Goal: Task Accomplishment & Management: Manage account settings

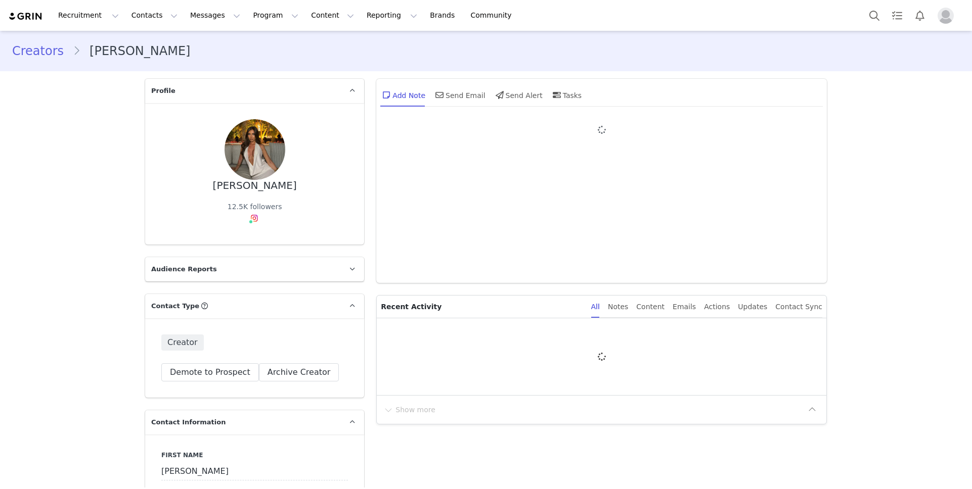
type input "+1 ([GEOGRAPHIC_DATA])"
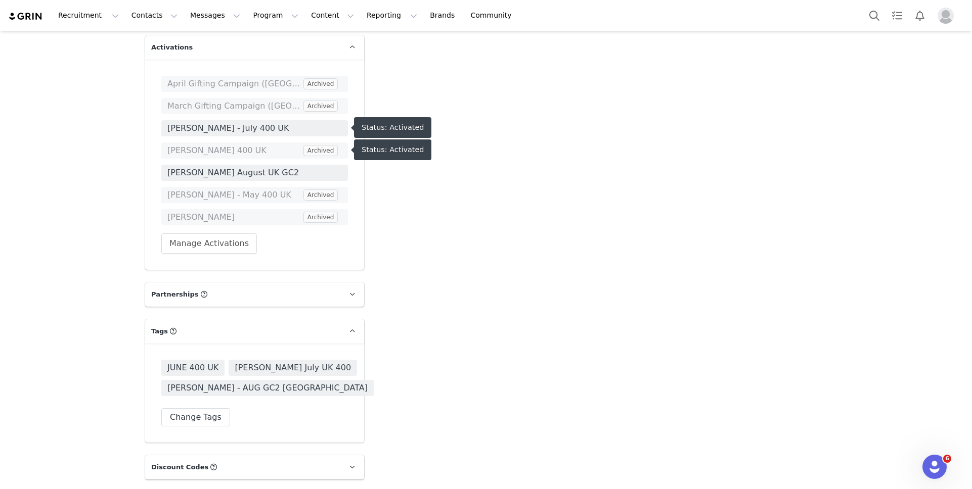
scroll to position [1828, 0]
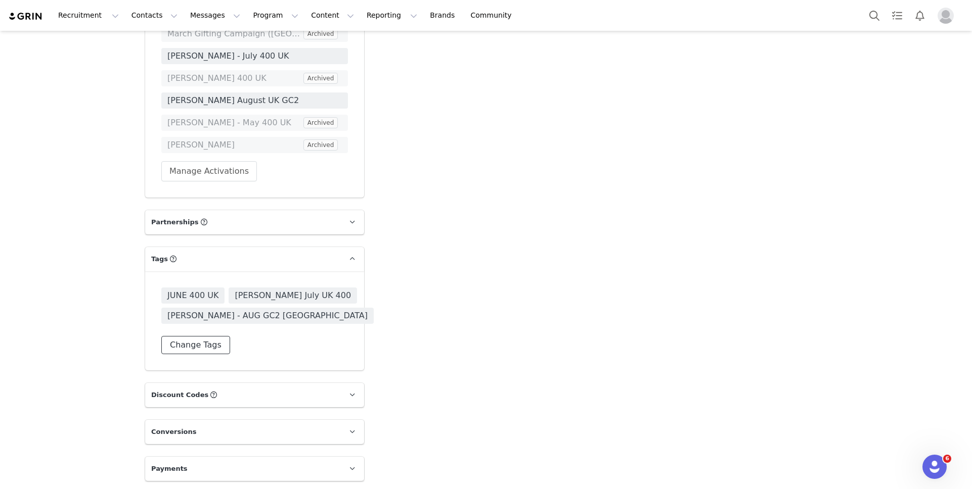
click at [213, 340] on button "Change Tags" at bounding box center [195, 345] width 69 height 18
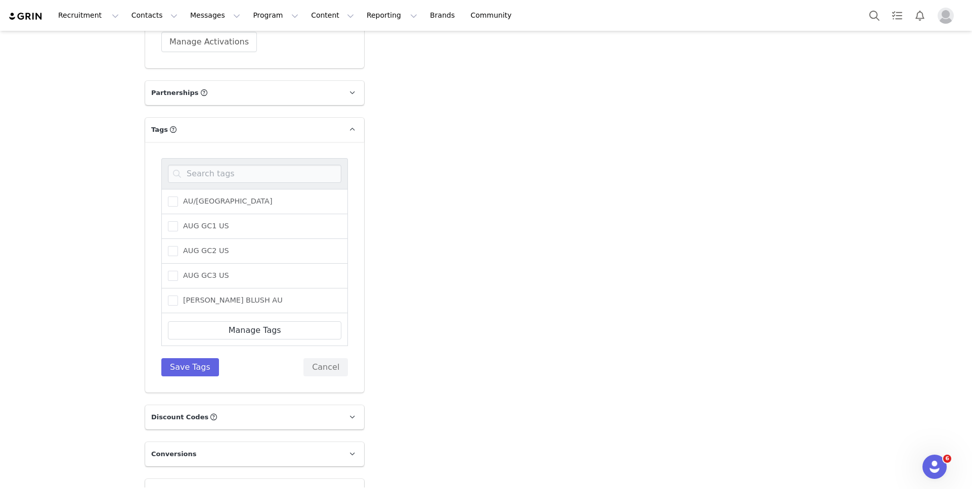
scroll to position [1980, 0]
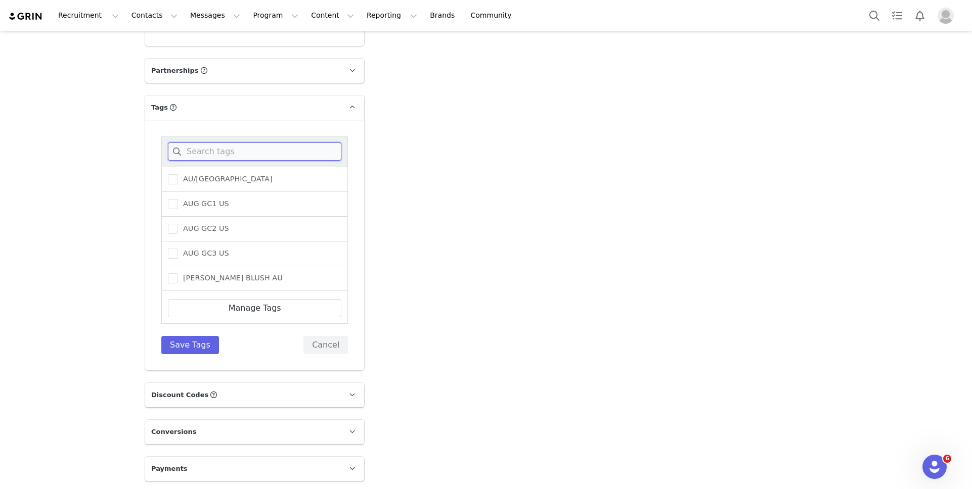
click at [255, 149] on input at bounding box center [254, 152] width 173 height 18
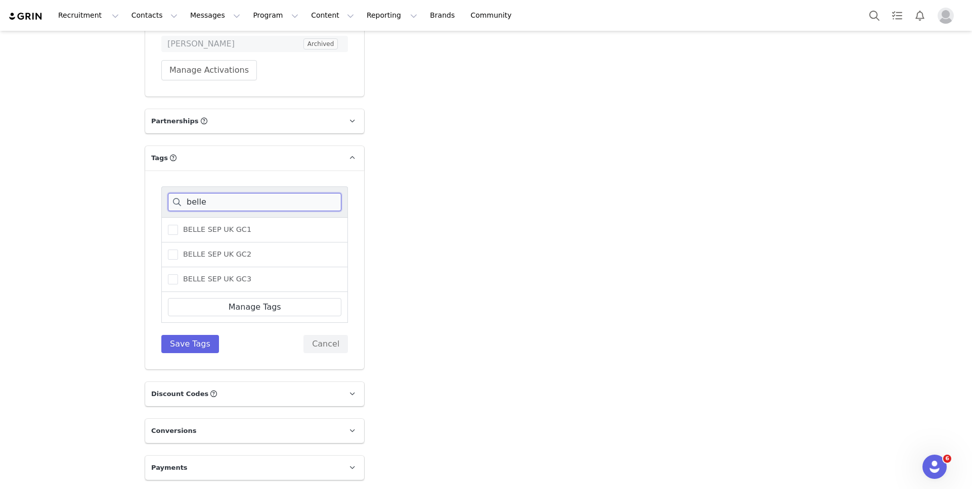
scroll to position [1929, 0]
type input "belle"
click at [242, 280] on span "BELLE SEP UK GC3" at bounding box center [214, 281] width 73 height 10
click at [178, 276] on input "BELLE SEP UK GC3" at bounding box center [178, 276] width 0 height 0
click at [203, 338] on button "Save Tags" at bounding box center [190, 345] width 58 height 18
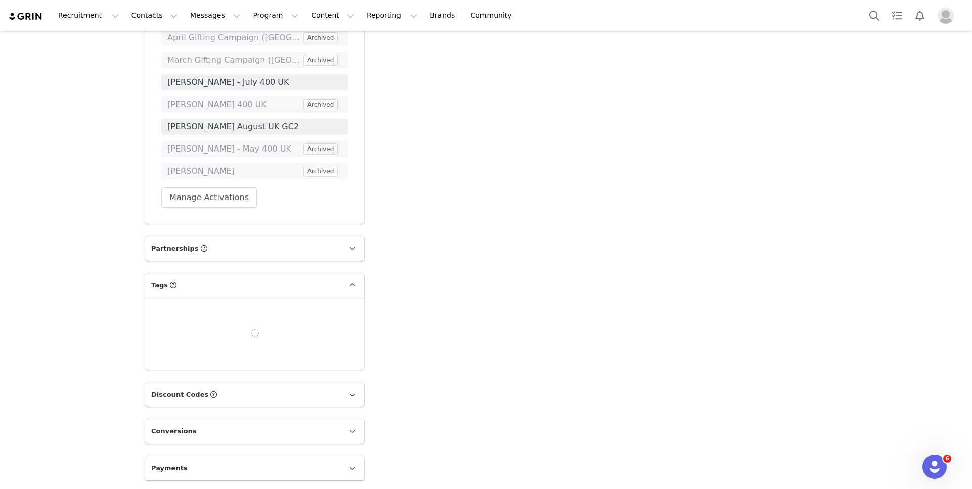
scroll to position [1828, 0]
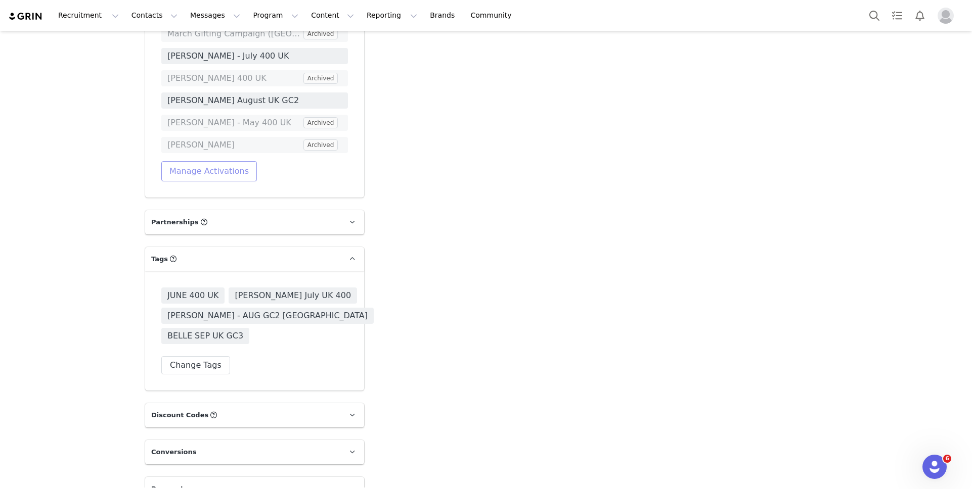
click at [231, 177] on button "Manage Activations" at bounding box center [209, 171] width 96 height 20
click at [226, 217] on div "Select Activation" at bounding box center [182, 209] width 99 height 15
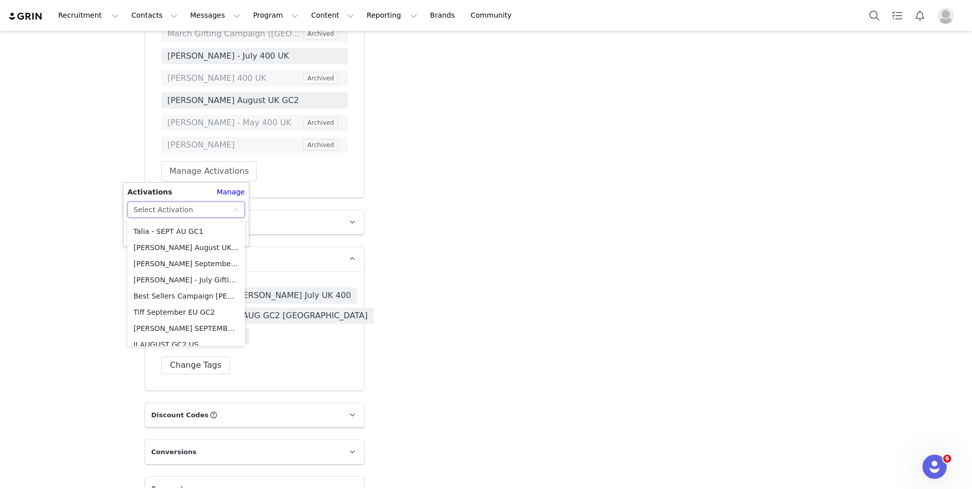
scroll to position [518, 0]
click at [215, 257] on li "[PERSON_NAME] September UK GC3" at bounding box center [185, 262] width 117 height 16
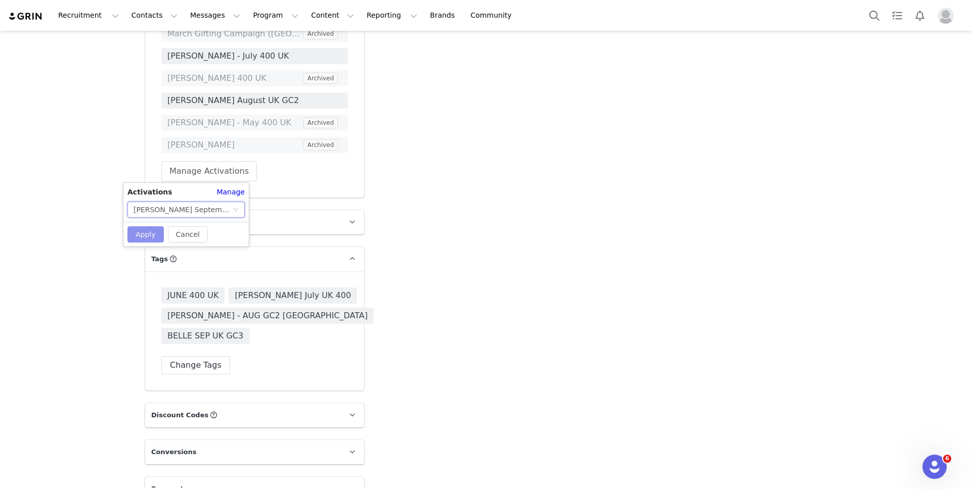
click at [156, 237] on button "Apply" at bounding box center [145, 235] width 36 height 16
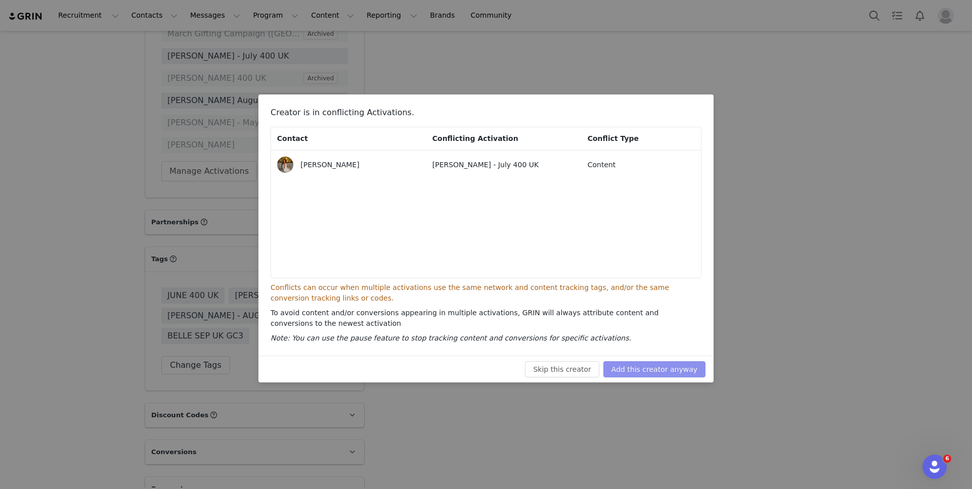
click at [623, 373] on button "Add this creator anyway" at bounding box center [654, 370] width 102 height 16
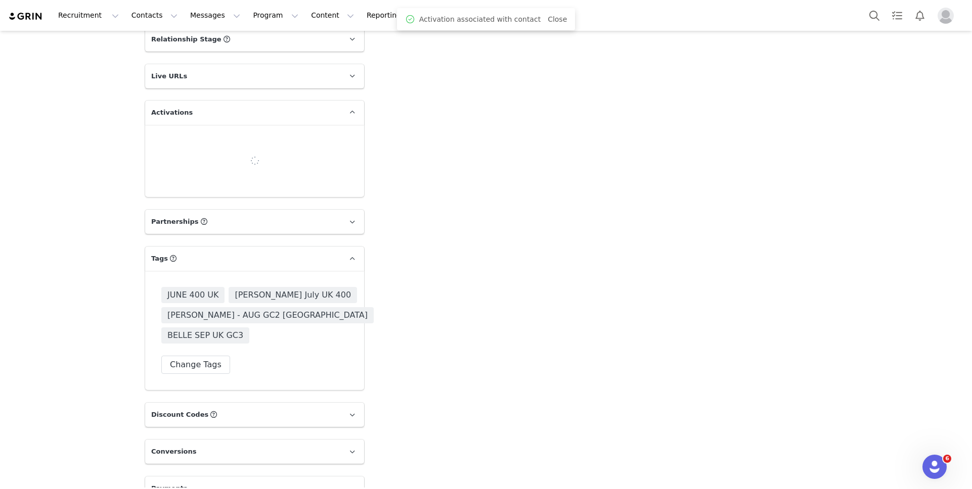
scroll to position [1828, 0]
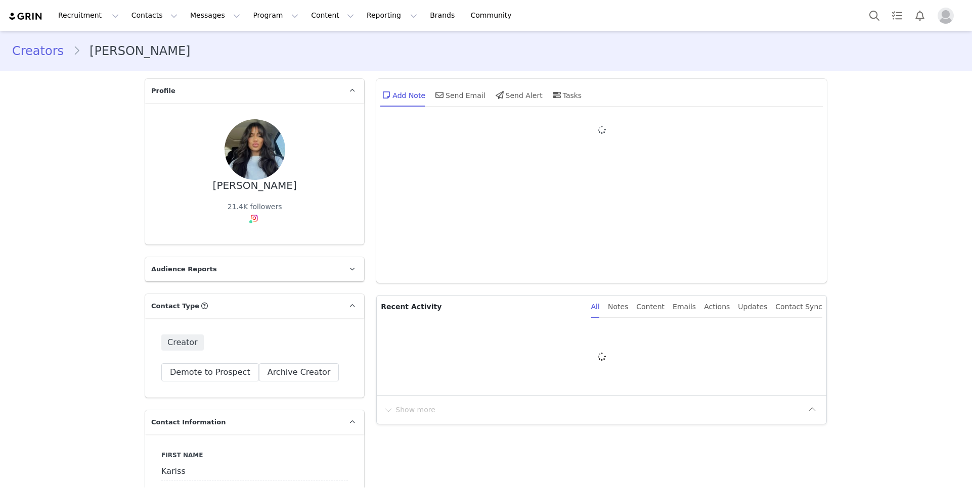
type input "+1 ([GEOGRAPHIC_DATA])"
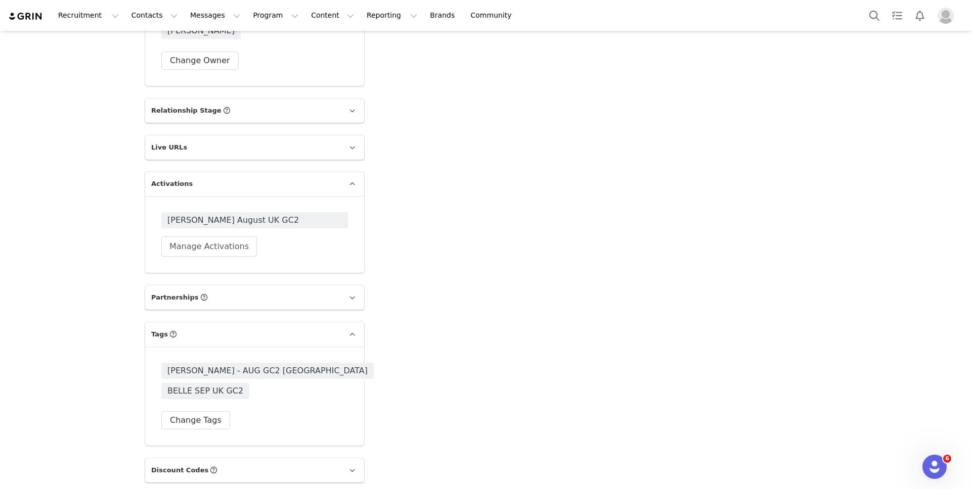
scroll to position [1693, 0]
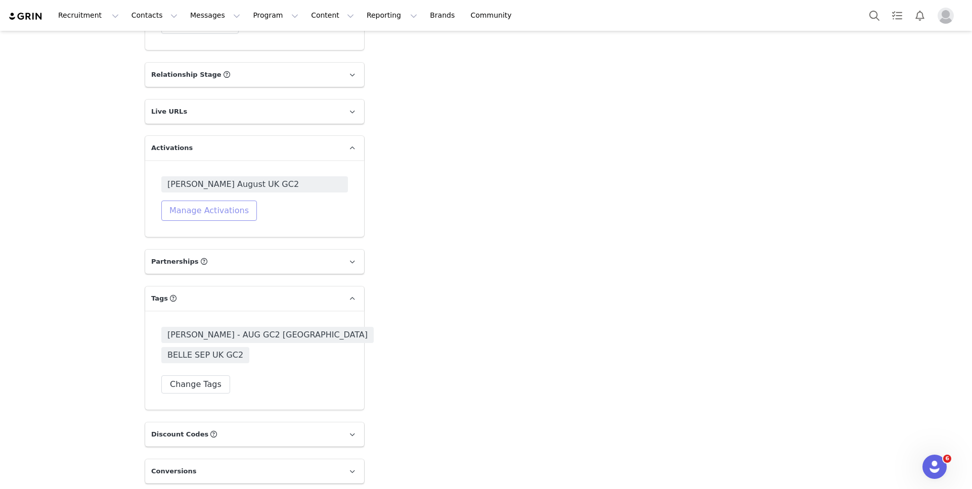
click at [229, 201] on button "Manage Activations" at bounding box center [209, 211] width 96 height 20
click at [218, 226] on div "Select Activation" at bounding box center [182, 229] width 99 height 15
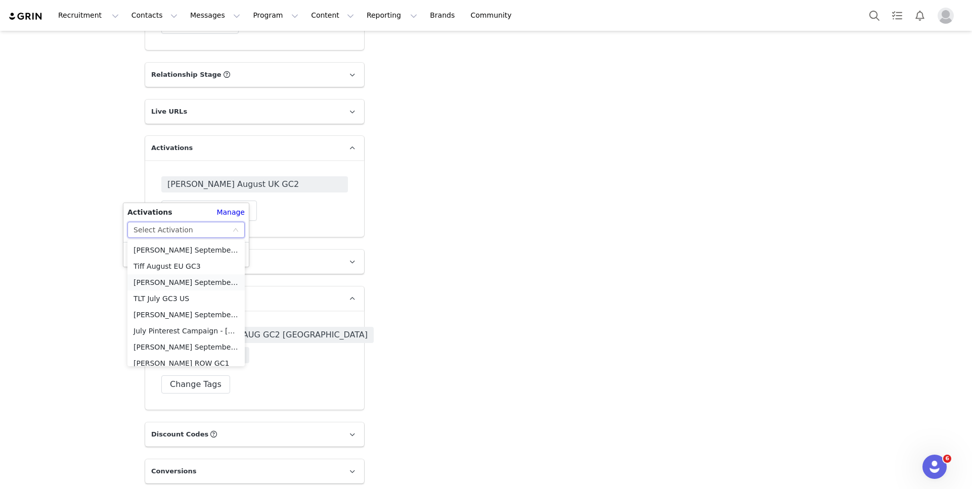
click at [202, 283] on li "[PERSON_NAME] September UK GC2" at bounding box center [185, 283] width 117 height 16
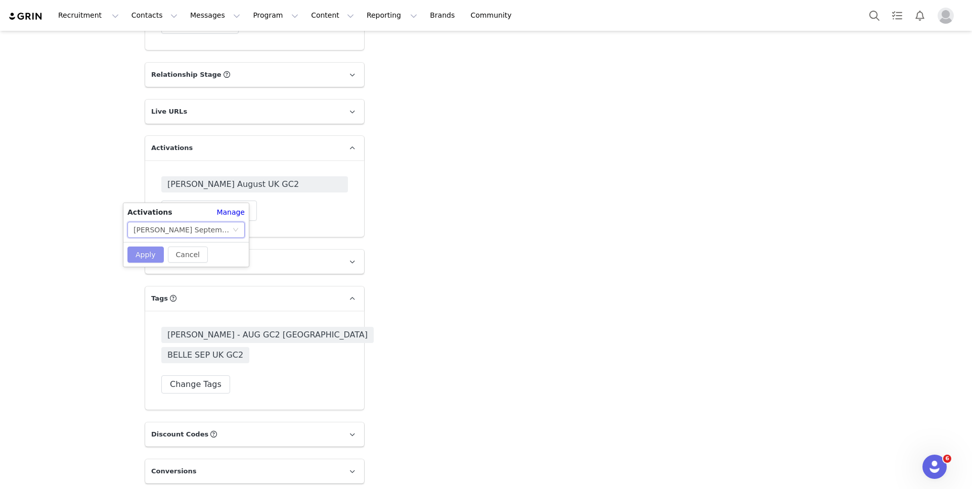
click at [154, 250] on button "Apply" at bounding box center [145, 255] width 36 height 16
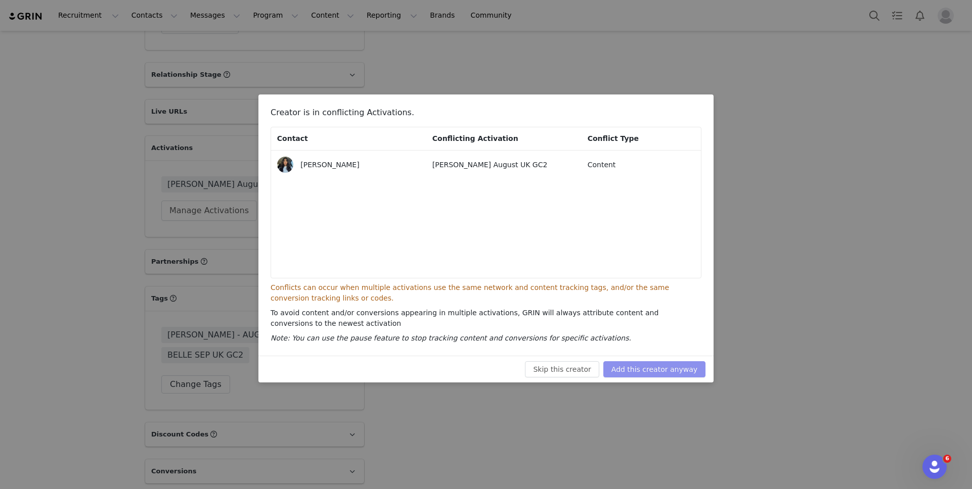
click at [618, 367] on button "Add this creator anyway" at bounding box center [654, 370] width 102 height 16
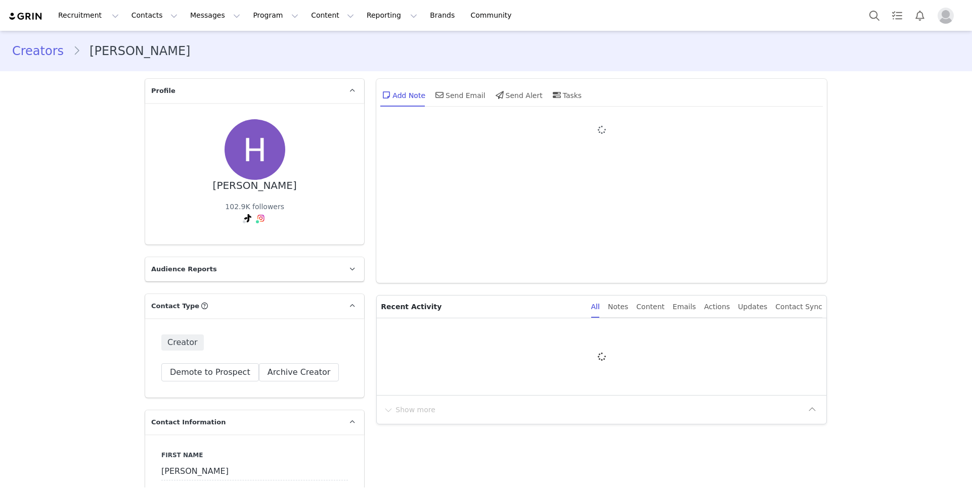
type input "+1 ([GEOGRAPHIC_DATA])"
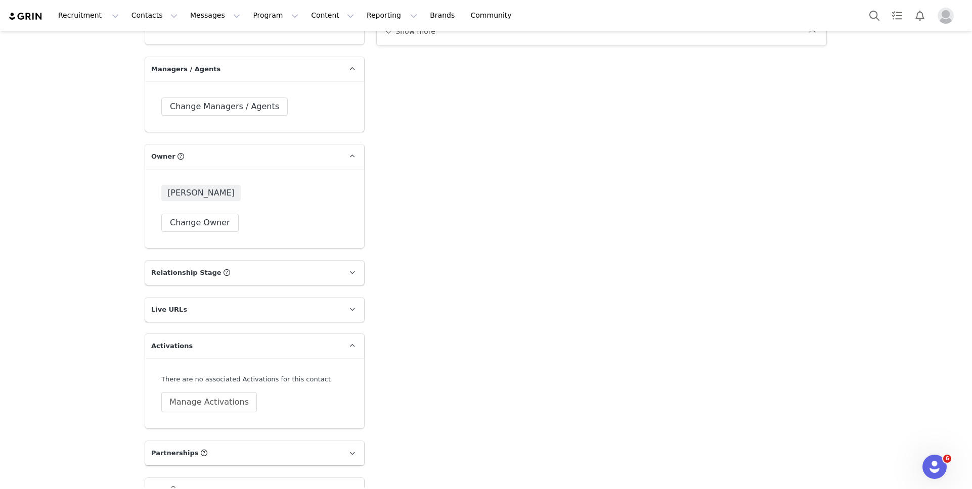
scroll to position [1427, 0]
click at [201, 213] on button "Change Owner" at bounding box center [199, 222] width 77 height 18
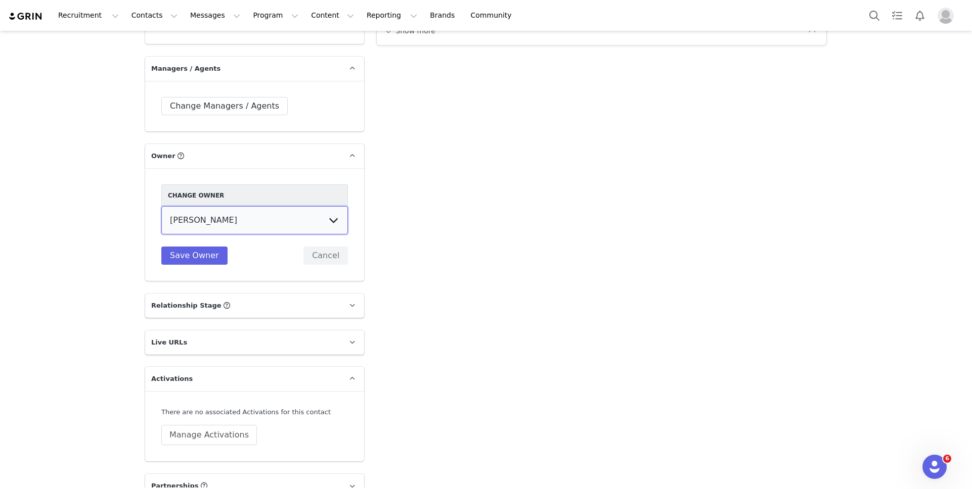
click at [202, 217] on select "[PERSON_NAME] Peppermayo PR [PERSON_NAME] [PERSON_NAME] [PERSON_NAME] [PERSON_N…" at bounding box center [254, 220] width 187 height 28
select select "9972f246-3625-47c9-8e02-50281a717be4"
click at [161, 206] on select "Elizabeth Shehata Peppermayo PR Tiffany Poullos Talia Skuse Meg Amphlett Holly …" at bounding box center [254, 220] width 187 height 28
click at [215, 251] on button "Save Owner" at bounding box center [194, 256] width 66 height 18
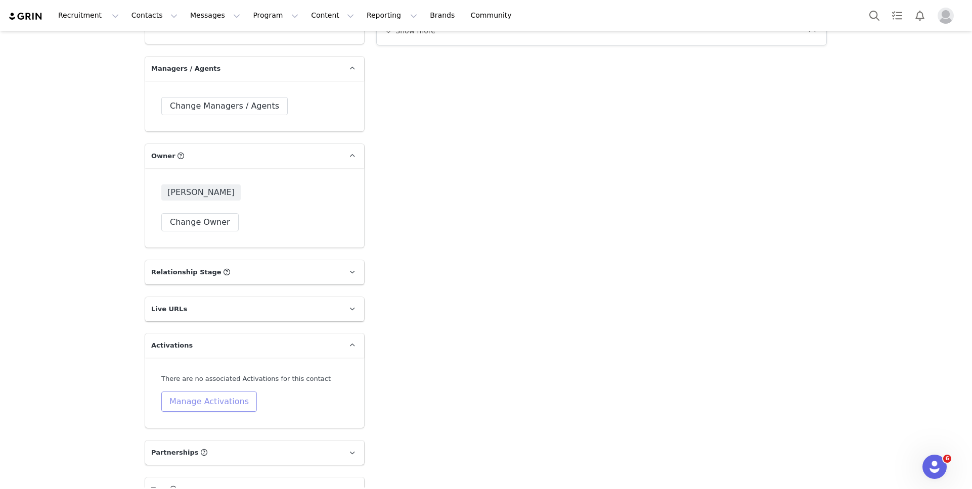
click at [210, 397] on button "Manage Activations" at bounding box center [209, 402] width 96 height 20
click at [200, 442] on div "Select Activation" at bounding box center [182, 440] width 99 height 15
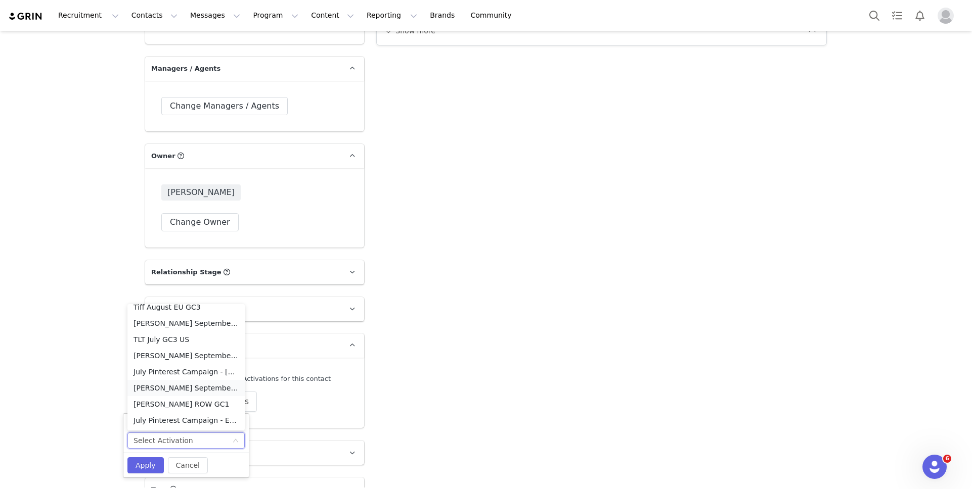
scroll to position [24, 0]
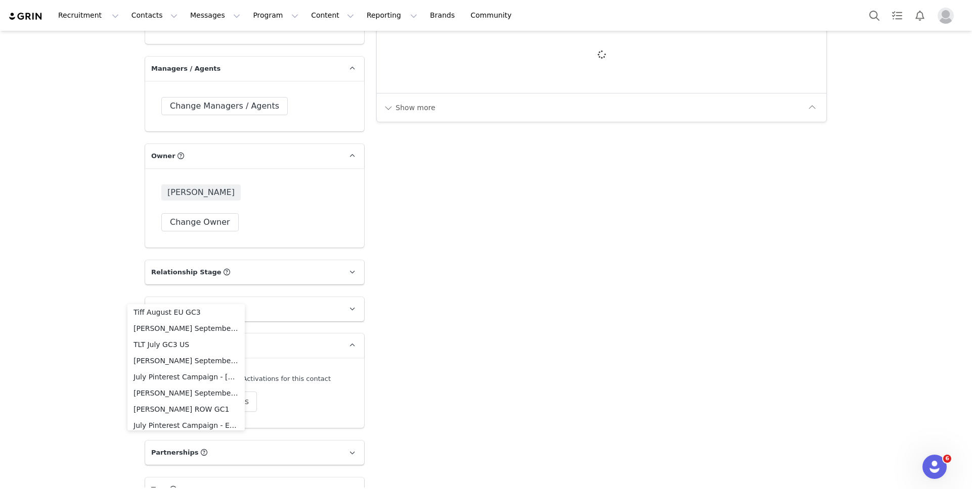
click at [358, 103] on div "Change Managers / Agents" at bounding box center [254, 106] width 219 height 51
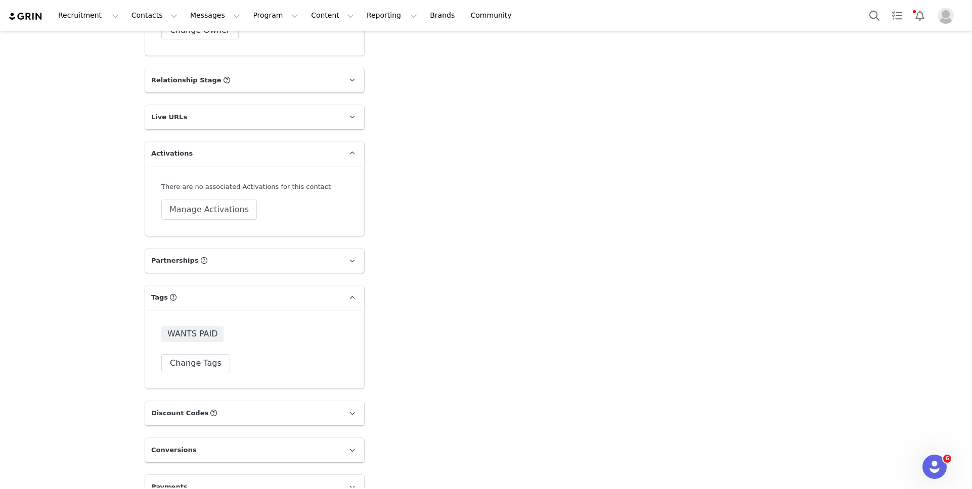
scroll to position [1638, 0]
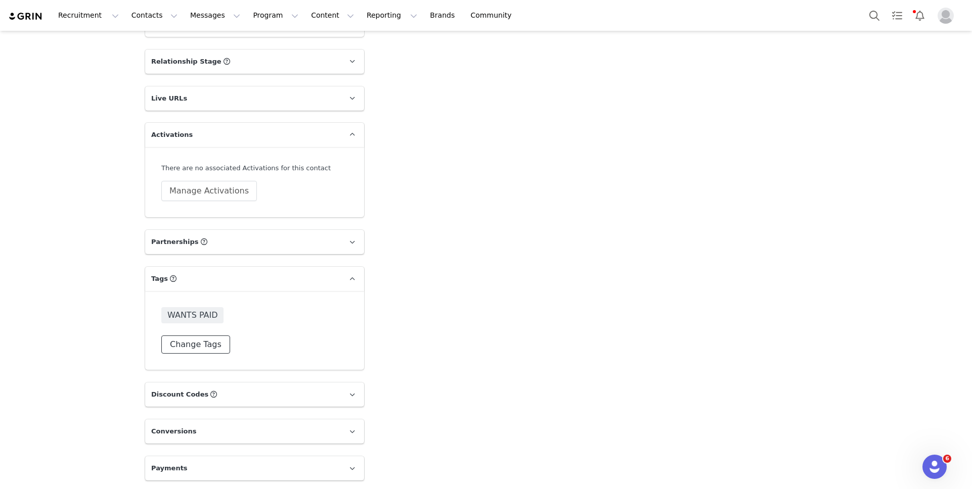
click at [196, 344] on button "Change Tags" at bounding box center [195, 345] width 69 height 18
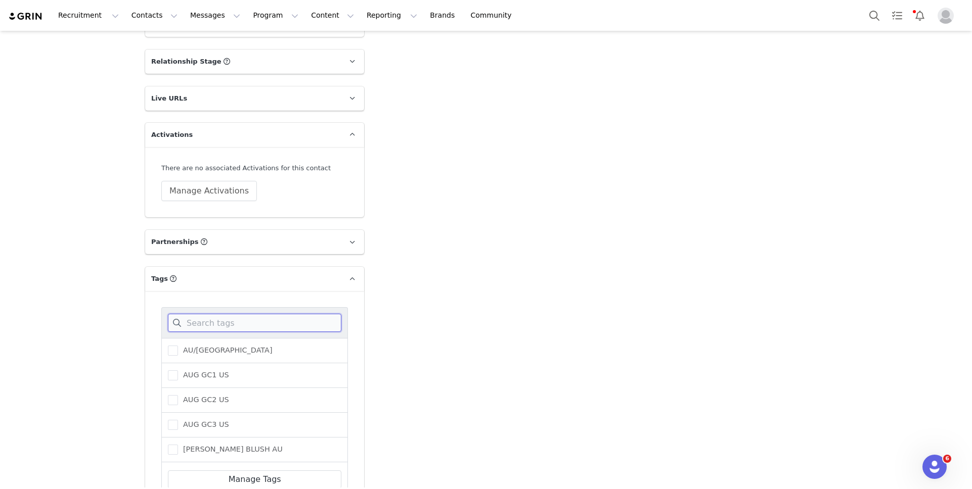
click at [211, 323] on input at bounding box center [254, 323] width 173 height 18
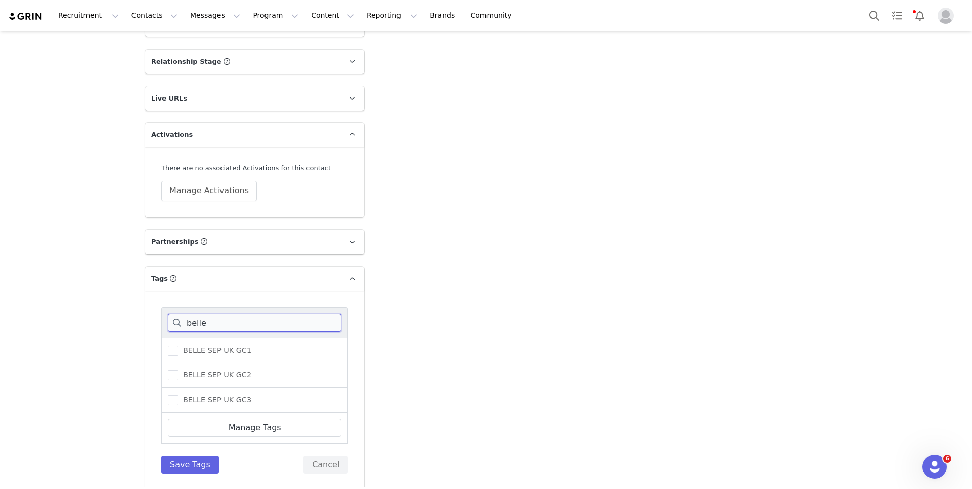
type input "belle"
click at [214, 342] on div "BELLE SEP UK GC1" at bounding box center [254, 350] width 187 height 25
click at [214, 357] on div "BELLE SEP UK GC1" at bounding box center [254, 350] width 187 height 25
click at [214, 356] on label "BELLE SEP UK GC1" at bounding box center [209, 351] width 83 height 12
click at [178, 346] on input "BELLE SEP UK GC1" at bounding box center [178, 346] width 0 height 0
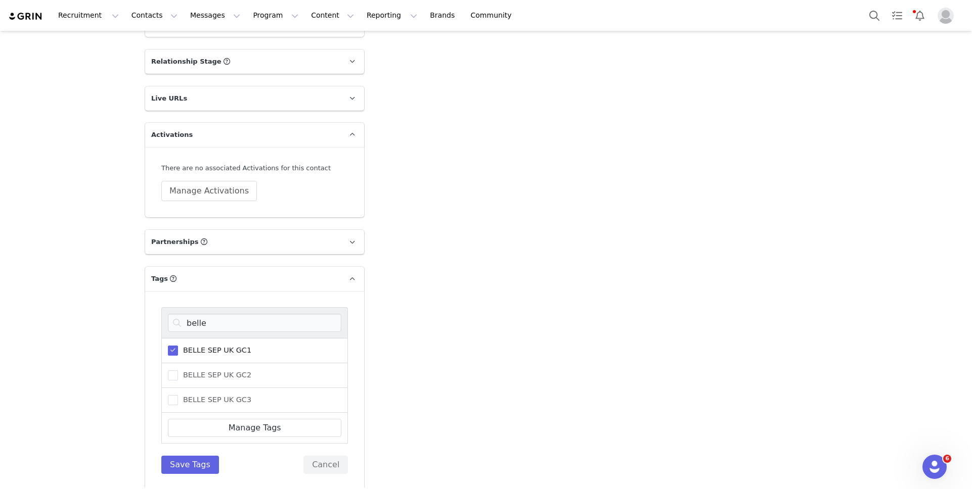
click at [204, 454] on div "belle BELLE SEP UK GC1 BELLE SEP UK GC2 BELLE SEP UK GC3 Manage Tags Save Tags …" at bounding box center [254, 390] width 187 height 167
click at [203, 462] on button "Save Tags" at bounding box center [190, 465] width 58 height 18
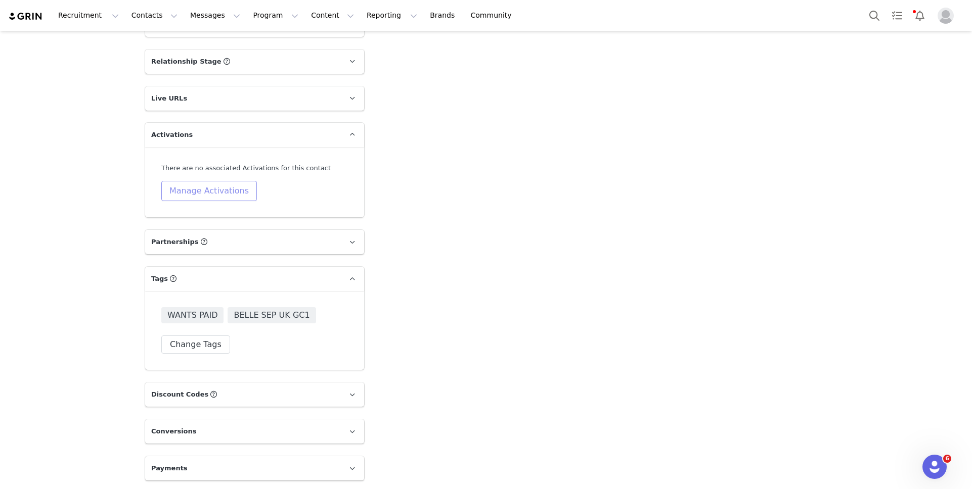
click at [233, 194] on button "Manage Activations" at bounding box center [209, 191] width 96 height 20
click at [205, 232] on div "Select Activation" at bounding box center [182, 229] width 99 height 15
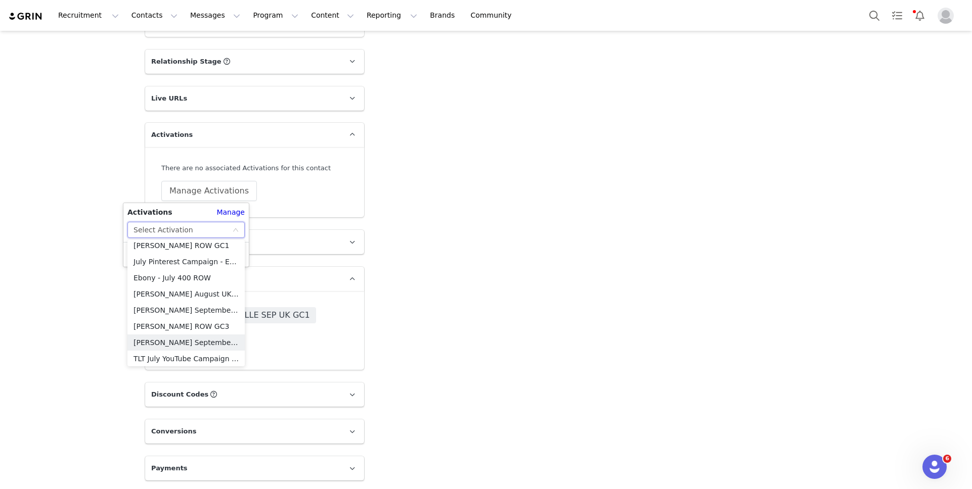
scroll to position [117, 0]
click at [192, 308] on li "[PERSON_NAME] September UK GC1" at bounding box center [185, 311] width 117 height 16
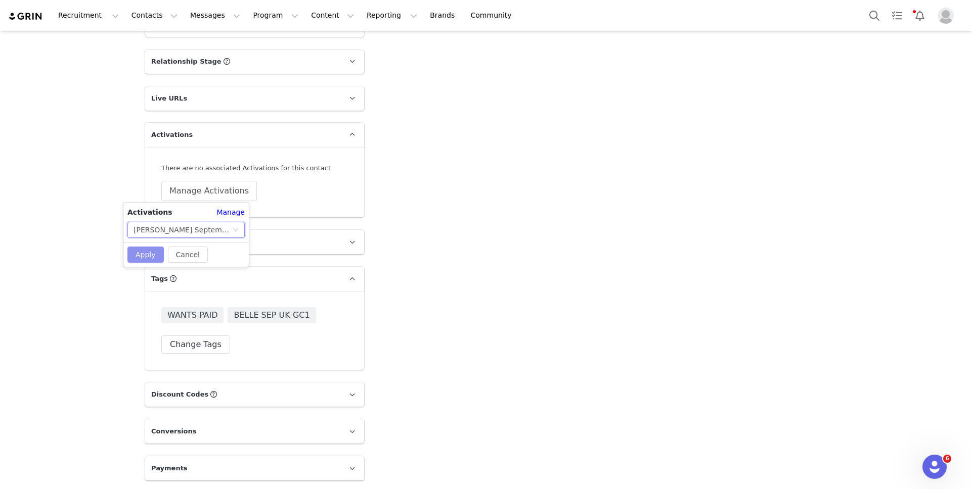
click at [152, 253] on button "Apply" at bounding box center [145, 255] width 36 height 16
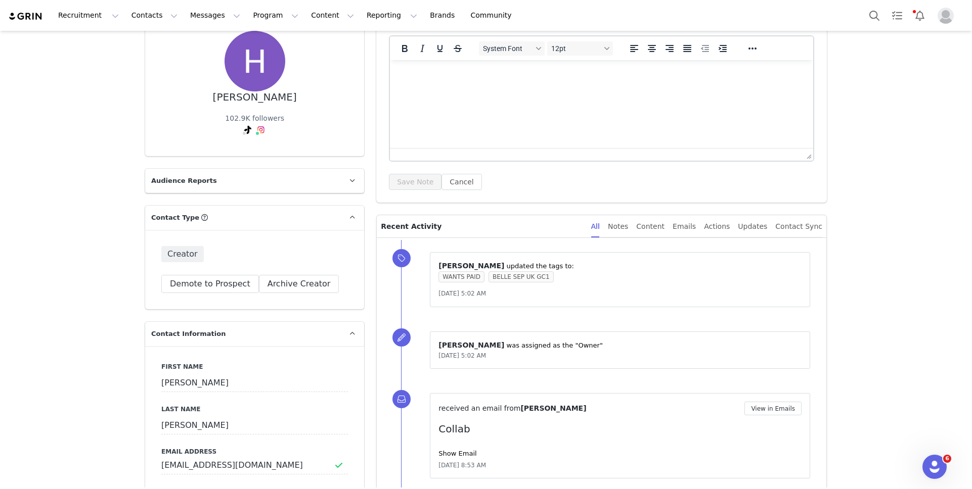
scroll to position [0, 0]
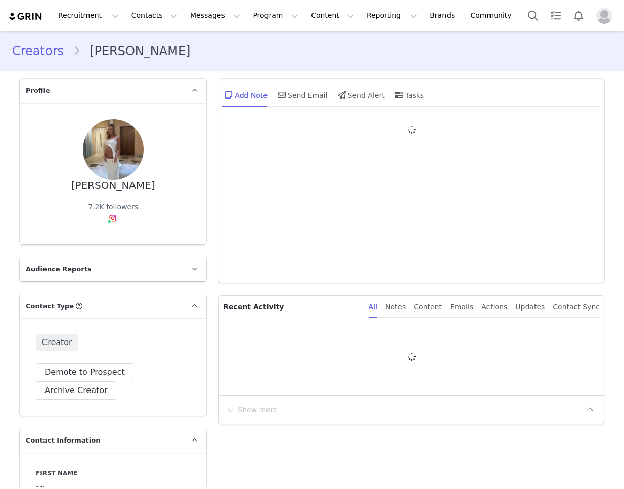
type input "+1 ([GEOGRAPHIC_DATA])"
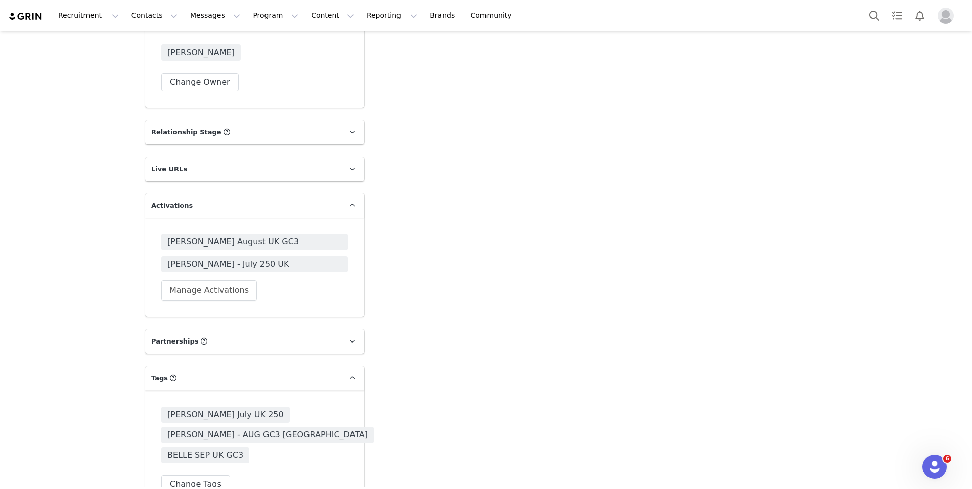
scroll to position [1600, 0]
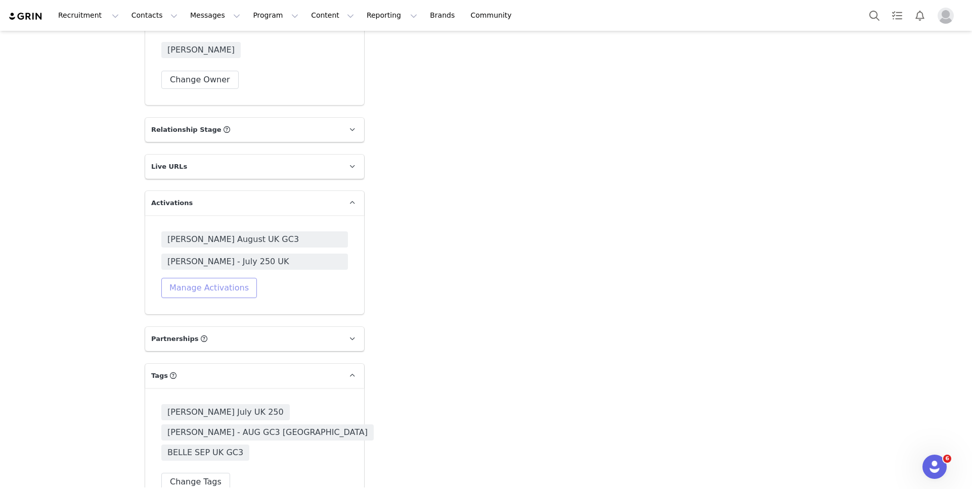
click at [225, 289] on button "Manage Activations" at bounding box center [209, 288] width 96 height 20
click at [224, 321] on div "Select Activation" at bounding box center [182, 327] width 99 height 15
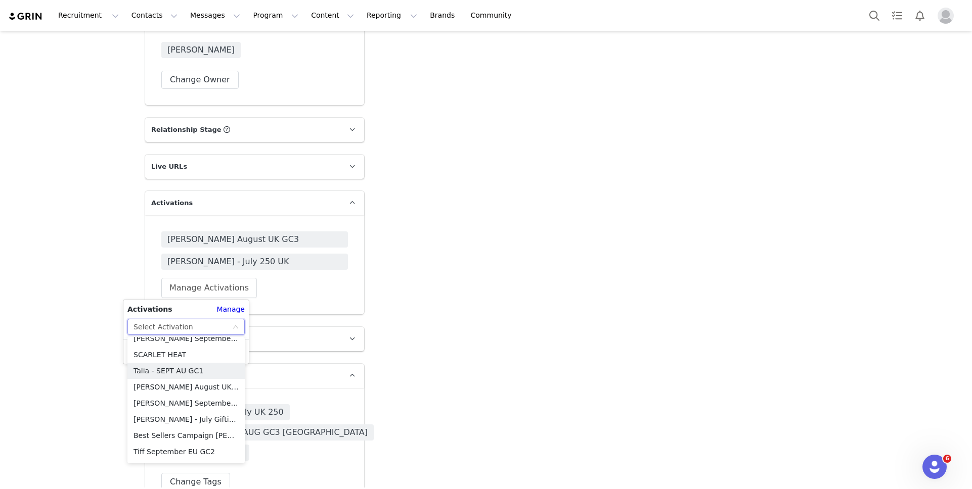
scroll to position [495, 0]
click at [218, 401] on li "[PERSON_NAME] September UK GC3" at bounding box center [185, 403] width 117 height 16
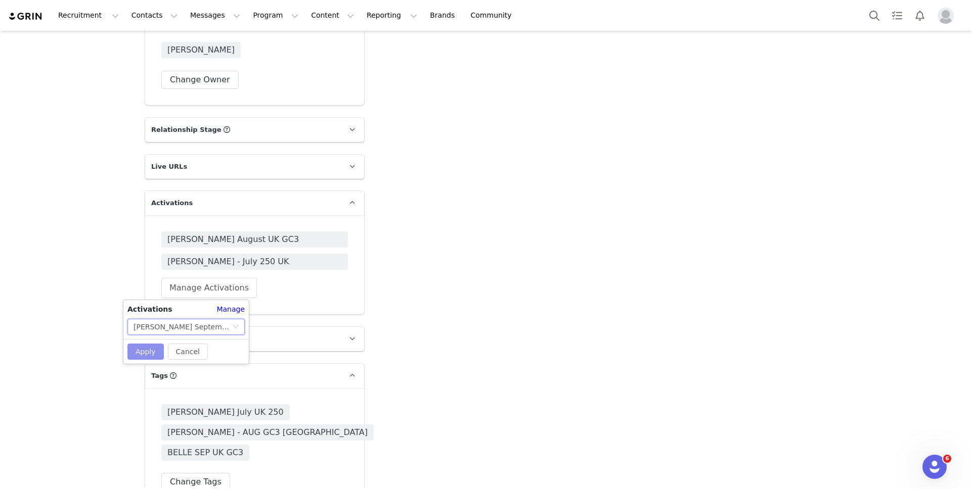
click at [156, 356] on button "Apply" at bounding box center [145, 352] width 36 height 16
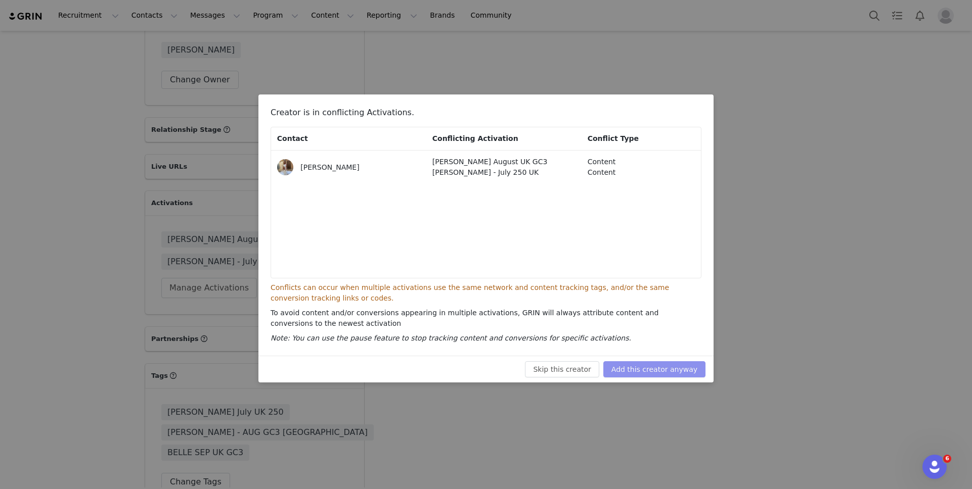
click at [614, 374] on button "Add this creator anyway" at bounding box center [654, 370] width 102 height 16
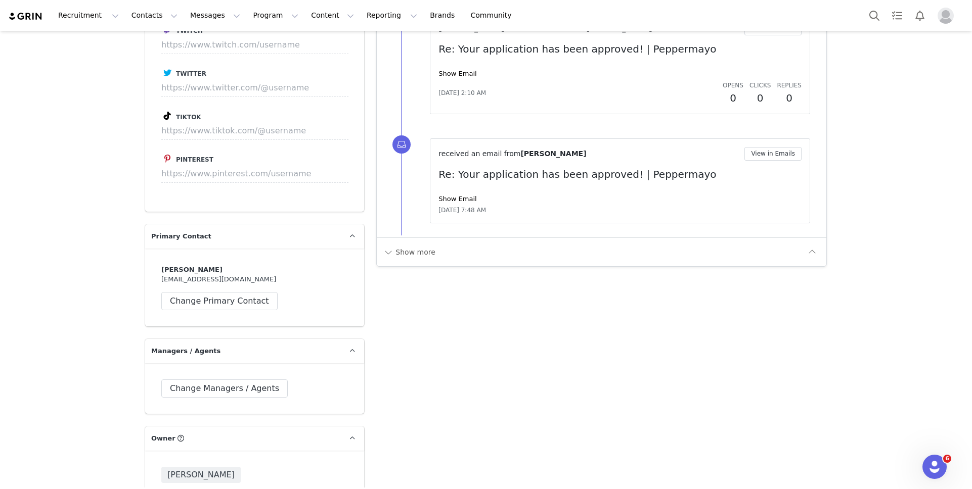
scroll to position [1177, 0]
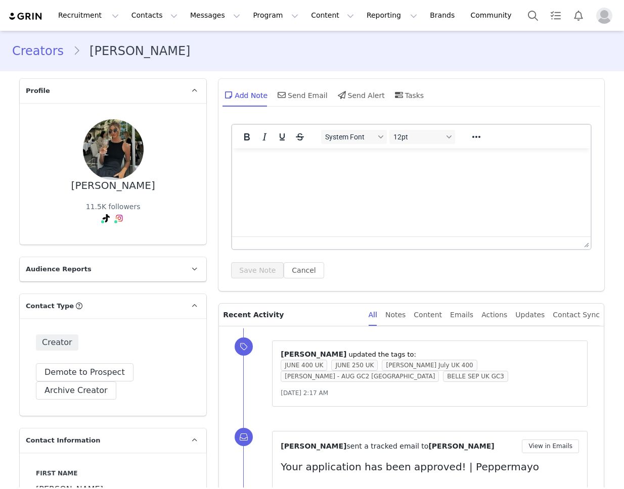
type input "+1 ([GEOGRAPHIC_DATA])"
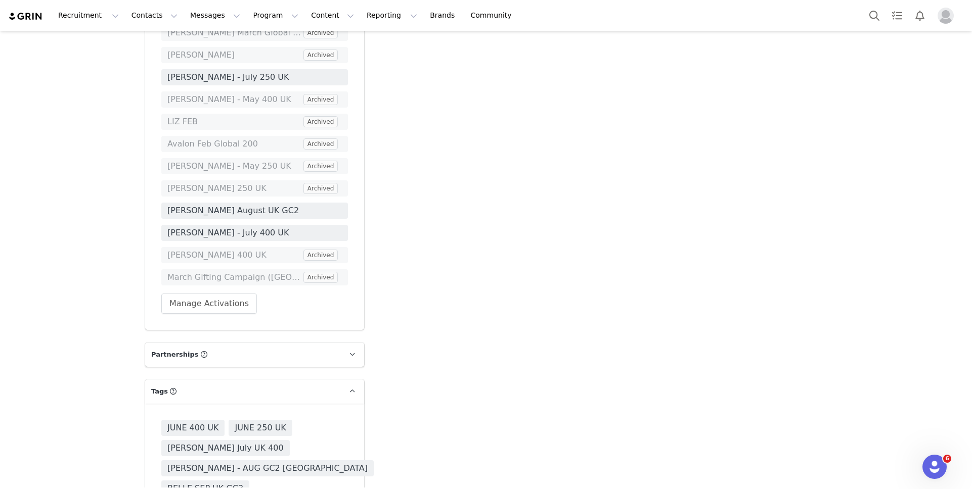
scroll to position [1830, 0]
click at [230, 299] on button "Manage Activations" at bounding box center [209, 303] width 96 height 20
click at [206, 345] on div "Select Activation" at bounding box center [182, 342] width 99 height 15
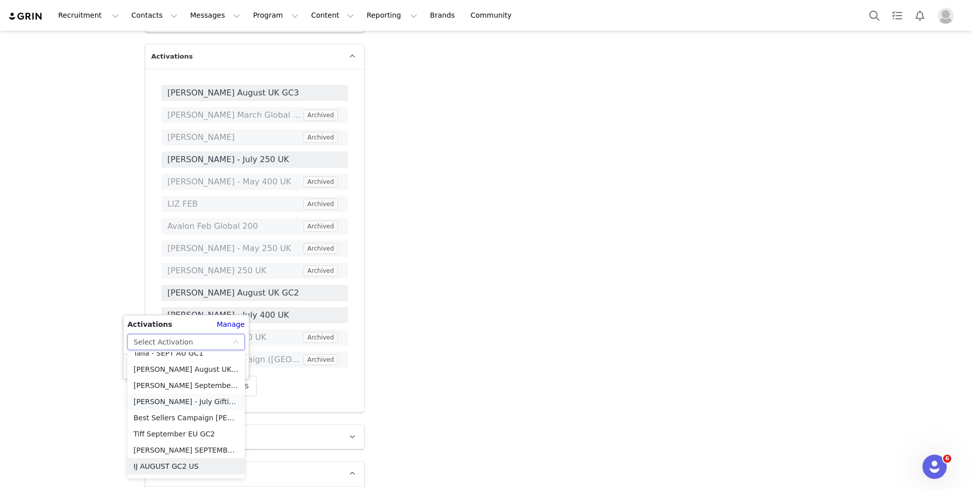
scroll to position [526, 0]
click at [183, 384] on li "[PERSON_NAME] September UK GC3" at bounding box center [185, 387] width 117 height 16
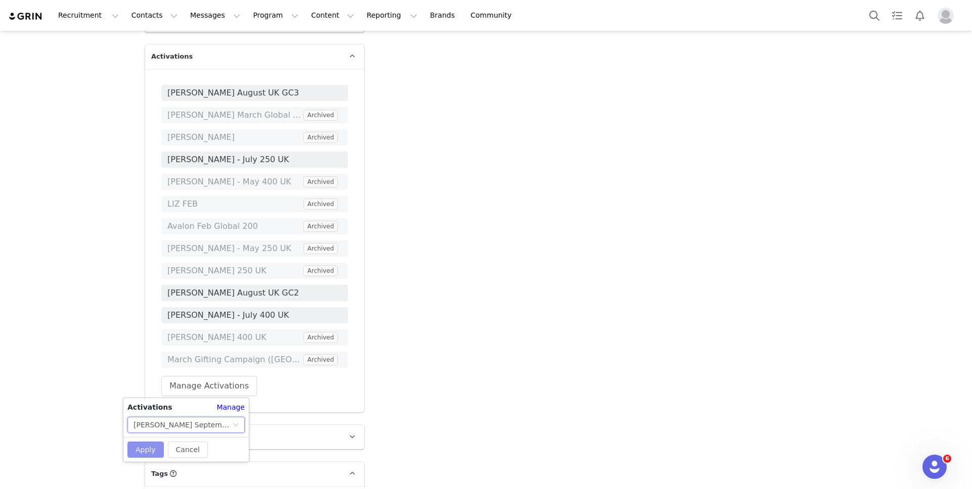
click at [153, 444] on button "Apply" at bounding box center [145, 450] width 36 height 16
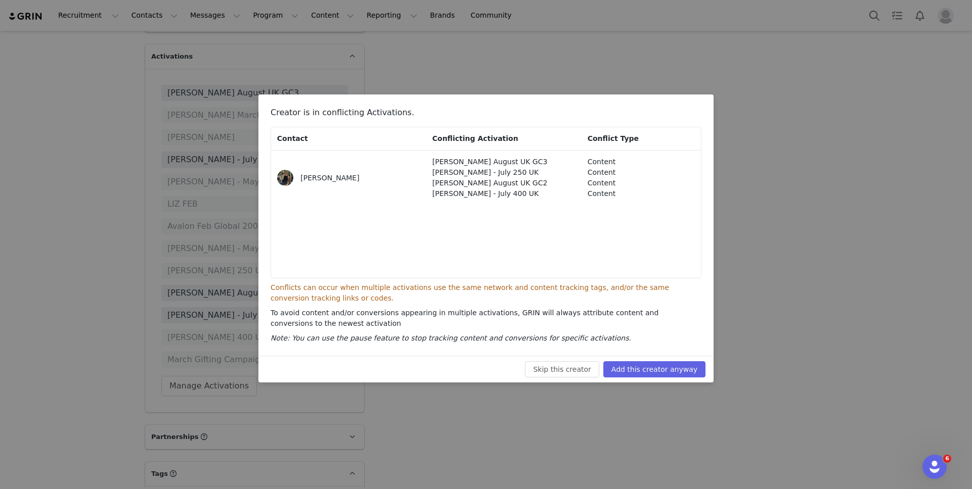
click at [623, 383] on div "Creator is in conflicting Activations. Contact Conflicting Activation Conflict …" at bounding box center [486, 244] width 972 height 489
click at [623, 377] on button "Add this creator anyway" at bounding box center [654, 370] width 102 height 16
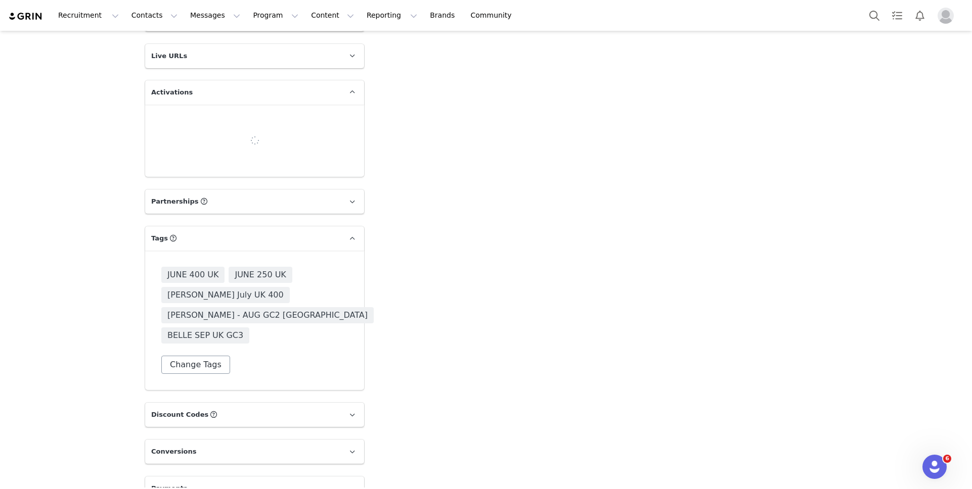
scroll to position [1747, 0]
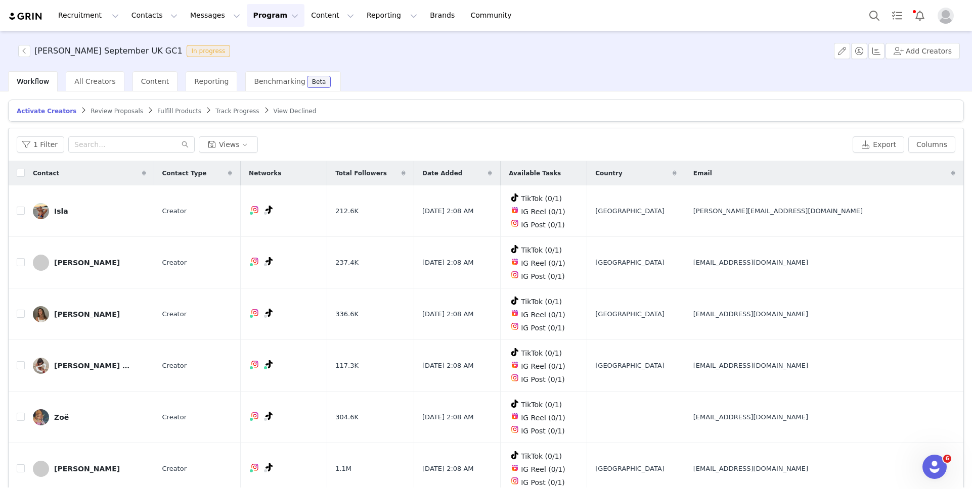
click at [26, 43] on div "Isabella September UK GC1 In progress Add Creators" at bounding box center [486, 51] width 972 height 40
click at [26, 46] on button "button" at bounding box center [24, 51] width 12 height 12
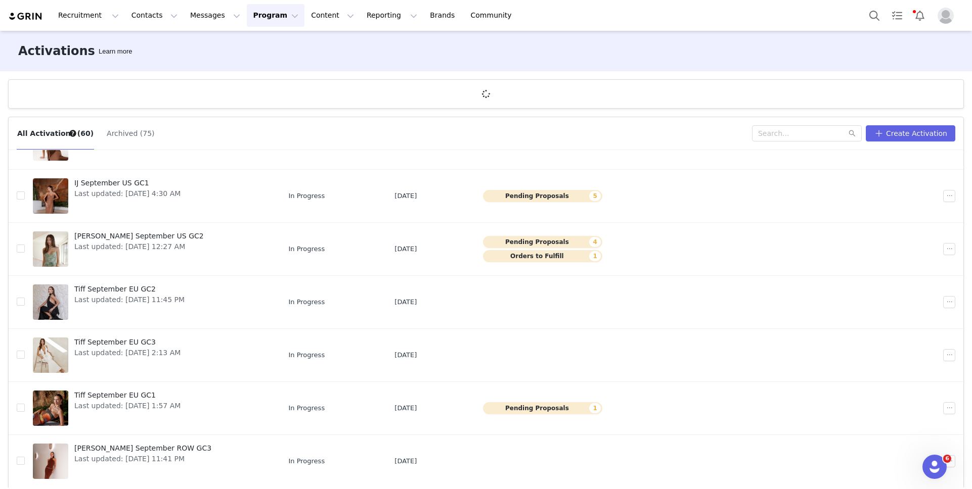
scroll to position [37, 0]
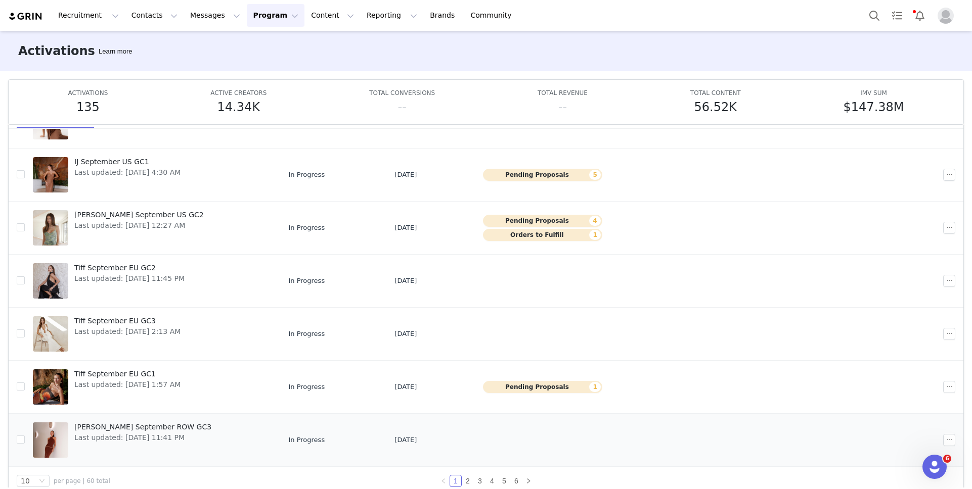
click at [116, 433] on span "Last updated: [DATE] 11:41 PM" at bounding box center [142, 438] width 137 height 11
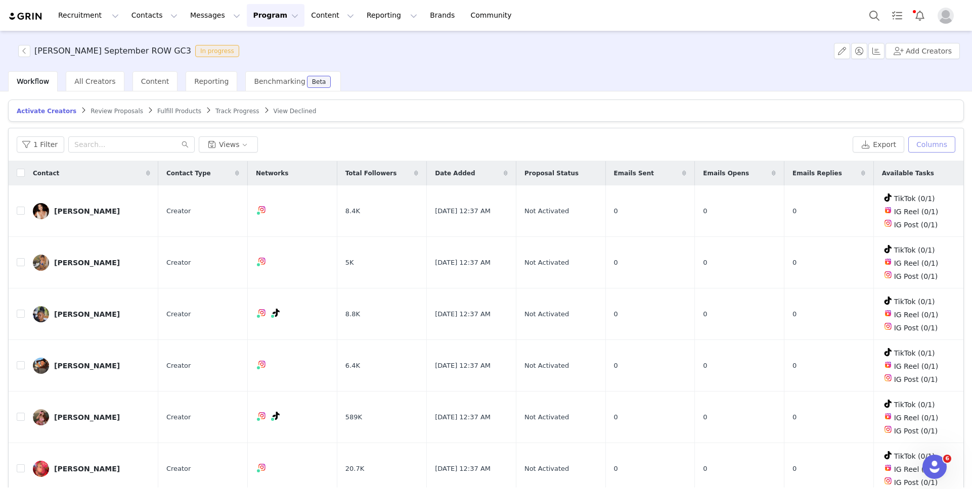
click at [931, 145] on button "Columns" at bounding box center [931, 145] width 47 height 16
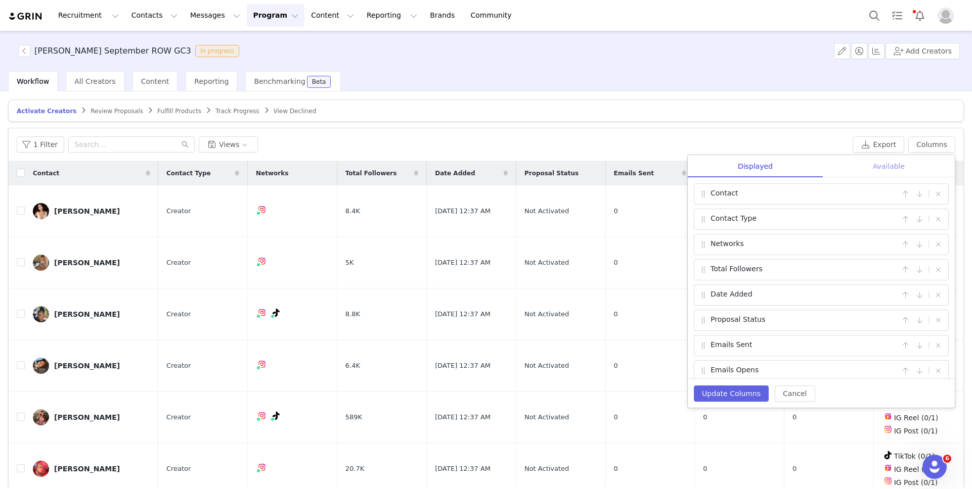
click at [879, 168] on div "Available" at bounding box center [889, 166] width 132 height 23
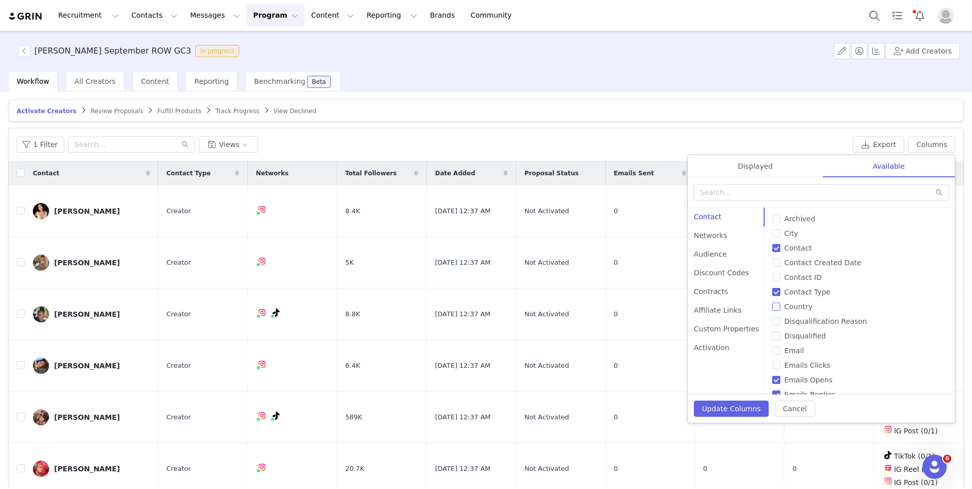
click at [772, 309] on input "Country" at bounding box center [776, 307] width 8 height 8
checkbox input "true"
click at [739, 409] on button "Update Columns" at bounding box center [731, 409] width 75 height 16
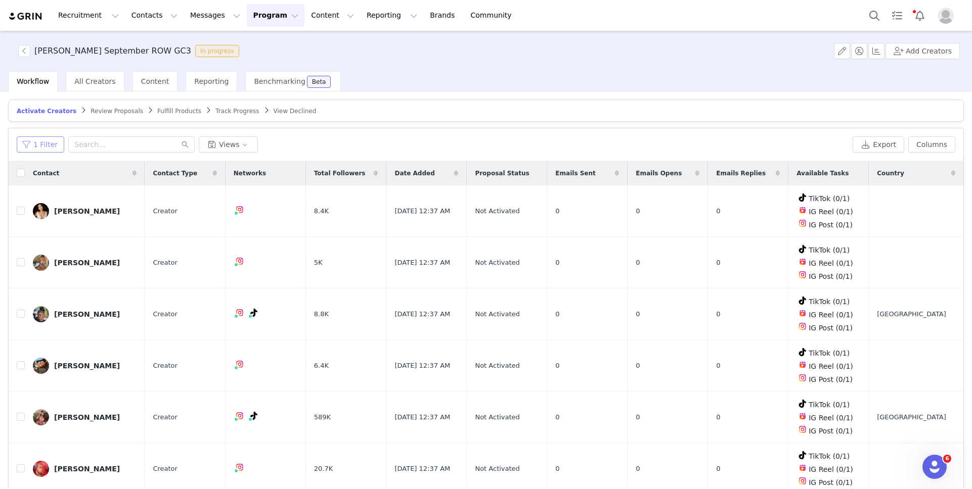
click at [44, 140] on button "1 Filter" at bounding box center [41, 145] width 48 height 16
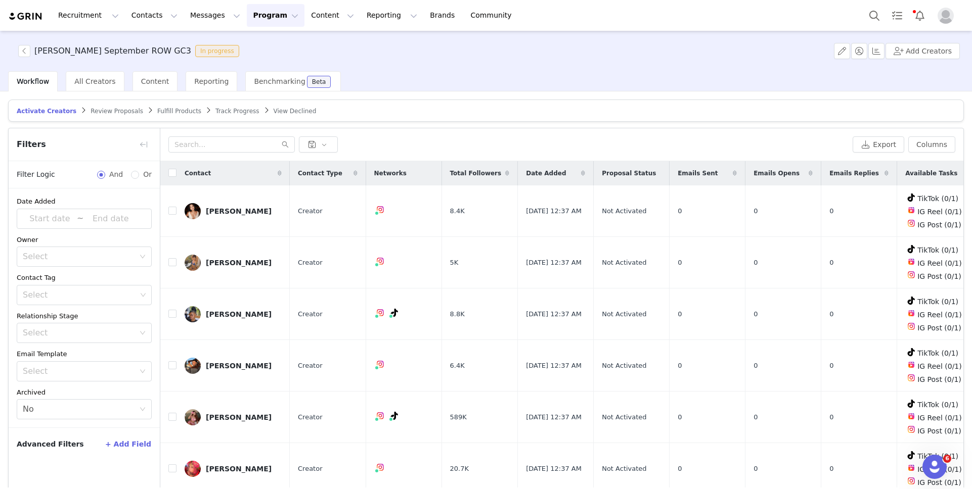
scroll to position [48, 0]
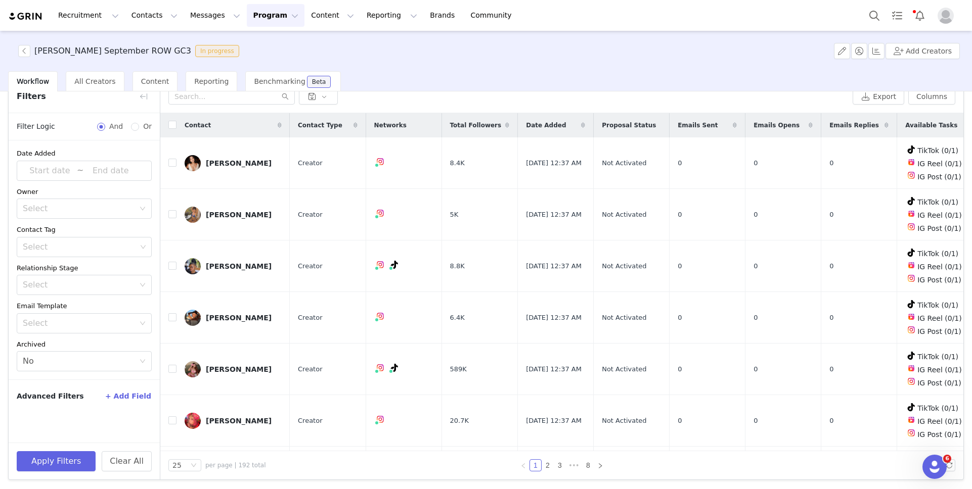
click at [125, 397] on button "+ Add Field" at bounding box center [128, 396] width 47 height 16
click at [89, 416] on div "Select" at bounding box center [79, 421] width 112 height 10
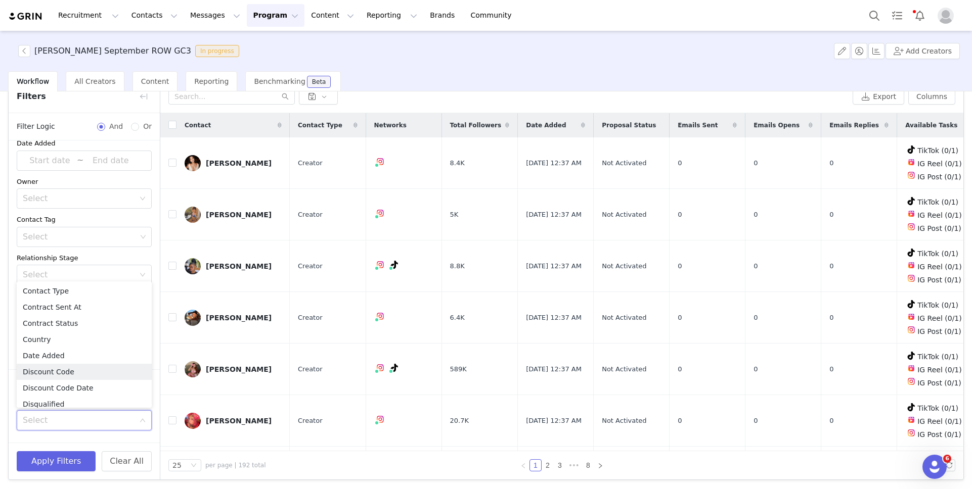
scroll to position [243, 0]
click at [90, 343] on li "Country" at bounding box center [84, 340] width 135 height 16
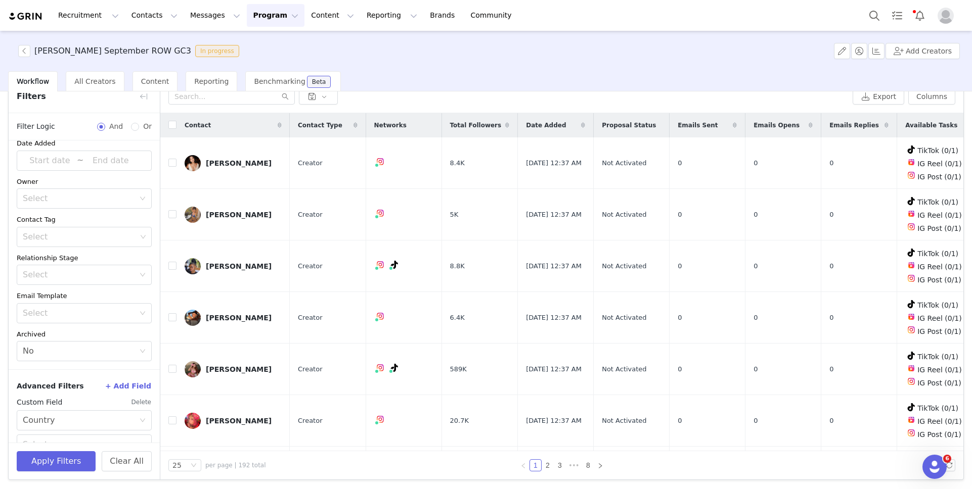
click at [80, 392] on div "Advanced Filters + Add Field" at bounding box center [84, 386] width 135 height 16
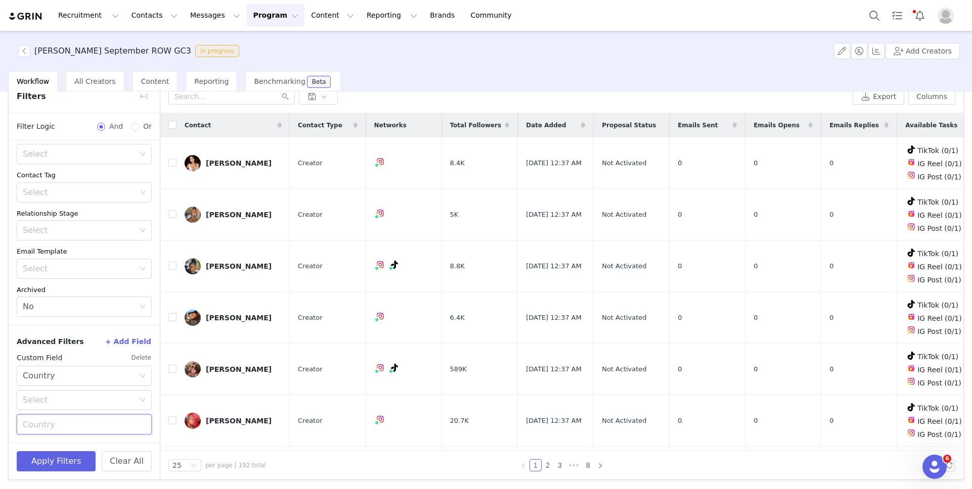
click at [72, 428] on input "text" at bounding box center [84, 425] width 135 height 20
click at [58, 465] on button "Apply Filters" at bounding box center [56, 462] width 79 height 20
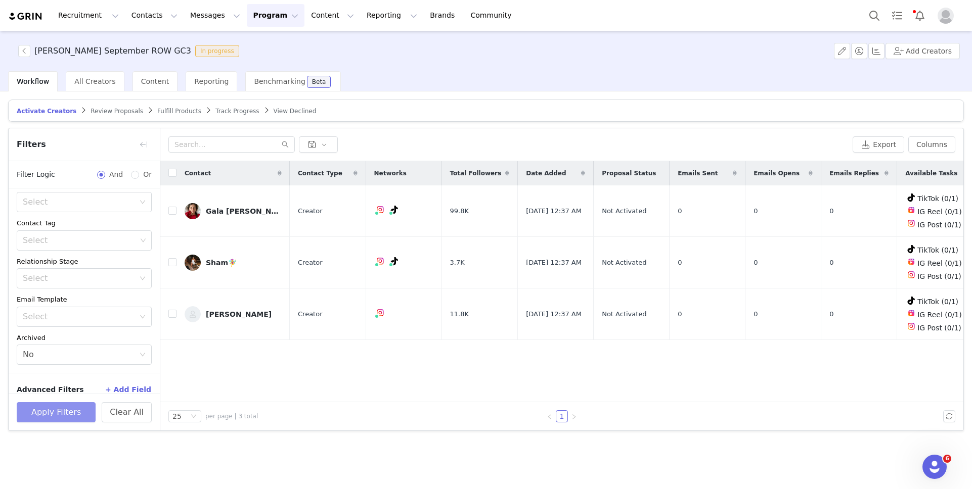
scroll to position [0, 0]
click at [144, 143] on button "button" at bounding box center [144, 145] width 16 height 16
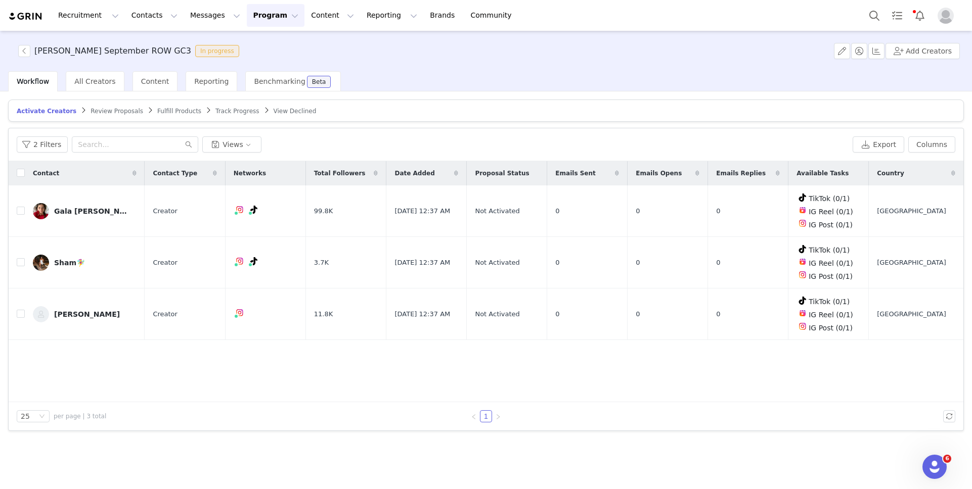
scroll to position [76, 0]
click at [220, 280] on link "@shaminehiqbal" at bounding box center [227, 282] width 59 height 8
click at [228, 334] on link "@franditellaa" at bounding box center [225, 333] width 48 height 8
click at [54, 150] on button "2 Filters" at bounding box center [42, 145] width 51 height 16
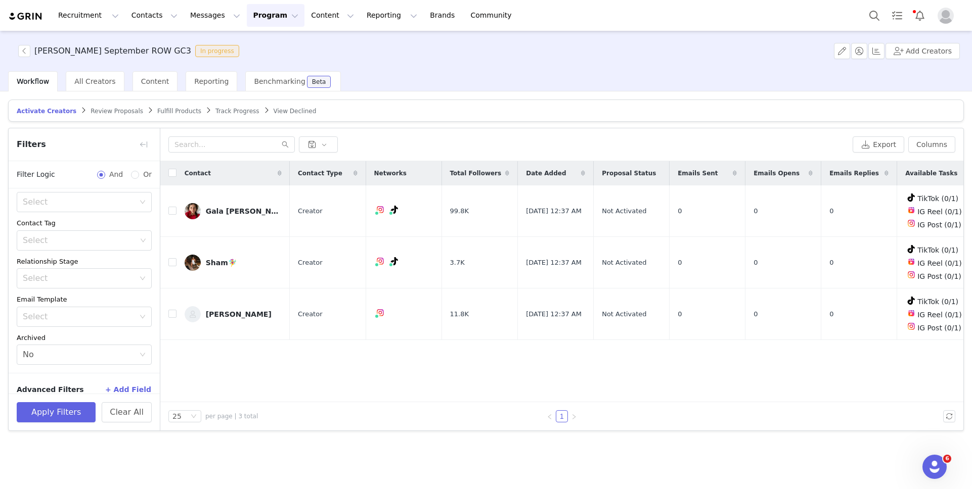
scroll to position [152, 0]
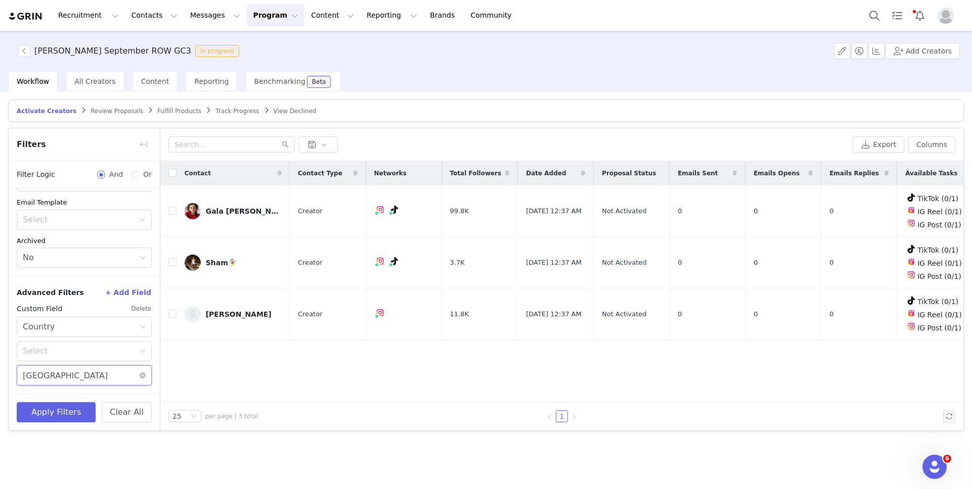
drag, startPoint x: 90, startPoint y: 376, endPoint x: 1, endPoint y: 370, distance: 89.2
click at [1, 370] on div "Activate Creators Review Proposals Fulfill Products Track Progress View Decline…" at bounding box center [486, 290] width 972 height 396
click at [37, 418] on button "Apply Filters" at bounding box center [56, 413] width 79 height 20
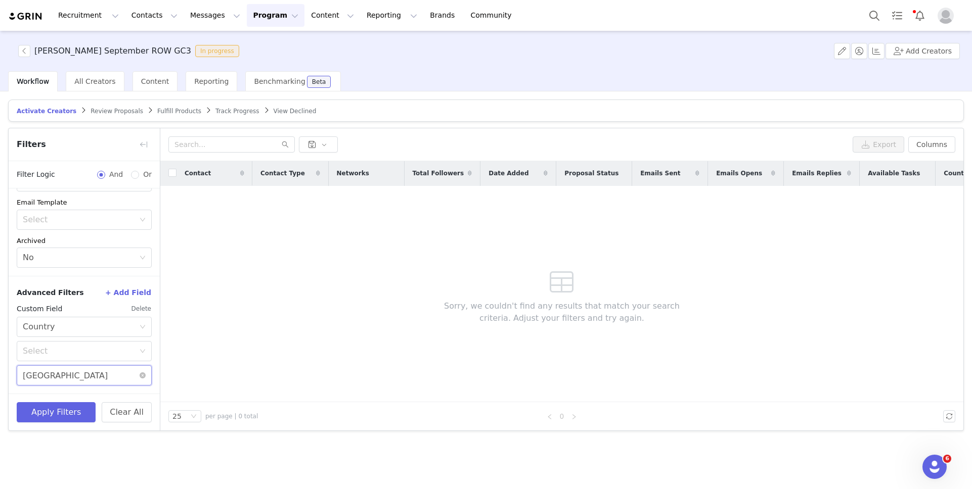
drag, startPoint x: 65, startPoint y: 381, endPoint x: 1, endPoint y: 380, distance: 64.2
click at [1, 380] on div "Activate Creators Review Proposals Fulfill Products Track Progress View Decline…" at bounding box center [486, 290] width 972 height 396
drag, startPoint x: 86, startPoint y: 370, endPoint x: 22, endPoint y: 370, distance: 64.2
click at [22, 370] on input "Scotland" at bounding box center [84, 376] width 135 height 20
drag, startPoint x: 71, startPoint y: 373, endPoint x: 9, endPoint y: 371, distance: 61.7
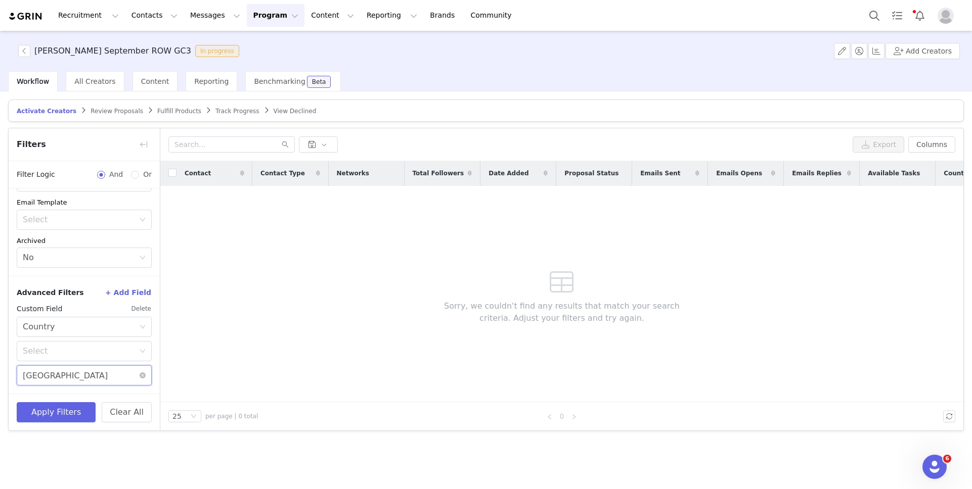
click at [9, 371] on div "Advanced Filters + Add Field Custom Field Delete Select Country Select Scotland" at bounding box center [84, 335] width 151 height 118
type input "wales"
click at [37, 407] on button "Apply Filters" at bounding box center [56, 413] width 79 height 20
click at [25, 53] on button "button" at bounding box center [24, 51] width 12 height 12
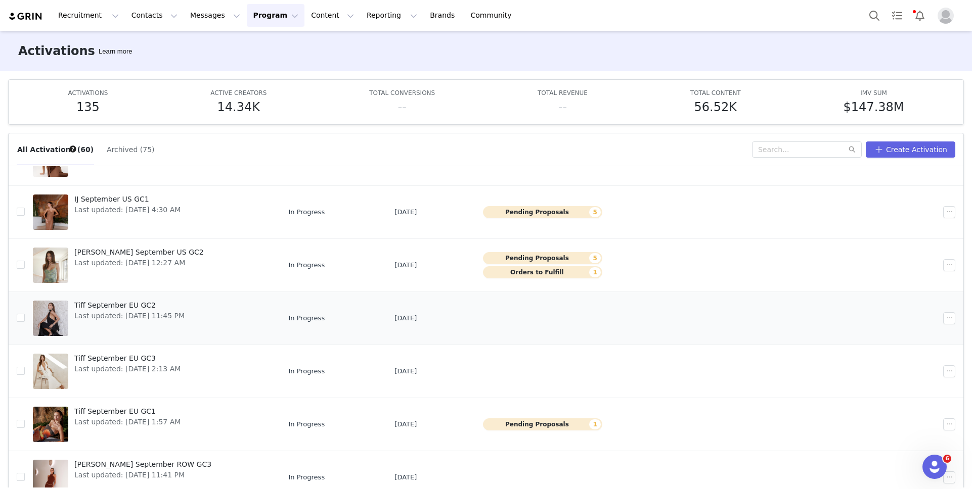
scroll to position [53, 0]
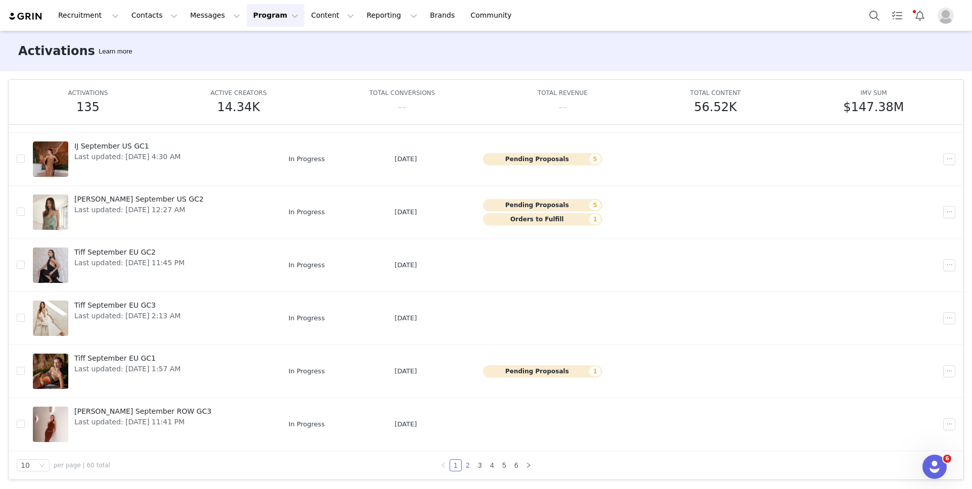
click at [469, 466] on link "2" at bounding box center [467, 465] width 11 height 11
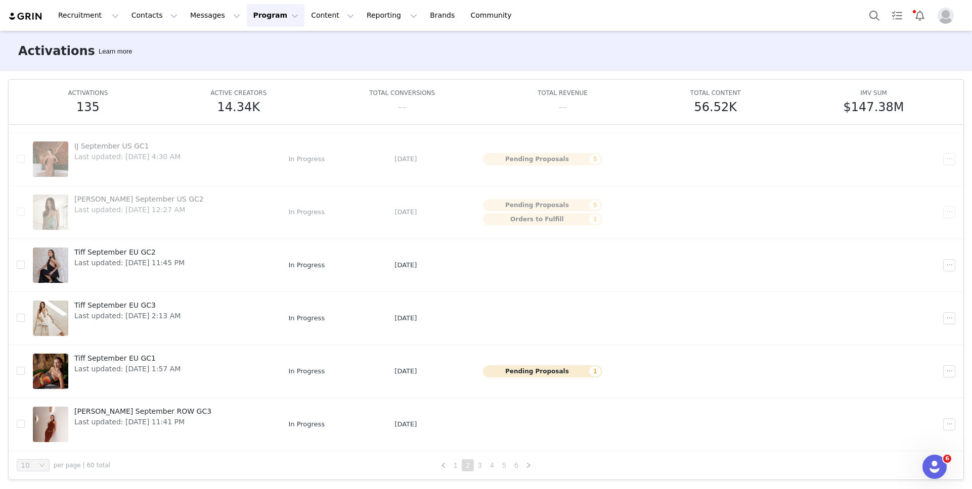
scroll to position [0, 0]
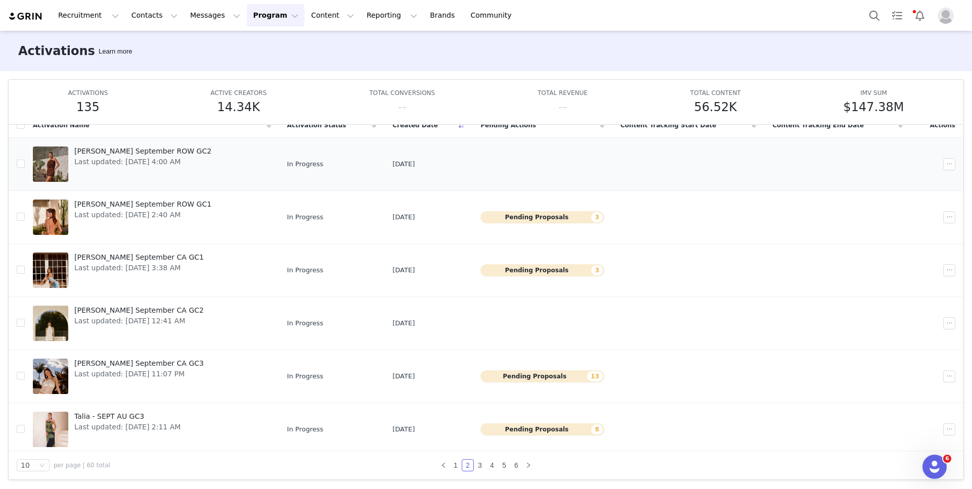
click at [142, 185] on td "Liz September ROW GC2 Last updated: Aug 28, 2025 4:00 AM" at bounding box center [152, 164] width 254 height 53
click at [143, 157] on span "Last updated: Aug 28, 2025 4:00 AM" at bounding box center [142, 162] width 137 height 11
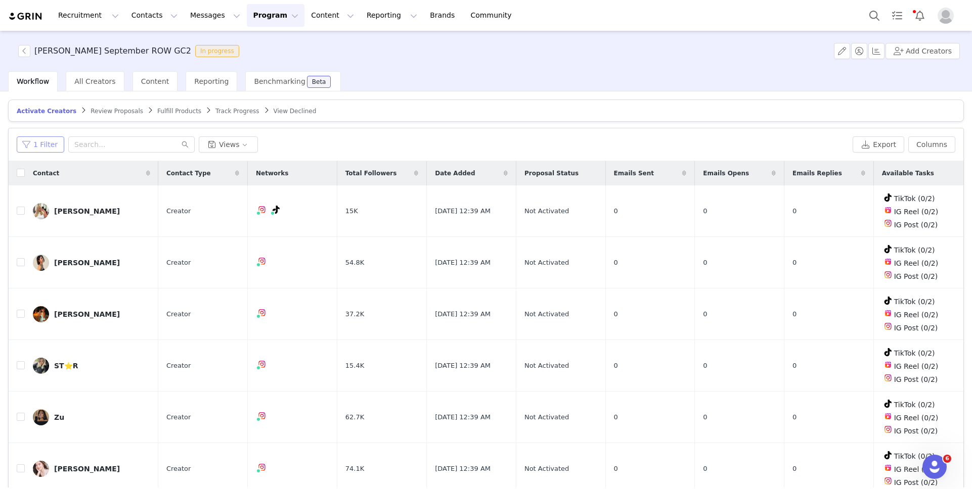
click at [49, 140] on button "1 Filter" at bounding box center [41, 145] width 48 height 16
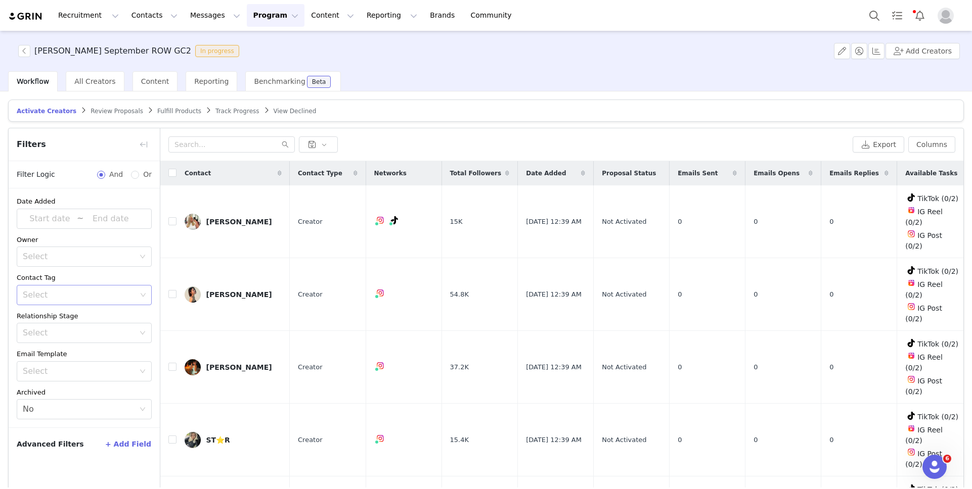
scroll to position [48, 0]
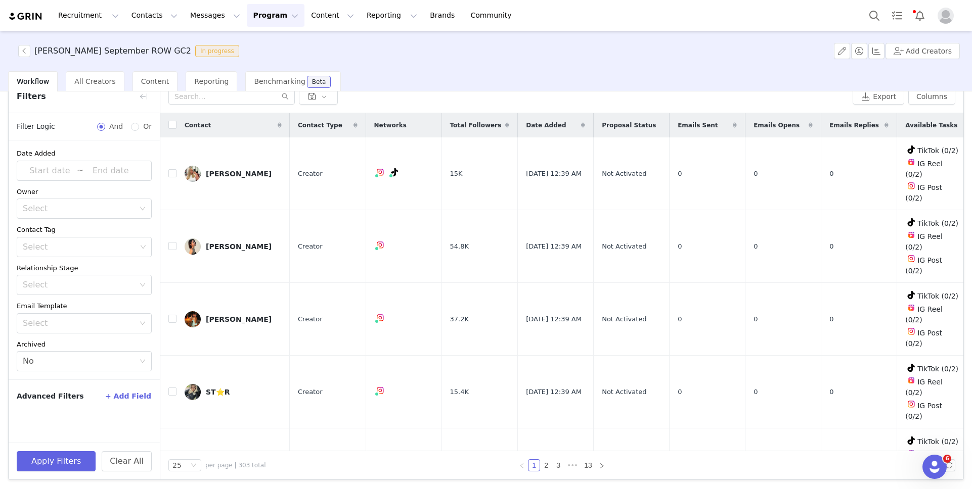
click at [139, 396] on button "+ Add Field" at bounding box center [128, 396] width 47 height 16
click at [89, 416] on div "Select" at bounding box center [79, 421] width 112 height 10
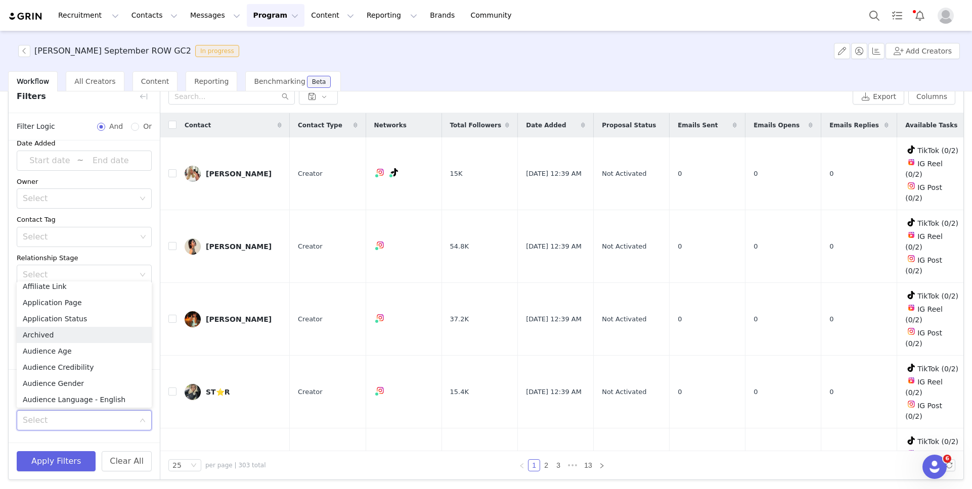
scroll to position [2, 0]
click at [134, 216] on div "Contact Tag" at bounding box center [84, 220] width 135 height 10
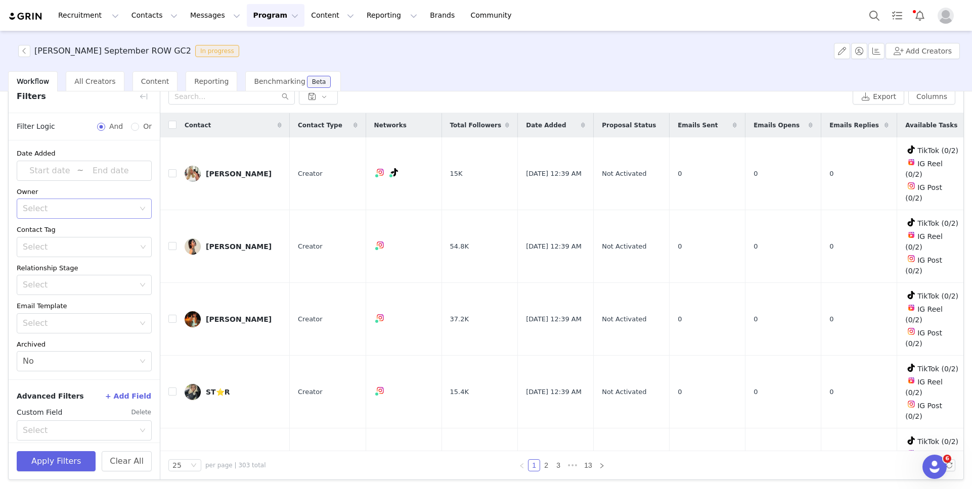
scroll to position [10, 0]
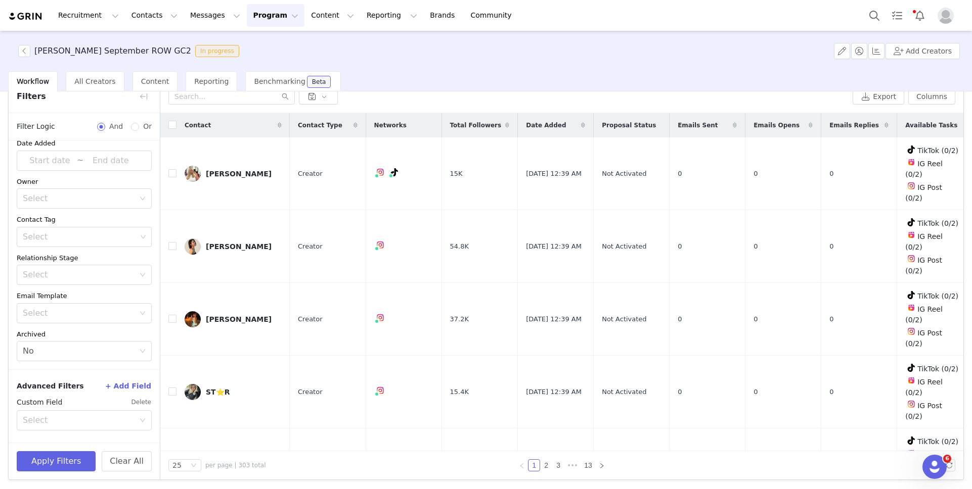
click at [130, 390] on button "+ Add Field" at bounding box center [128, 386] width 47 height 16
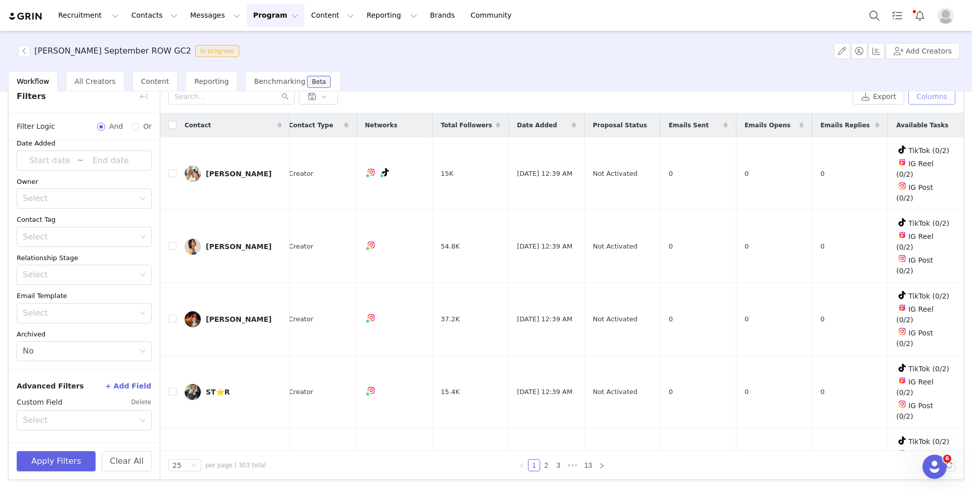
click at [924, 101] on button "Columns" at bounding box center [931, 96] width 47 height 16
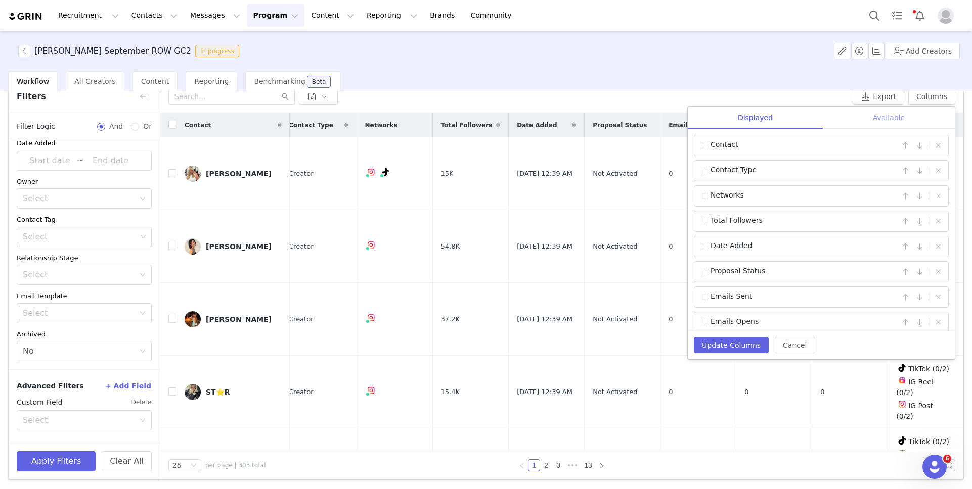
click at [875, 123] on div "Available" at bounding box center [889, 118] width 132 height 23
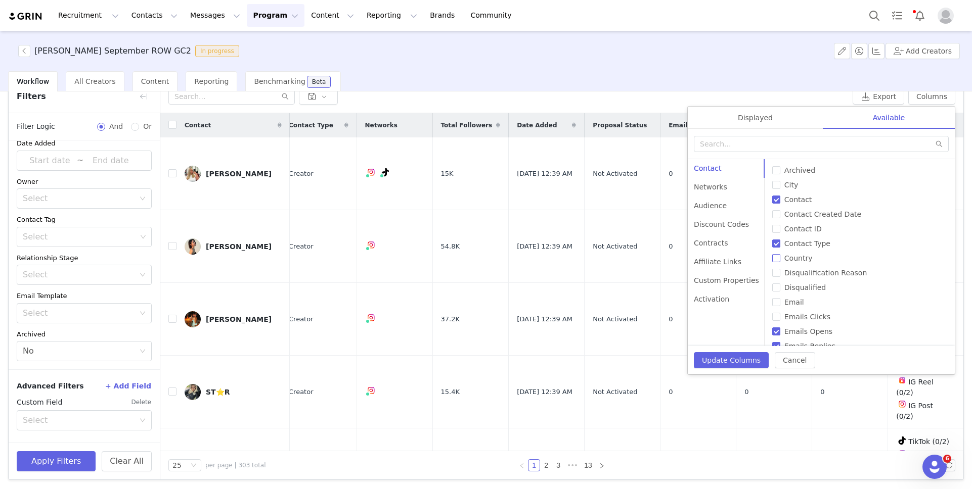
click at [772, 257] on input "Country" at bounding box center [776, 258] width 8 height 8
checkbox input "true"
click at [753, 356] on button "Update Columns" at bounding box center [731, 360] width 75 height 16
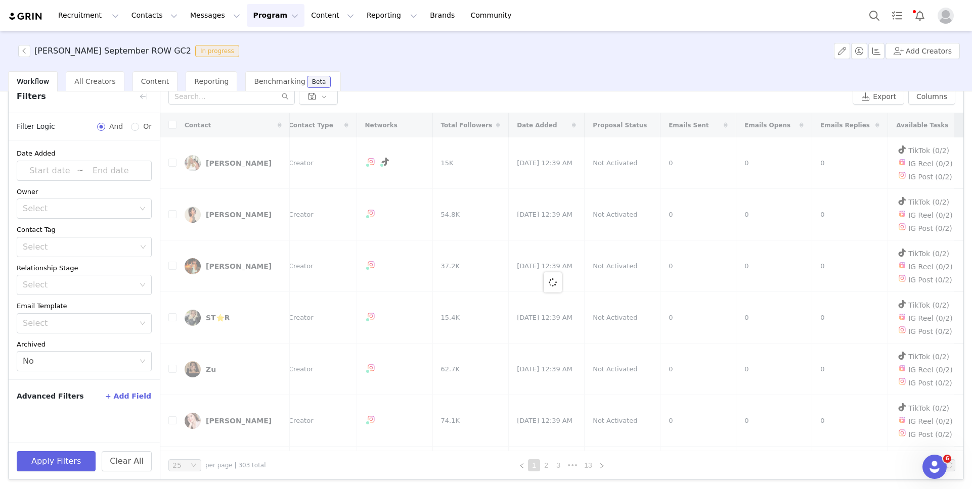
scroll to position [0, 0]
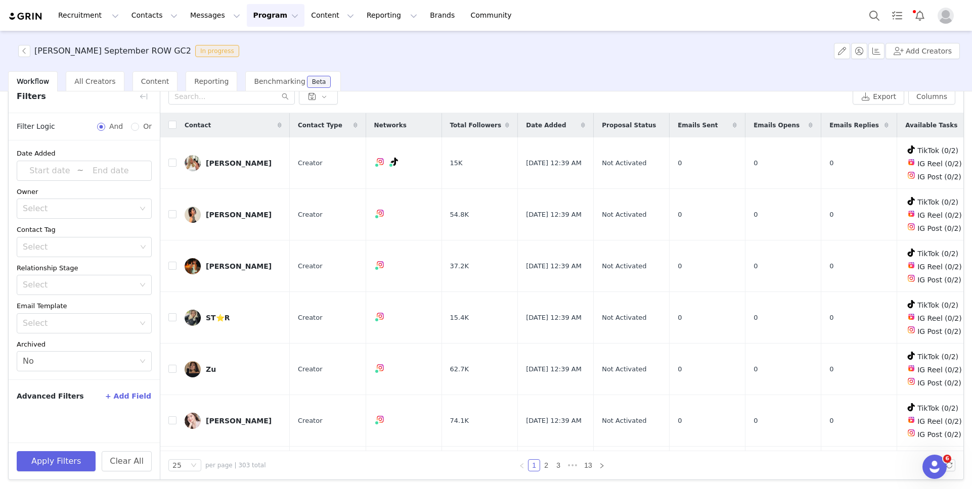
click at [132, 389] on button "+ Add Field" at bounding box center [128, 396] width 47 height 16
click at [86, 415] on div "Select" at bounding box center [81, 420] width 116 height 19
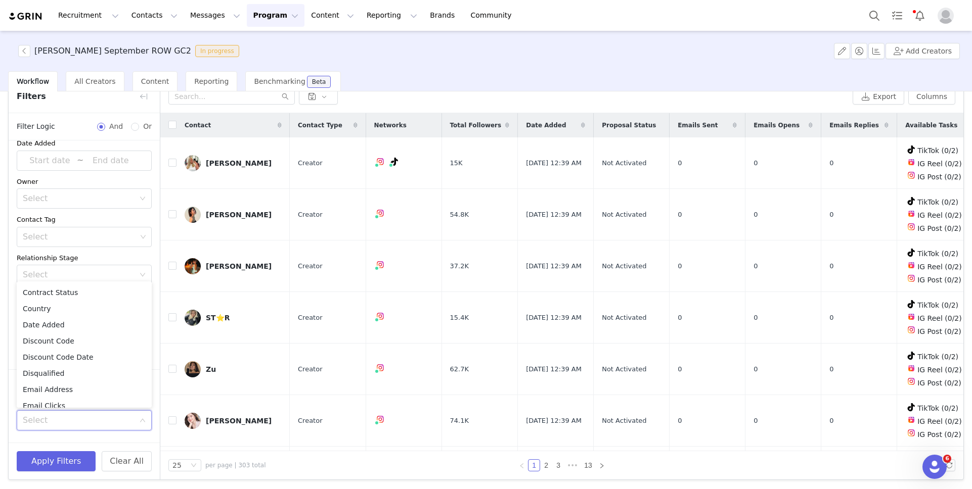
scroll to position [275, 0]
click at [90, 310] on li "Country" at bounding box center [84, 308] width 135 height 16
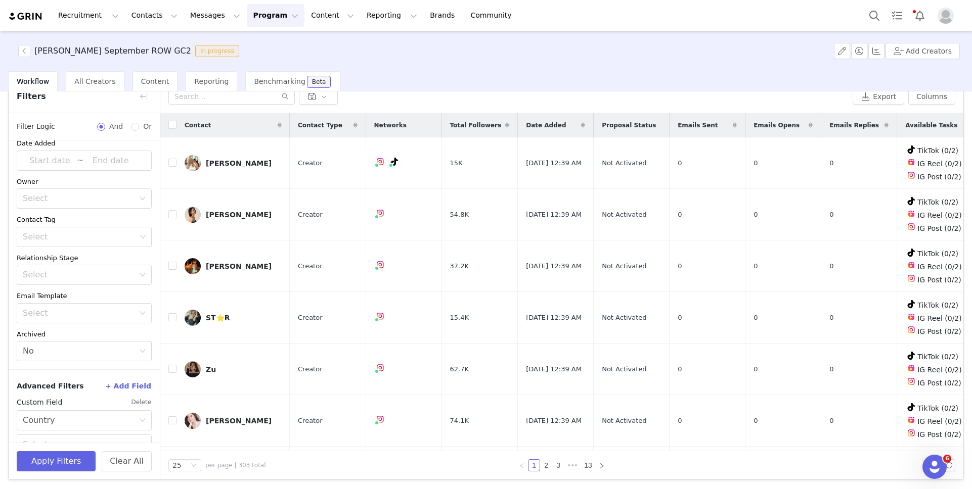
click at [84, 384] on div "Advanced Filters + Add Field" at bounding box center [84, 386] width 135 height 16
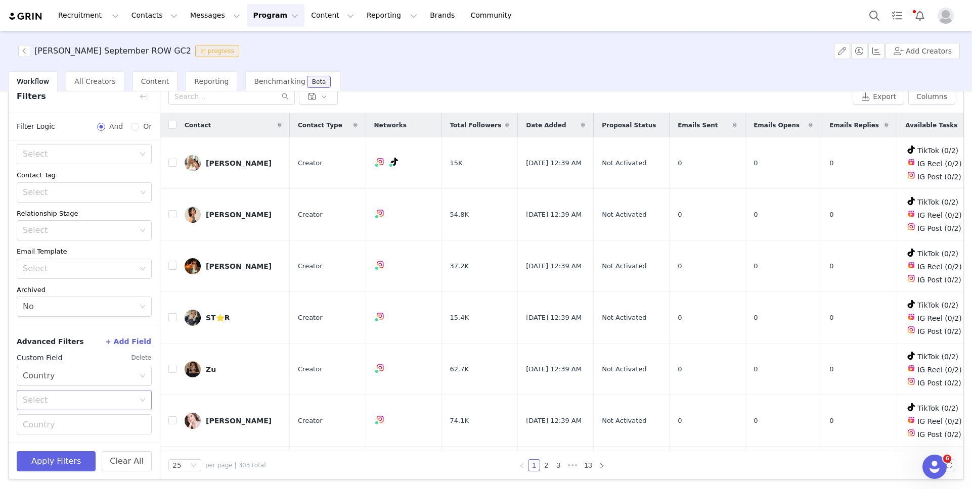
click at [80, 399] on div "Select" at bounding box center [79, 400] width 112 height 10
click at [77, 420] on li "Equal" at bounding box center [84, 422] width 135 height 16
click at [77, 425] on input "text" at bounding box center [84, 425] width 135 height 20
type input "united kingdom"
click at [58, 458] on button "Apply Filters" at bounding box center [56, 462] width 79 height 20
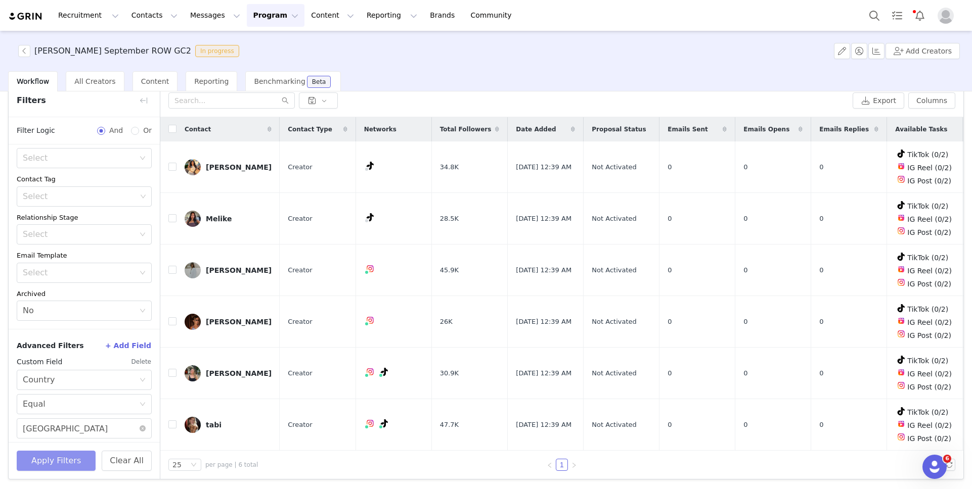
scroll to position [39, 0]
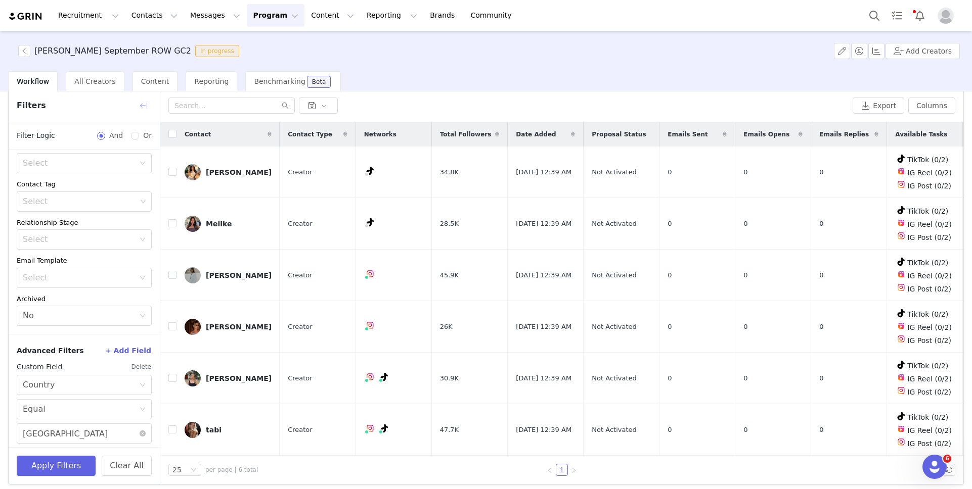
click at [145, 107] on button "button" at bounding box center [144, 106] width 16 height 16
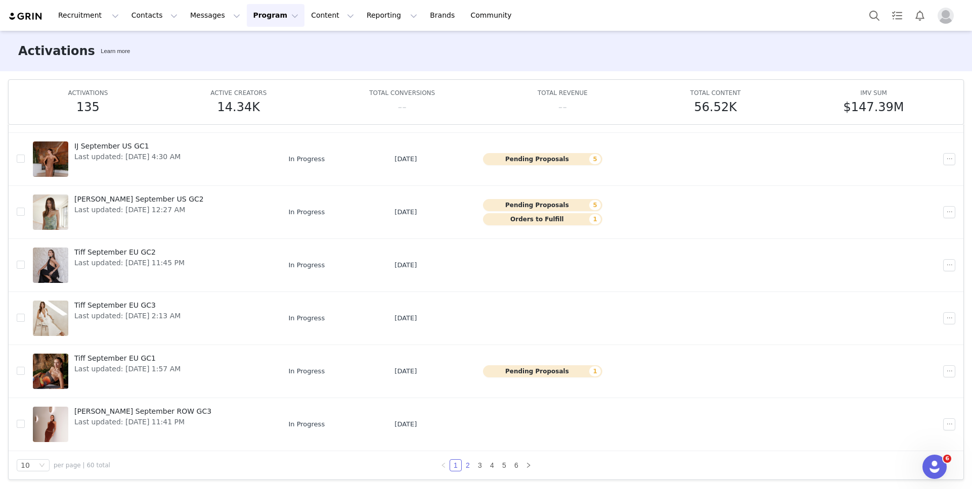
click at [468, 466] on link "2" at bounding box center [467, 465] width 11 height 11
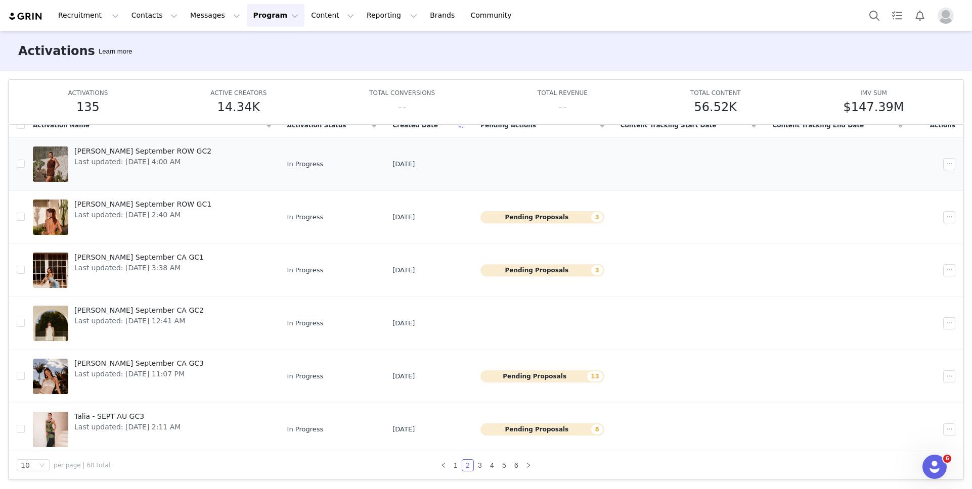
click at [108, 155] on span "[PERSON_NAME] September ROW GC2" at bounding box center [142, 151] width 137 height 11
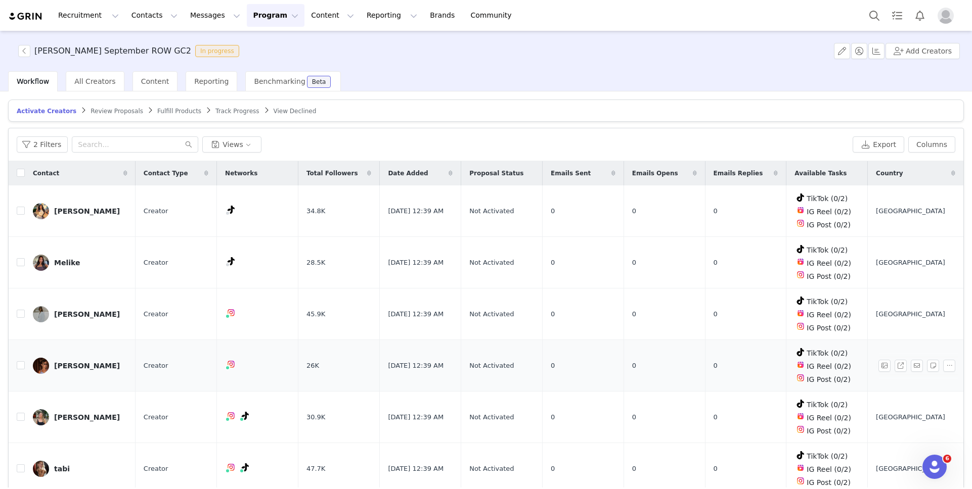
scroll to position [39, 0]
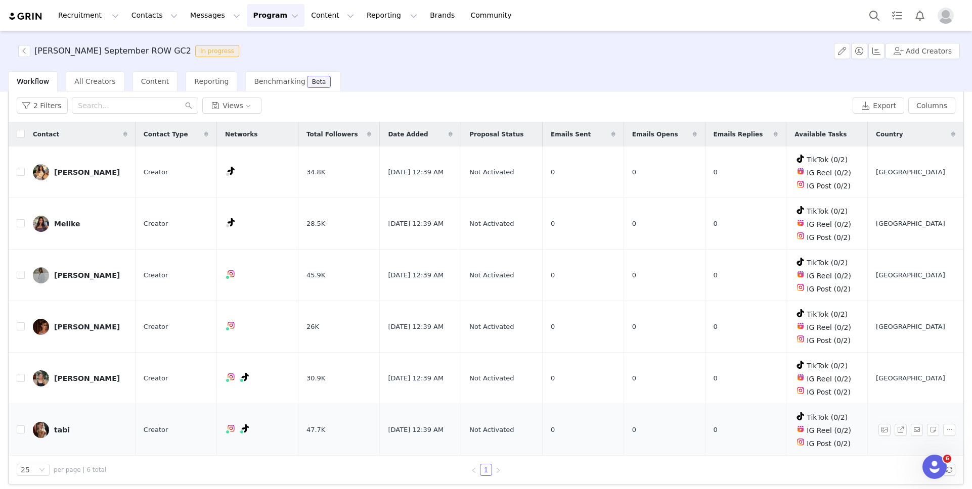
click at [61, 426] on div "tabi" at bounding box center [62, 430] width 16 height 8
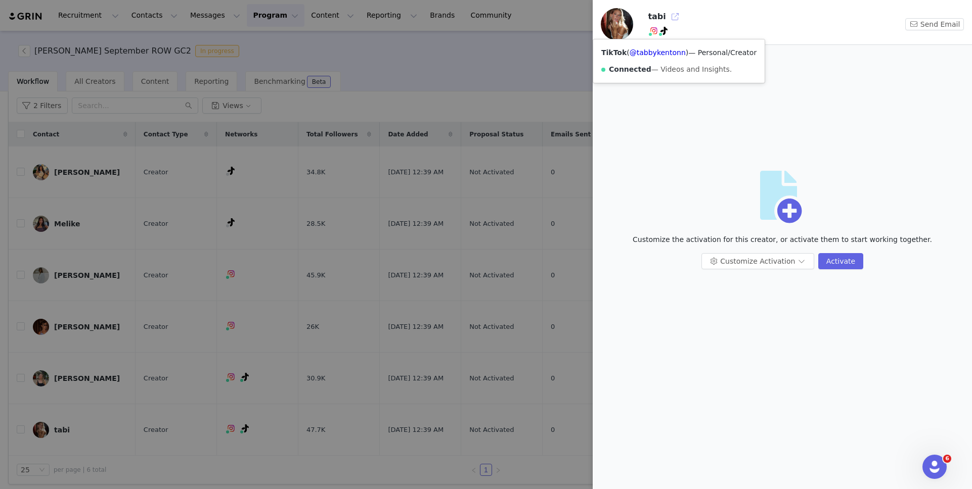
click at [669, 18] on button "button" at bounding box center [675, 17] width 16 height 16
click at [390, 95] on div at bounding box center [486, 244] width 972 height 489
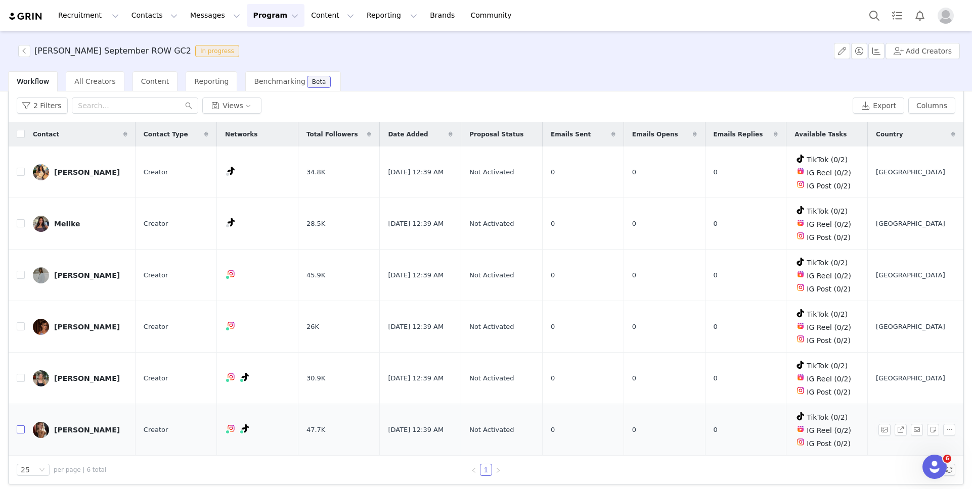
click at [19, 426] on input "checkbox" at bounding box center [21, 430] width 8 height 8
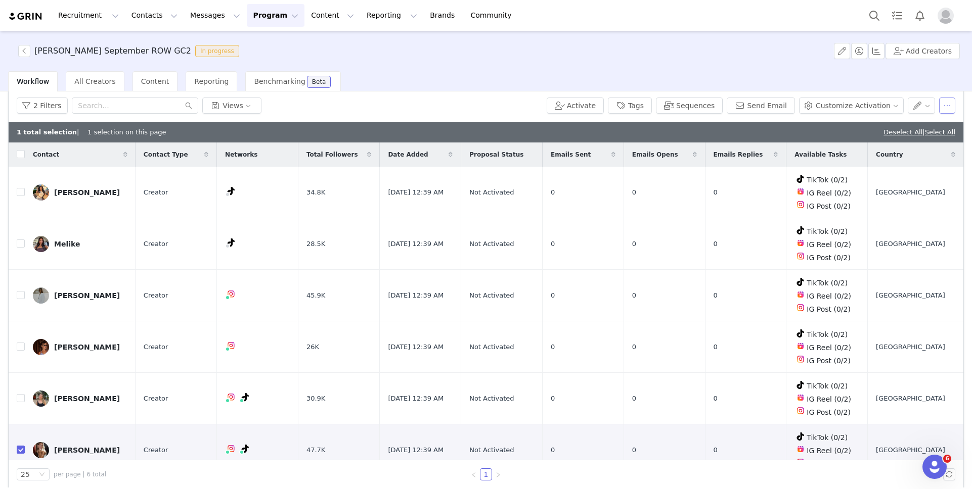
click at [939, 104] on button "button" at bounding box center [947, 106] width 16 height 16
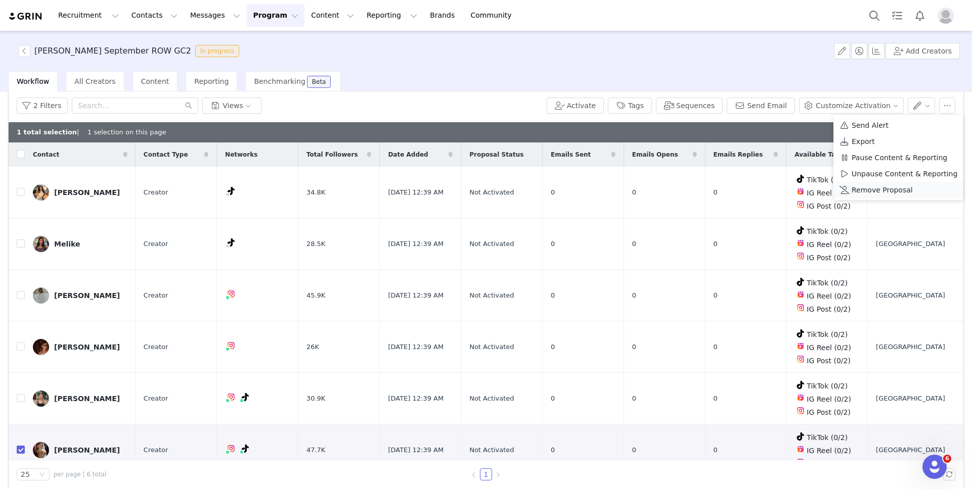
click at [882, 188] on span "Remove Proposal" at bounding box center [882, 190] width 61 height 11
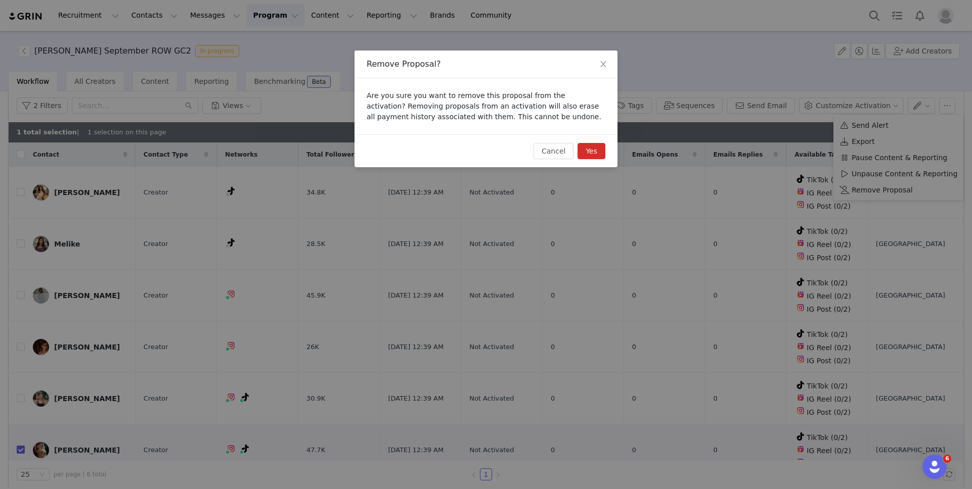
click at [603, 150] on button "Yes" at bounding box center [591, 151] width 28 height 16
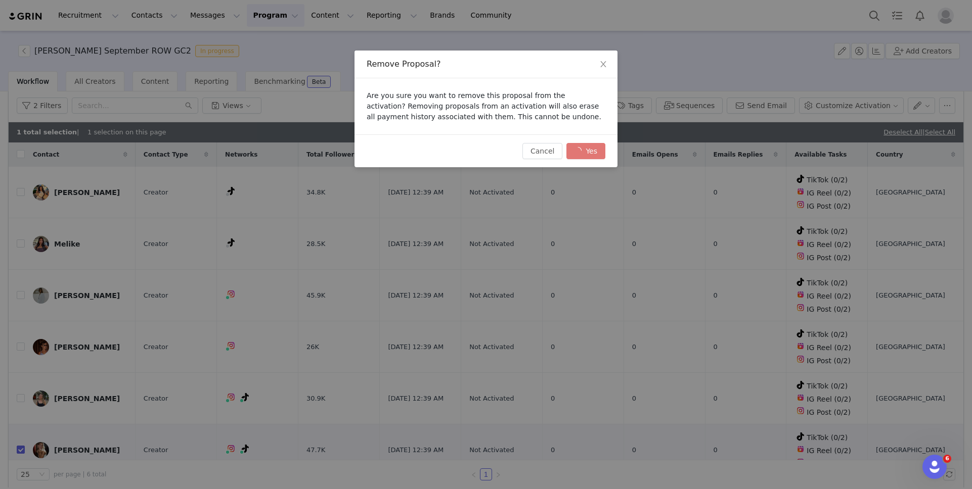
checkbox input "false"
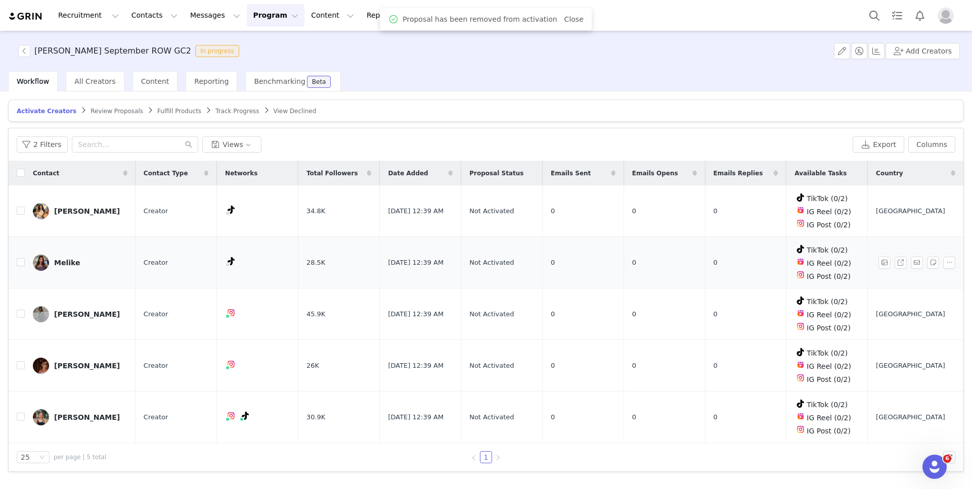
scroll to position [0, 0]
click at [241, 332] on link "@robinejansen" at bounding box center [241, 333] width 53 height 8
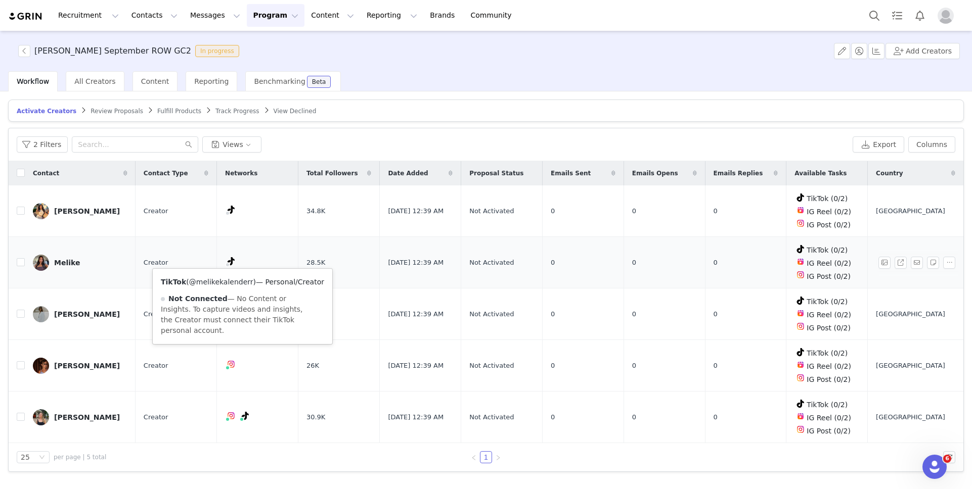
click at [235, 278] on link "@melikekalenderr" at bounding box center [221, 282] width 64 height 8
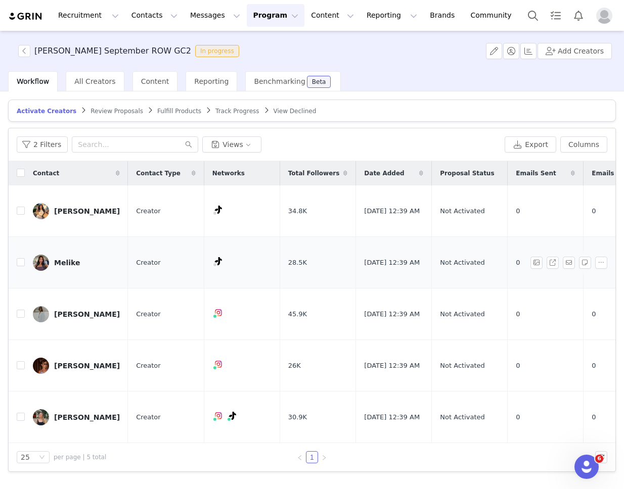
click at [61, 259] on div "Melike" at bounding box center [67, 263] width 26 height 8
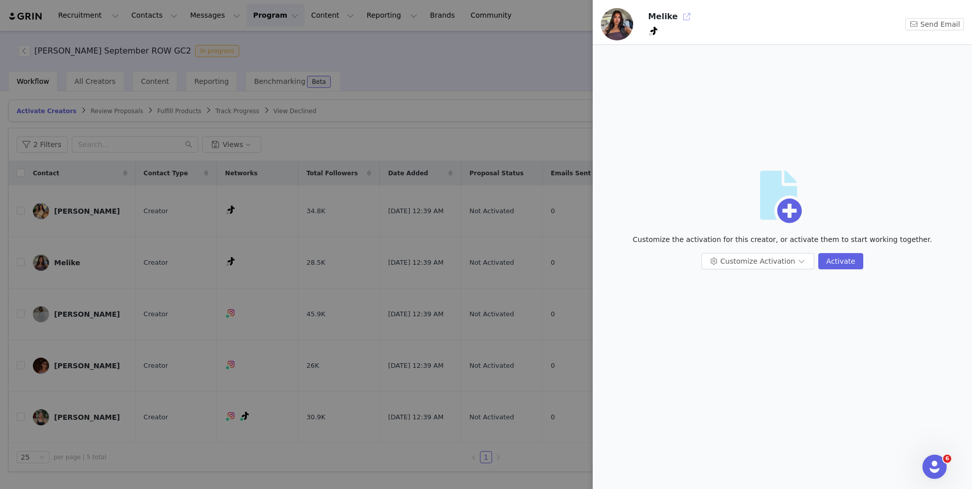
click at [682, 16] on button "button" at bounding box center [687, 17] width 16 height 16
click at [263, 143] on div at bounding box center [486, 244] width 972 height 489
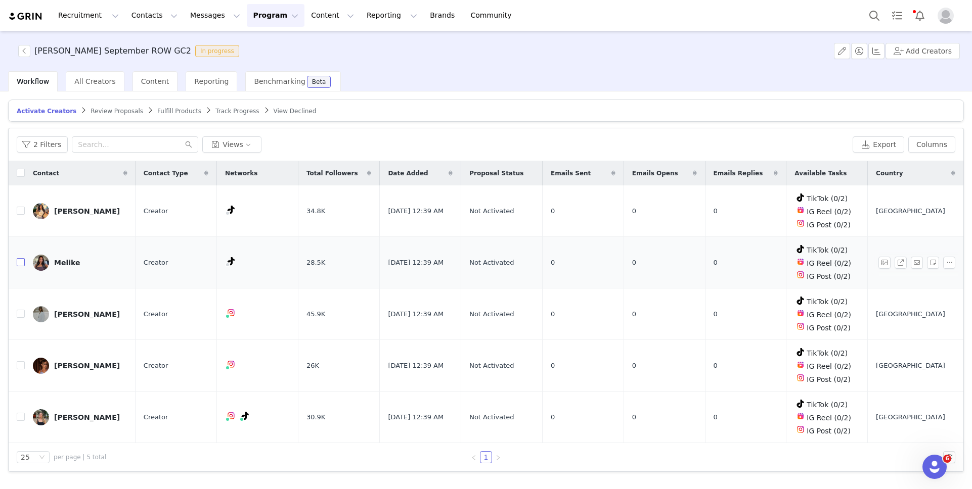
click at [24, 263] on input "checkbox" at bounding box center [21, 262] width 8 height 8
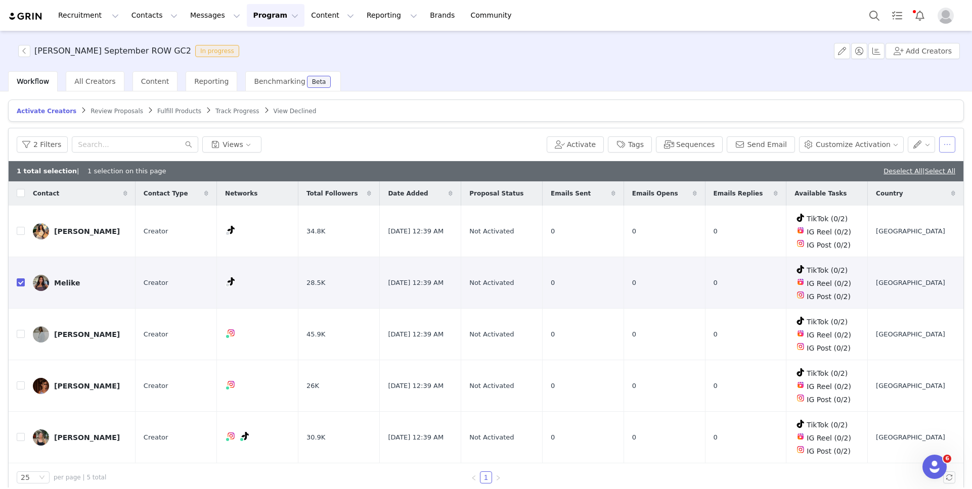
click at [941, 148] on button "button" at bounding box center [947, 145] width 16 height 16
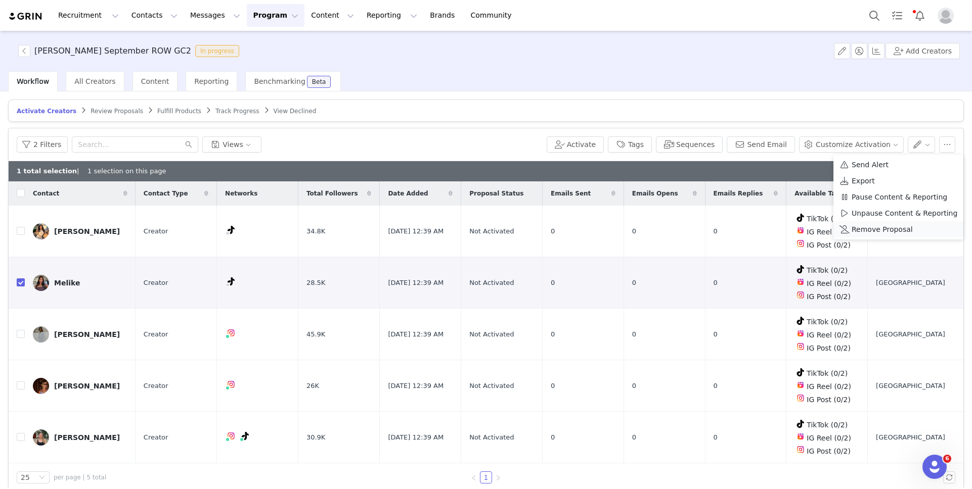
click at [885, 230] on span "Remove Proposal" at bounding box center [882, 229] width 61 height 11
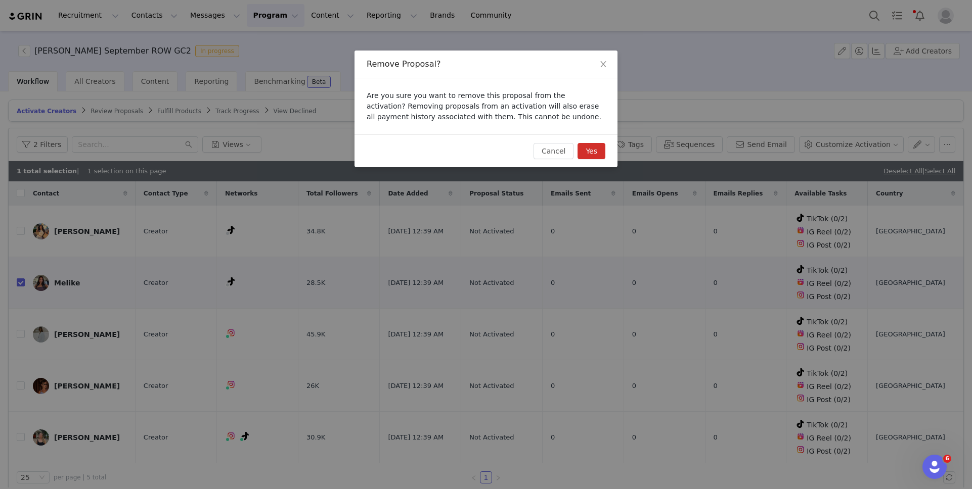
click at [596, 144] on button "Yes" at bounding box center [591, 151] width 28 height 16
checkbox input "false"
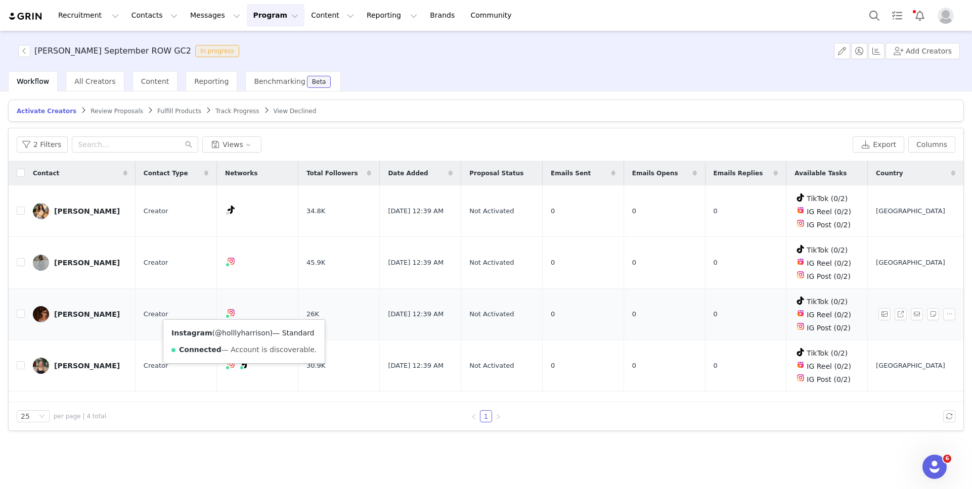
click at [242, 331] on link "@holllyharrison" at bounding box center [242, 333] width 55 height 8
click at [23, 58] on div "Liz September ROW GC2 In progress Add Creators" at bounding box center [486, 51] width 972 height 40
click at [24, 53] on button "button" at bounding box center [24, 51] width 12 height 12
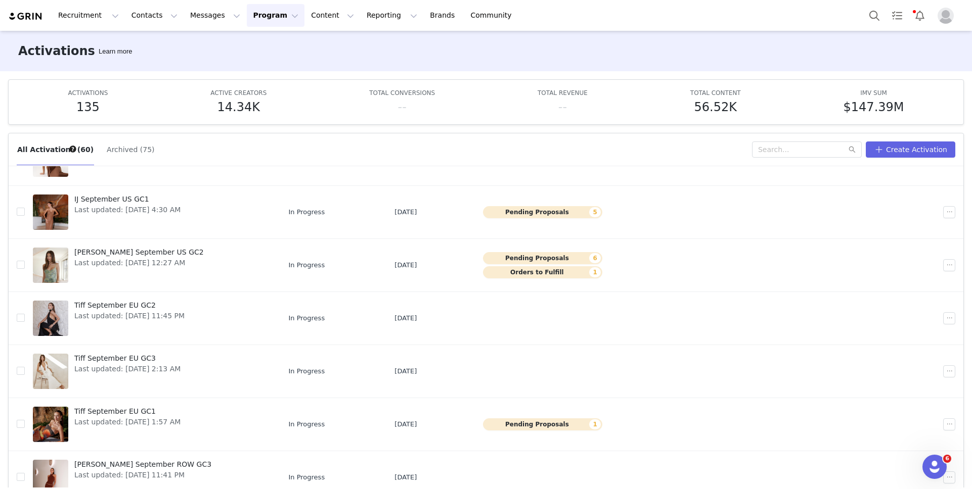
scroll to position [53, 0]
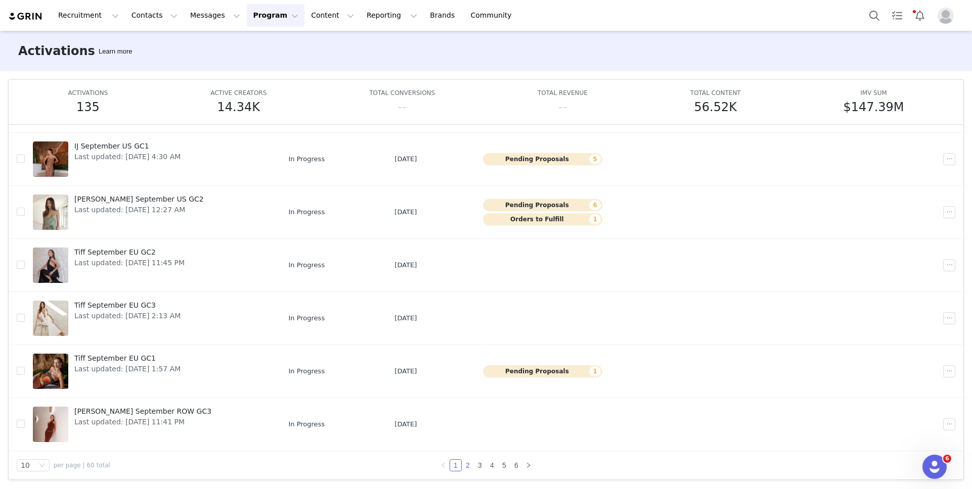
click at [469, 465] on link "2" at bounding box center [467, 465] width 11 height 11
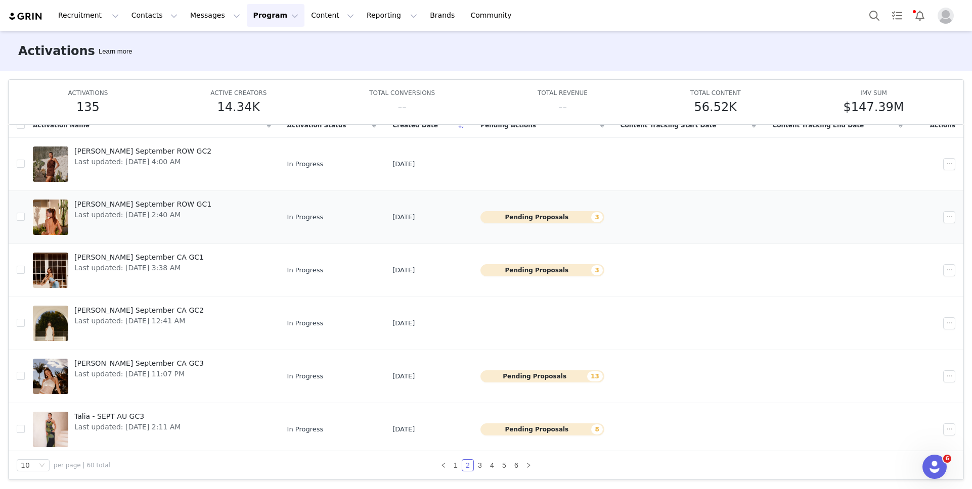
click at [152, 208] on span "[PERSON_NAME] September ROW GC1" at bounding box center [142, 204] width 137 height 11
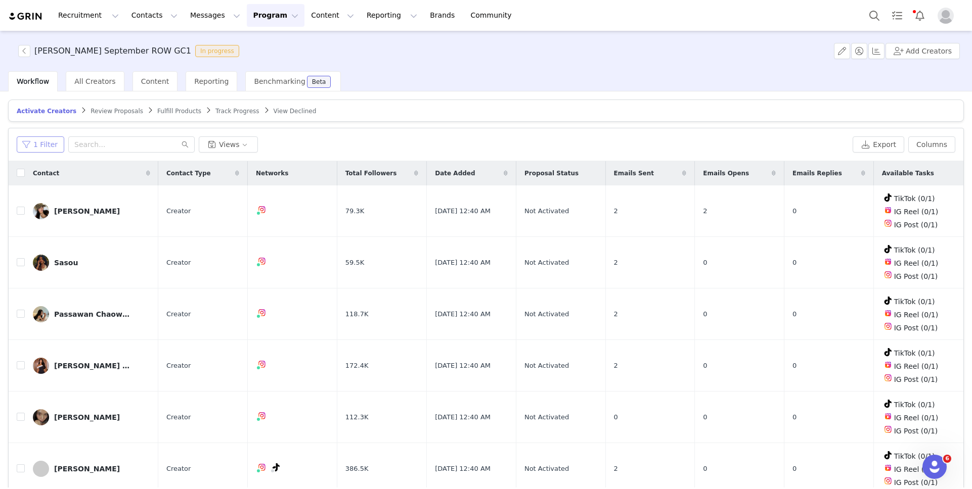
click at [34, 137] on button "1 Filter" at bounding box center [41, 145] width 48 height 16
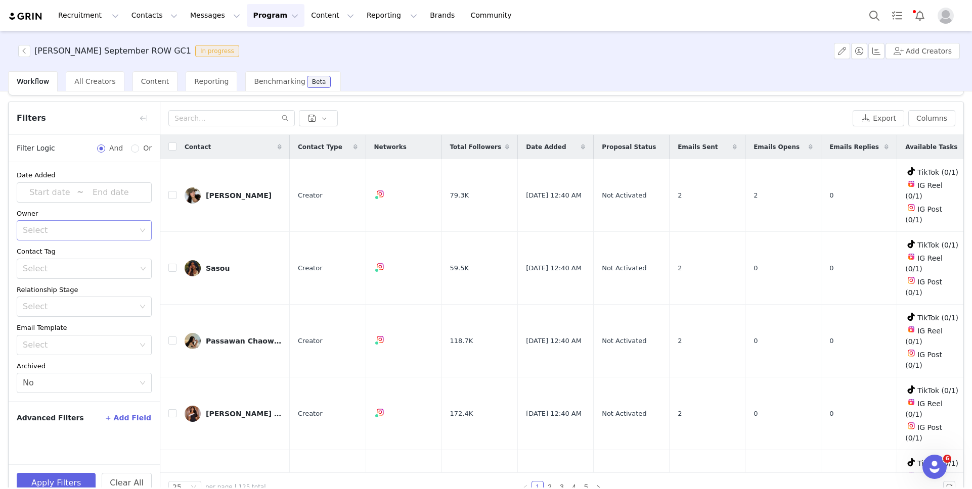
scroll to position [48, 0]
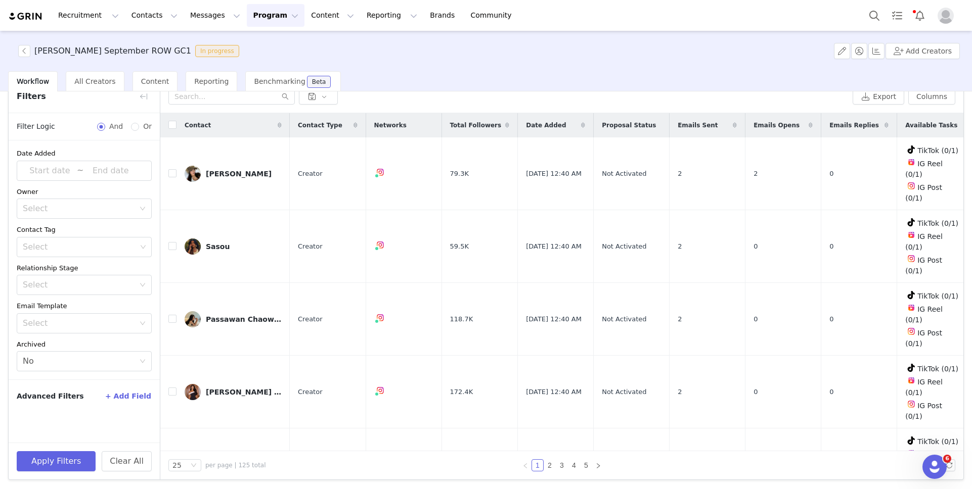
click at [122, 395] on button "+ Add Field" at bounding box center [128, 396] width 47 height 16
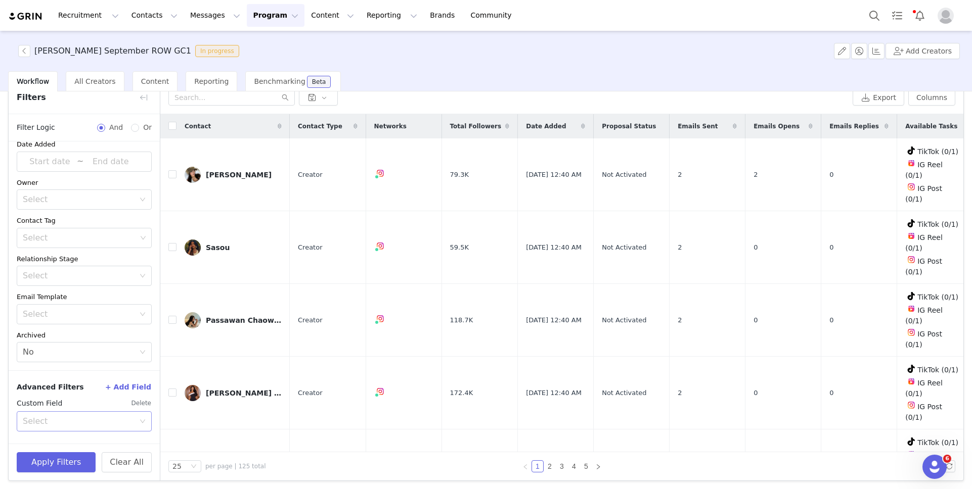
click at [106, 425] on div "Select" at bounding box center [79, 422] width 112 height 10
click at [97, 437] on div "Advanced Filters + Add Field Custom Field Delete Select" at bounding box center [84, 407] width 151 height 73
click at [930, 101] on button "Columns" at bounding box center [931, 98] width 47 height 16
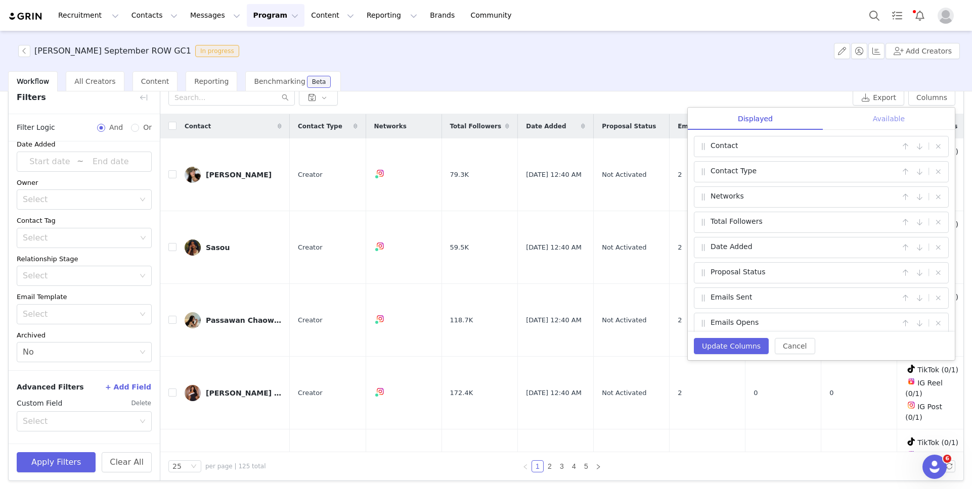
click at [881, 114] on div "Available" at bounding box center [889, 119] width 132 height 23
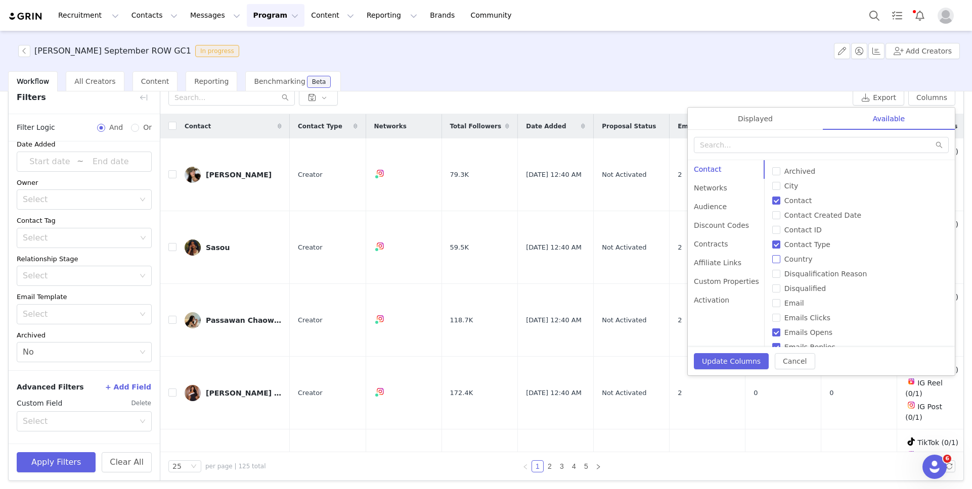
click at [775, 256] on input "Country" at bounding box center [776, 259] width 8 height 8
checkbox input "true"
click at [737, 363] on button "Update Columns" at bounding box center [731, 361] width 75 height 16
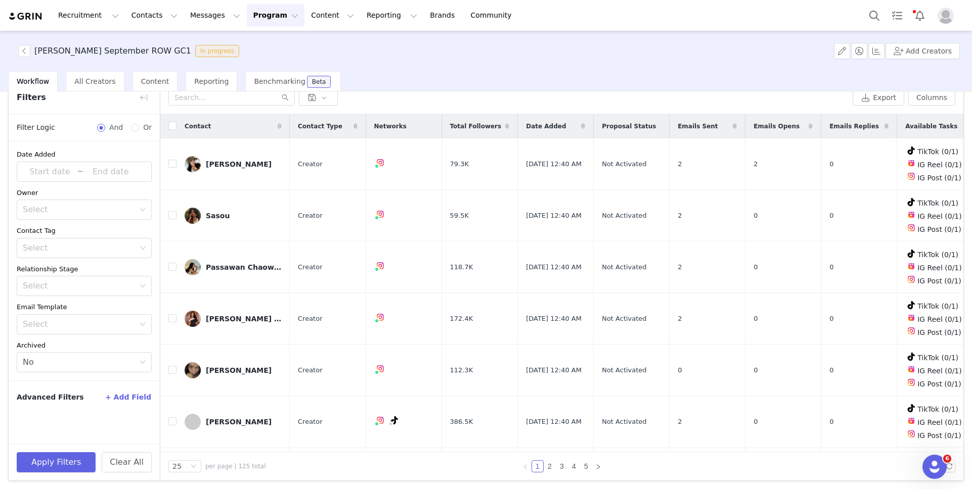
scroll to position [0, 0]
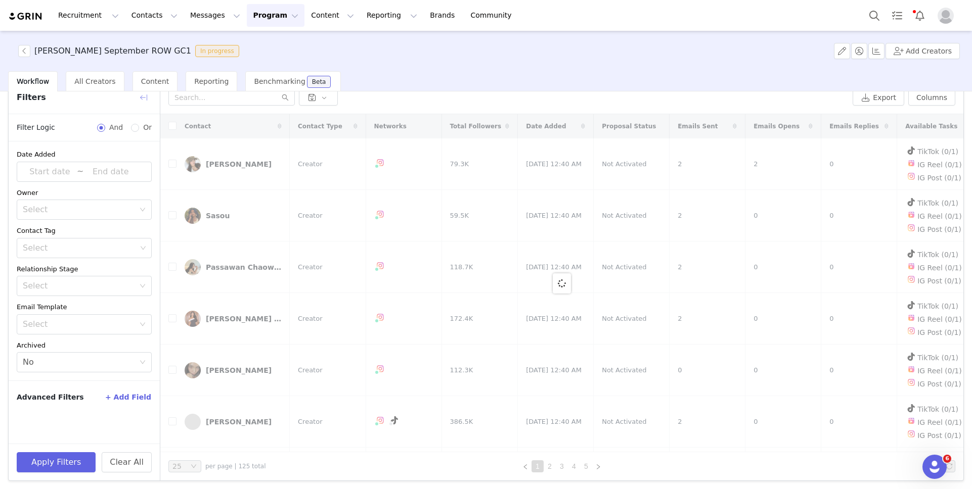
click at [136, 96] on button "button" at bounding box center [144, 98] width 16 height 16
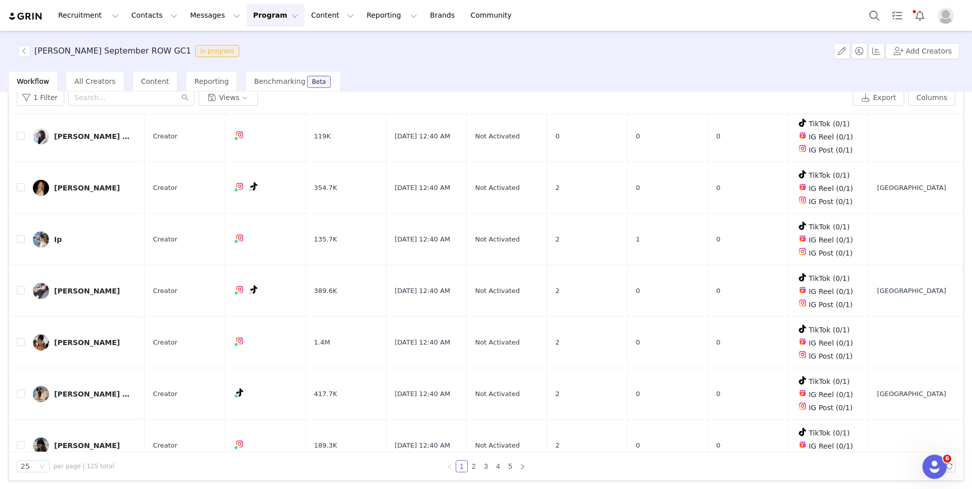
scroll to position [48, 0]
click at [40, 471] on div "25" at bounding box center [33, 466] width 33 height 12
click at [40, 446] on li "100" at bounding box center [33, 447] width 33 height 16
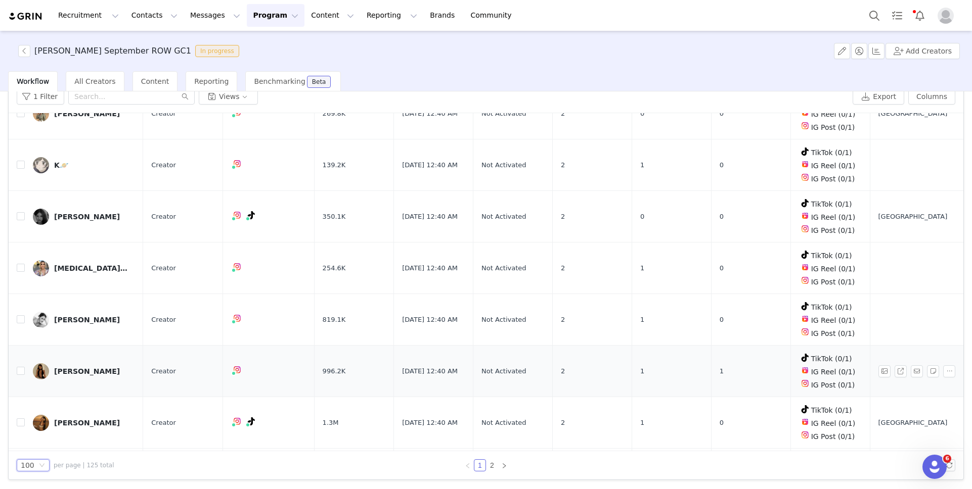
scroll to position [4768, 0]
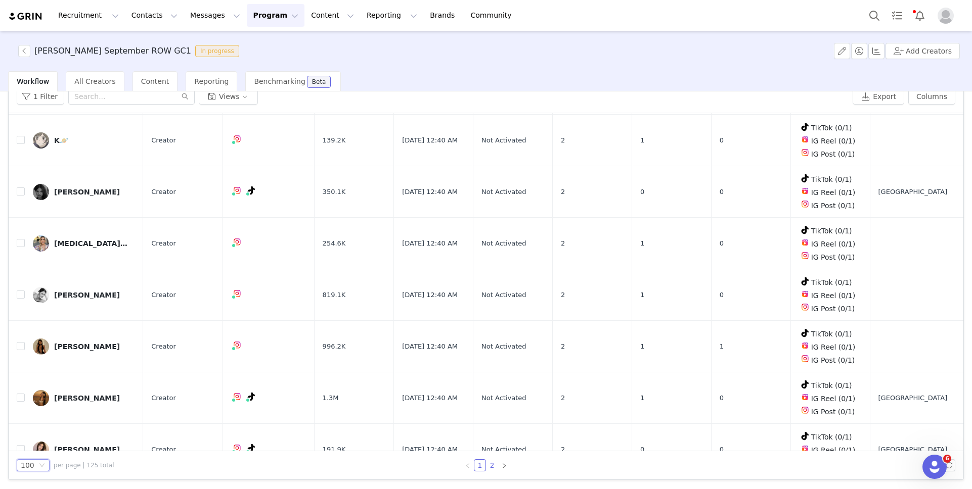
click at [490, 465] on link "2" at bounding box center [491, 465] width 11 height 11
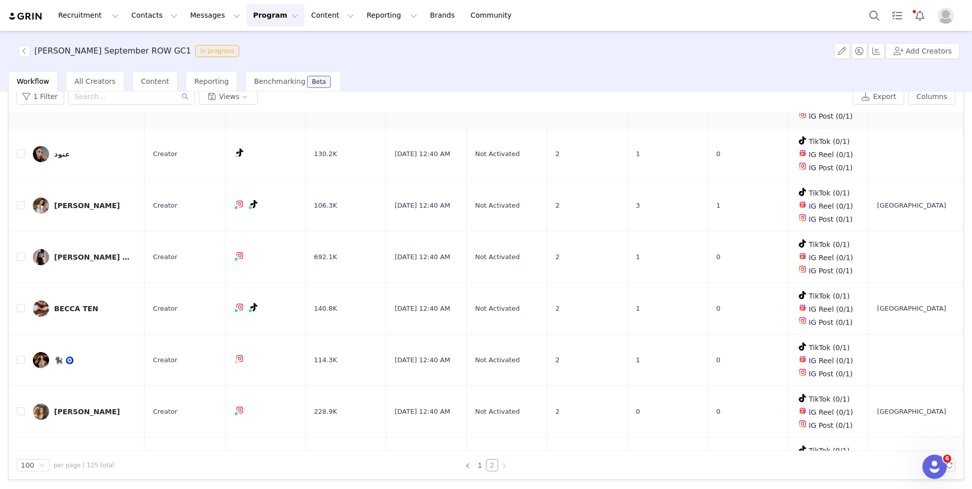
scroll to position [0, 0]
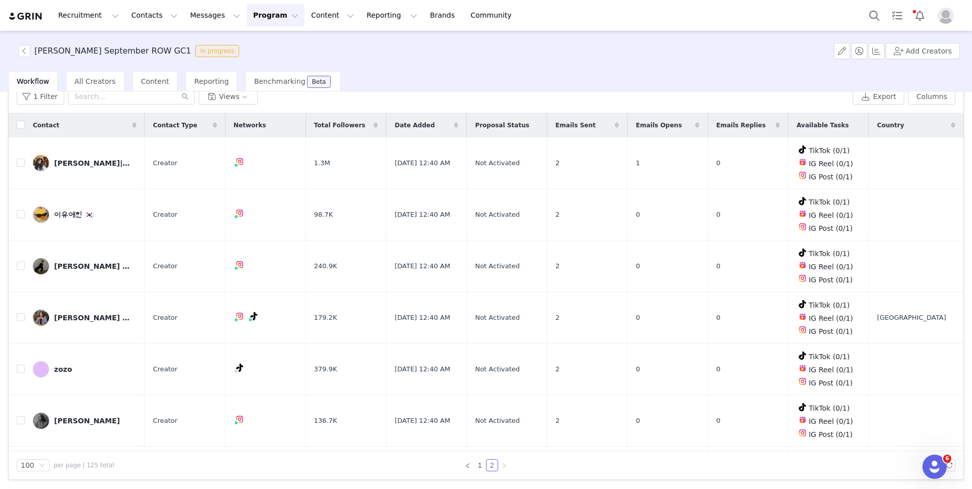
click at [269, 9] on button "Program Program" at bounding box center [276, 15] width 58 height 23
click at [261, 43] on p "Activations" at bounding box center [258, 44] width 39 height 11
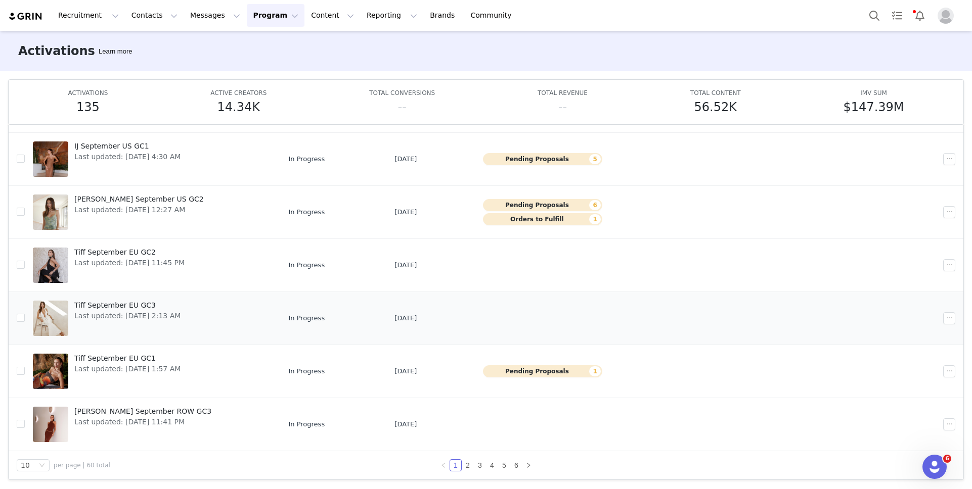
scroll to position [217, 0]
click at [479, 463] on link "3" at bounding box center [479, 465] width 11 height 11
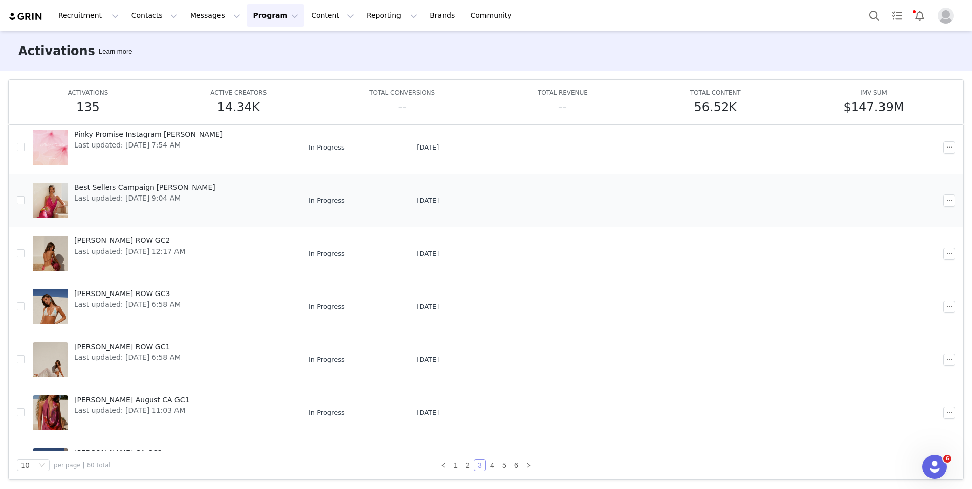
scroll to position [72, 0]
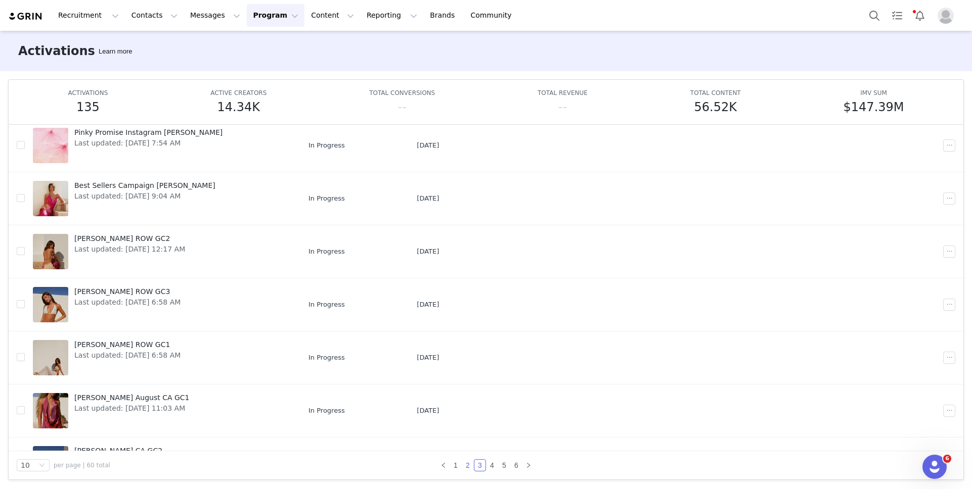
click at [464, 465] on link "2" at bounding box center [467, 465] width 11 height 11
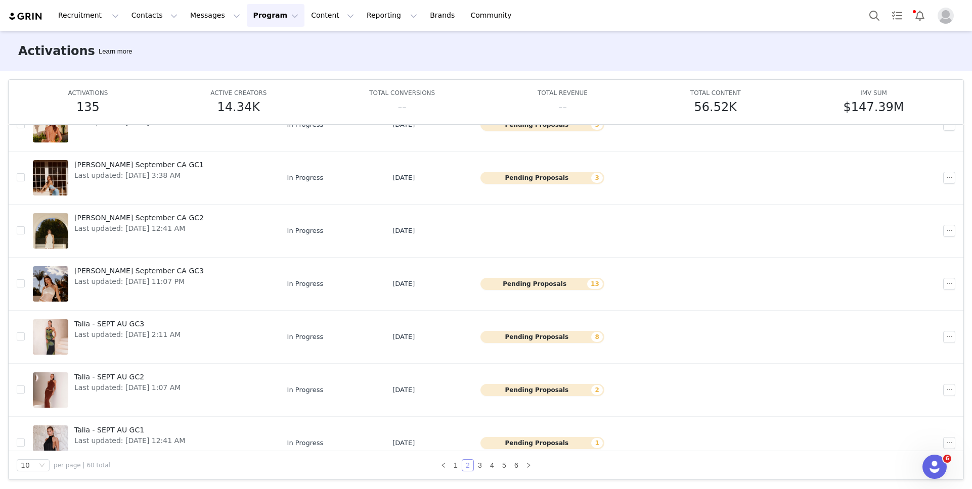
scroll to position [95, 0]
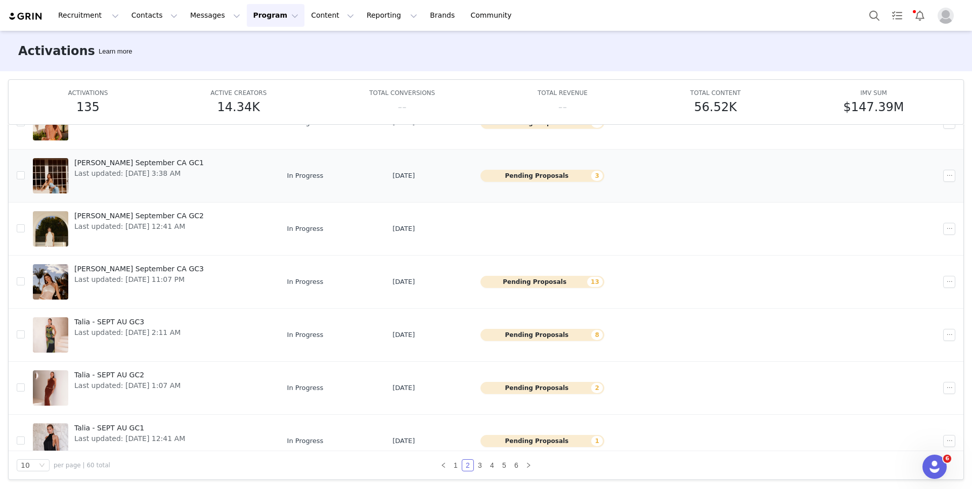
click at [98, 173] on span "Last updated: Sep 2, 2025 3:38 AM" at bounding box center [138, 173] width 129 height 11
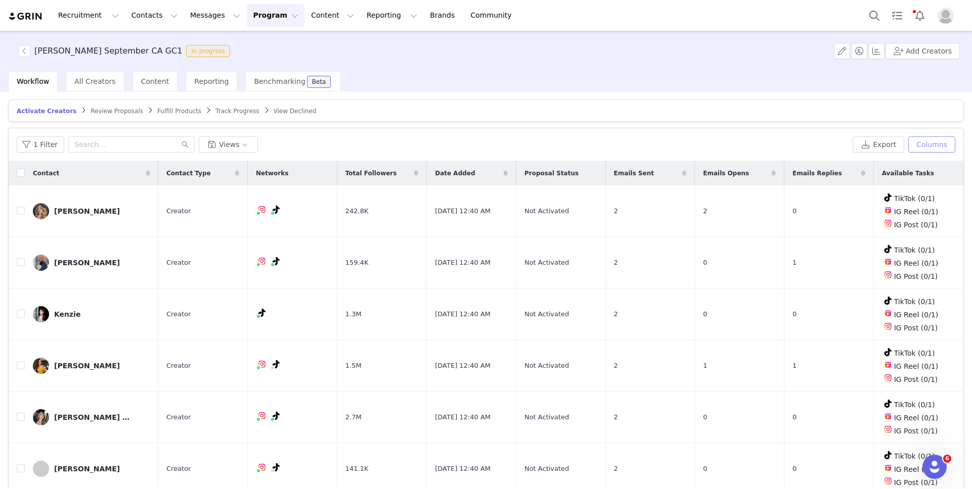
click at [934, 144] on button "Columns" at bounding box center [931, 145] width 47 height 16
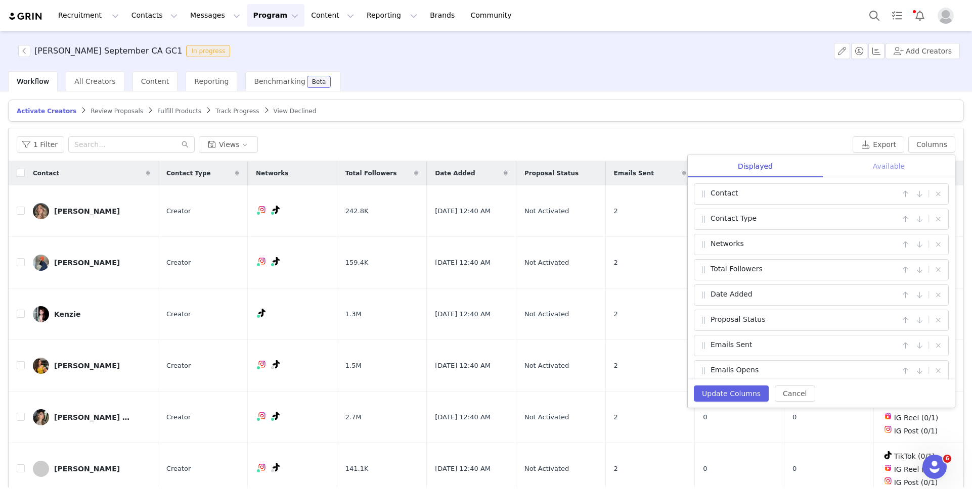
click at [919, 166] on div "Available" at bounding box center [889, 166] width 132 height 23
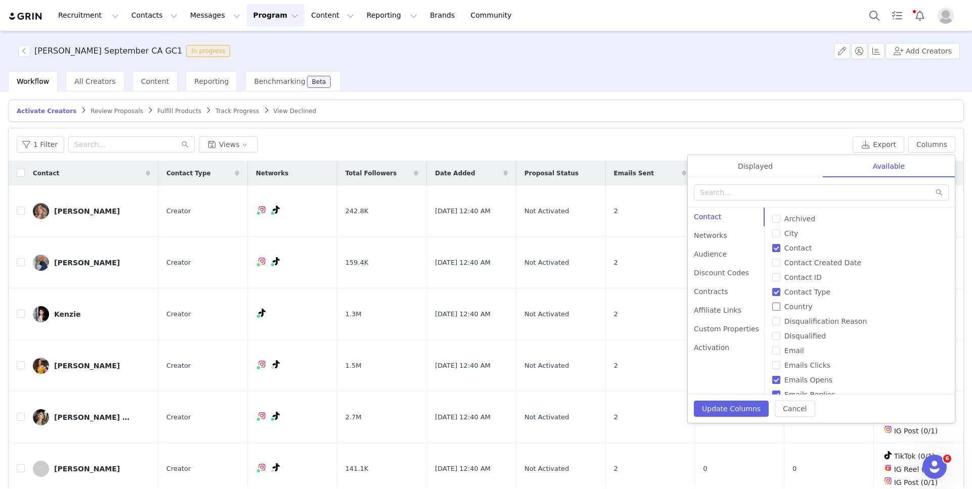
click at [775, 307] on input "Country" at bounding box center [776, 307] width 8 height 8
checkbox input "true"
click at [746, 408] on button "Update Columns" at bounding box center [731, 409] width 75 height 16
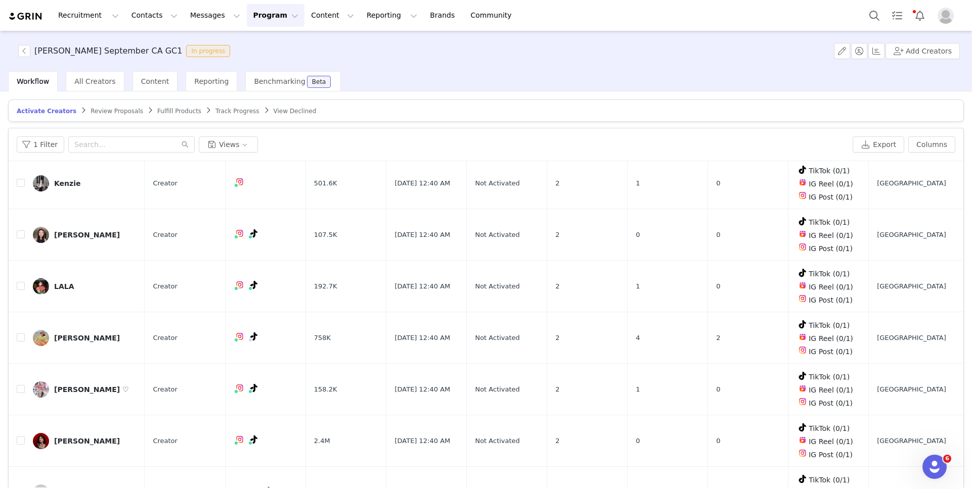
scroll to position [48, 0]
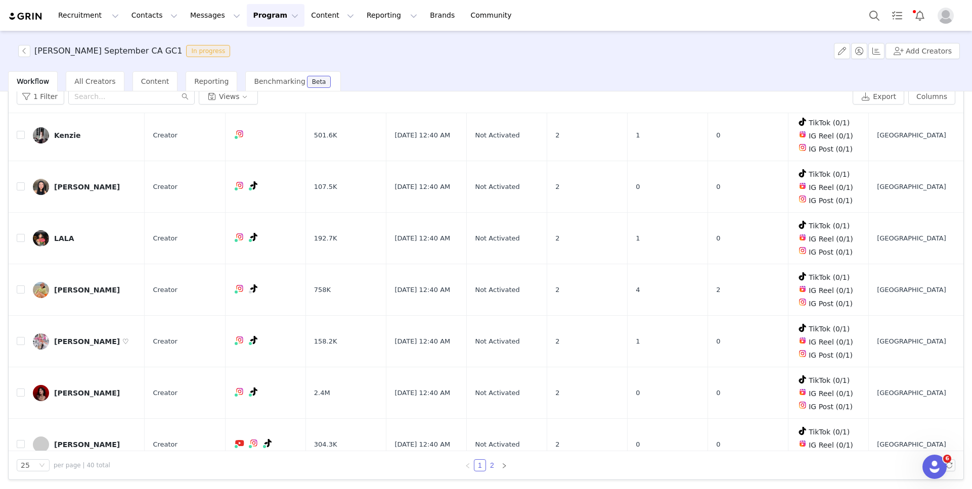
click at [494, 463] on link "2" at bounding box center [491, 465] width 11 height 11
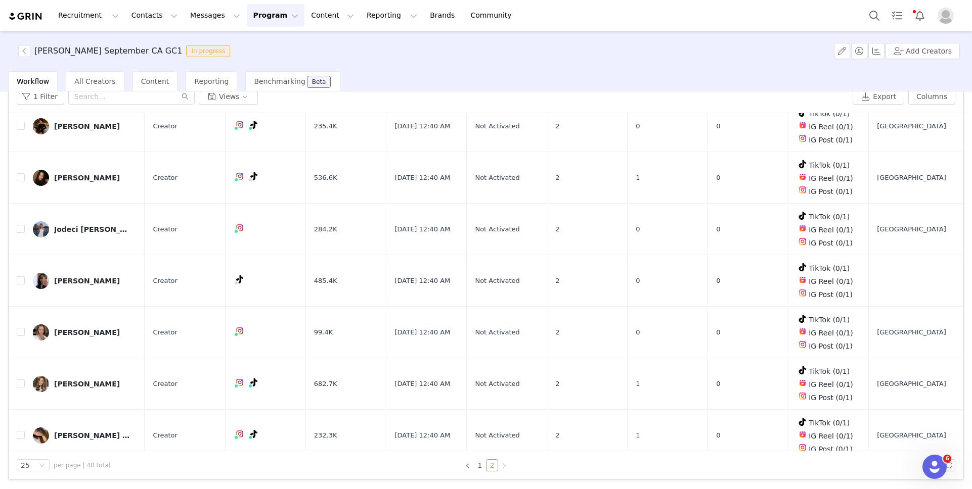
scroll to position [448, 0]
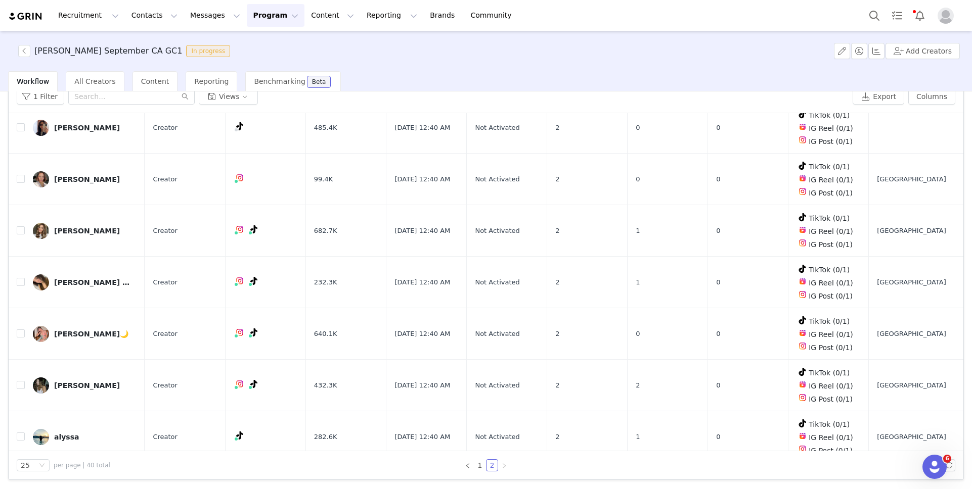
click at [247, 11] on button "Program Program" at bounding box center [276, 15] width 58 height 23
click at [258, 40] on p "Activations" at bounding box center [258, 44] width 39 height 11
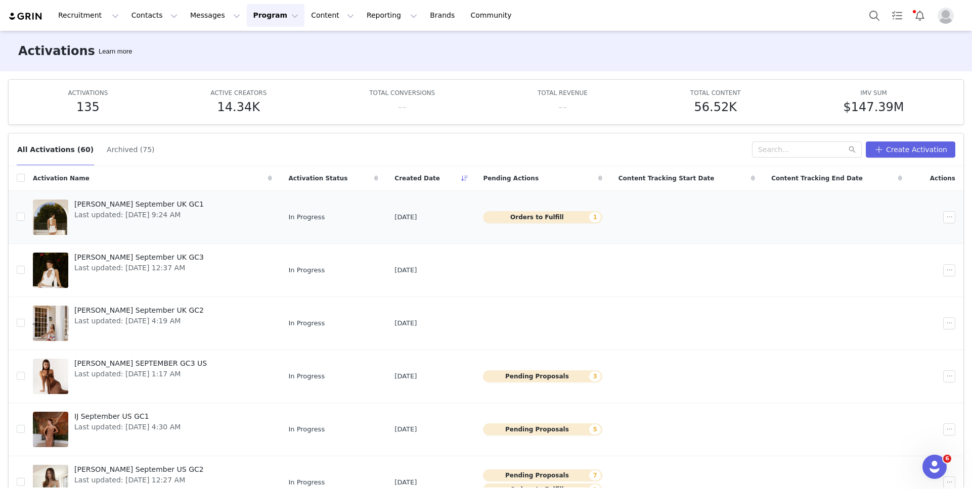
click at [132, 207] on span "[PERSON_NAME] September UK GC1" at bounding box center [138, 204] width 129 height 11
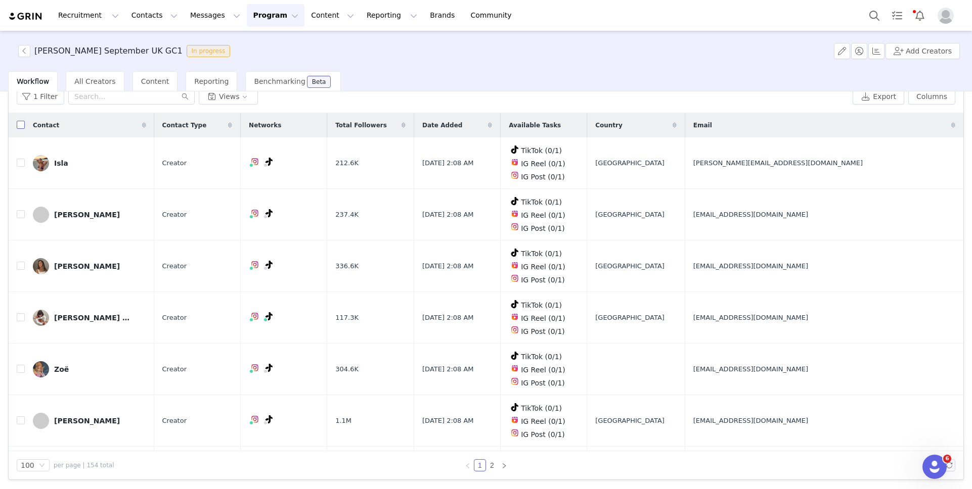
click at [21, 125] on input "checkbox" at bounding box center [21, 125] width 8 height 8
checkbox input "true"
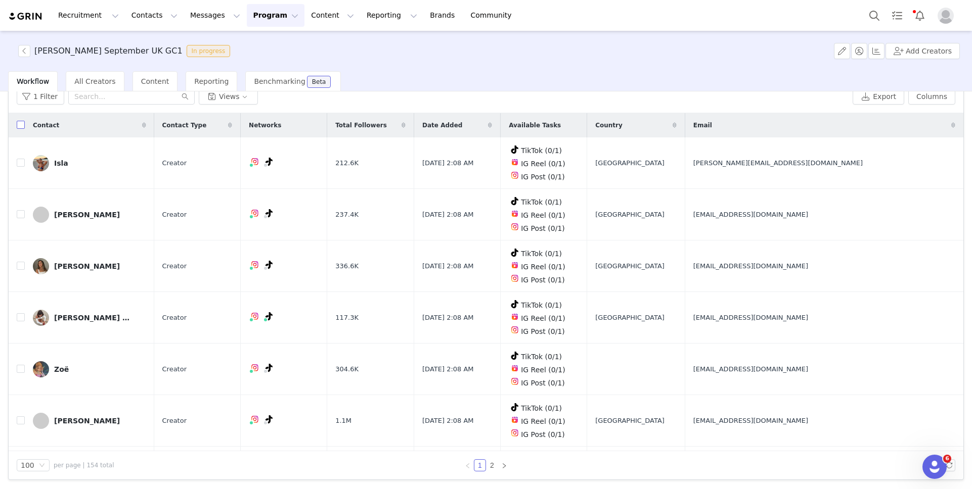
checkbox input "true"
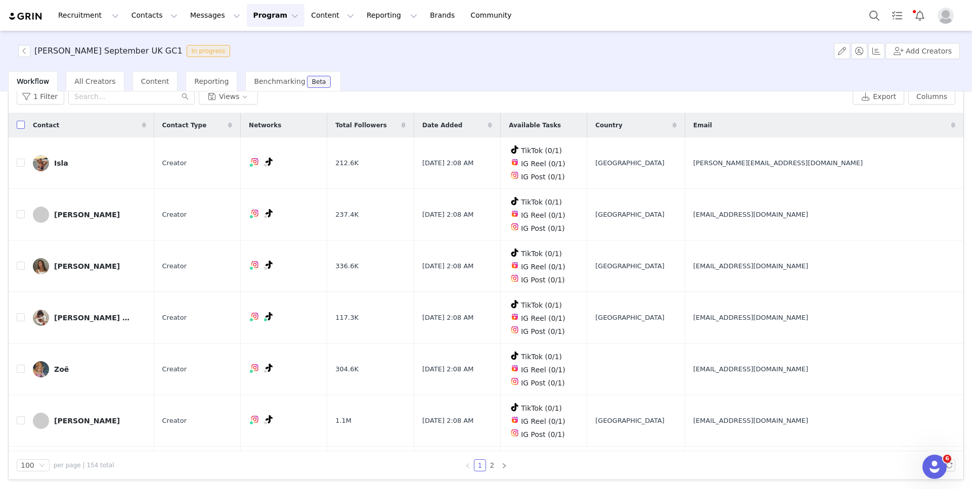
checkbox input "true"
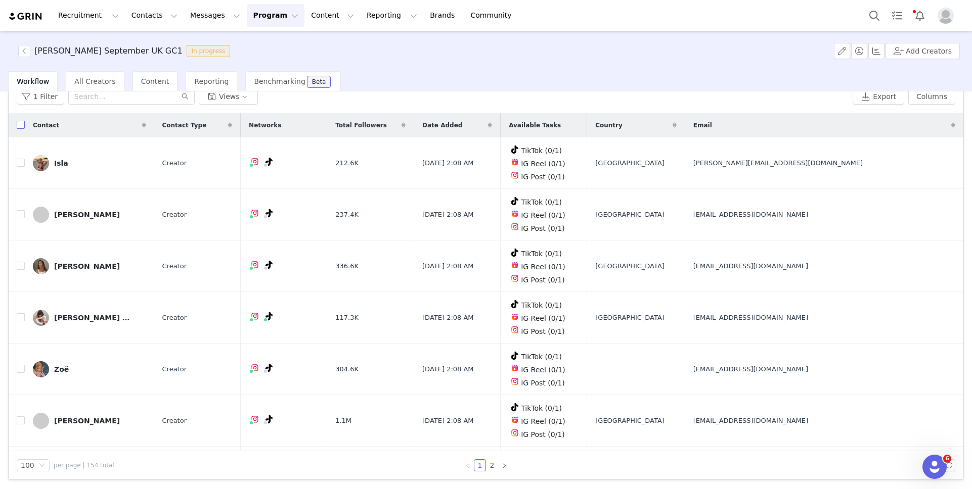
checkbox input "true"
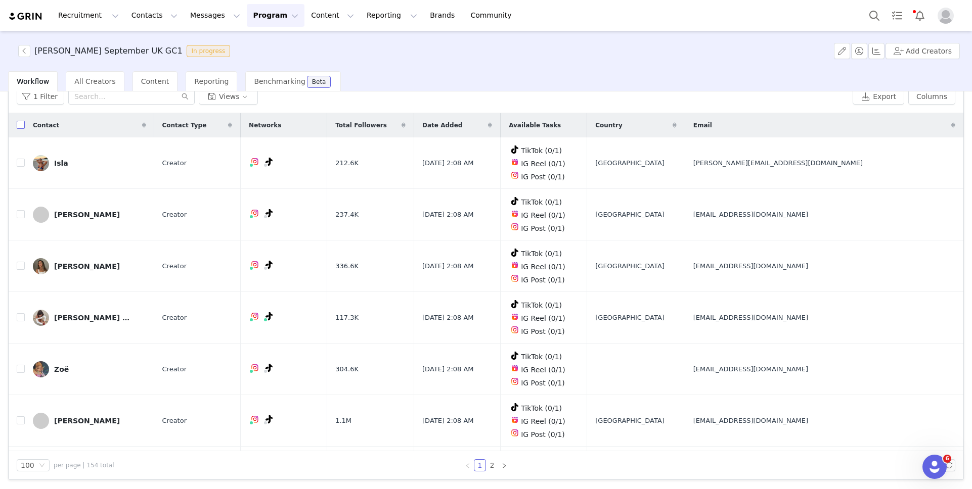
checkbox input "true"
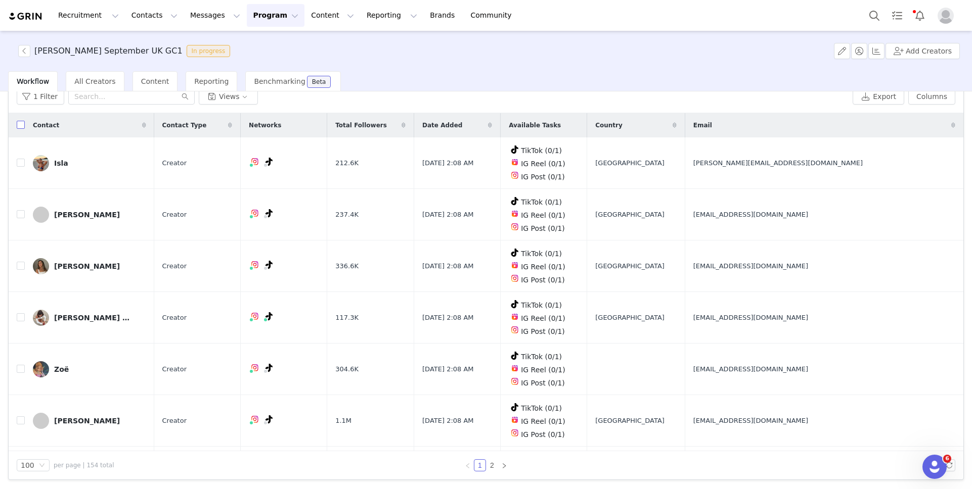
checkbox input "true"
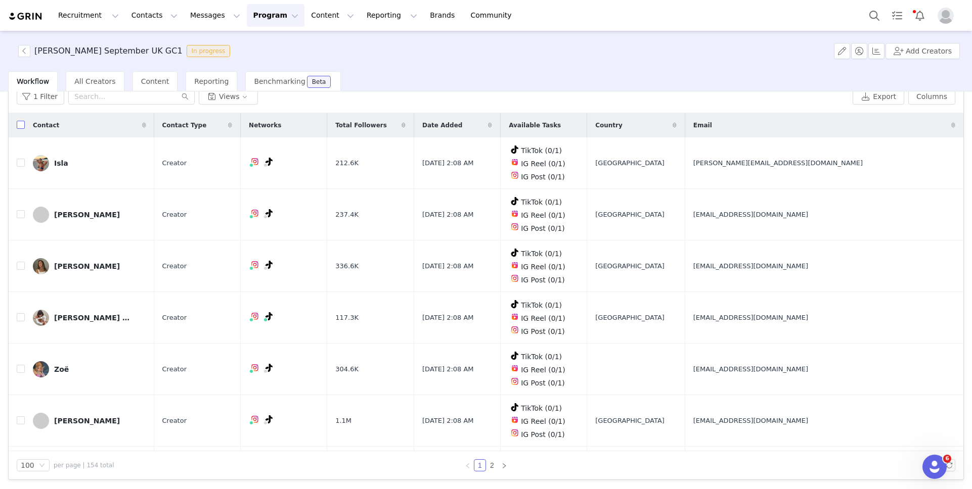
checkbox input "true"
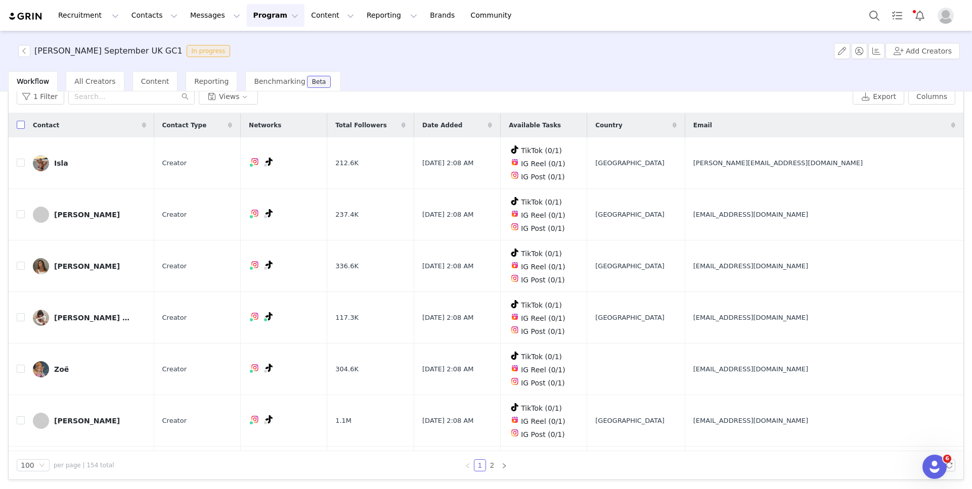
checkbox input "true"
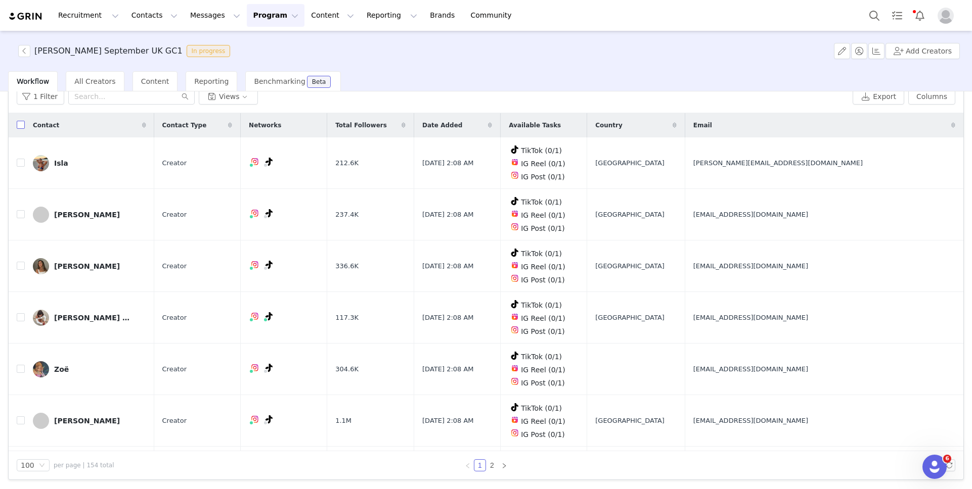
checkbox input "true"
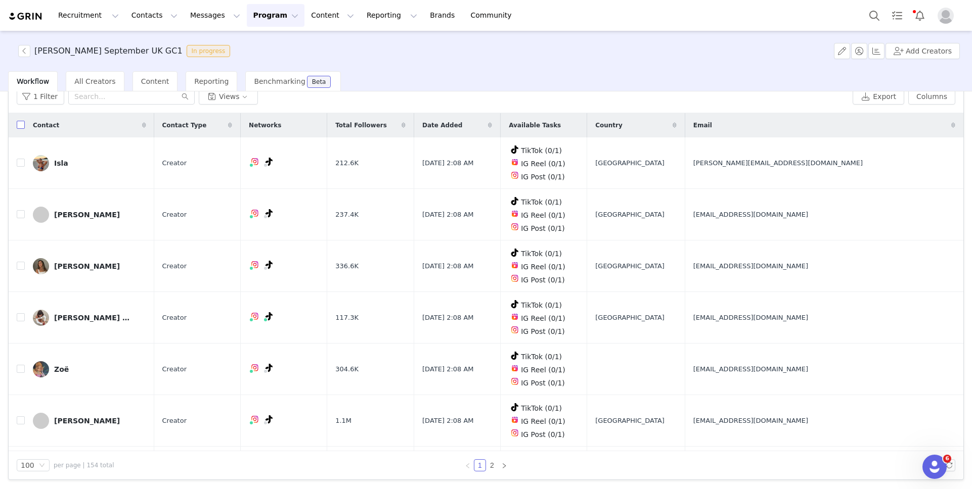
checkbox input "true"
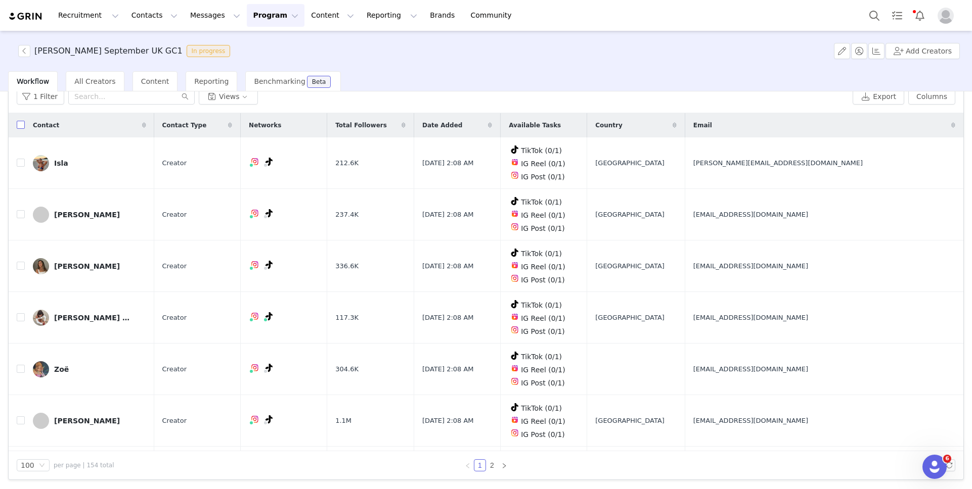
checkbox input "true"
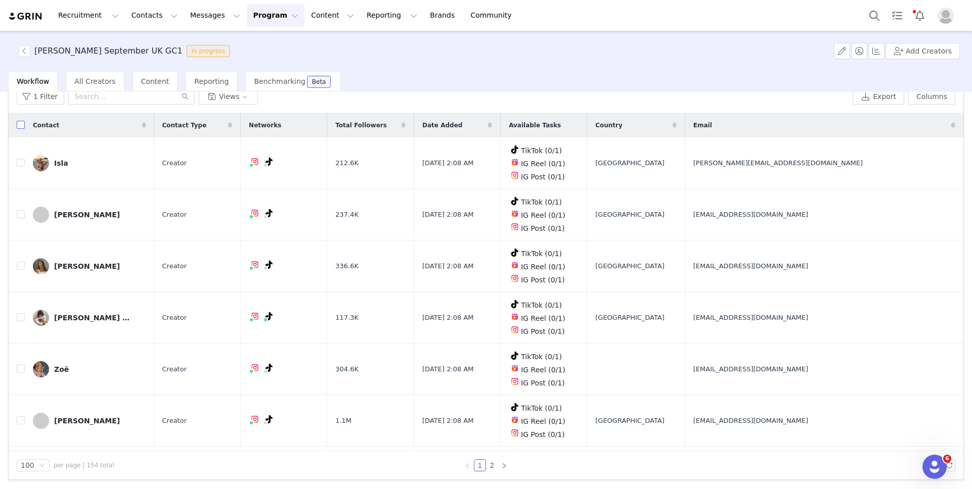
checkbox input "true"
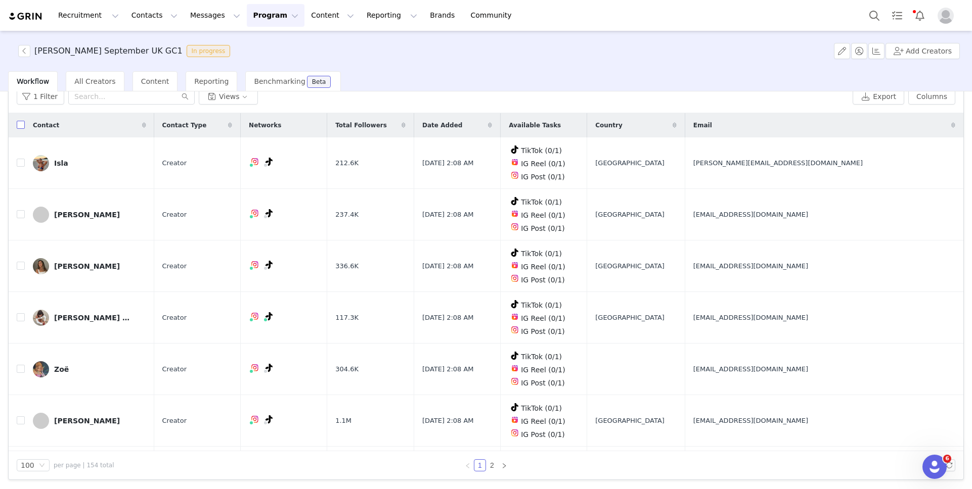
checkbox input "true"
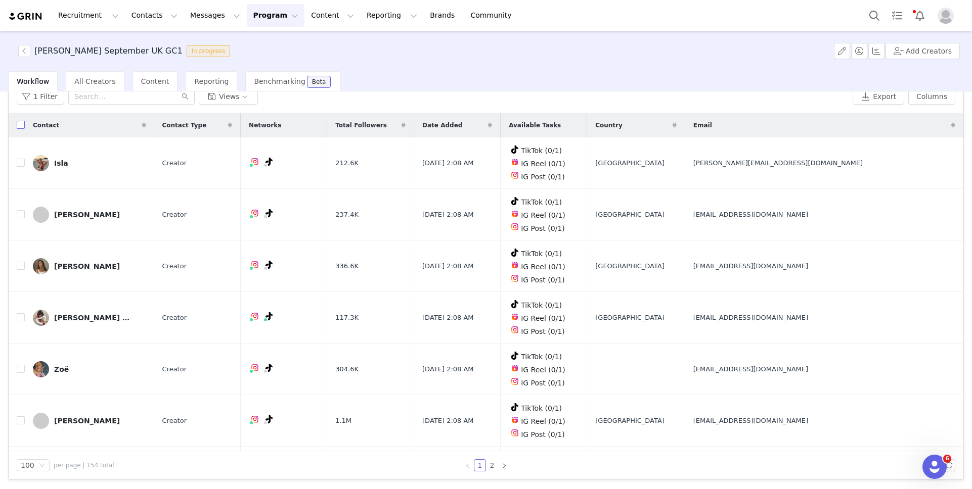
checkbox input "true"
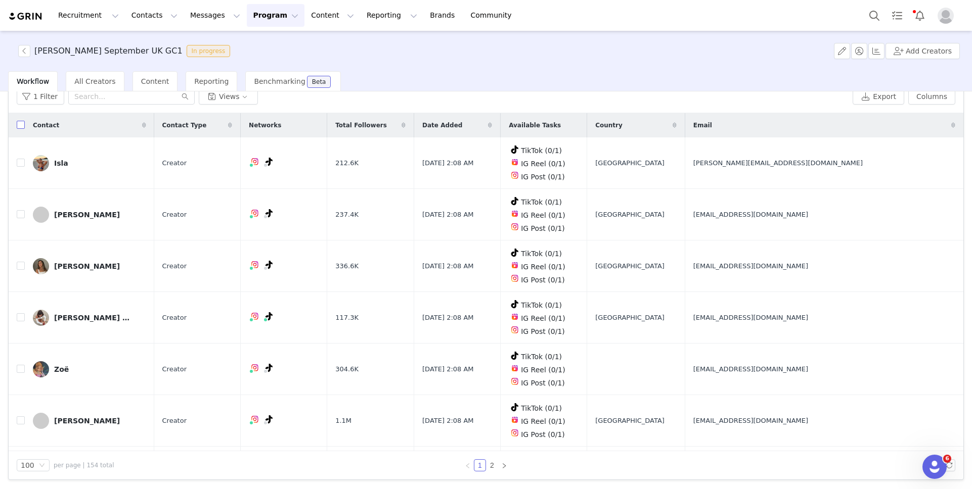
checkbox input "true"
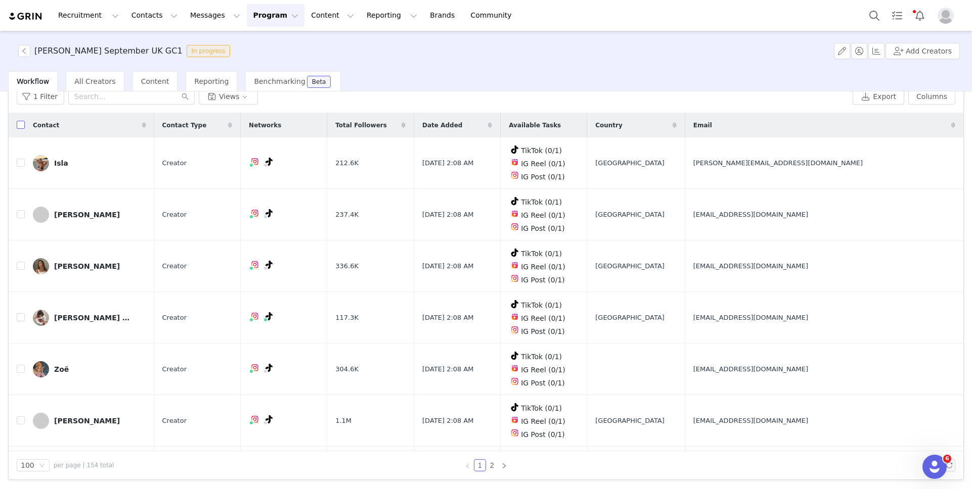
checkbox input "true"
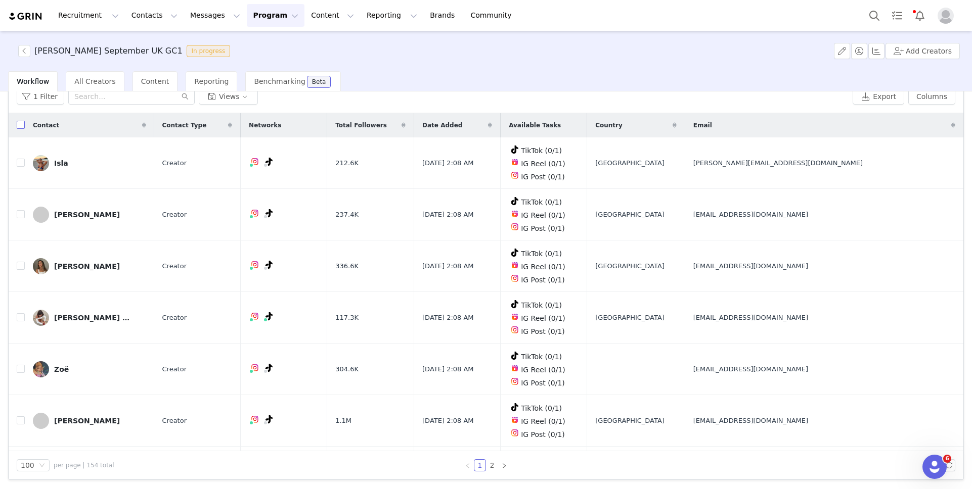
checkbox input "true"
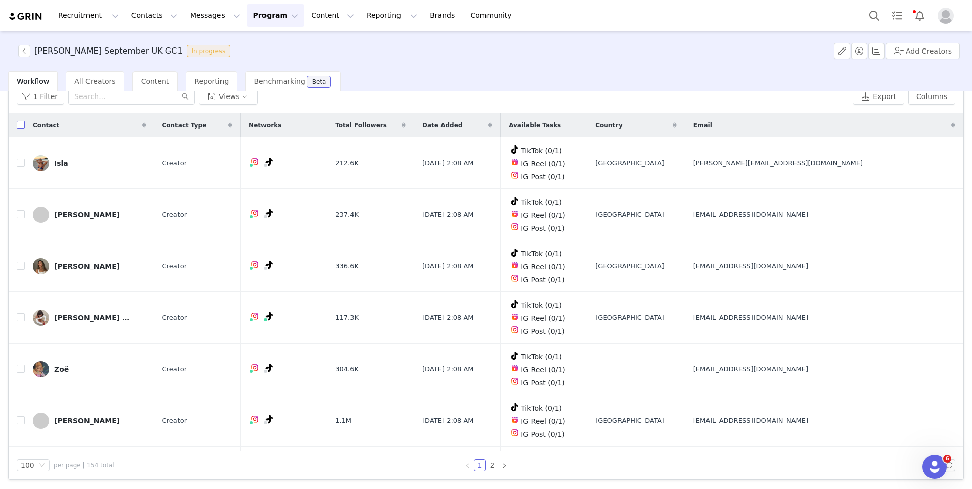
checkbox input "true"
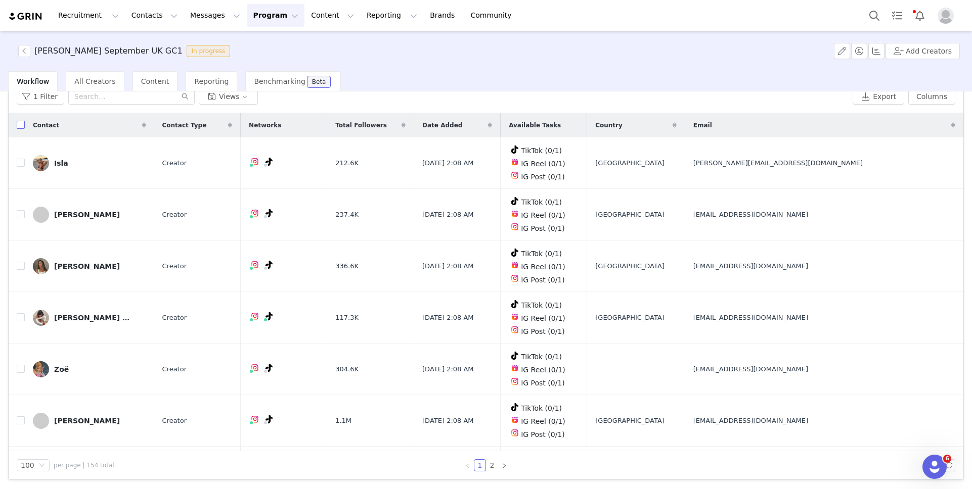
checkbox input "true"
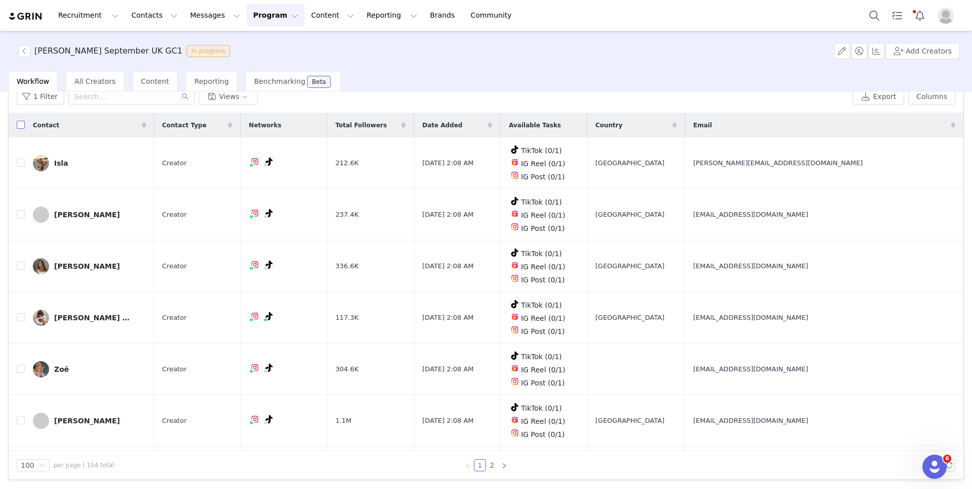
checkbox input "true"
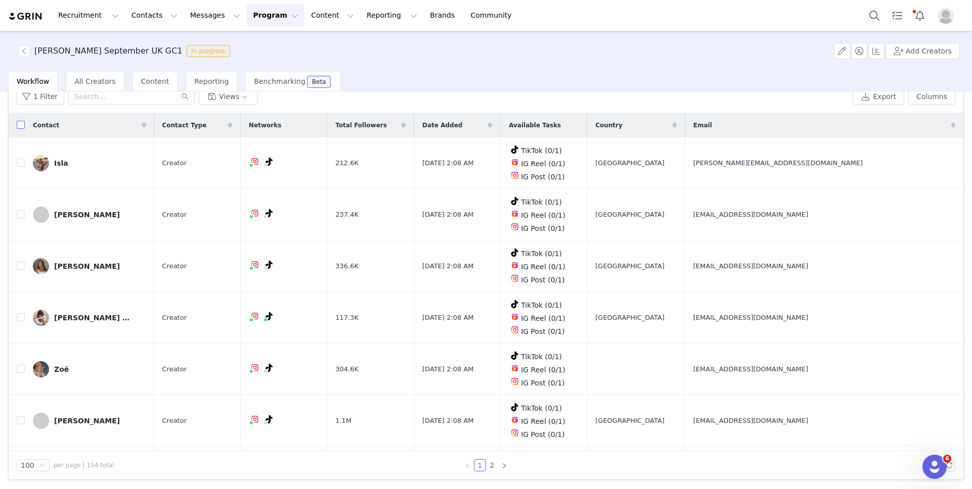
checkbox input "true"
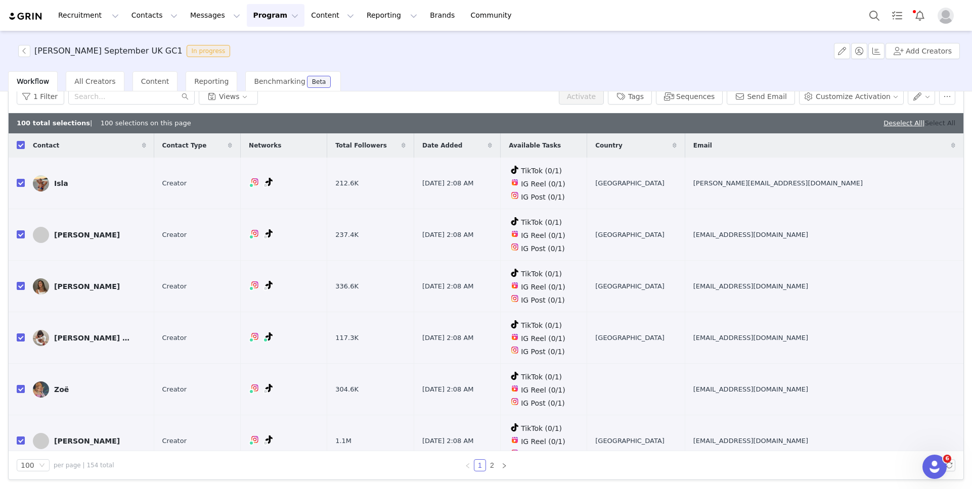
click at [933, 123] on link "Select All" at bounding box center [940, 123] width 30 height 8
click at [713, 99] on button "Sequences" at bounding box center [689, 96] width 67 height 16
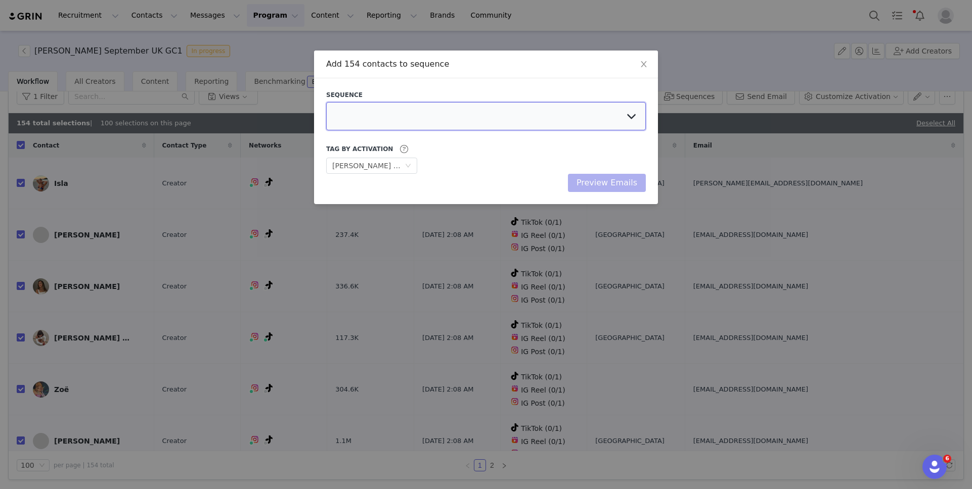
click at [528, 114] on select at bounding box center [486, 116] width 320 height 28
click at [528, 114] on select "Content Follow Up Urban Jungle Jess Sept US GC3 Talia Sept AU GC1 Talia Sept AU…" at bounding box center [486, 116] width 320 height 28
select select "a59c77d2-3433-4fec-ba2c-2bd0da6dd241"
click at [326, 102] on select "Content Follow Up Urban Jungle Jess Sept US GC3 Talia Sept AU GC1 Talia Sept AU…" at bounding box center [486, 116] width 320 height 28
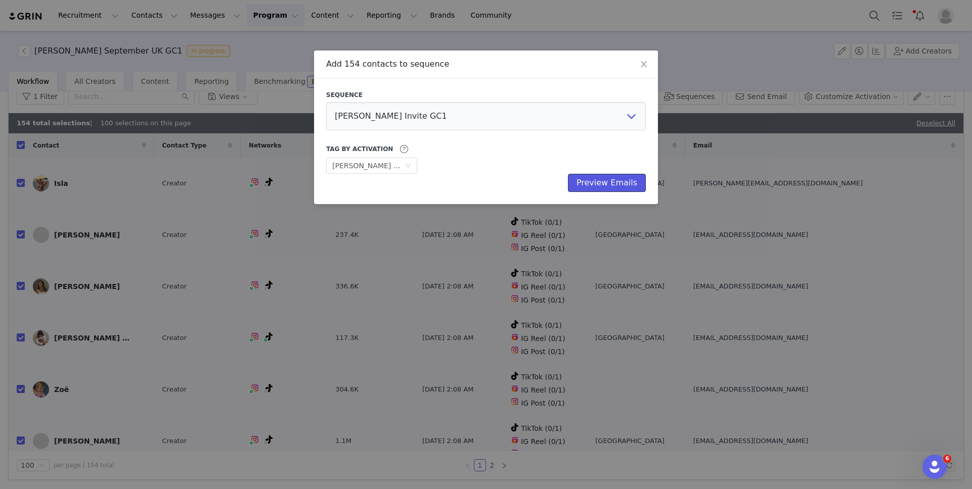
click at [585, 185] on button "Preview Emails" at bounding box center [607, 183] width 78 height 18
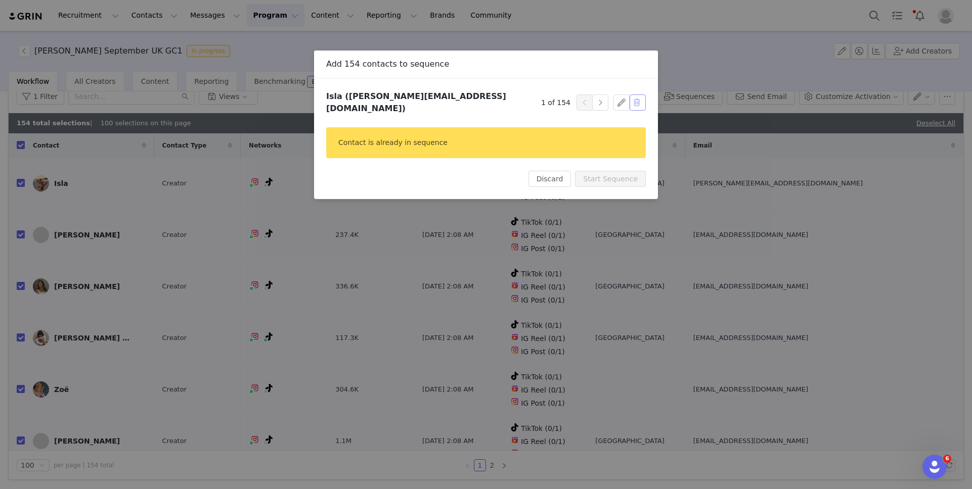
click at [635, 103] on button "button" at bounding box center [638, 103] width 16 height 16
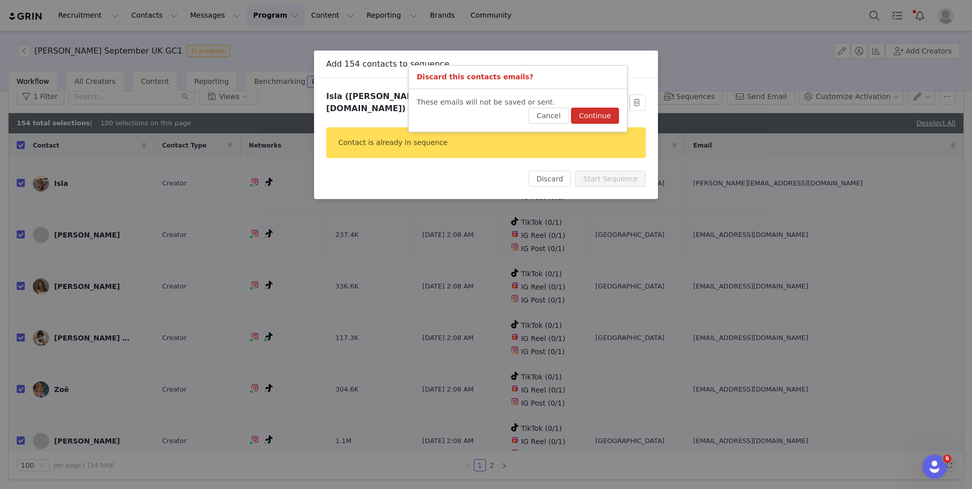
click at [610, 112] on button "Continue" at bounding box center [595, 116] width 48 height 16
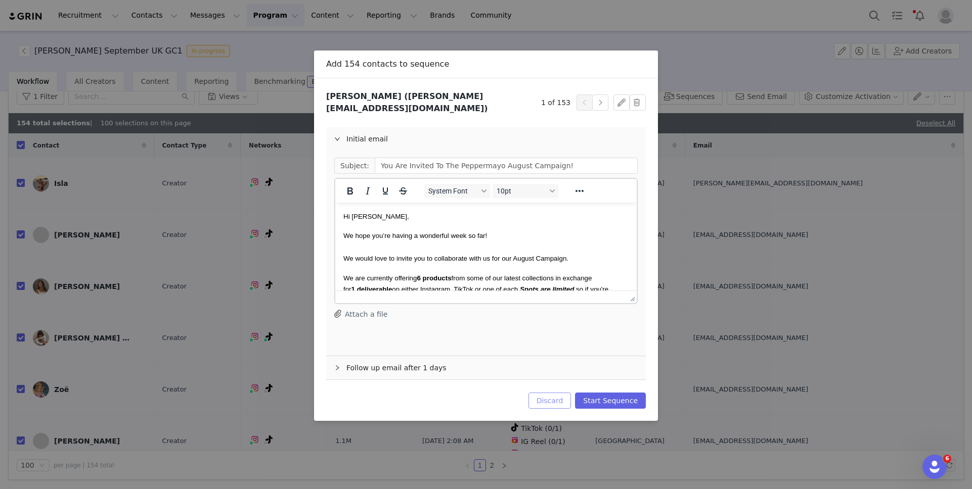
click at [557, 393] on button "Discard" at bounding box center [549, 401] width 43 height 16
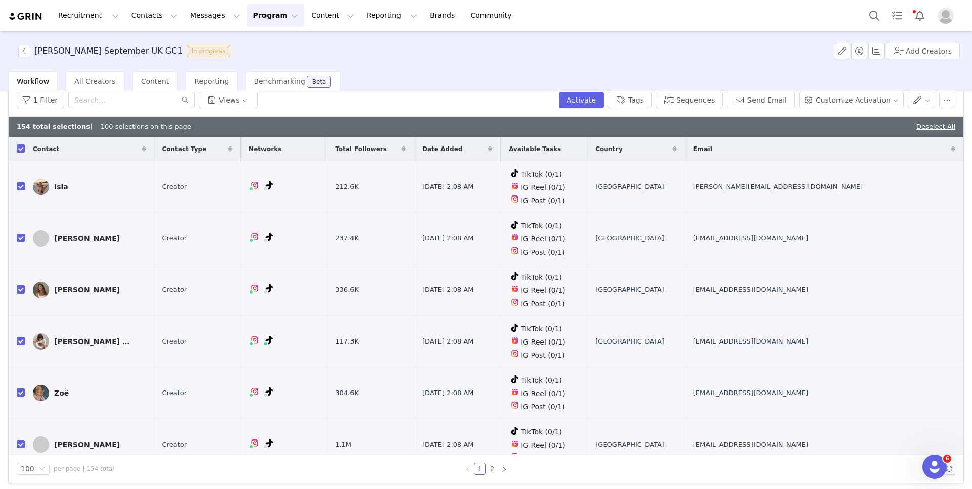
click at [255, 18] on button "Program Program" at bounding box center [276, 15] width 58 height 23
click at [212, 15] on button "Messages Messages" at bounding box center [215, 15] width 62 height 23
click at [206, 95] on link "Sequences" at bounding box center [213, 101] width 80 height 19
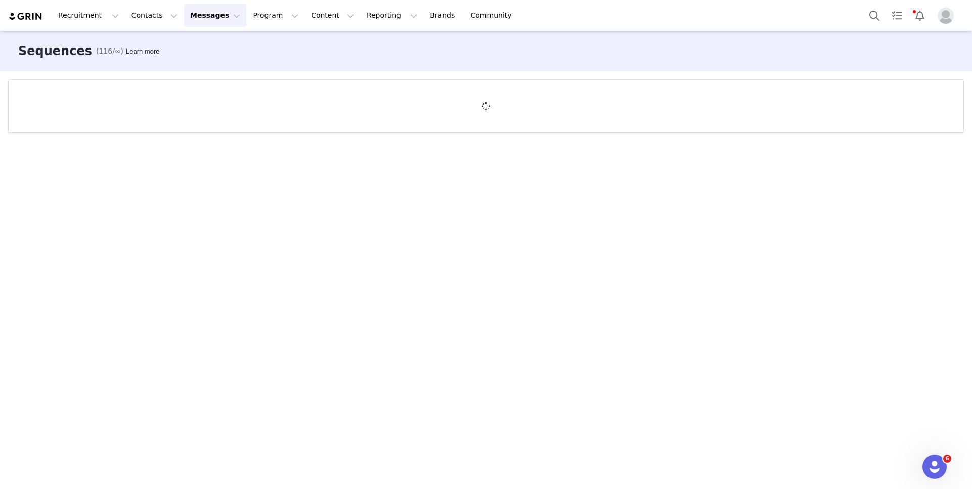
click at [206, 94] on div at bounding box center [486, 106] width 955 height 53
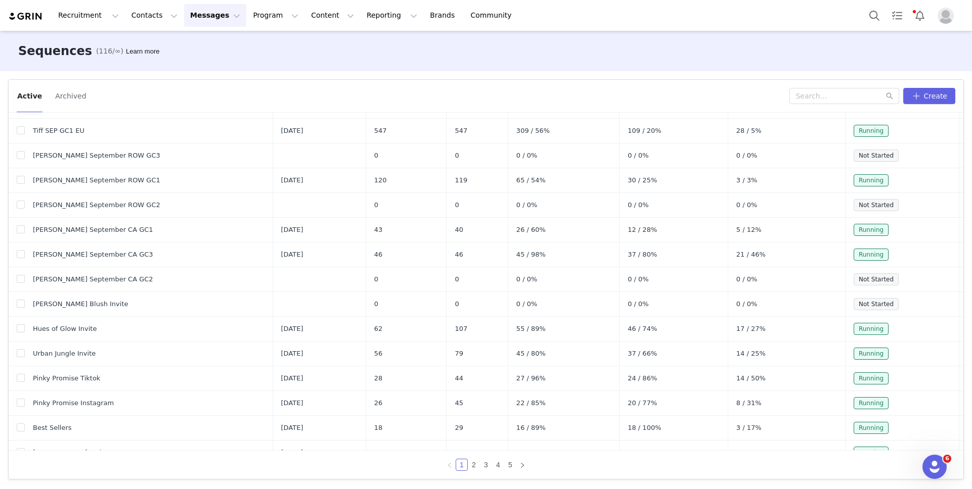
scroll to position [303, 0]
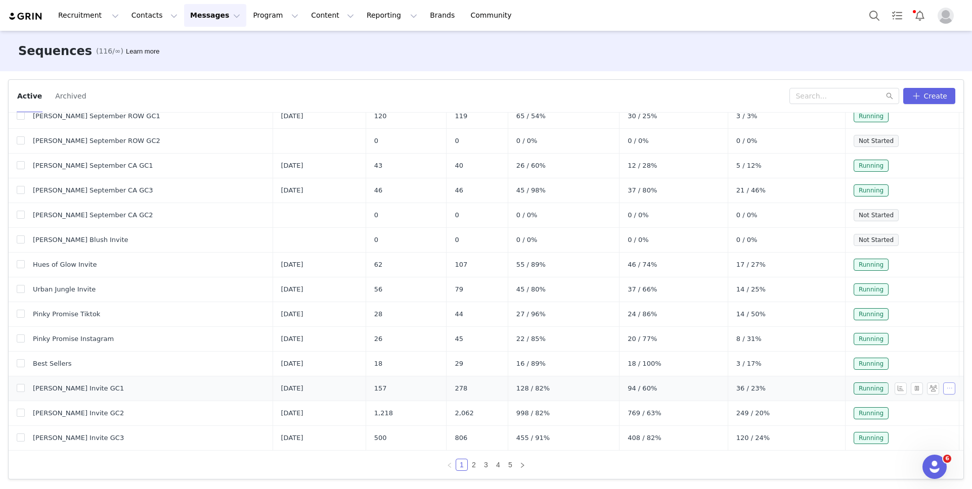
click at [947, 390] on button "button" at bounding box center [949, 389] width 12 height 12
click at [940, 436] on span "Duplicate" at bounding box center [935, 439] width 34 height 11
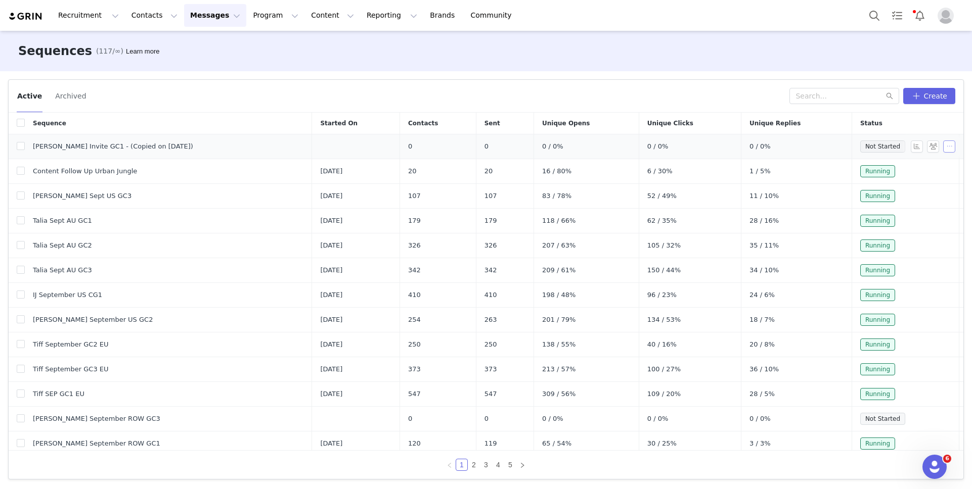
click at [947, 148] on button "button" at bounding box center [949, 147] width 12 height 12
click at [919, 166] on span "Edit" at bounding box center [923, 165] width 14 height 8
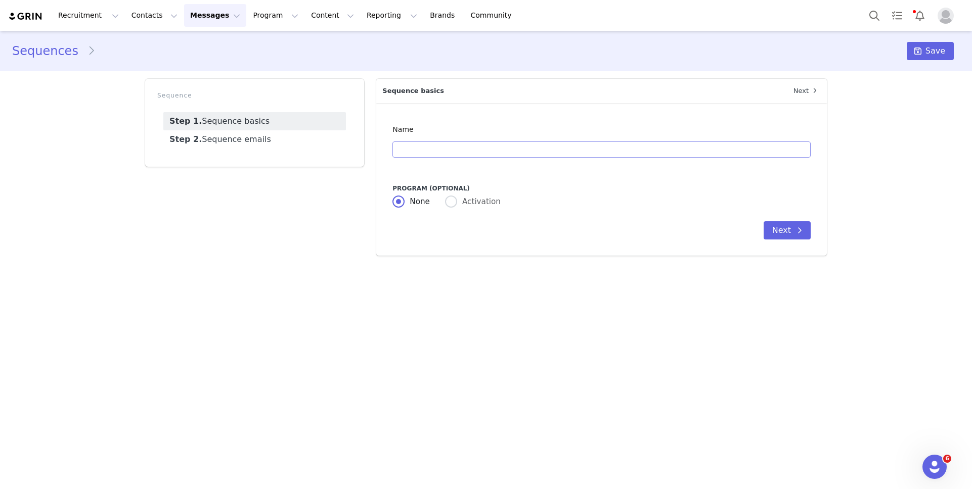
type input "Isabella Invite GC1 - (Copied on Sep 2, 2025)"
radio input "false"
radio input "true"
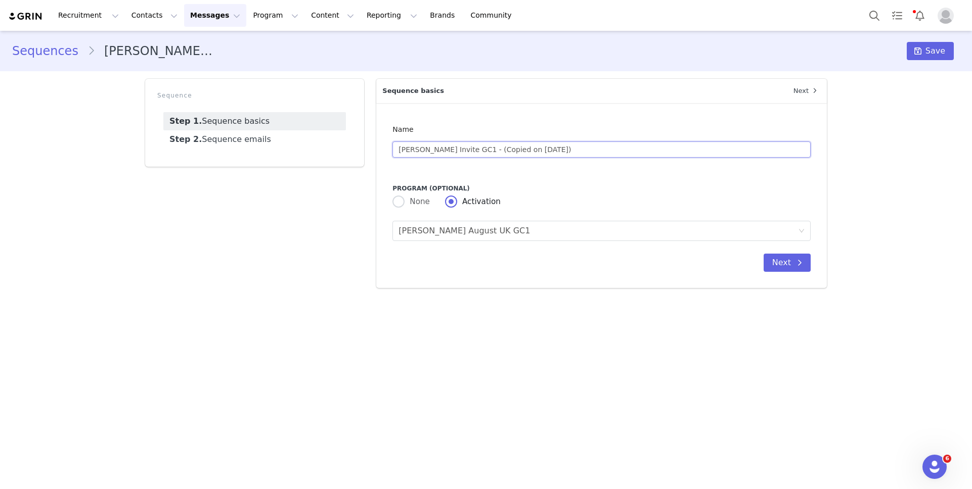
drag, startPoint x: 560, startPoint y: 149, endPoint x: 467, endPoint y: 147, distance: 92.5
click at [467, 147] on input "Isabella Invite GC1 - (Copied on Sep 2, 2025)" at bounding box center [601, 150] width 418 height 16
click at [423, 152] on input "Isabella Invite GC1 -" at bounding box center [601, 150] width 418 height 16
type input "Belle Sep Invite GC1 -"
click at [540, 229] on div "Link Activation Isabella August UK GC1" at bounding box center [597, 230] width 399 height 19
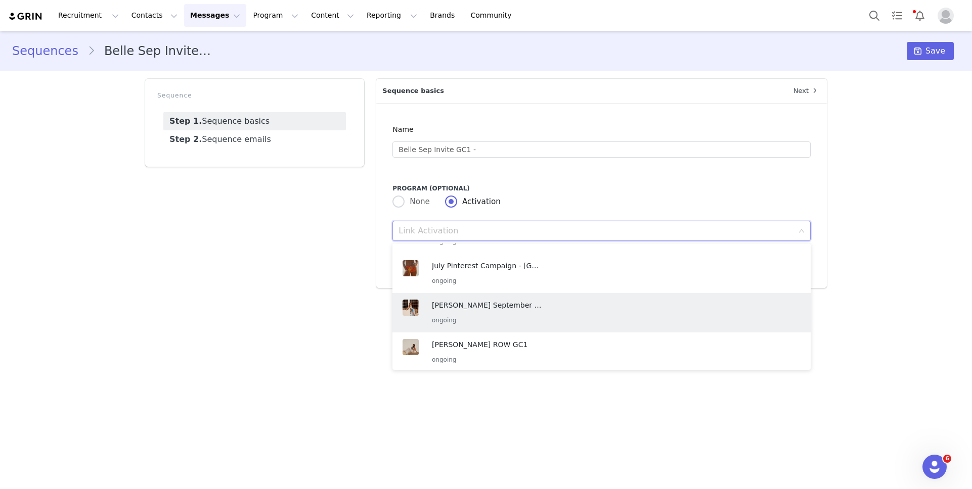
scroll to position [365, 0]
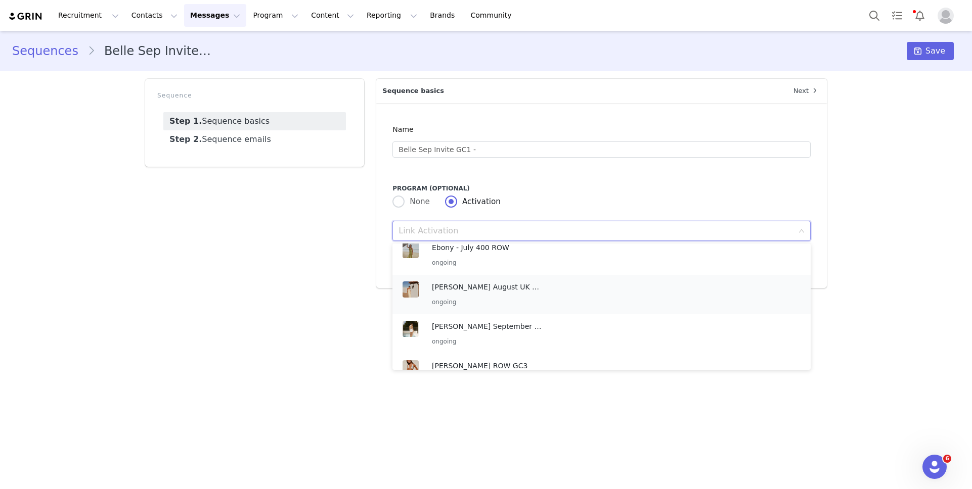
click at [517, 282] on p "Isabella August UK GC1" at bounding box center [487, 287] width 111 height 11
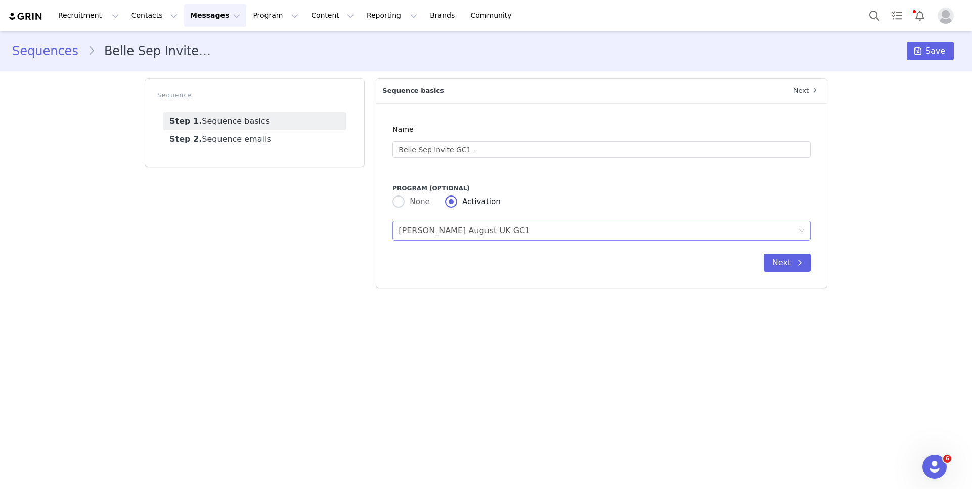
click at [522, 228] on div "Link Activation Isabella August UK GC1" at bounding box center [597, 230] width 399 height 19
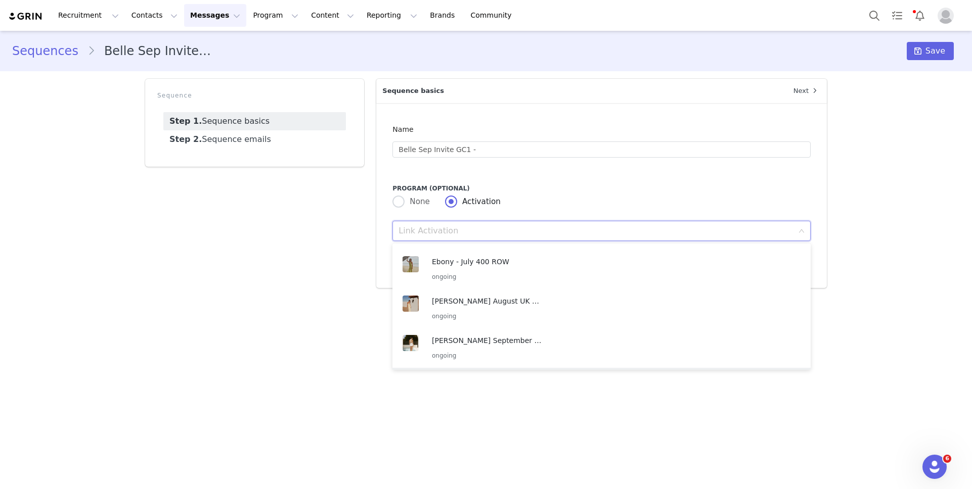
scroll to position [349, 0]
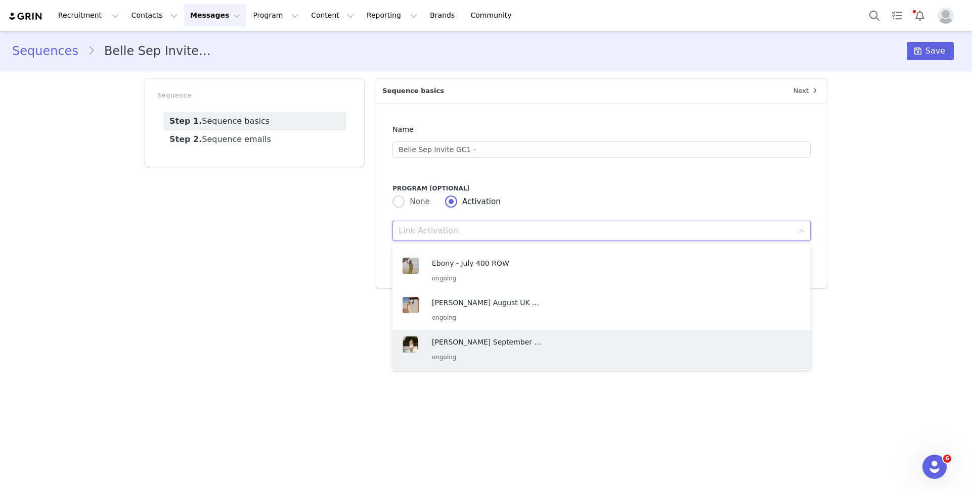
click at [501, 339] on p "[PERSON_NAME] September UK GC1" at bounding box center [487, 342] width 111 height 11
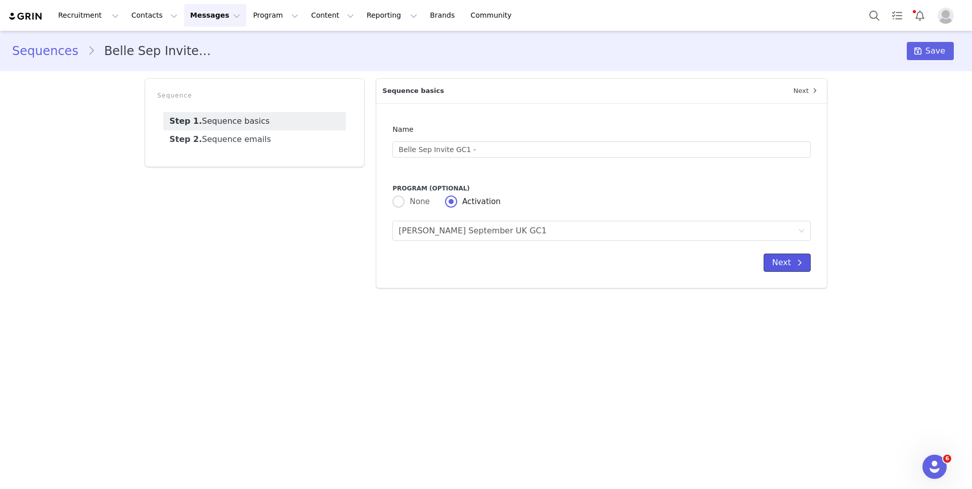
click at [776, 259] on button "Next" at bounding box center [787, 263] width 47 height 18
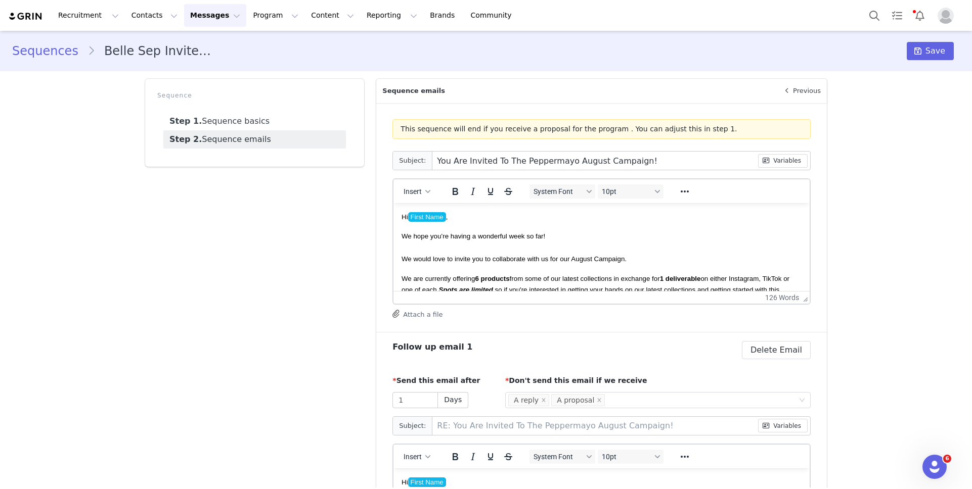
click at [602, 256] on span "We would love to invite you to collaborate with us for our August Campaign." at bounding box center [513, 259] width 225 height 8
click at [535, 258] on span "We would love to invite you to collaborate with us for our September Campaign." at bounding box center [519, 259] width 237 height 8
drag, startPoint x: 532, startPoint y: 260, endPoint x: 496, endPoint y: 260, distance: 36.4
click at [496, 260] on span "We would love to invite you to collaborate with us for our September Campaign." at bounding box center [519, 259] width 237 height 8
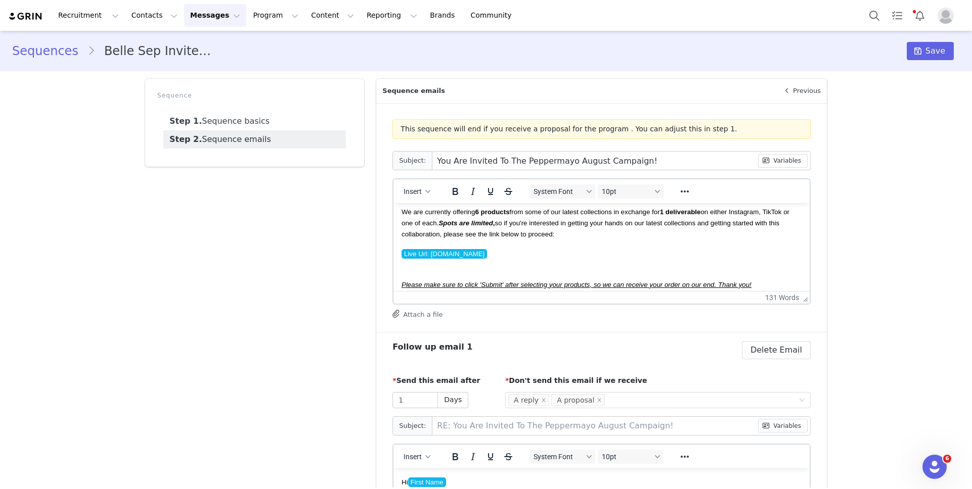
scroll to position [67, 0]
click at [510, 214] on strong "products" at bounding box center [495, 212] width 29 height 8
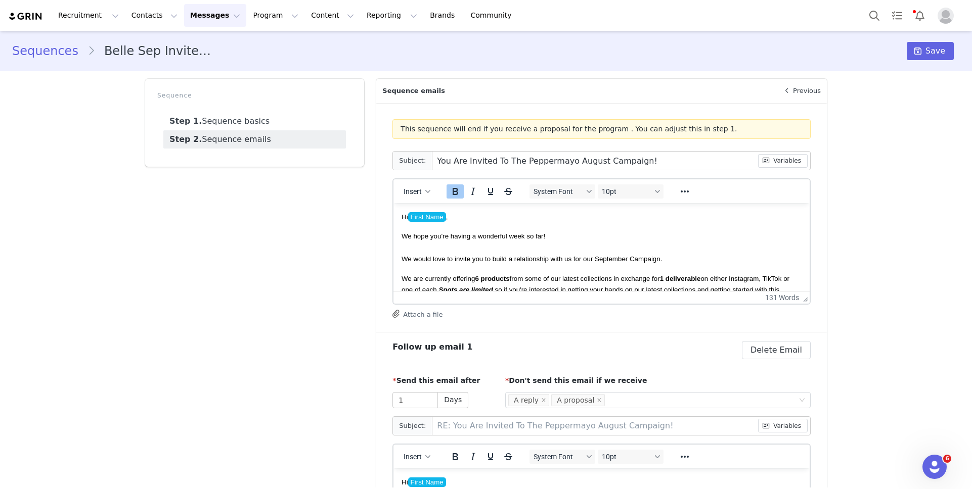
scroll to position [1, 0]
drag, startPoint x: 656, startPoint y: 158, endPoint x: 434, endPoint y: 159, distance: 221.5
click at [434, 159] on input "You Are Invited To The Peppermayo August Campaign!" at bounding box center [594, 161] width 325 height 18
type input "E"
type input "RE: E"
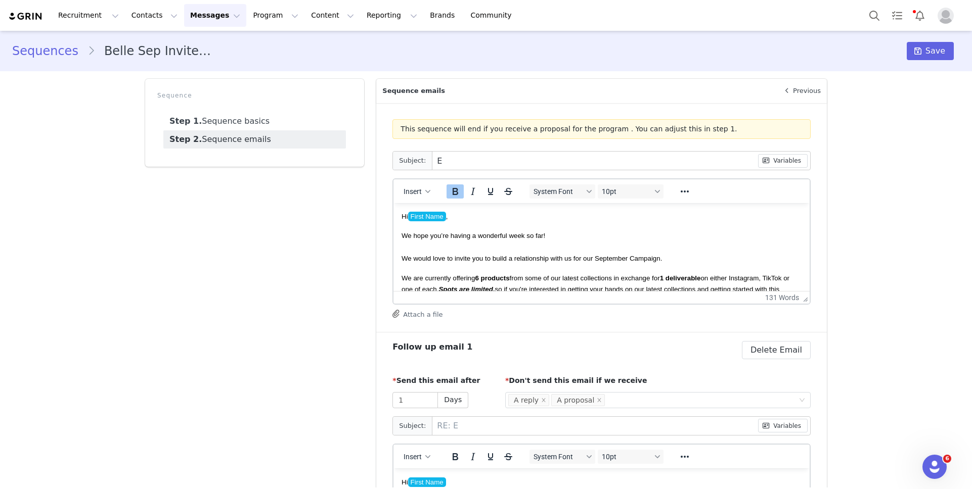
type input "Ex"
type input "RE: Ex"
type input "Exc"
type input "RE: Exc"
type input "Excl"
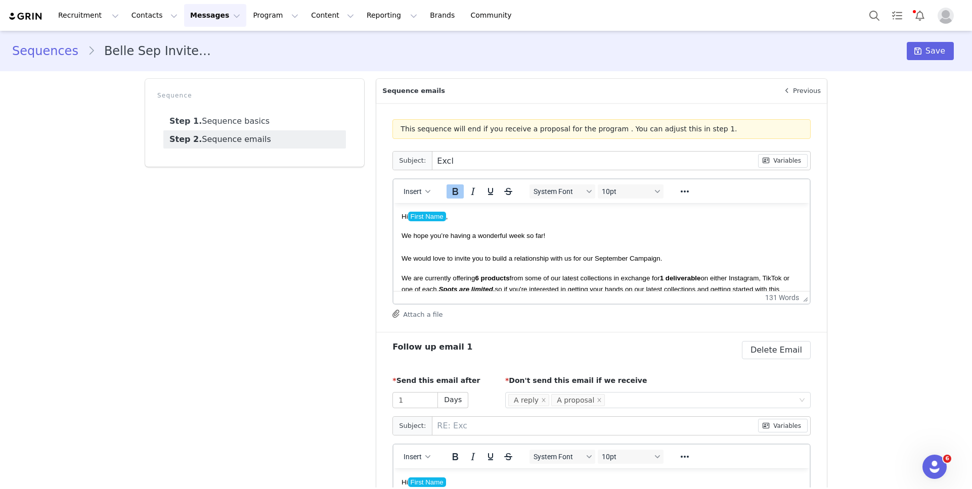
type input "RE: Excl"
type input "Exclu"
type input "RE: Exclu"
type input "Exclus"
type input "RE: Exclus"
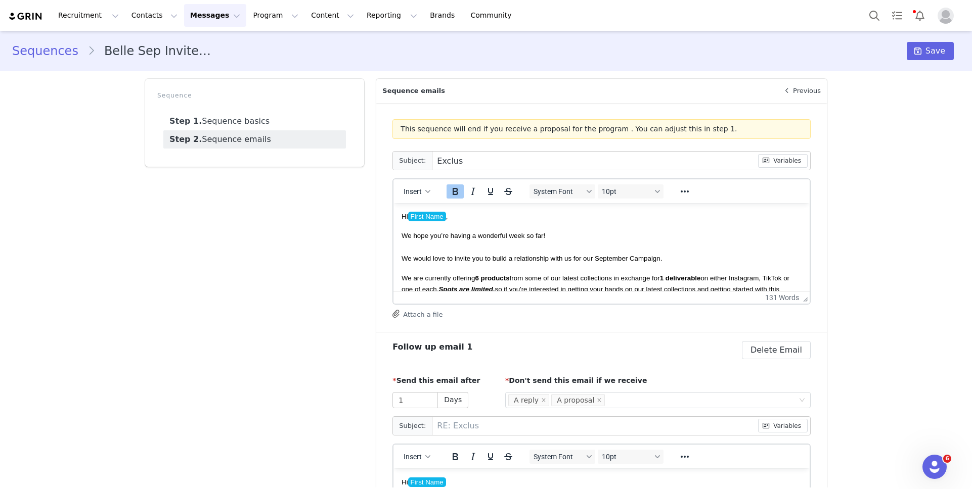
type input "Exclusi"
type input "RE: Exclusi"
type input "Exclusiv"
type input "RE: Exclusiv"
type input "Exclusive"
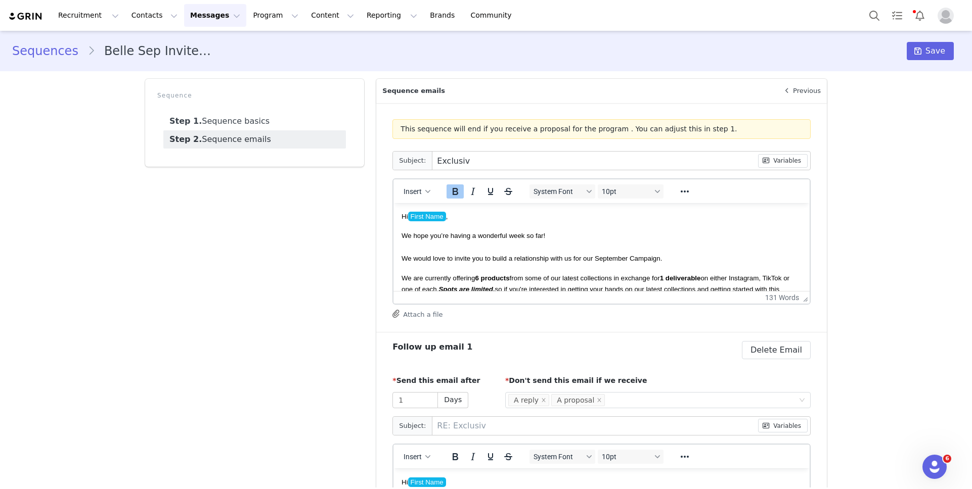
type input "RE: Exclusive"
type input "Exclusive:"
type input "RE: Exclusive:"
type input "Exclusive:"
type input "RE: Exclusive:"
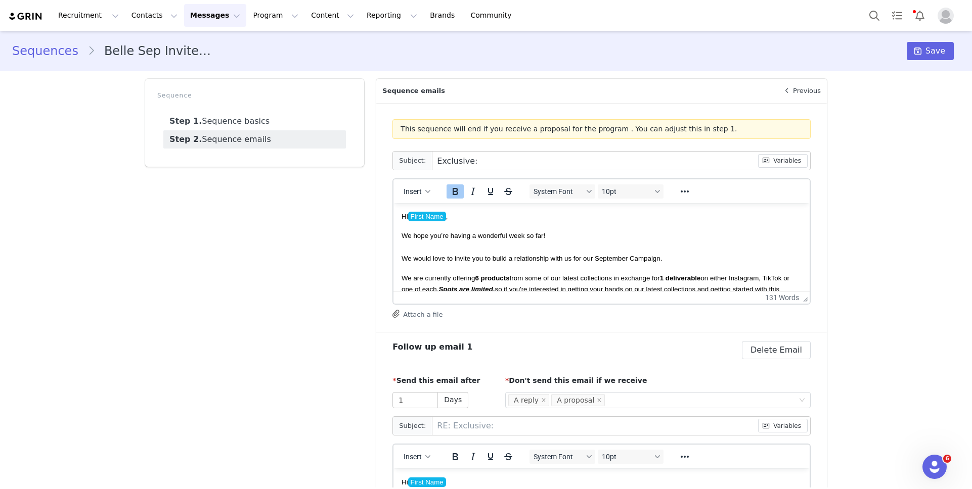
type input "Exclusive: S"
type input "RE: Exclusive: S"
type input "Exclusive:"
type input "RE: Exclusive:"
type input "Exclusive:"
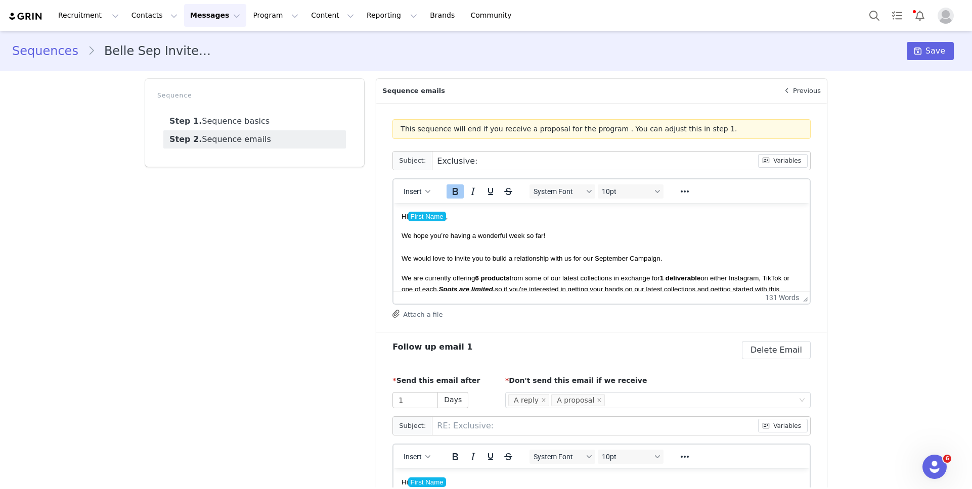
type input "RE: Exclusive:"
type input "Exclusive"
type input "RE: Exclusive"
type input "Exclusive"
type input "RE: Exclusive"
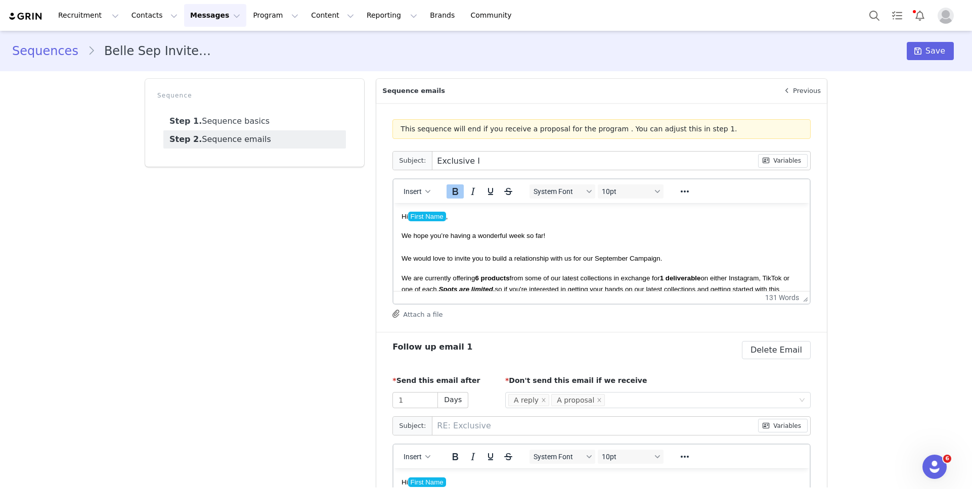
type input "Exclusive In"
type input "RE: Exclusive In"
type input "Exclusive Inv"
type input "RE: Exclusive Inv"
type input "Exclusive Invi"
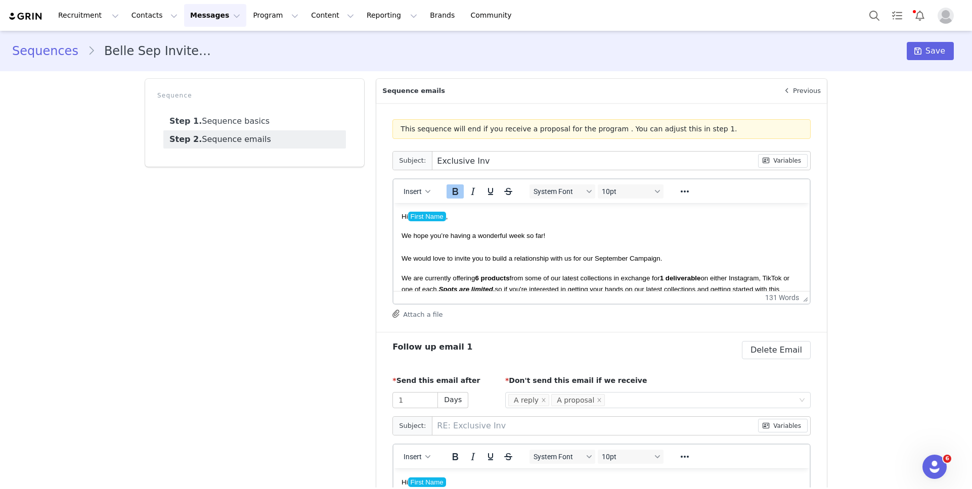
type input "RE: Exclusive Invi"
type input "Exclusive Invit"
type input "RE: Exclusive Invit"
type input "Exclusive Invite"
type input "RE: Exclusive Invite"
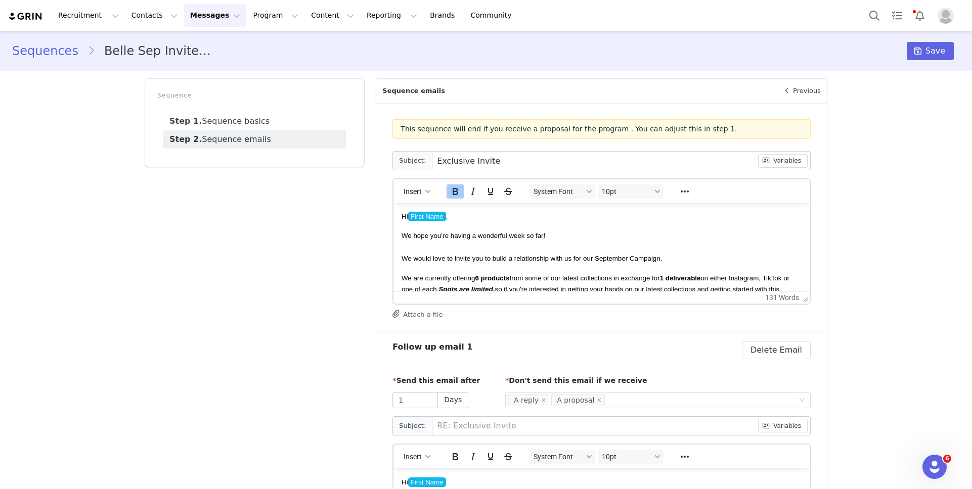
type input "Exclusive Invite:"
type input "RE: Exclusive Invite:"
type input "Exclusive Invite:"
type input "RE: Exclusive Invite:"
type input "Exclusive Invite: S"
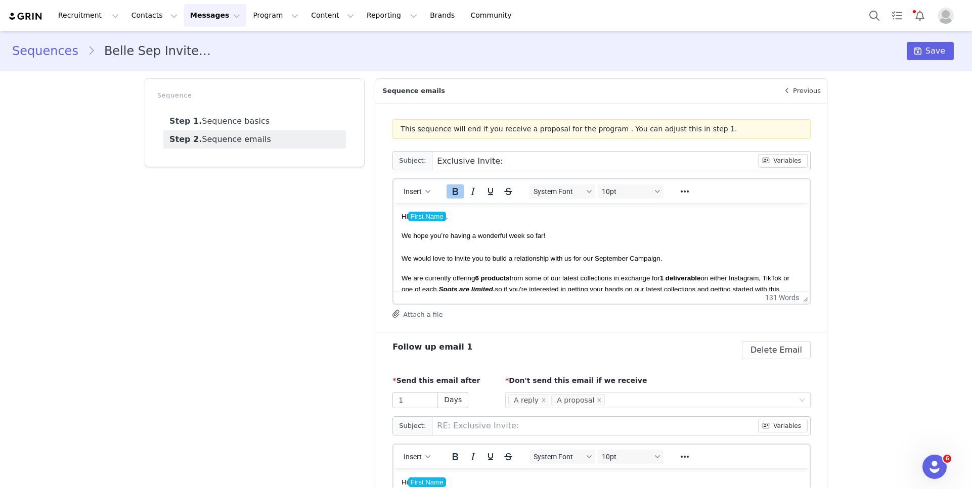
type input "RE: Exclusive Invite: S"
type input "Exclusive Invite: Se"
type input "RE: Exclusive Invite: Se"
type input "Exclusive Invite: Sep"
type input "RE: Exclusive Invite: Sep"
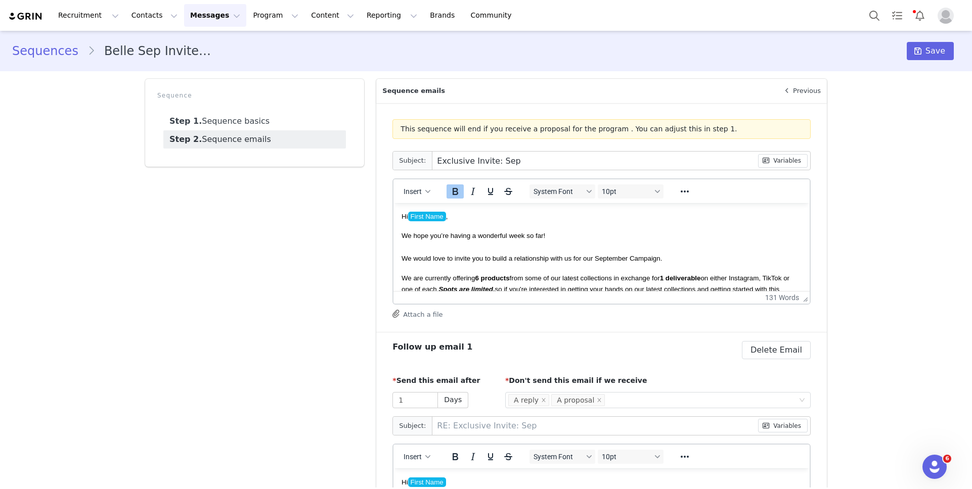
type input "Exclusive Invite: Sept"
type input "RE: Exclusive Invite: Sept"
type input "Exclusive Invite: Septe"
type input "RE: Exclusive Invite: Septe"
type input "Exclusive Invite: Septem"
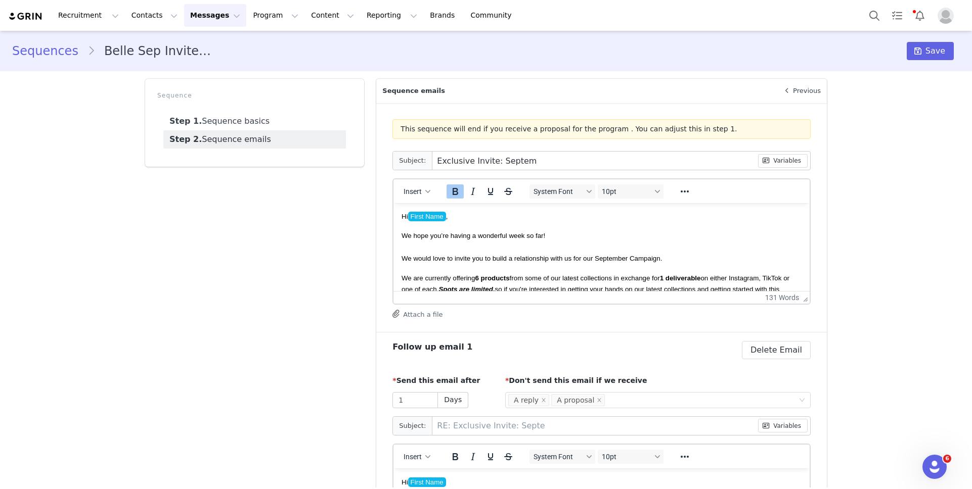
type input "RE: Exclusive Invite: Septem"
type input "Exclusive Invite: Septemb"
type input "RE: Exclusive Invite: Septemb"
type input "Exclusive Invite: Septembe"
type input "RE: Exclusive Invite: Septembe"
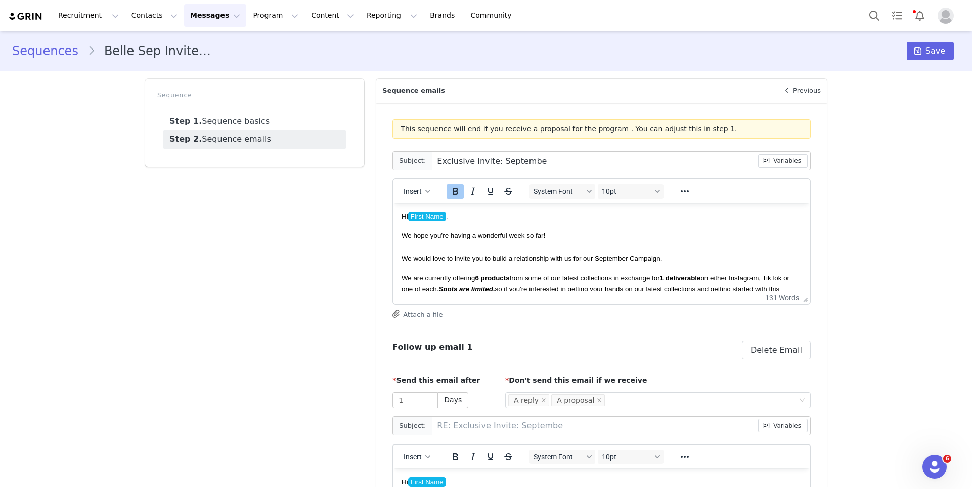
type input "Exclusive Invite: September"
type input "RE: Exclusive Invite: September"
type input "Exclusive Invite: September"
type input "RE: Exclusive Invite: September"
type input "Exclusive Invite: September c"
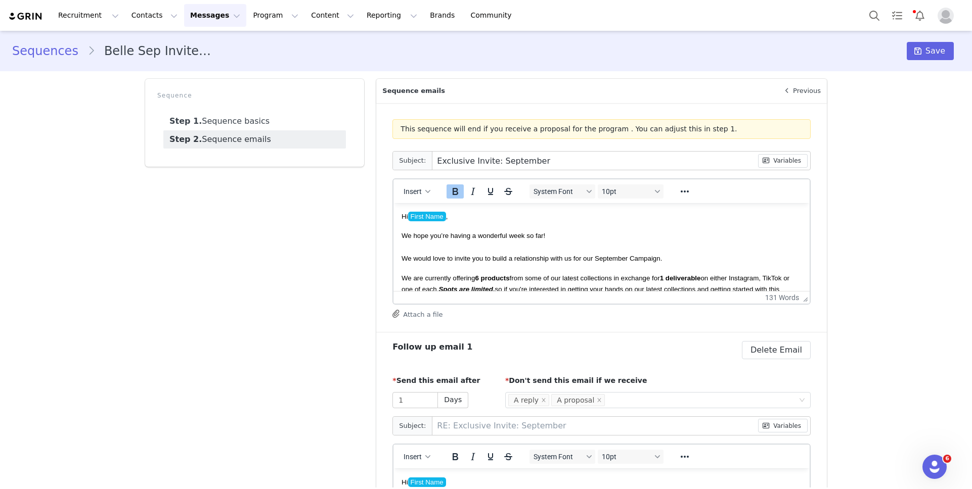
type input "RE: Exclusive Invite: September c"
type input "Exclusive Invite: September C"
type input "RE: Exclusive Invite: September C"
type input "Exclusive Invite: September Cm"
type input "RE: Exclusive Invite: September Cm"
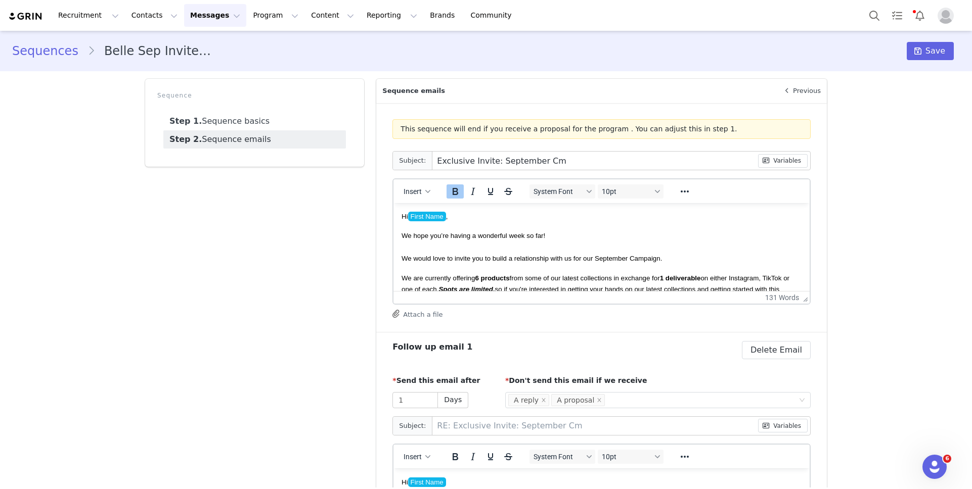
type input "Exclusive Invite: September C"
type input "RE: Exclusive Invite: September C"
type input "Exclusive Invite: September Ca"
type input "RE: Exclusive Invite: September Ca"
type input "Exclusive Invite: September Cam"
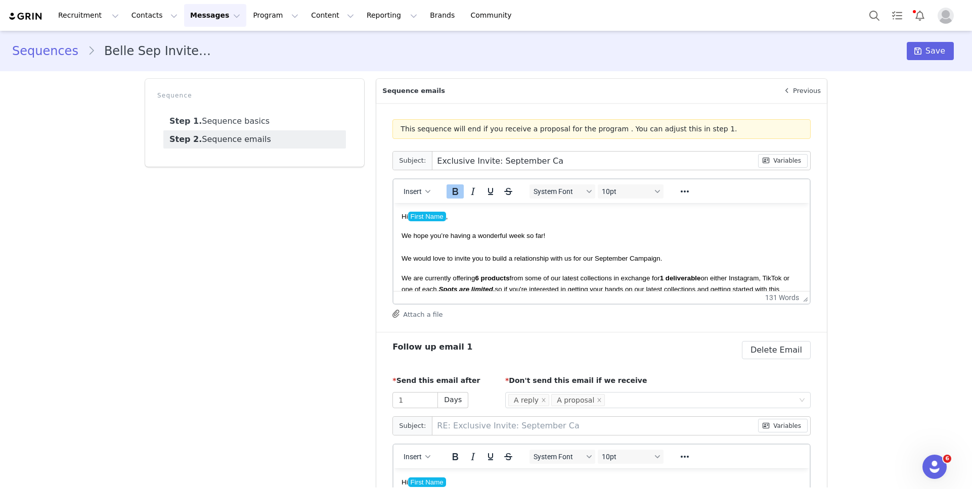
type input "RE: Exclusive Invite: September Cam"
type input "Exclusive Invite: September Camp"
type input "RE: Exclusive Invite: September Camp"
type input "Exclusive Invite: September Campa"
type input "RE: Exclusive Invite: September Campa"
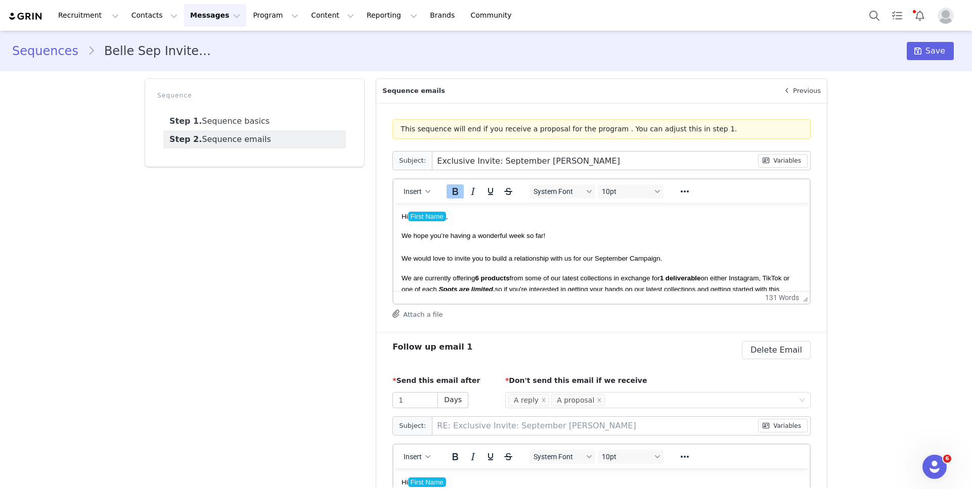
type input "Exclusive Invite: September Campai"
type input "RE: Exclusive Invite: September Campai"
type input "Exclusive Invite: September Campaig"
type input "RE: Exclusive Invite: September Campaig"
type input "Exclusive Invite: September Campaign"
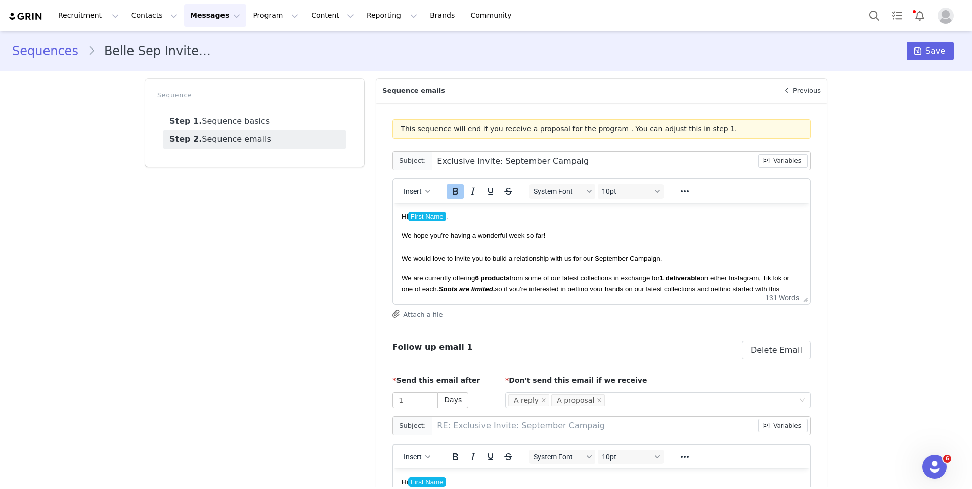
type input "RE: Exclusive Invite: September Campaign"
click at [689, 190] on icon "Reveal or hide additional toolbar items" at bounding box center [685, 192] width 12 height 12
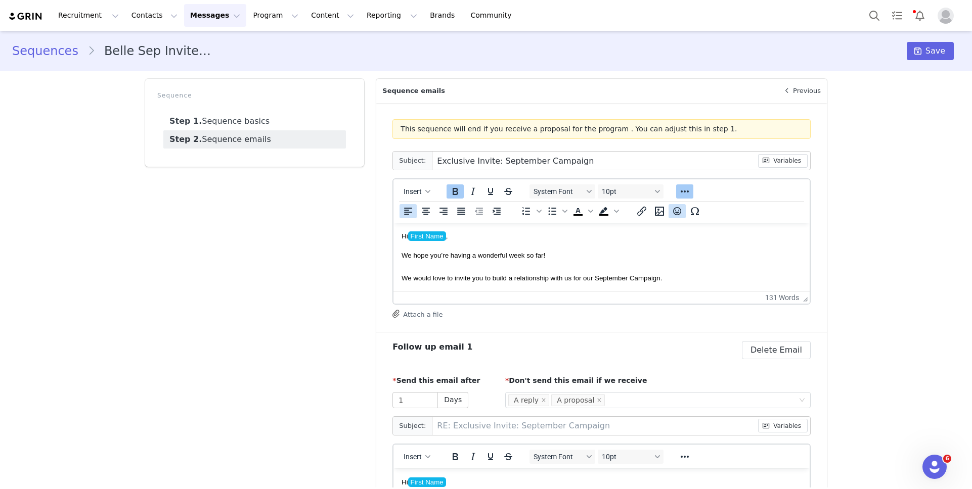
click at [676, 211] on icon "Emojis" at bounding box center [677, 211] width 12 height 12
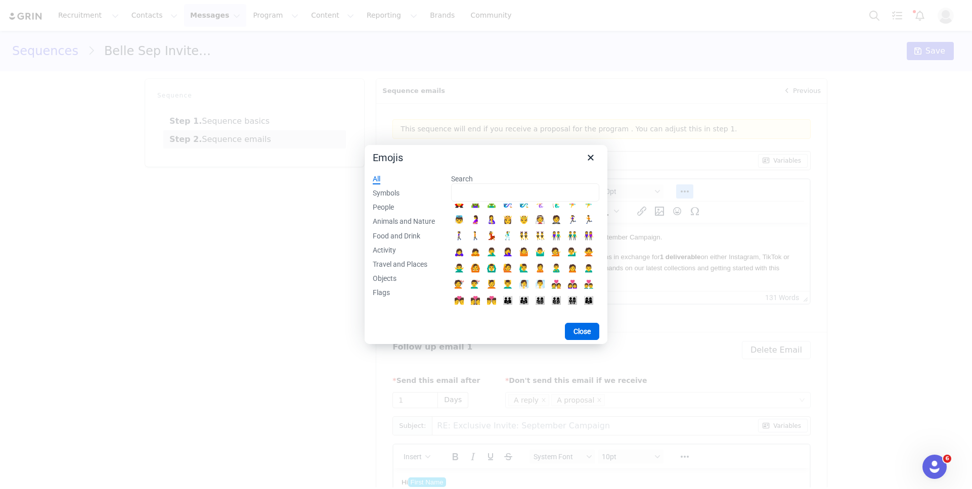
scroll to position [425, 0]
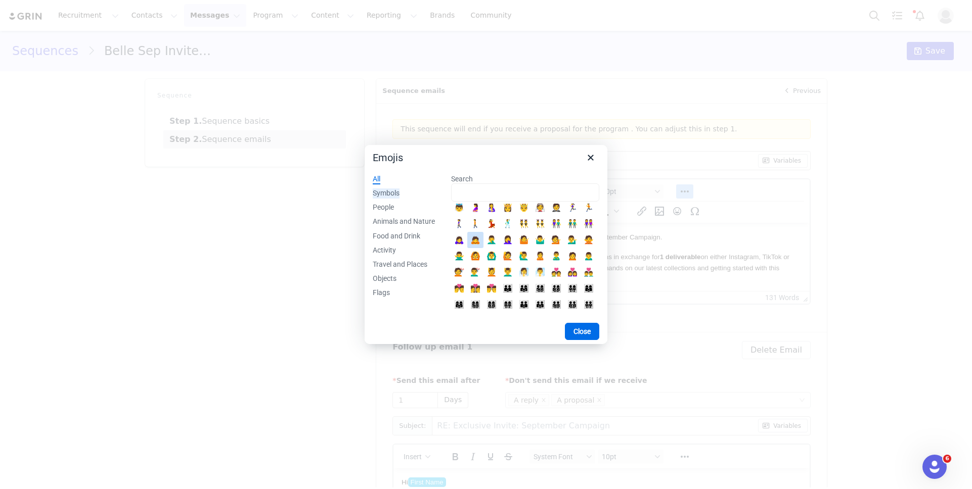
click at [399, 198] on div "Symbols" at bounding box center [386, 194] width 27 height 10
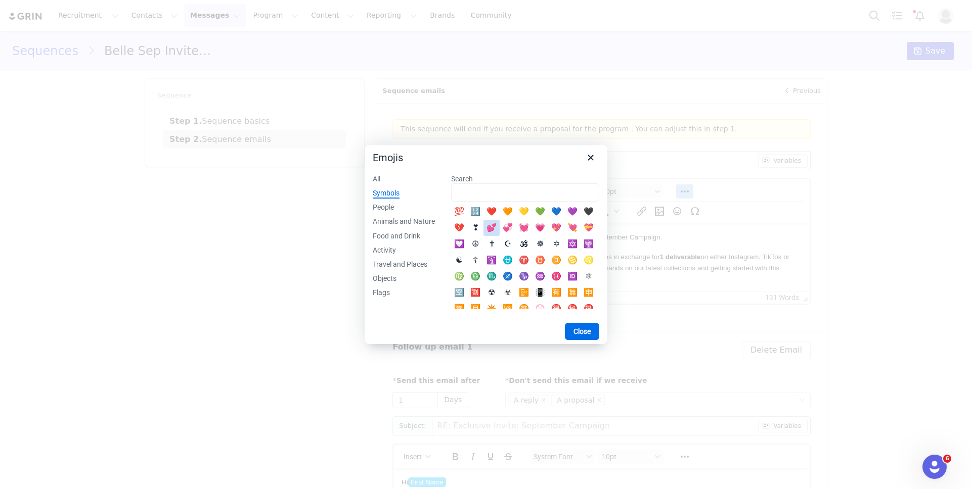
click at [488, 228] on div "💕" at bounding box center [491, 228] width 12 height 12
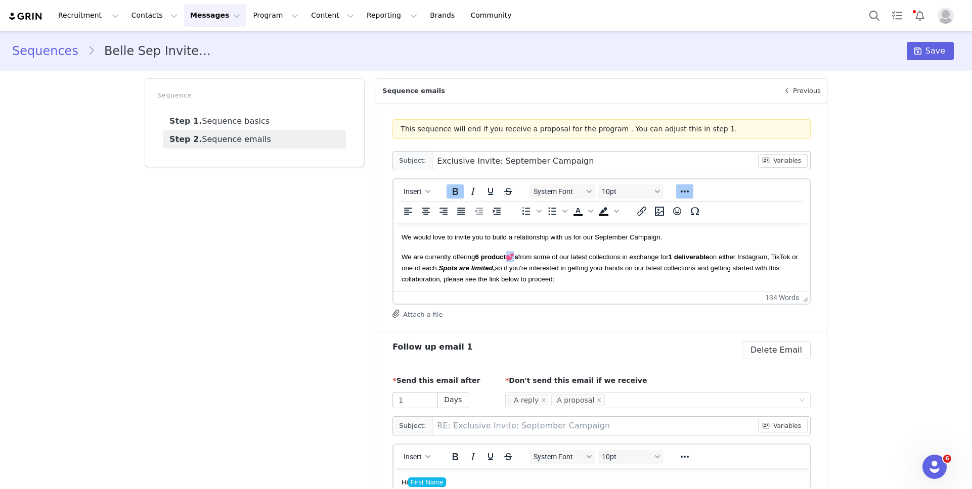
click at [515, 257] on strong "product💕s" at bounding box center [499, 257] width 37 height 8
copy strong "💕s"
click at [593, 159] on input "Exclusive Invite: September Campaign" at bounding box center [594, 161] width 325 height 18
type input "Exclusive Invite: September Campaign"
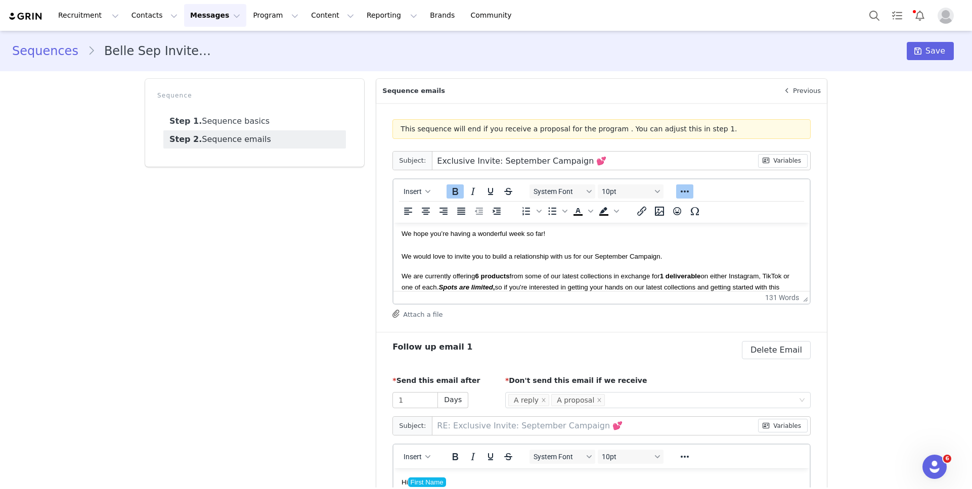
scroll to position [16, 0]
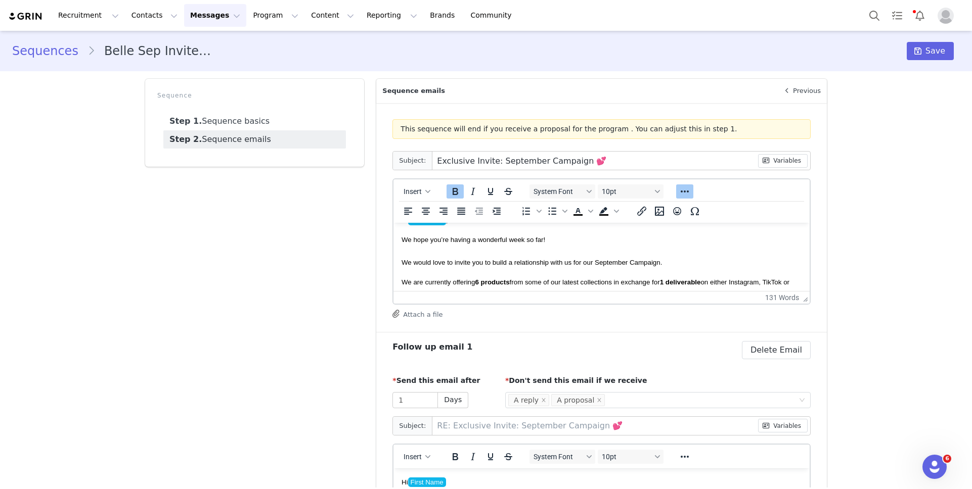
click at [591, 263] on span "We would love to invite you to build a relationship with us for our September C…" at bounding box center [531, 263] width 260 height 8
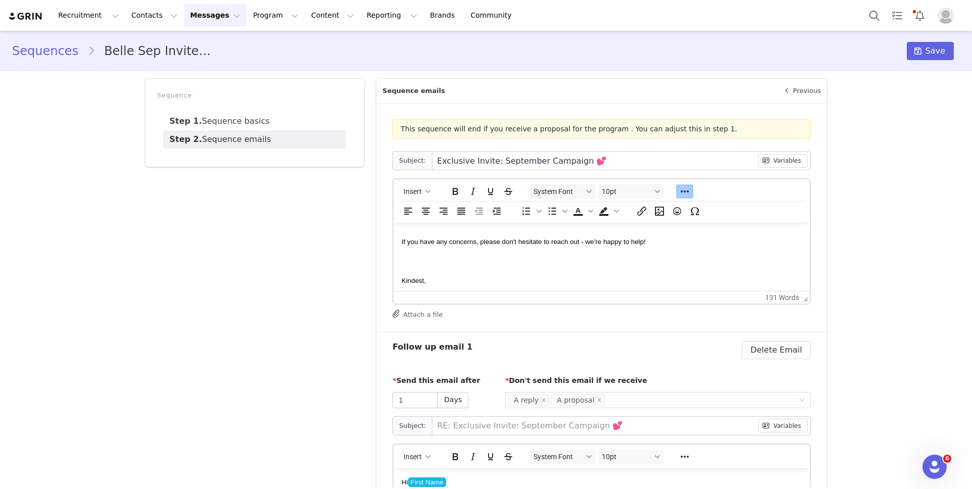
scroll to position [168, 0]
click at [612, 264] on p "Rich Text Area. Press ALT-0 for help." at bounding box center [601, 260] width 400 height 11
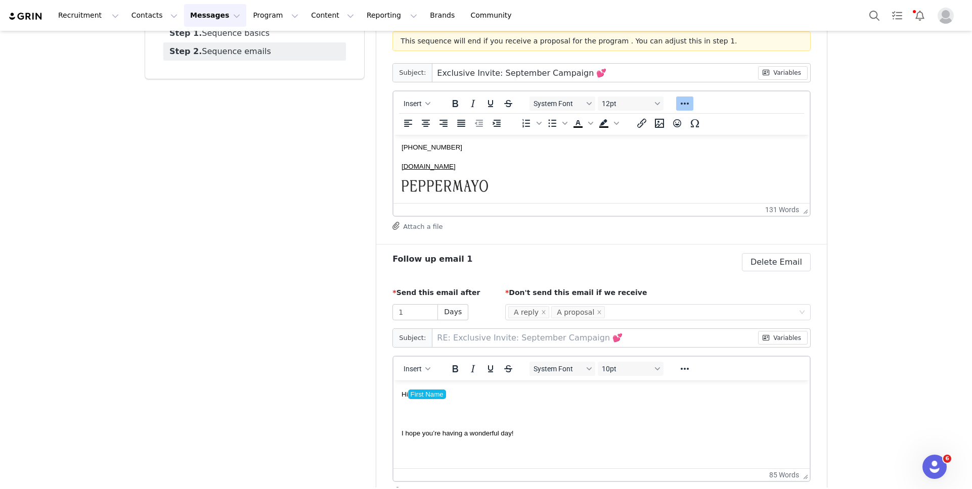
scroll to position [191, 0]
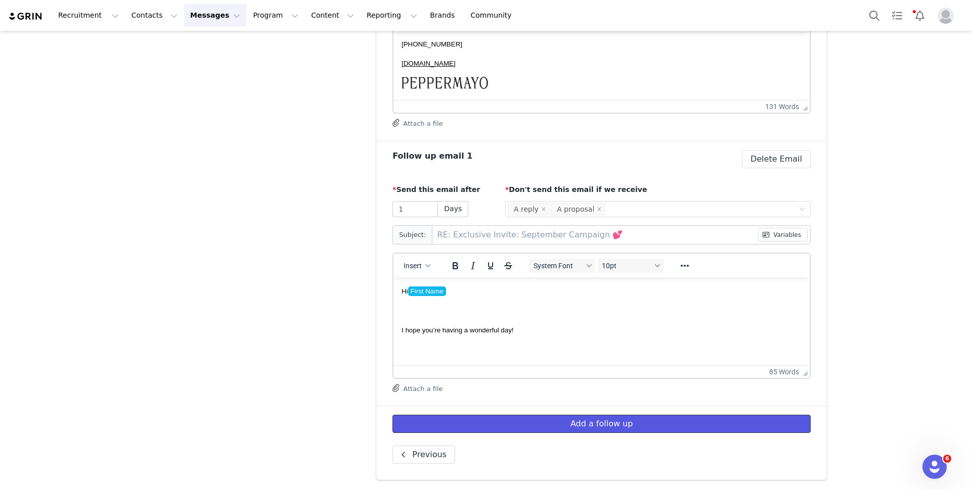
click at [563, 420] on button "Add a follow up" at bounding box center [601, 424] width 418 height 18
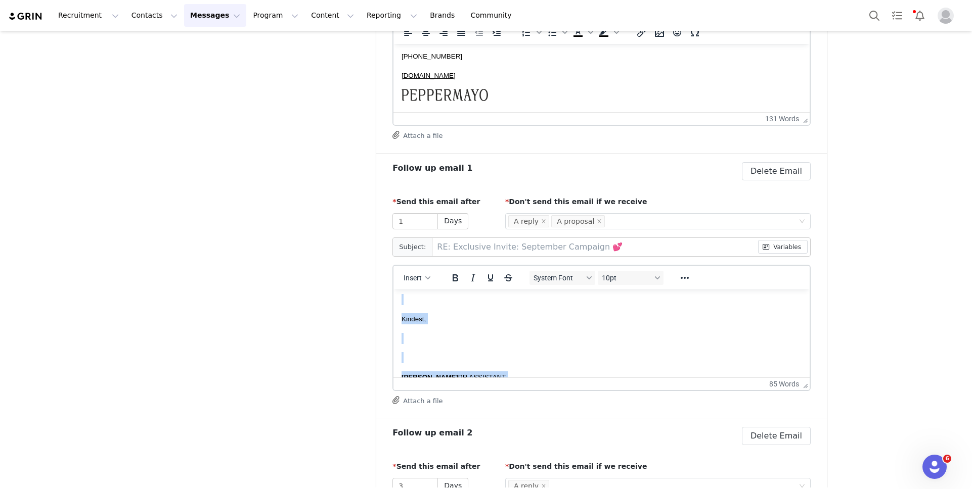
scroll to position [315, 0]
drag, startPoint x: 402, startPoint y: 303, endPoint x: 557, endPoint y: 394, distance: 179.7
click at [557, 377] on html "Hi First Name I hope you’re having a wonderful day! I just wanted to follow up …" at bounding box center [601, 181] width 416 height 392
copy body "Hi First Name I hope you’re having a wonderful day! I just wanted to follow up …"
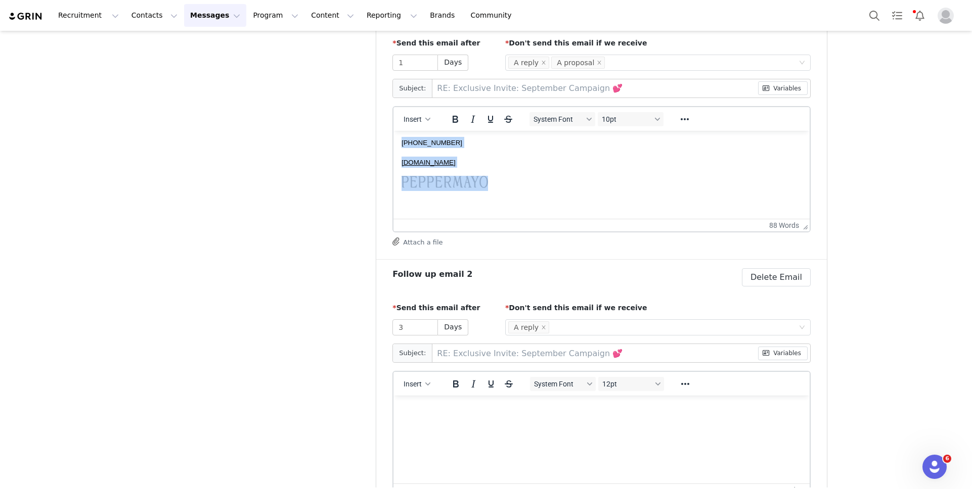
scroll to position [456, 0]
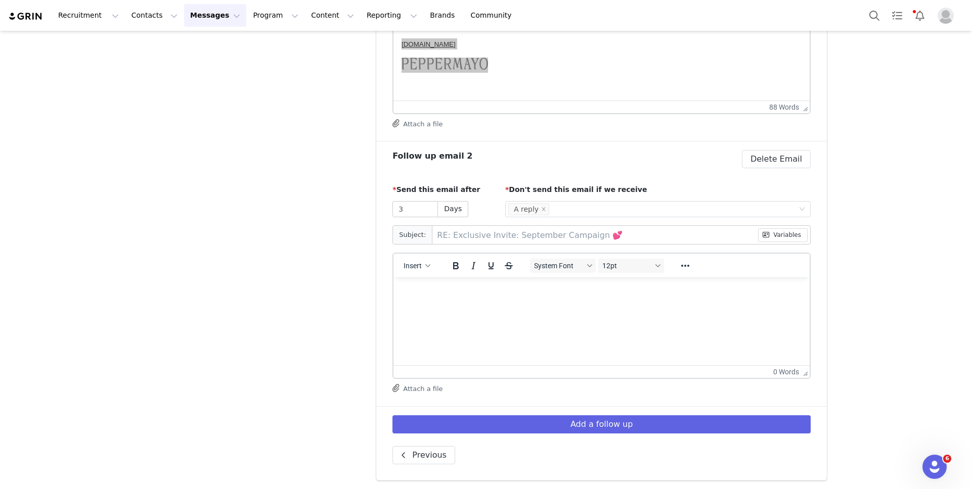
click at [550, 301] on html at bounding box center [601, 291] width 416 height 27
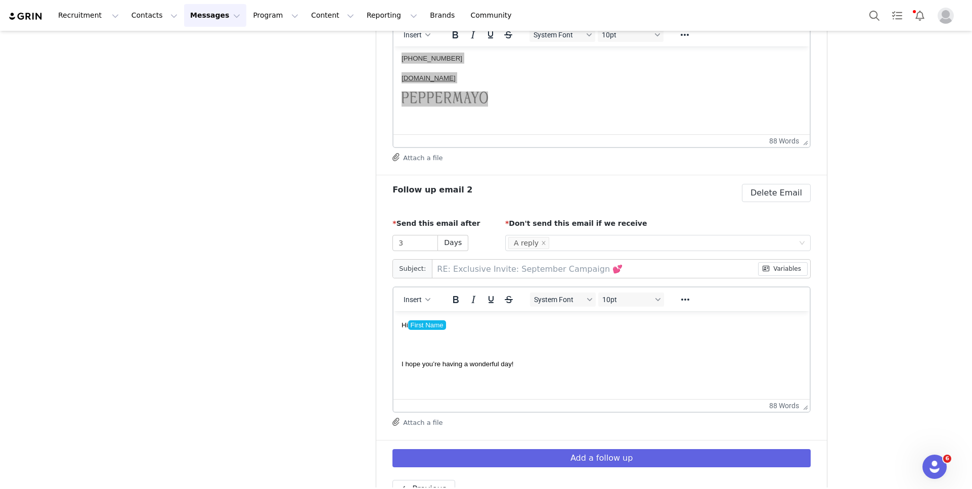
scroll to position [421, 0]
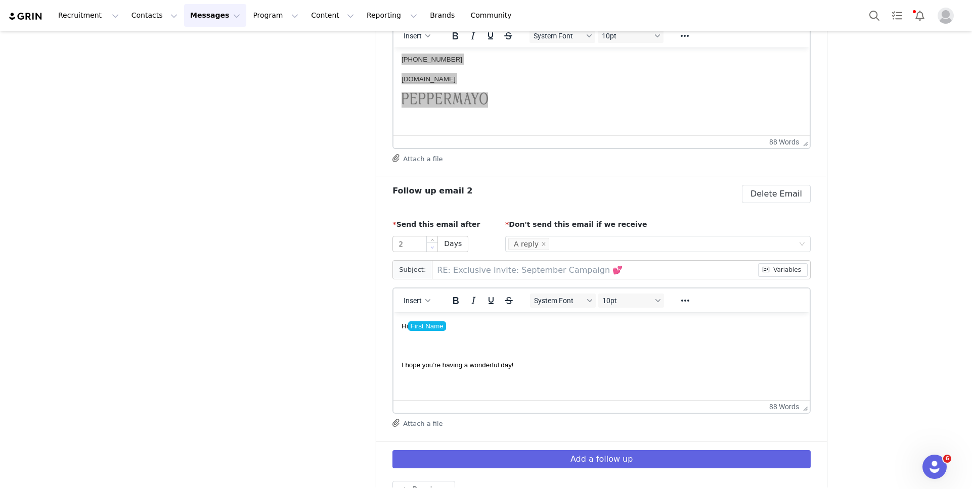
click at [435, 246] on span "Decrease Value" at bounding box center [432, 247] width 11 height 9
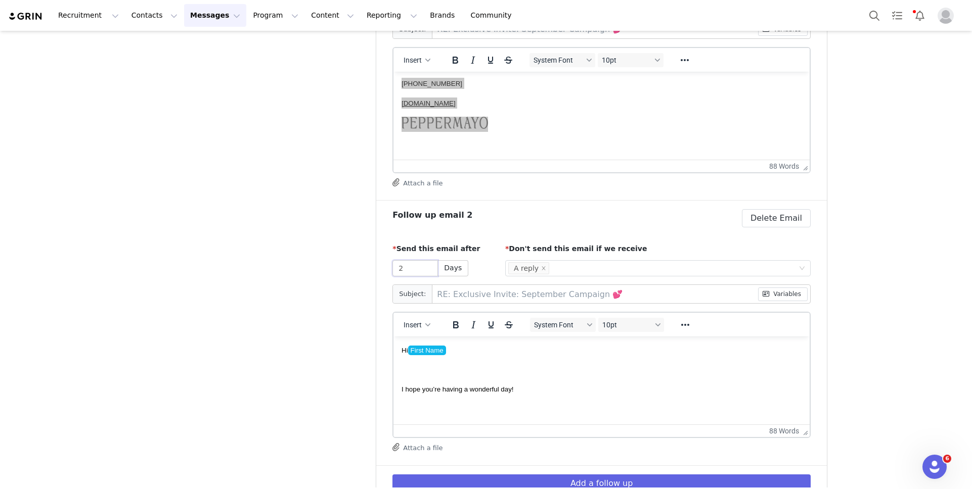
scroll to position [449, 0]
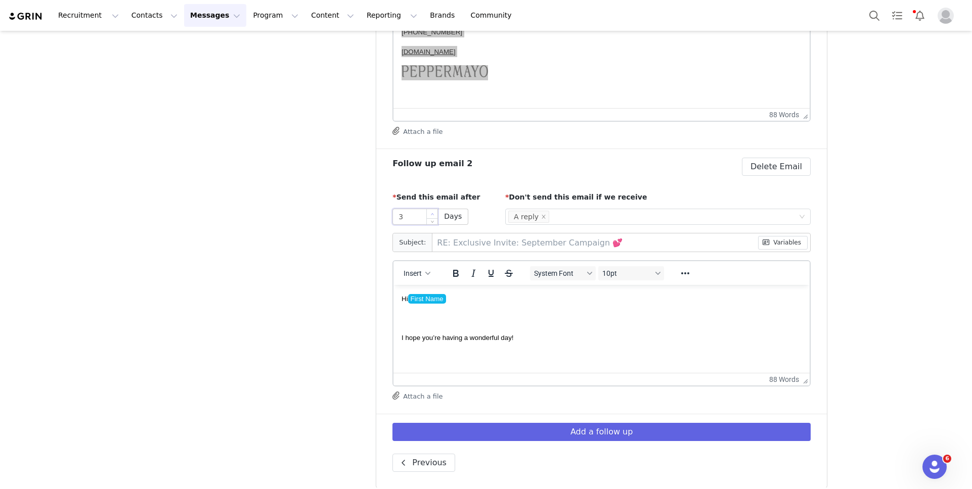
click at [433, 213] on icon "icon: up" at bounding box center [433, 215] width 4 height 4
click at [525, 156] on div "This sequence will end if you receive a proposal for the program . You can adju…" at bounding box center [601, 72] width 451 height 834
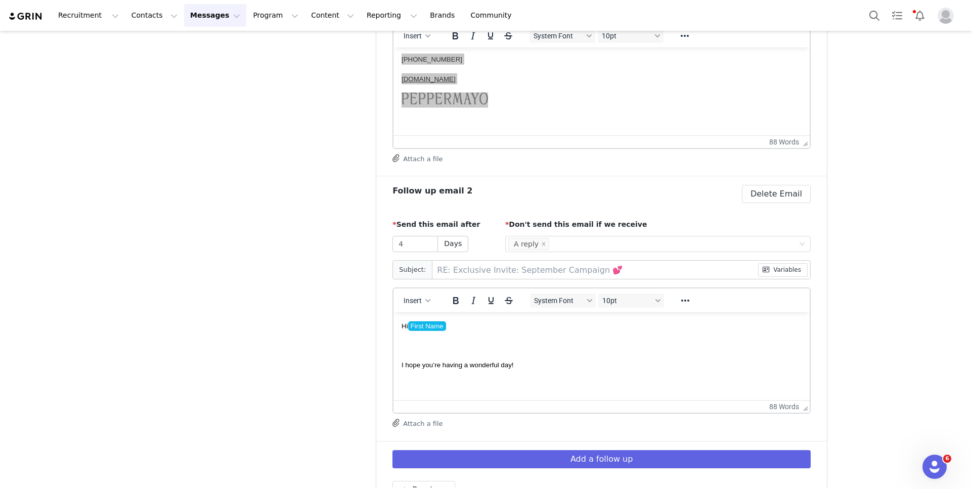
scroll to position [442, 0]
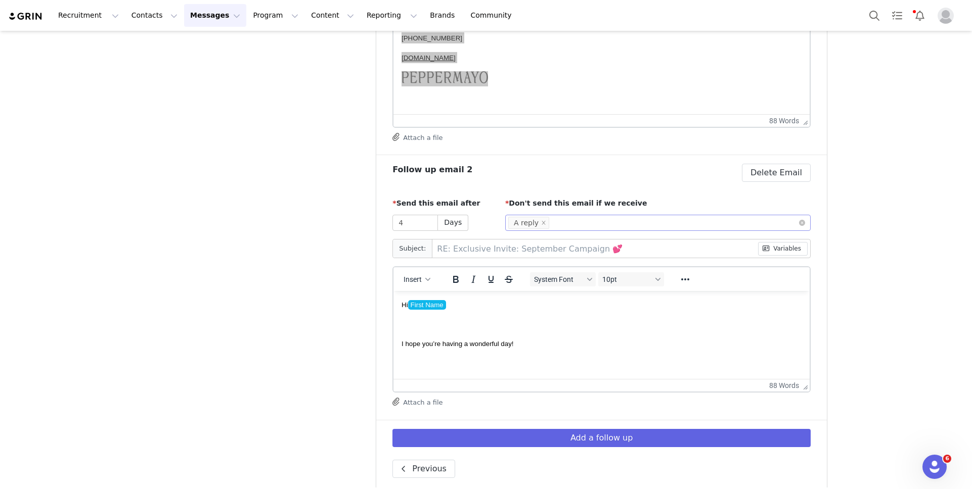
click at [567, 220] on div "Select Condition A reply" at bounding box center [654, 222] width 292 height 15
click at [571, 278] on li "A proposal" at bounding box center [657, 275] width 305 height 16
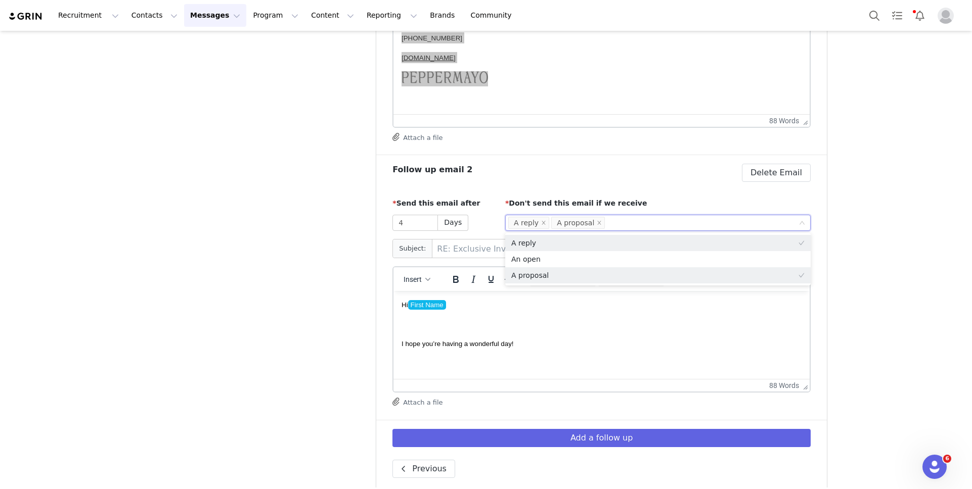
click at [613, 180] on div "Follow up email 2 Delete Sequence email Yes, delete sequence email Delete Email" at bounding box center [601, 173] width 418 height 18
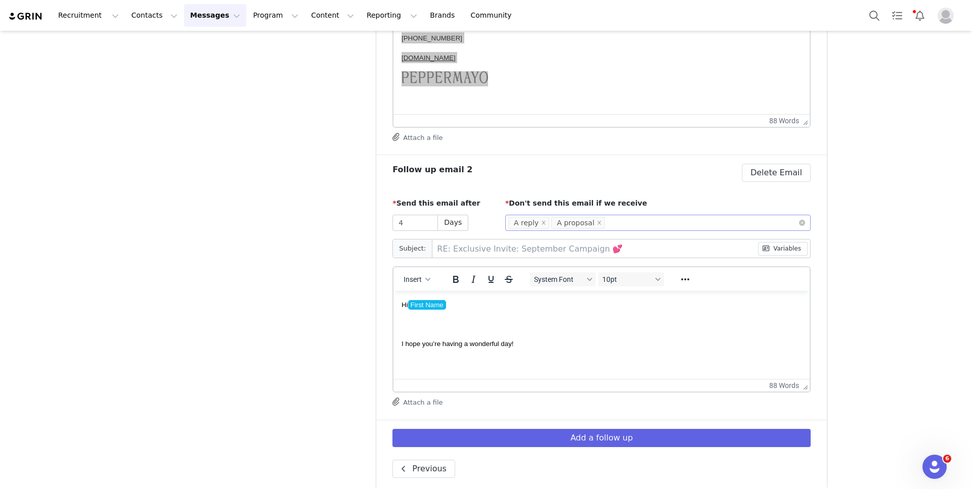
click at [621, 218] on div "Select Condition A reply A proposal" at bounding box center [654, 222] width 292 height 15
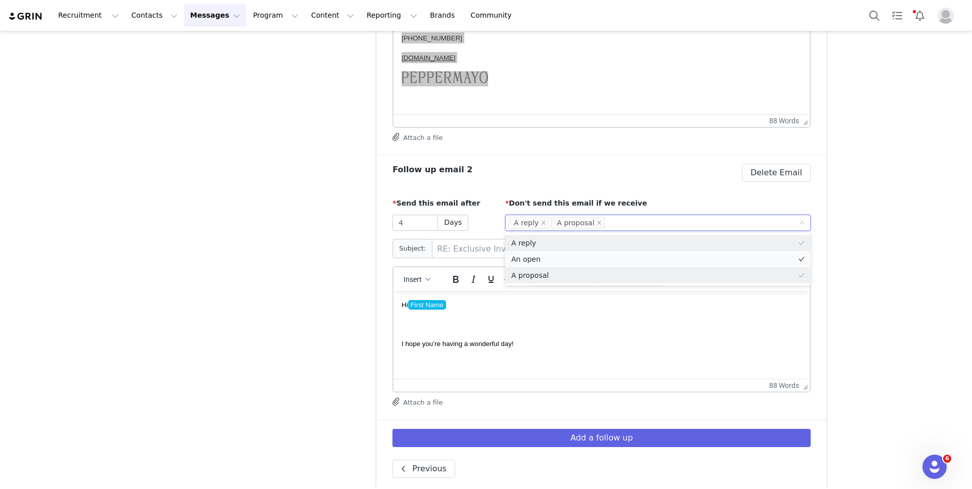
click at [616, 260] on li "An open" at bounding box center [657, 259] width 305 height 16
click at [617, 171] on div "Follow up email 2 Delete Sequence email Yes, delete sequence email Delete Email" at bounding box center [601, 173] width 418 height 18
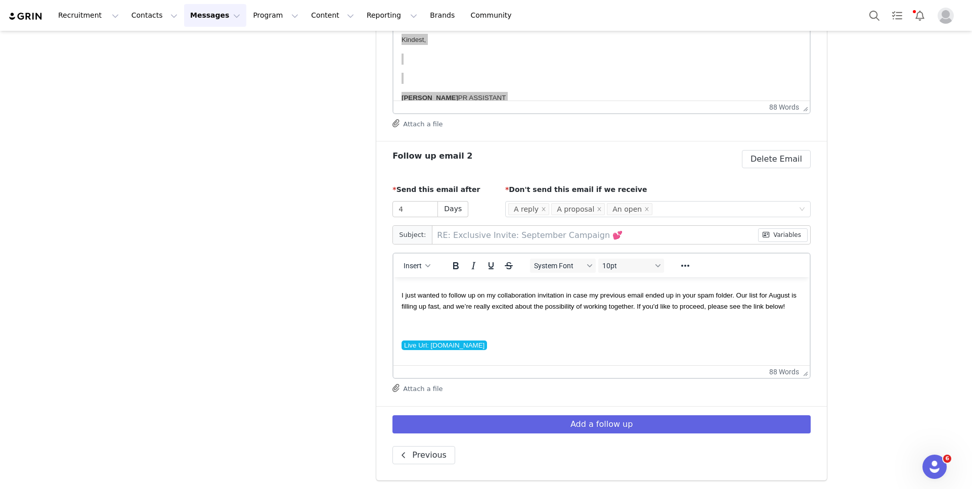
scroll to position [76, 0]
click at [422, 303] on span "I just wanted to follow up on my collaboration invitation in case my previous e…" at bounding box center [598, 299] width 395 height 19
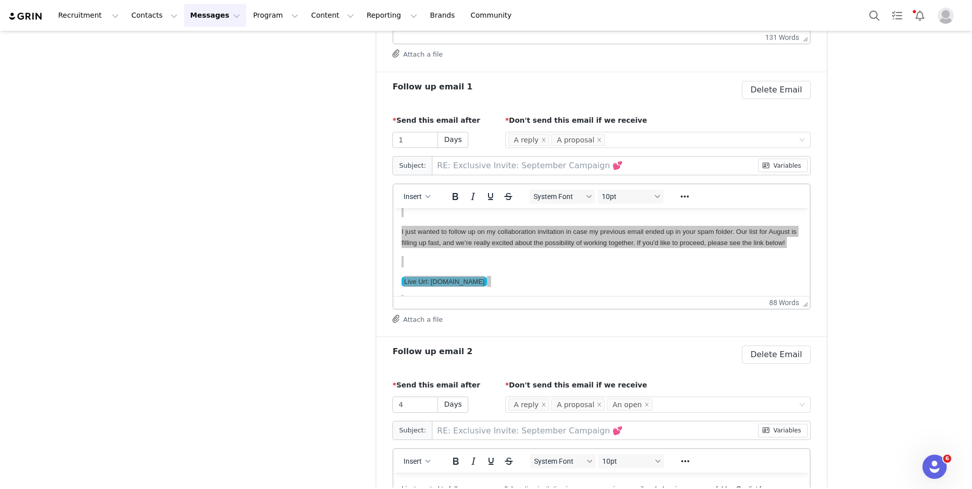
scroll to position [64, 0]
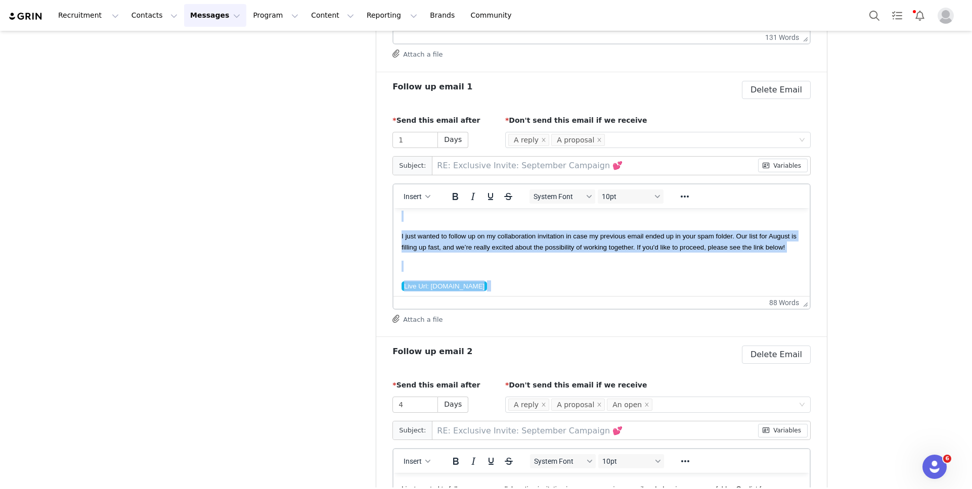
click at [423, 249] on span "I just wanted to follow up on my collaboration invitation in case my previous e…" at bounding box center [598, 241] width 395 height 19
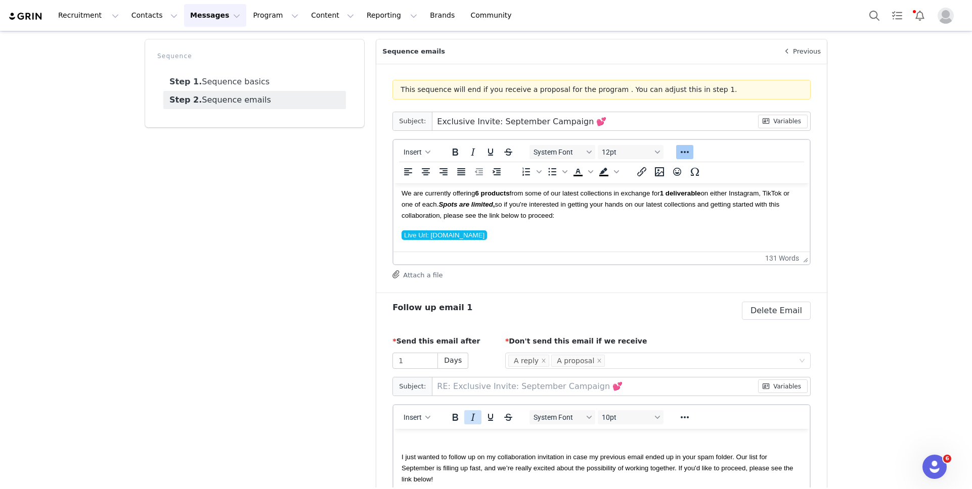
scroll to position [0, 0]
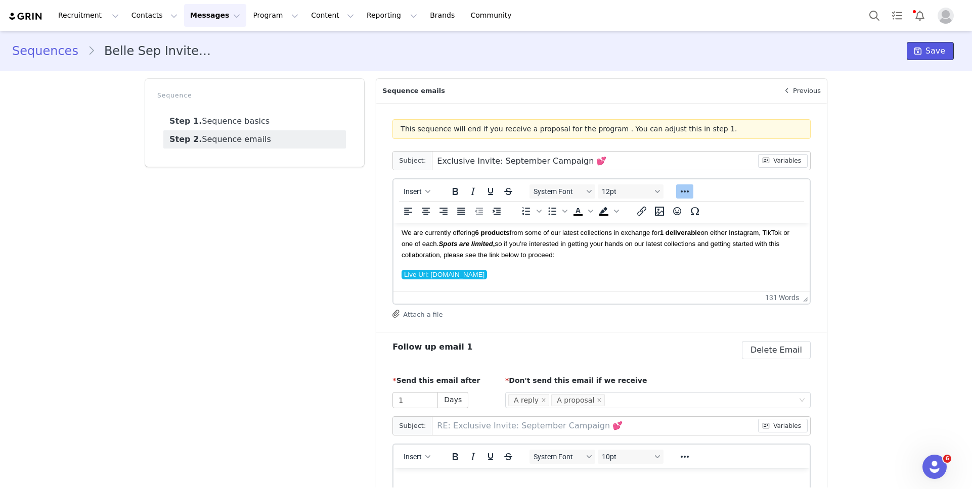
click at [918, 50] on icon at bounding box center [917, 51] width 7 height 8
click at [190, 27] on div "Recruitment Recruitment Creator Search Curated Lists Landing Pages Web Extensio…" at bounding box center [486, 15] width 972 height 31
click at [197, 25] on button "Messages Messages" at bounding box center [215, 15] width 62 height 23
click at [248, 14] on button "Program Program" at bounding box center [276, 15] width 58 height 23
click at [260, 42] on p "Activations" at bounding box center [258, 44] width 39 height 11
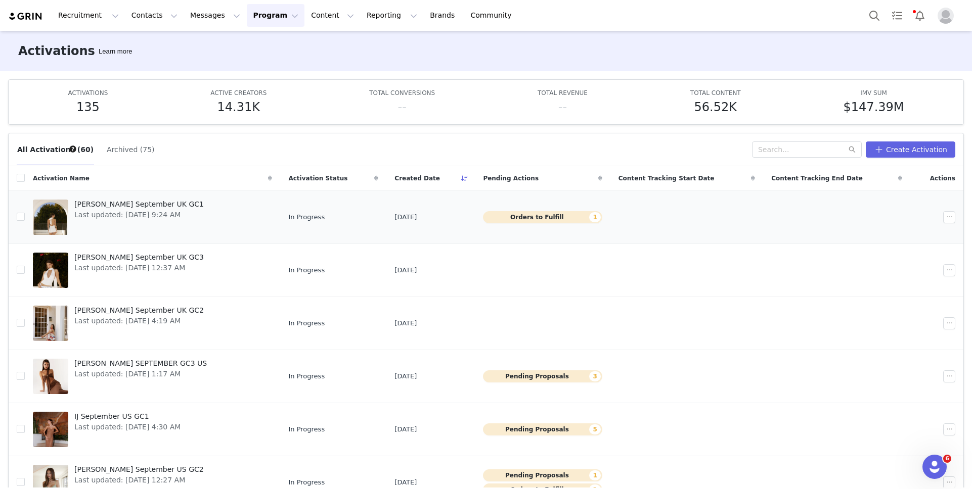
click at [142, 205] on span "[PERSON_NAME] September UK GC1" at bounding box center [138, 204] width 129 height 11
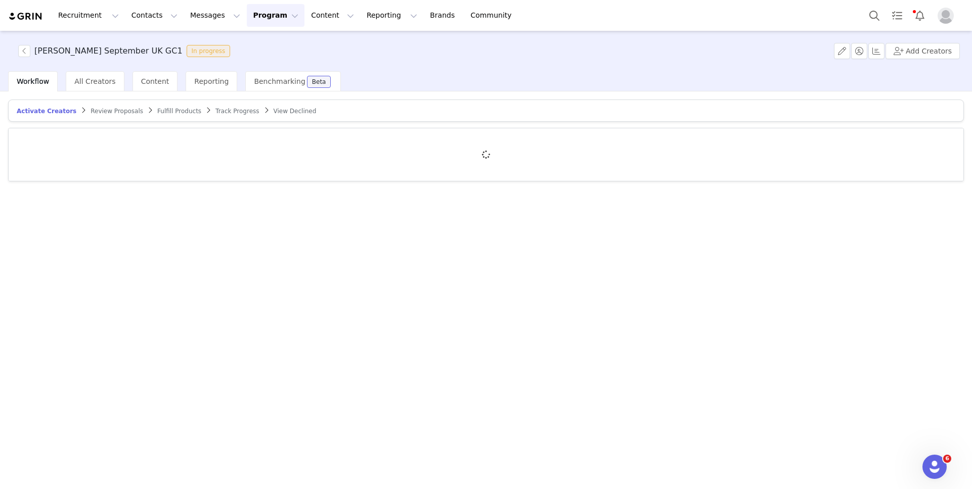
click at [113, 111] on span "Review Proposals" at bounding box center [117, 111] width 53 height 7
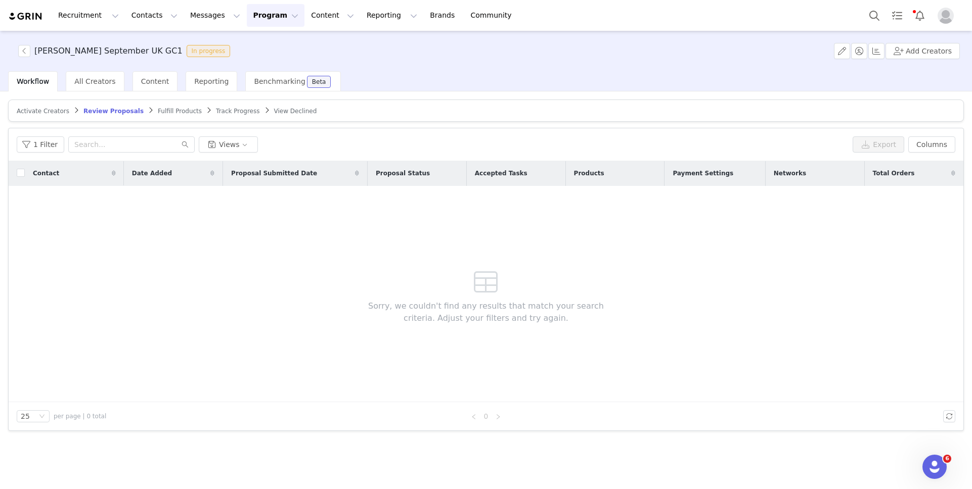
click at [158, 107] on link "Fulfill Products" at bounding box center [180, 111] width 44 height 8
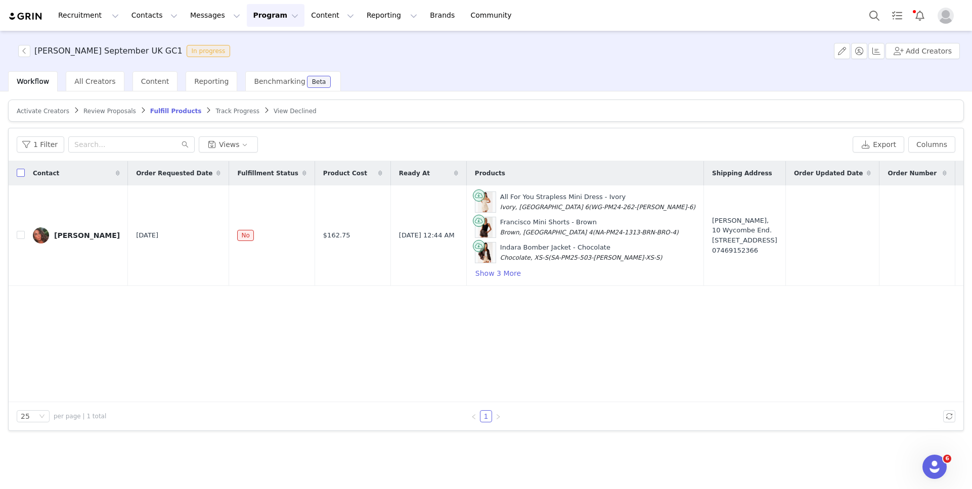
click at [22, 172] on input "checkbox" at bounding box center [21, 173] width 8 height 8
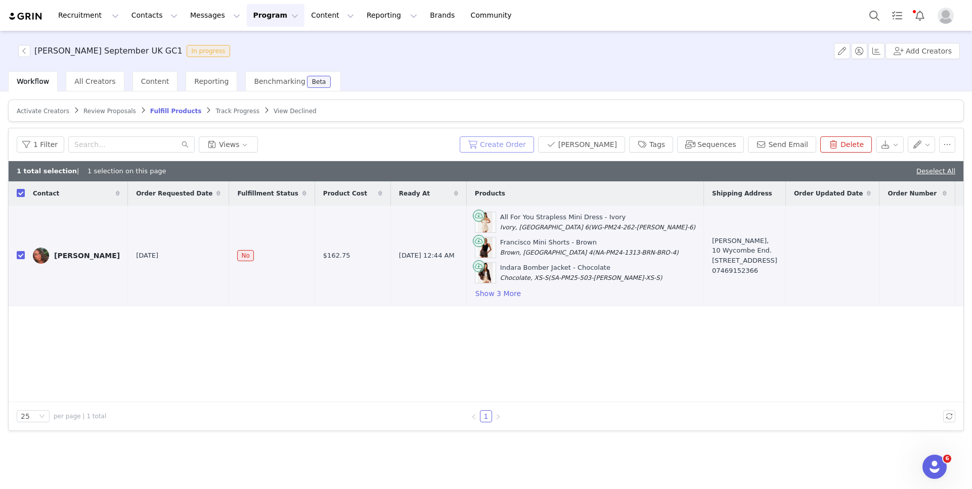
click at [534, 148] on button "Create Order" at bounding box center [497, 145] width 74 height 16
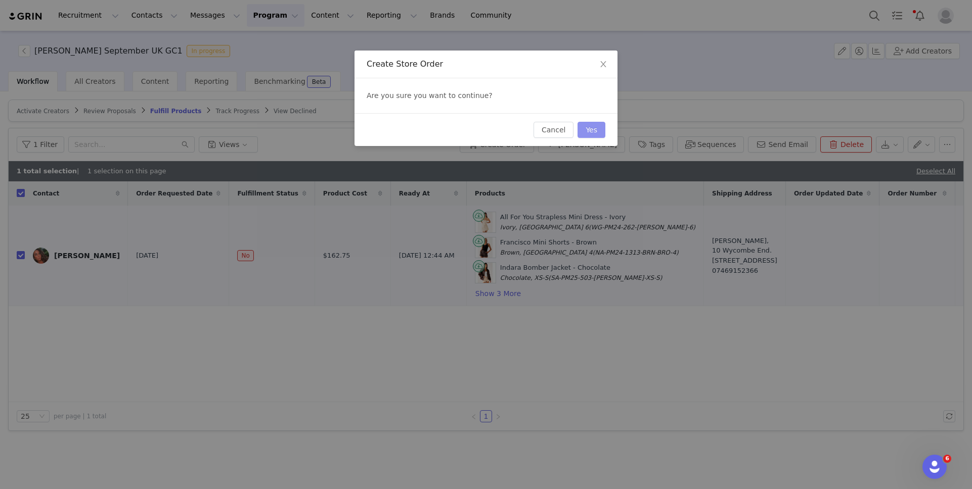
click at [585, 131] on button "Yes" at bounding box center [591, 130] width 28 height 16
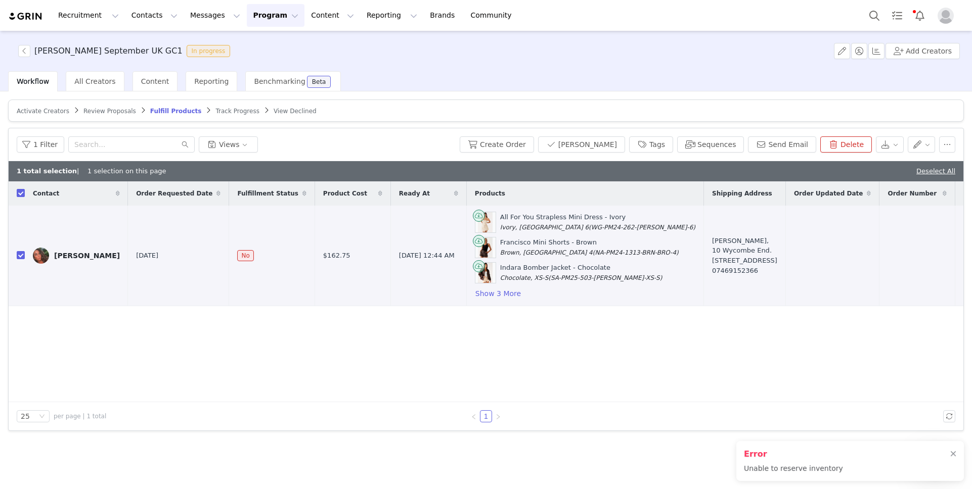
click at [960, 458] on div "Error Unable to reserve inventory" at bounding box center [850, 461] width 228 height 40
click at [953, 456] on div at bounding box center [953, 455] width 6 height 8
click at [477, 291] on button "Show 3 More" at bounding box center [498, 294] width 47 height 12
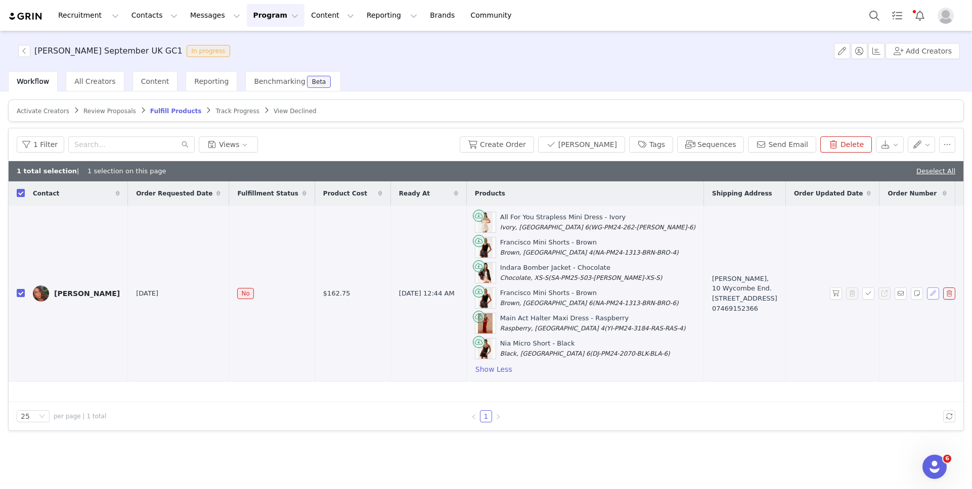
click at [932, 290] on button "button" at bounding box center [933, 294] width 12 height 12
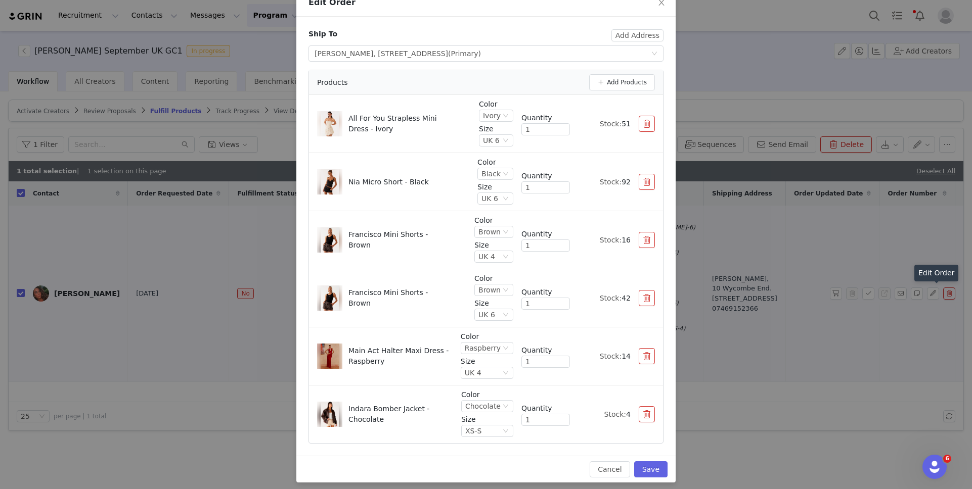
scroll to position [67, 0]
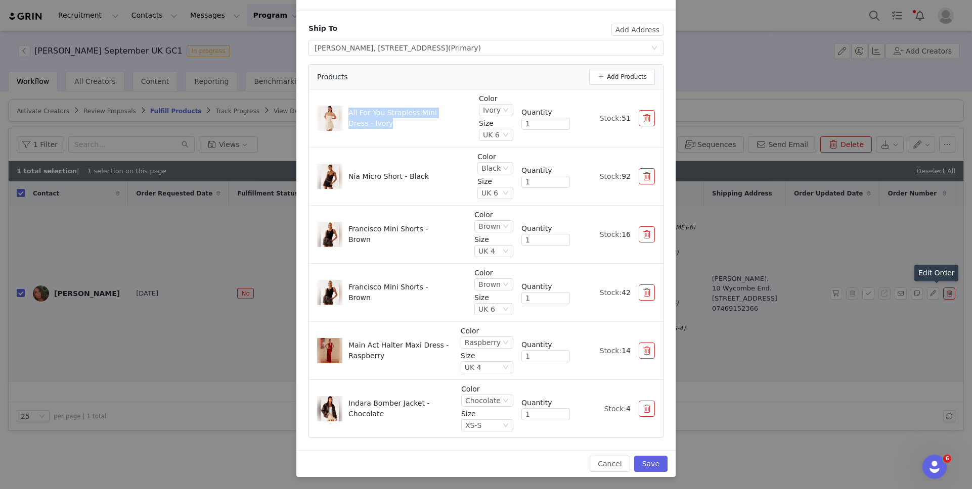
drag, startPoint x: 348, startPoint y: 114, endPoint x: 409, endPoint y: 125, distance: 61.2
click at [410, 125] on p "All For You Strapless Mini Dress - Ivory" at bounding box center [399, 118] width 103 height 21
copy p "All For You Strapless Mini Dress - Ivory"
drag, startPoint x: 350, startPoint y: 178, endPoint x: 452, endPoint y: 185, distance: 101.3
click at [452, 185] on div "Nia Micro Short - Black" at bounding box center [393, 176] width 152 height 25
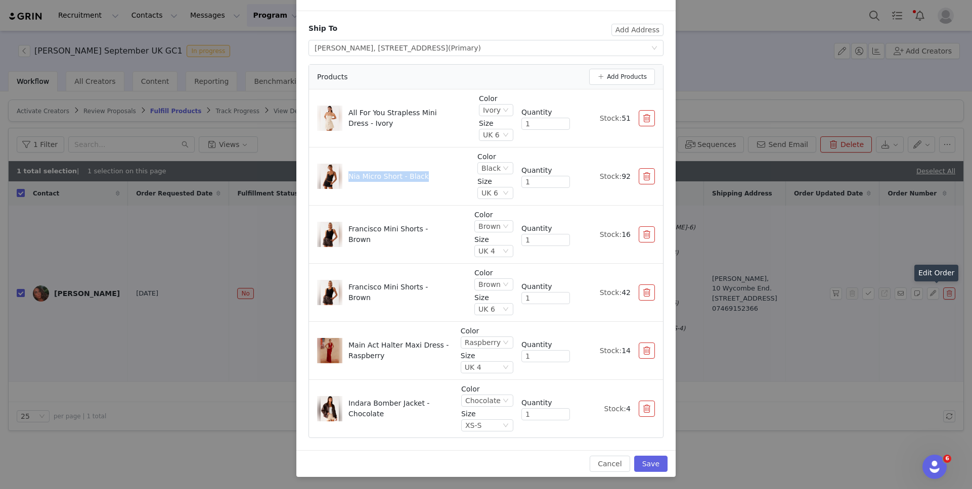
copy p "Nia Micro Short - Black"
drag, startPoint x: 451, startPoint y: 234, endPoint x: 347, endPoint y: 236, distance: 103.7
click at [347, 236] on div "Francisco Mini Shorts - Brown" at bounding box center [391, 234] width 149 height 25
copy p "Francisco Mini Shorts - Brown"
drag, startPoint x: 459, startPoint y: 293, endPoint x: 348, endPoint y: 294, distance: 110.2
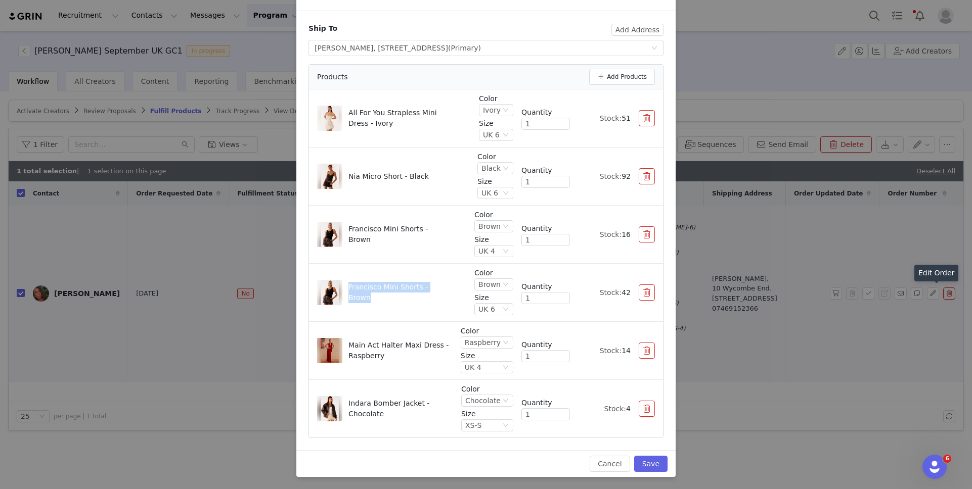
click at [348, 295] on div "Francisco Mini Shorts - Brown" at bounding box center [391, 292] width 149 height 25
copy p "Francisco Mini Shorts - Brown"
drag, startPoint x: 389, startPoint y: 358, endPoint x: 348, endPoint y: 346, distance: 42.7
click at [348, 346] on p "Main Act Halter Maxi Dress - Raspberry" at bounding box center [399, 350] width 103 height 21
copy p "Main Act Halter Maxi Dress - Raspberry"
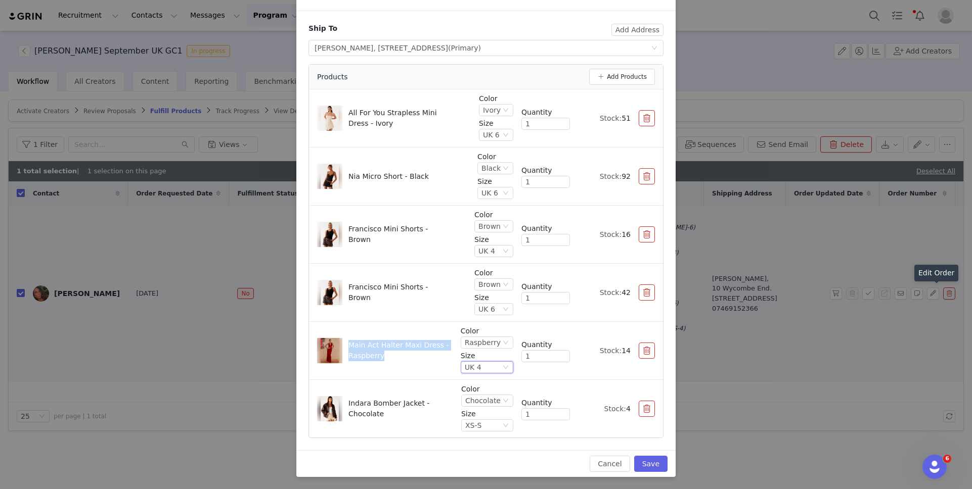
click at [478, 362] on div "UK 4" at bounding box center [473, 367] width 17 height 11
click at [484, 286] on li "UK 8" at bounding box center [488, 287] width 50 height 16
click at [421, 365] on div "Main Act Halter Maxi Dress - Raspberry Color Raspberry Size UK 8 Quantity 1 Sto…" at bounding box center [486, 351] width 338 height 50
drag, startPoint x: 388, startPoint y: 417, endPoint x: 351, endPoint y: 405, distance: 39.5
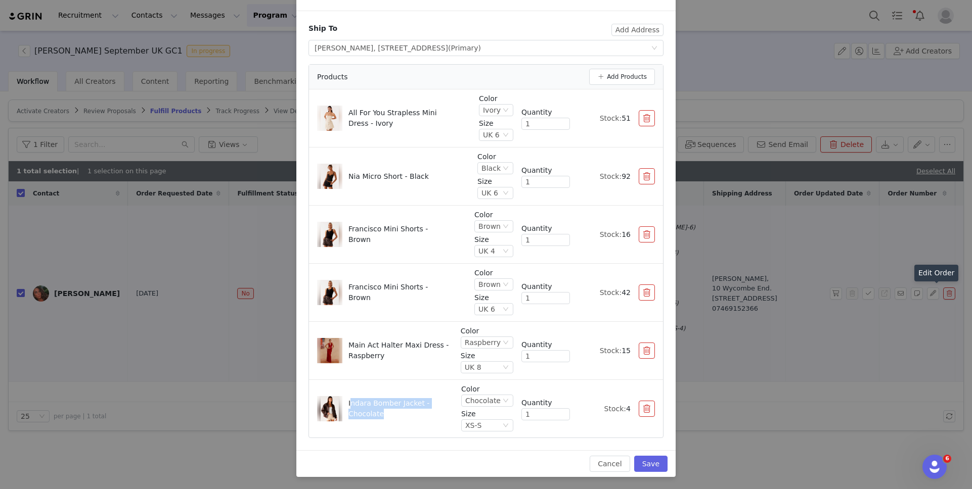
click at [351, 405] on p "Indara Bomber Jacket - Chocolate" at bounding box center [399, 408] width 103 height 21
drag, startPoint x: 348, startPoint y: 404, endPoint x: 405, endPoint y: 427, distance: 61.2
click at [405, 428] on div "Indara Bomber Jacket - Chocolate Color Chocolate Size XS-S Quantity 1 Stock: 4" at bounding box center [486, 409] width 338 height 50
copy p "Indara Bomber Jacket - Chocolate"
click at [643, 463] on button "Save" at bounding box center [650, 464] width 33 height 16
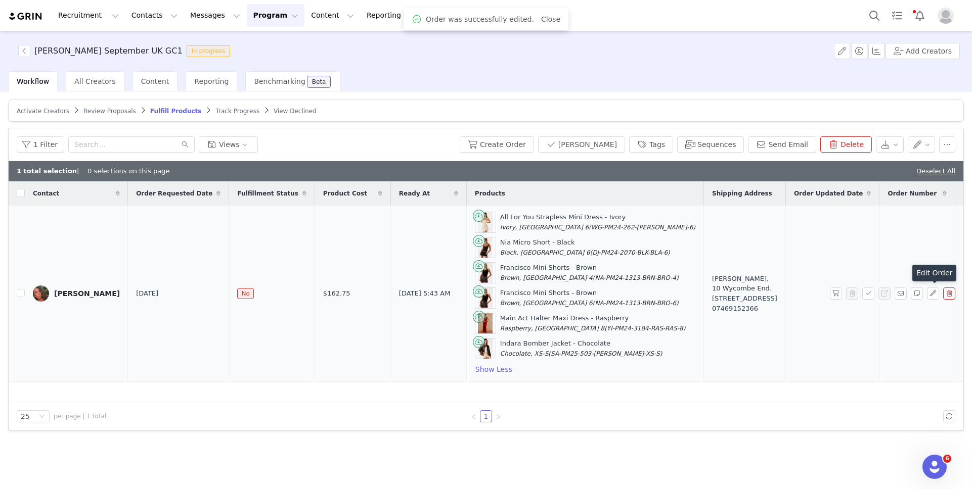
click at [27, 290] on td "Georgina Blunt" at bounding box center [76, 294] width 103 height 176
click at [20, 292] on input "checkbox" at bounding box center [21, 293] width 8 height 8
click at [534, 143] on button "Create Order" at bounding box center [497, 145] width 74 height 16
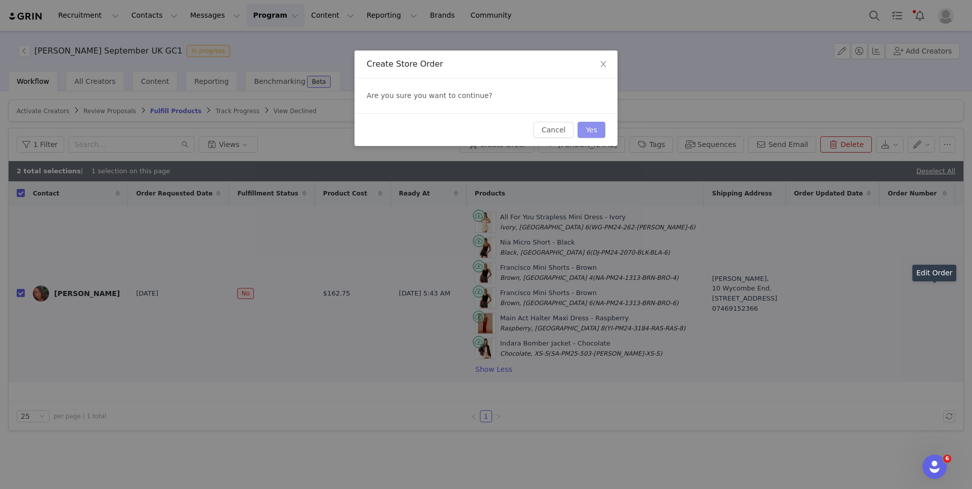
click at [593, 129] on button "Yes" at bounding box center [591, 130] width 28 height 16
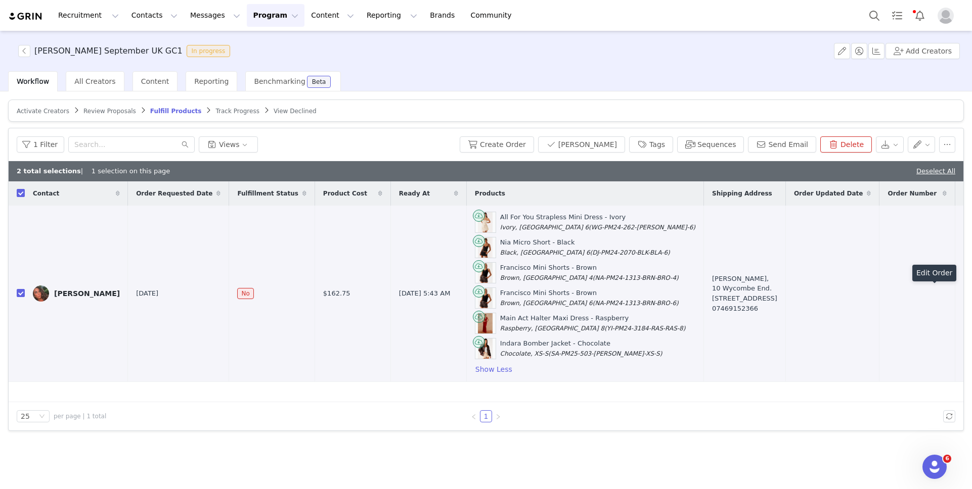
click at [943, 162] on div "2 total selections | 1 selection on this page Deselect All" at bounding box center [486, 171] width 955 height 20
click at [943, 173] on link "Deselect All" at bounding box center [935, 171] width 39 height 8
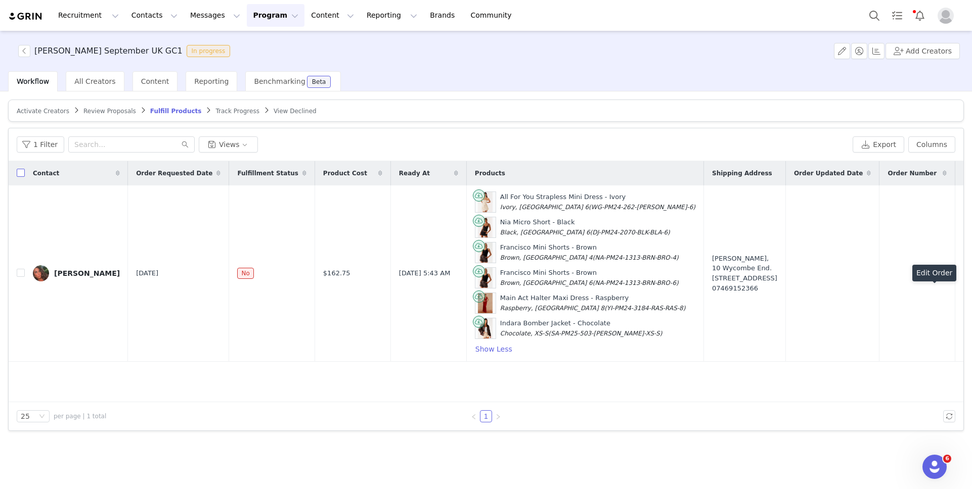
click at [18, 175] on input "checkbox" at bounding box center [21, 173] width 8 height 8
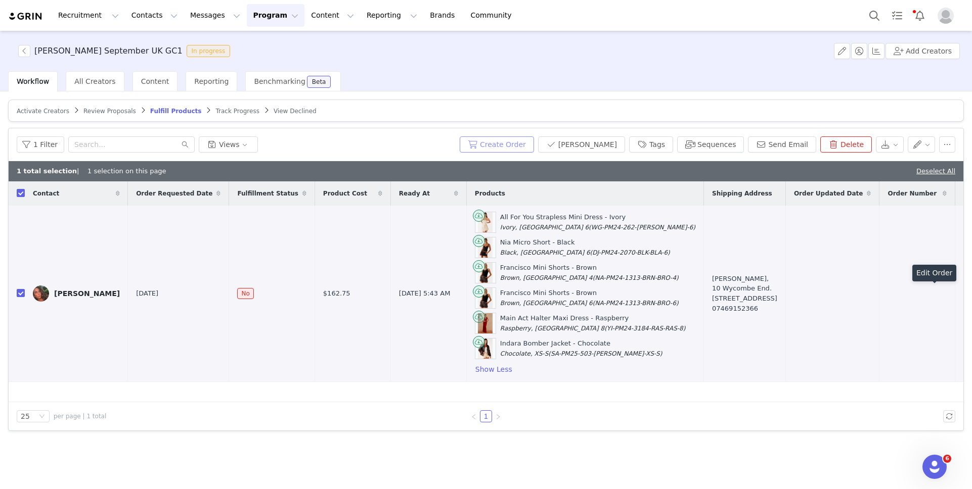
click at [533, 146] on button "Create Order" at bounding box center [497, 145] width 74 height 16
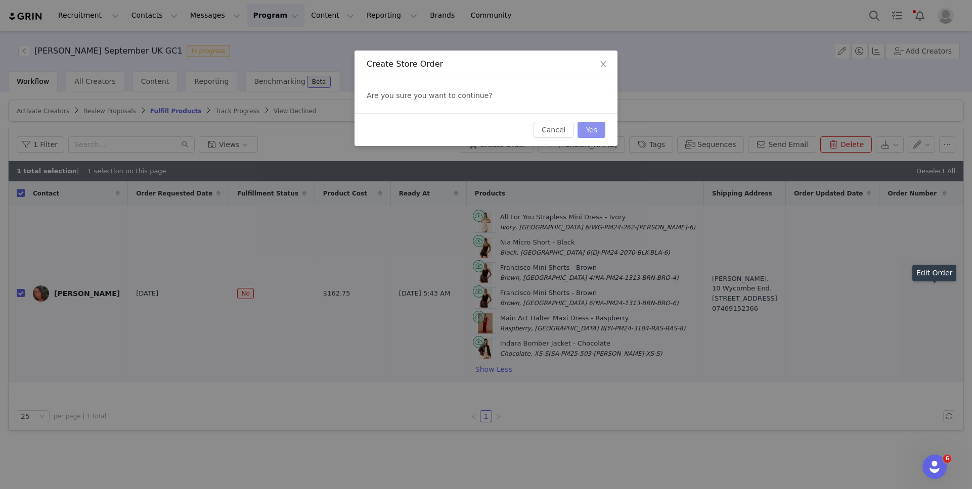
click at [594, 133] on button "Yes" at bounding box center [591, 130] width 28 height 16
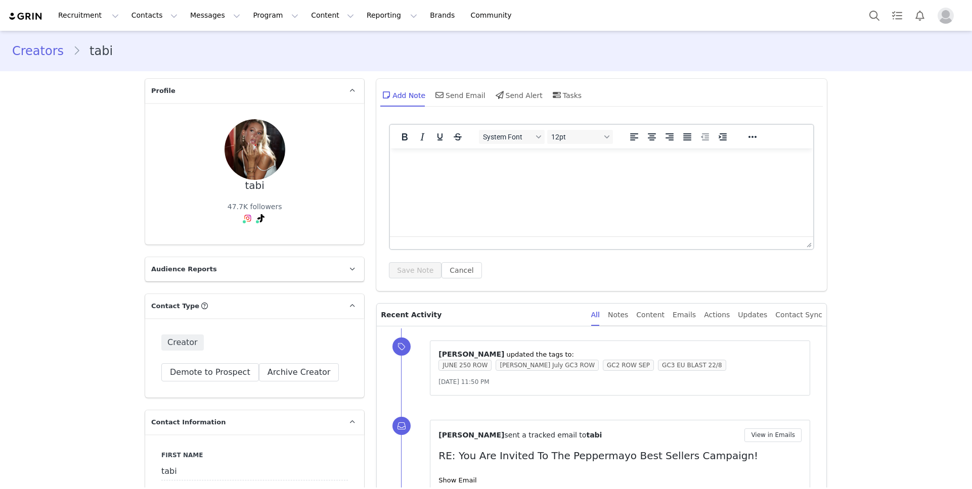
type input "+1 ([GEOGRAPHIC_DATA])"
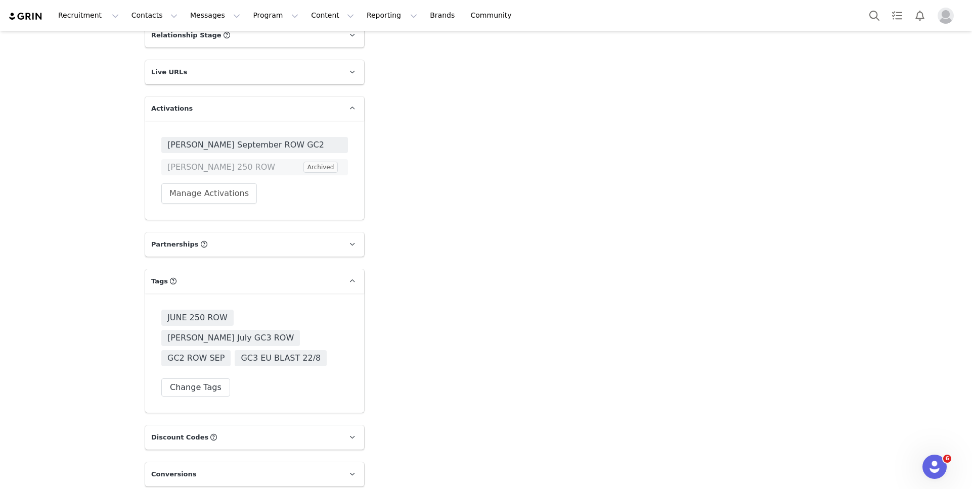
scroll to position [1699, 0]
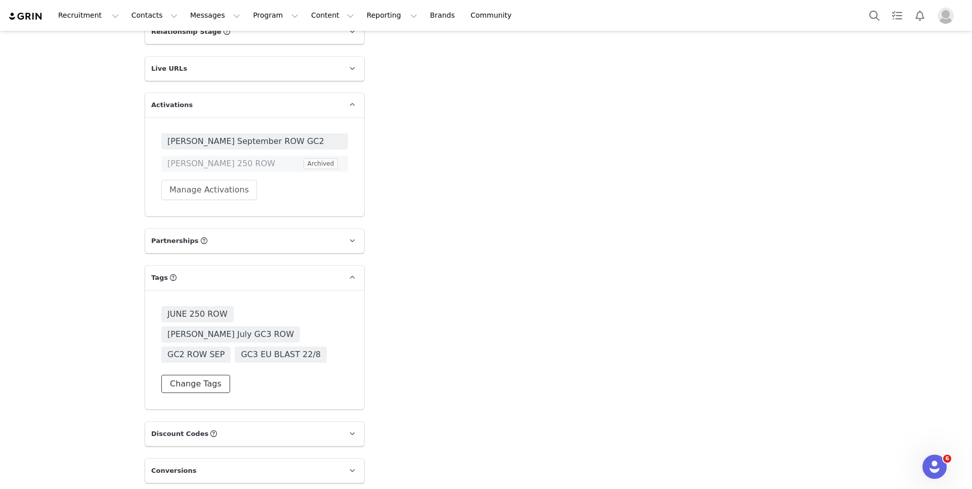
click at [199, 375] on button "Change Tags" at bounding box center [195, 384] width 69 height 18
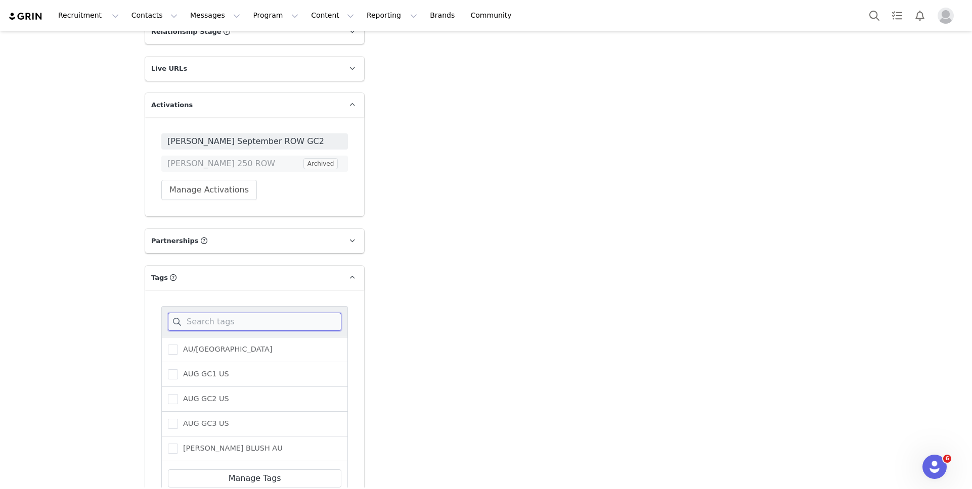
click at [209, 324] on input at bounding box center [254, 322] width 173 height 18
type input "eu"
click at [210, 424] on span "GC3 EU BLAST 22/8" at bounding box center [216, 424] width 77 height 10
click at [178, 419] on input "GC3 EU BLAST 22/8" at bounding box center [178, 419] width 0 height 0
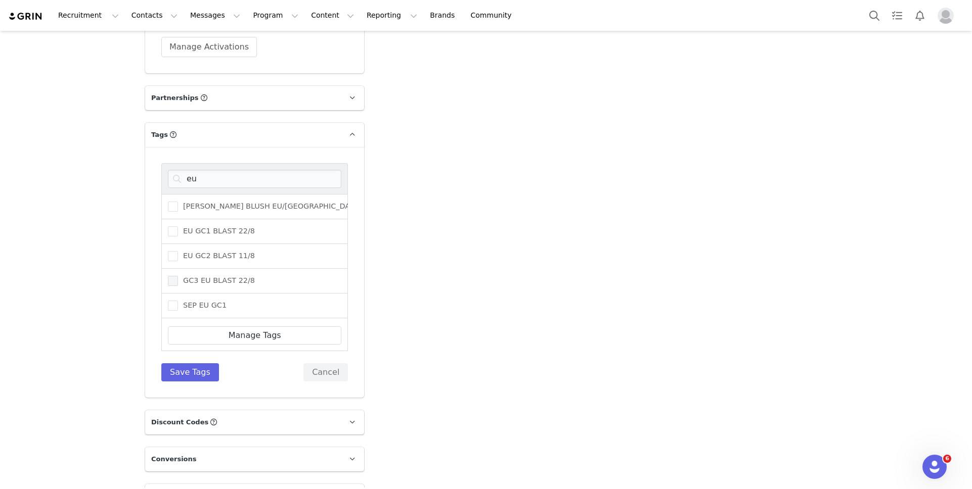
scroll to position [1868, 0]
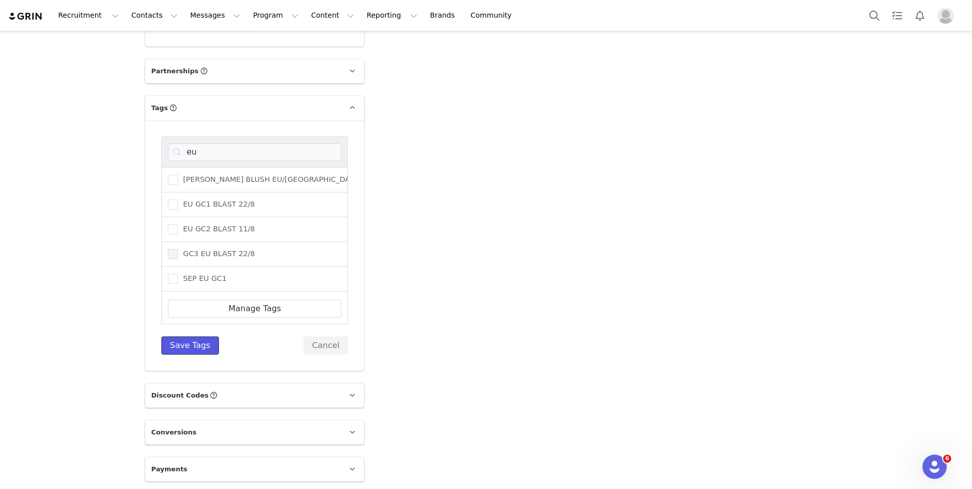
click at [208, 347] on button "Save Tags" at bounding box center [190, 346] width 58 height 18
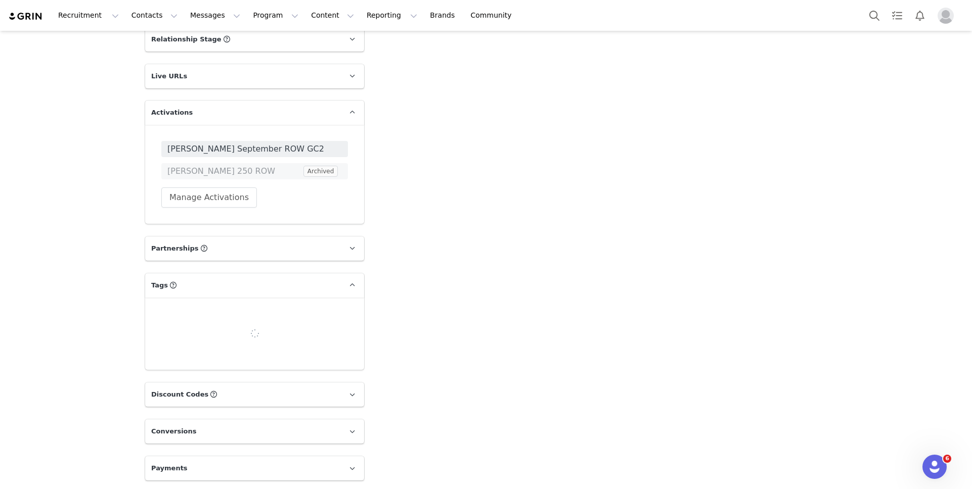
scroll to position [1717, 0]
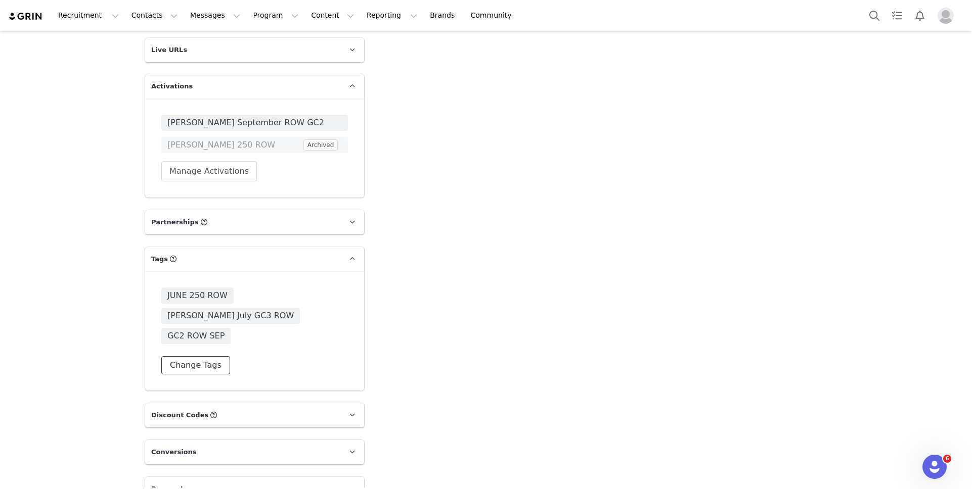
click at [193, 356] on button "Change Tags" at bounding box center [195, 365] width 69 height 18
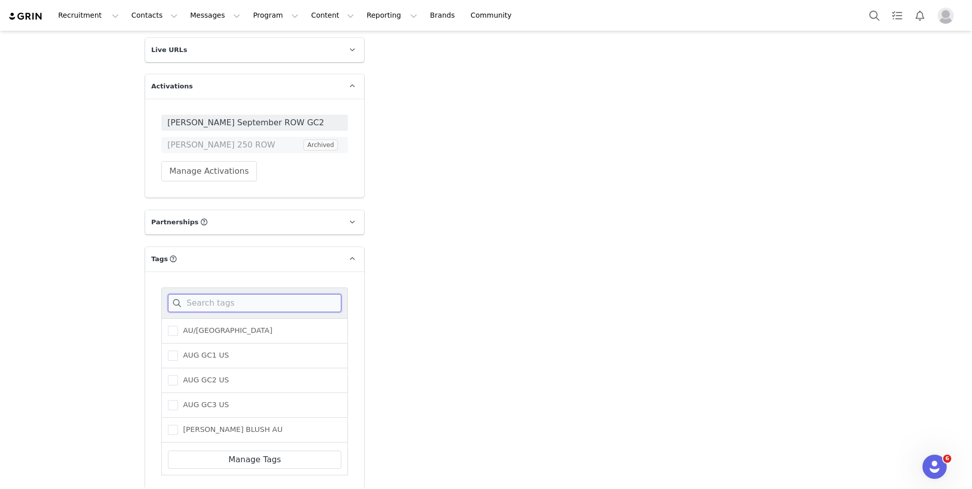
click at [201, 295] on input at bounding box center [254, 303] width 173 height 18
click at [204, 401] on span "GC2 ROW SEP" at bounding box center [206, 405] width 57 height 10
click at [178, 400] on input "GC2 ROW SEP" at bounding box center [178, 400] width 0 height 0
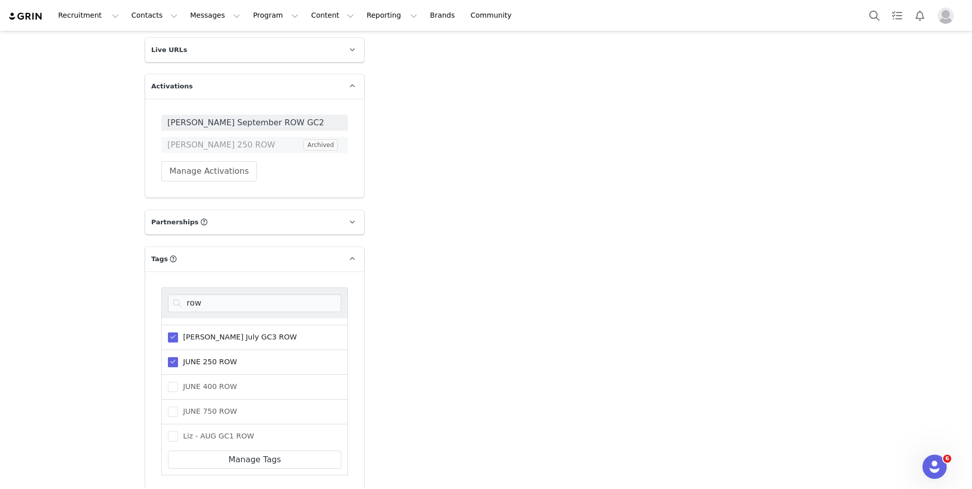
scroll to position [111, 0]
click at [208, 360] on div "JUNE 250 ROW" at bounding box center [254, 369] width 187 height 25
click at [208, 363] on label "JUNE 250 ROW" at bounding box center [202, 369] width 69 height 12
click at [178, 364] on input "JUNE 250 ROW" at bounding box center [178, 364] width 0 height 0
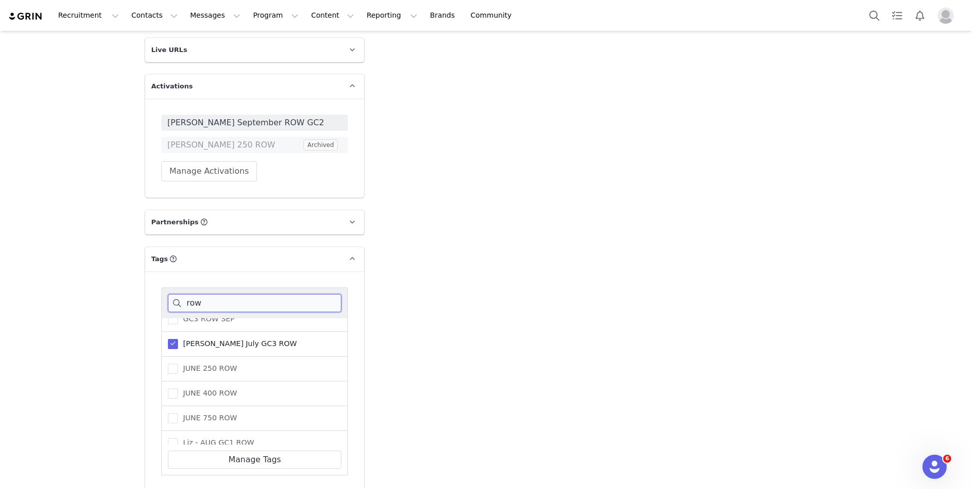
drag, startPoint x: 215, startPoint y: 298, endPoint x: 182, endPoint y: 299, distance: 33.9
click at [182, 299] on input "row" at bounding box center [254, 303] width 173 height 18
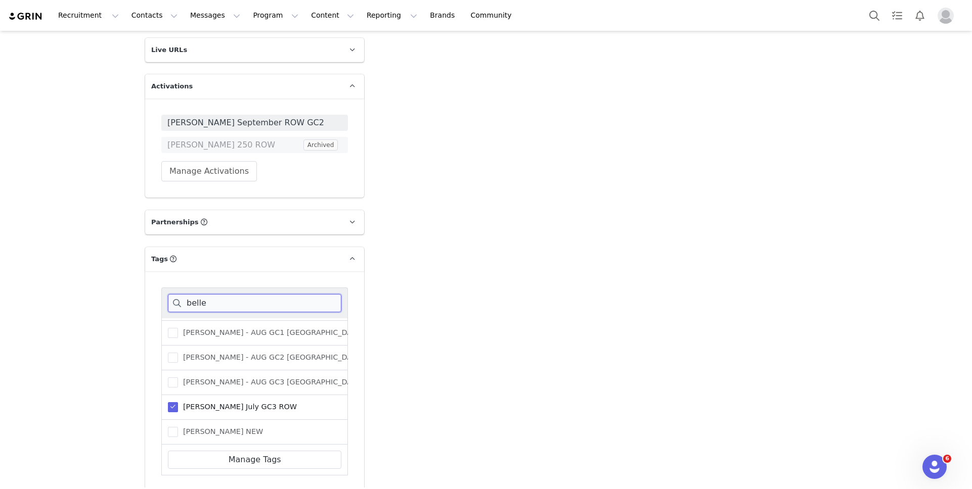
scroll to position [0, 0]
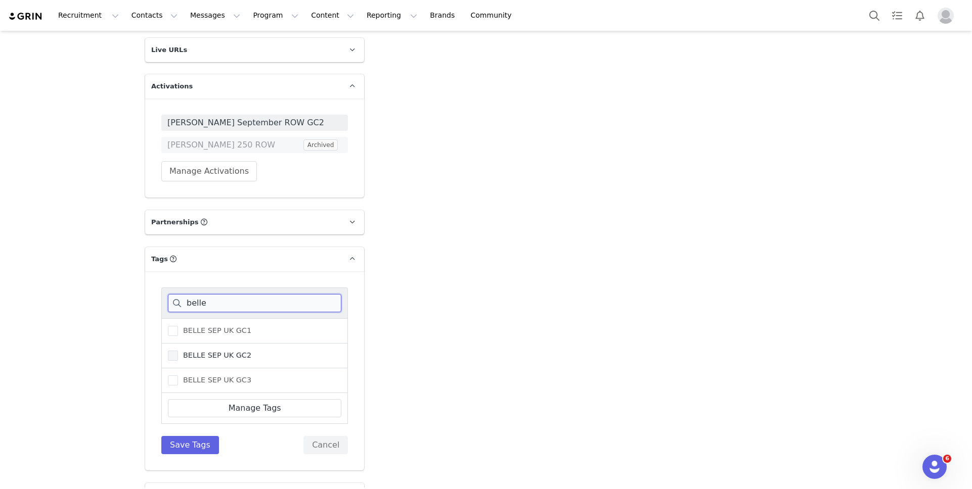
type input "belle"
click at [189, 358] on span "BELLE SEP UK GC2" at bounding box center [214, 356] width 73 height 10
click at [178, 351] on input "BELLE SEP UK GC2" at bounding box center [178, 351] width 0 height 0
click at [191, 442] on button "Save Tags" at bounding box center [190, 445] width 58 height 18
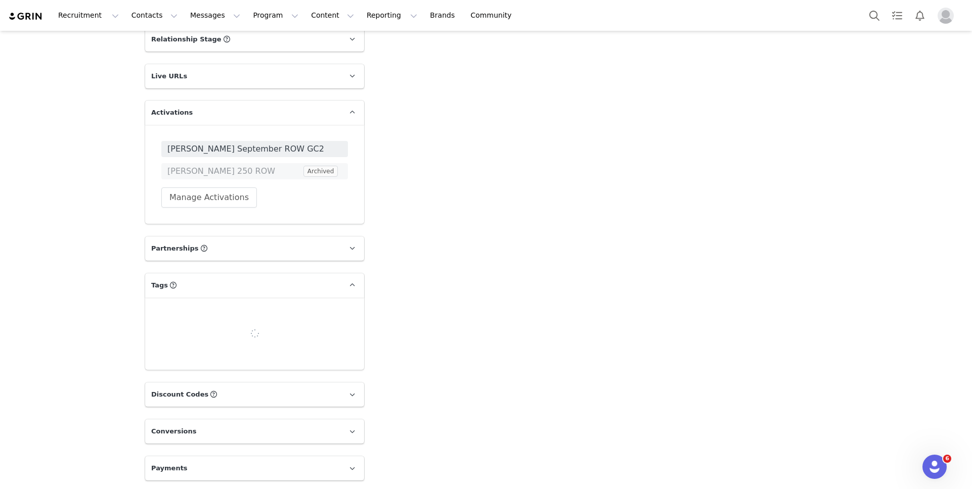
scroll to position [1697, 0]
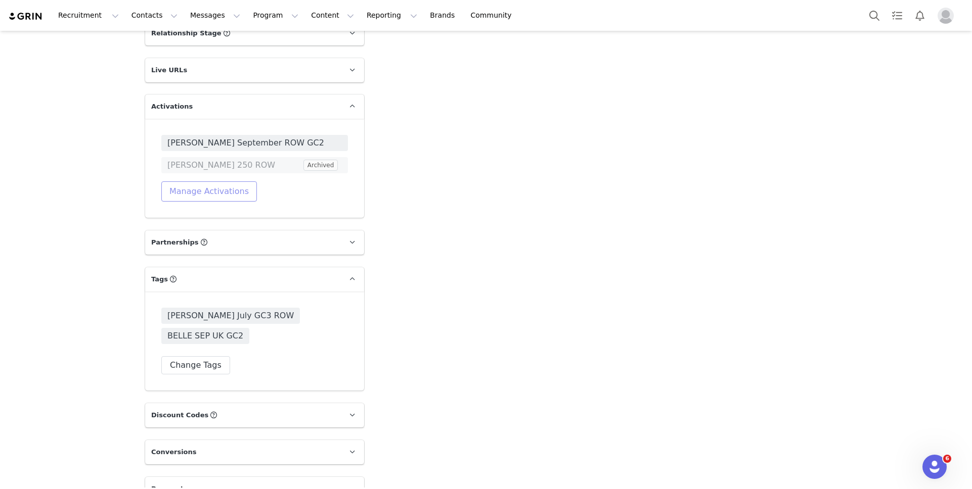
click at [214, 184] on button "Manage Activations" at bounding box center [209, 192] width 96 height 20
click at [207, 235] on div "Select Activation" at bounding box center [182, 229] width 99 height 15
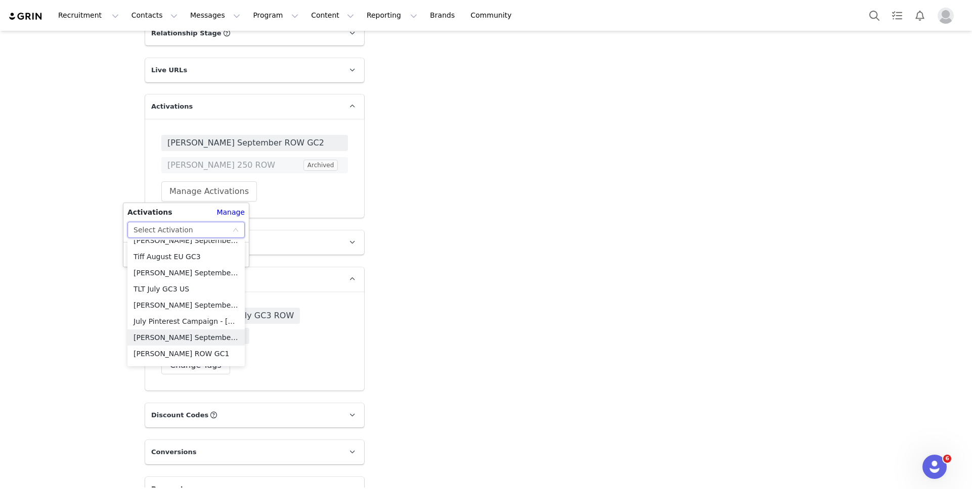
scroll to position [0, 0]
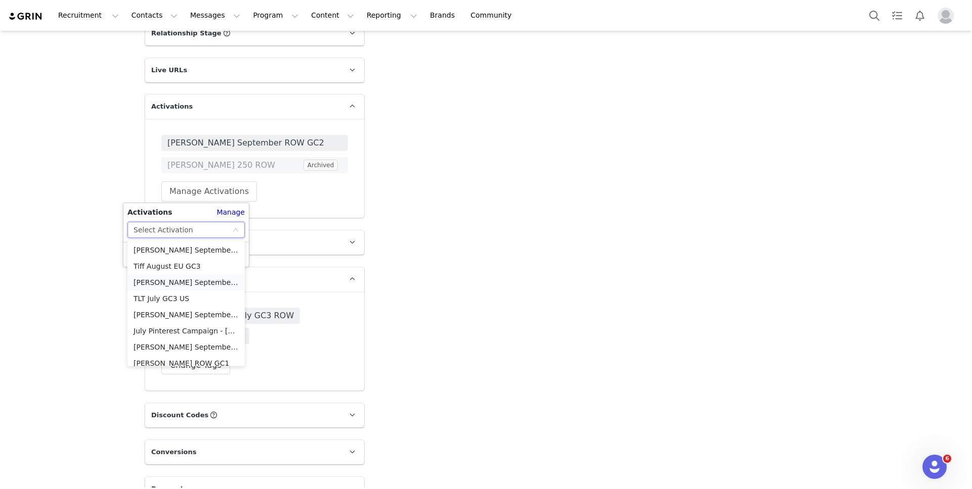
click at [212, 281] on li "[PERSON_NAME] September UK GC2" at bounding box center [185, 283] width 117 height 16
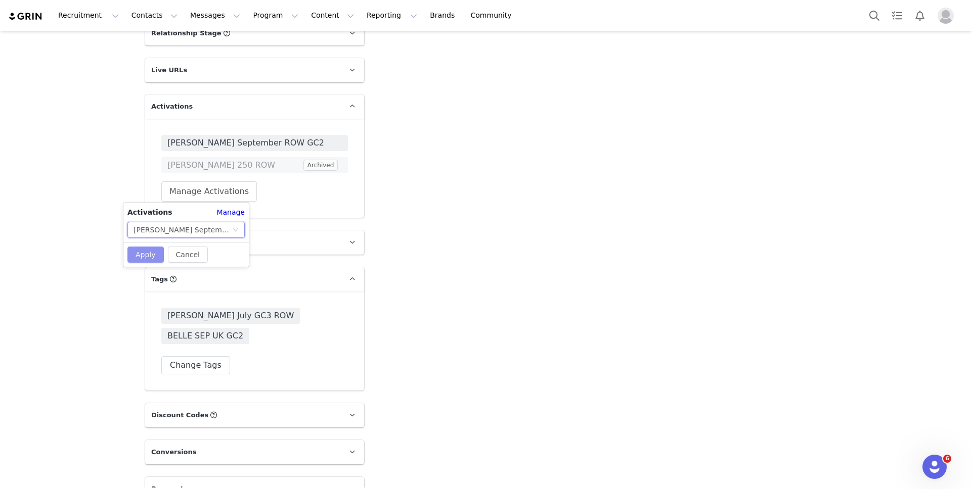
click at [139, 251] on button "Apply" at bounding box center [145, 255] width 36 height 16
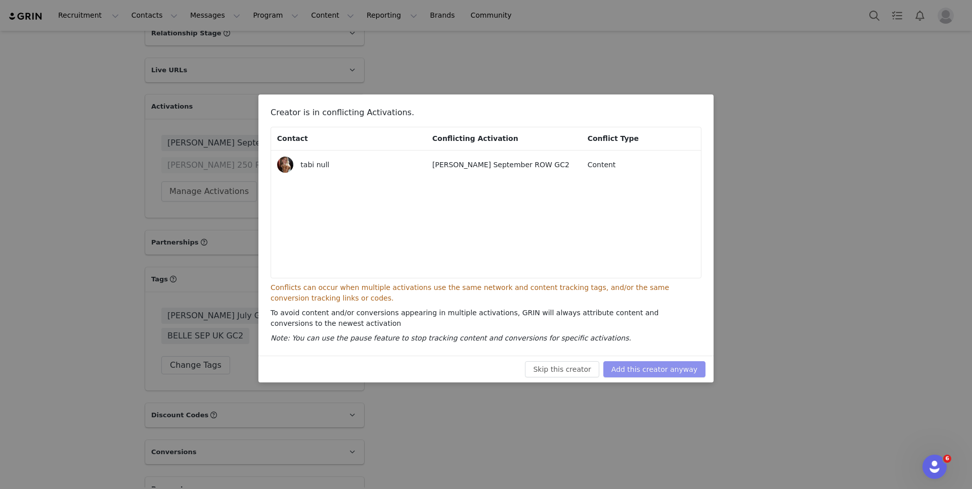
click at [615, 371] on button "Add this creator anyway" at bounding box center [654, 370] width 102 height 16
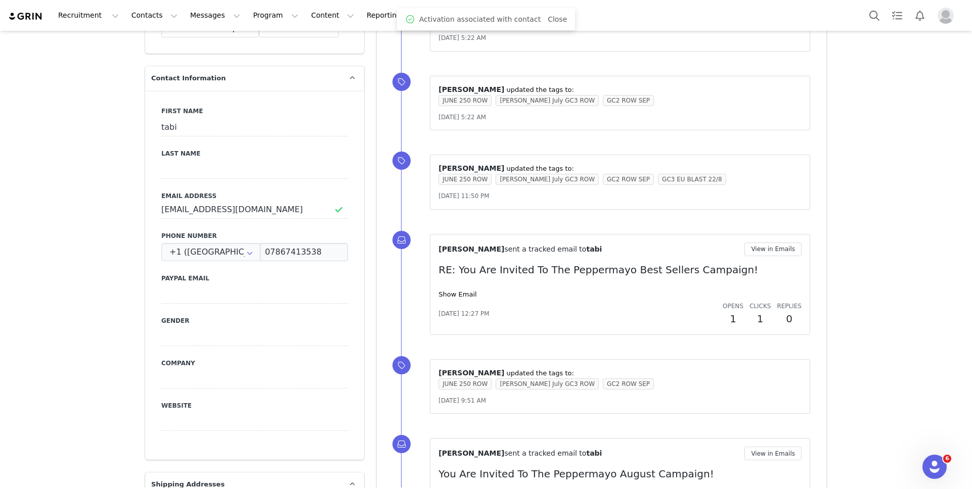
scroll to position [389, 0]
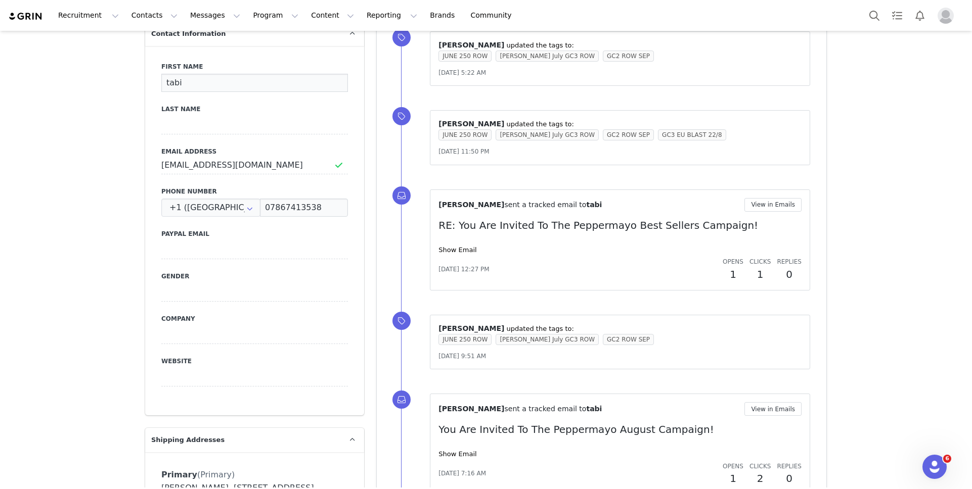
drag, startPoint x: 208, startPoint y: 78, endPoint x: 136, endPoint y: 78, distance: 71.8
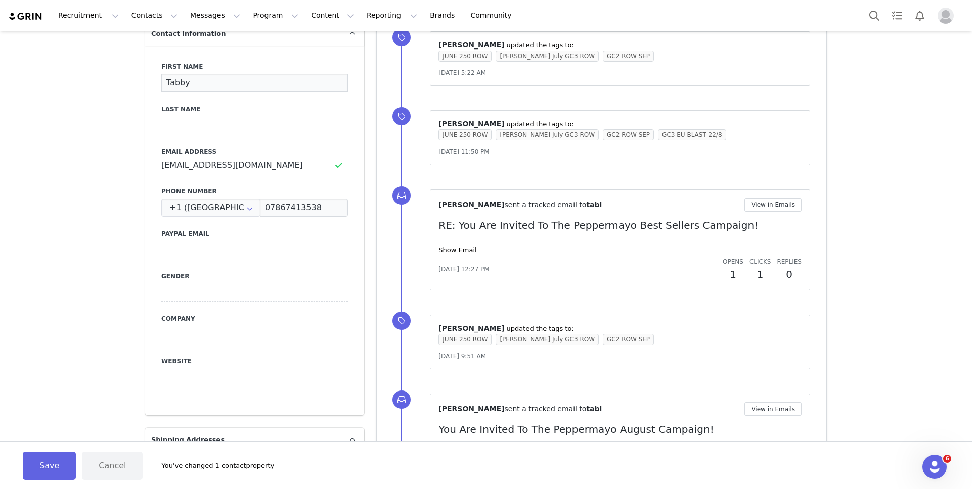
type input "Tabby"
click at [186, 129] on input at bounding box center [254, 125] width 187 height 18
type input "Kenton"
click at [70, 456] on button "Save" at bounding box center [49, 466] width 53 height 28
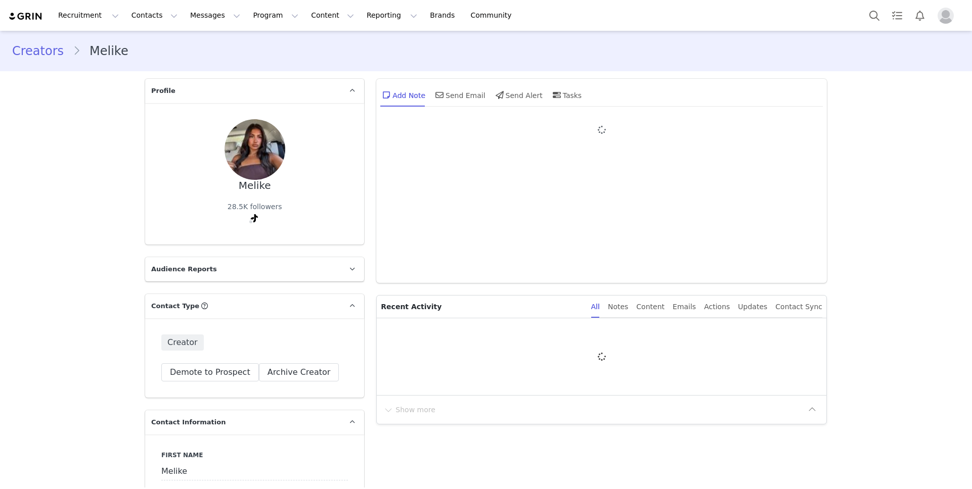
type input "+1 ([GEOGRAPHIC_DATA])"
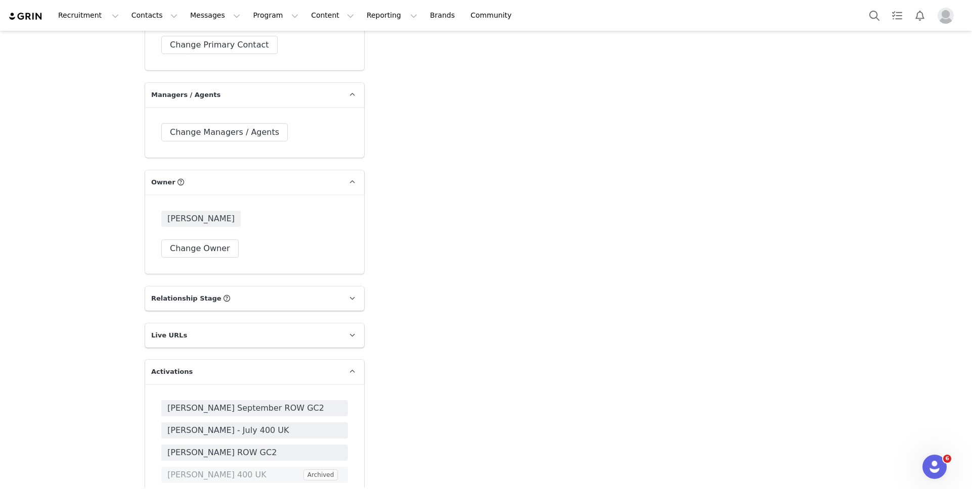
scroll to position [1433, 0]
click at [229, 245] on button "Change Owner" at bounding box center [199, 247] width 77 height 18
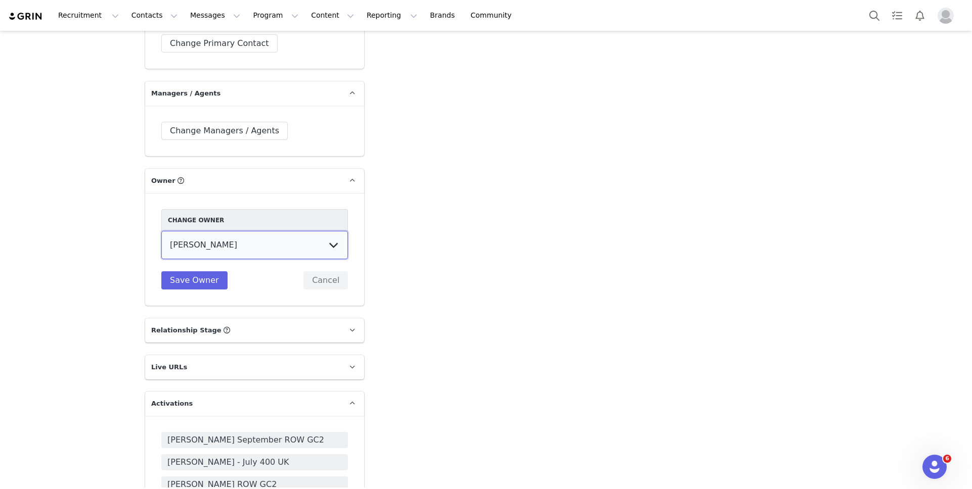
click at [226, 243] on select "[PERSON_NAME] Peppermayo PR [PERSON_NAME] [PERSON_NAME] [PERSON_NAME] [PERSON_N…" at bounding box center [254, 245] width 187 height 28
select select "9972f246-3625-47c9-8e02-50281a717be4"
click at [161, 231] on select "[PERSON_NAME] Peppermayo PR [PERSON_NAME] [PERSON_NAME] [PERSON_NAME] [PERSON_N…" at bounding box center [254, 245] width 187 height 28
click at [192, 286] on button "Save Owner" at bounding box center [194, 281] width 66 height 18
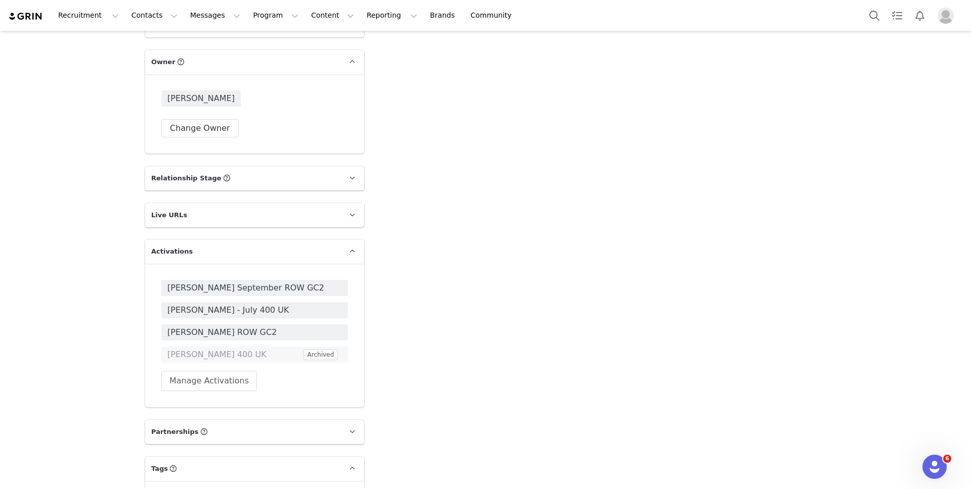
scroll to position [1552, 0]
click at [198, 373] on button "Manage Activations" at bounding box center [209, 381] width 96 height 20
click at [195, 422] on div "Select Activation" at bounding box center [182, 419] width 99 height 15
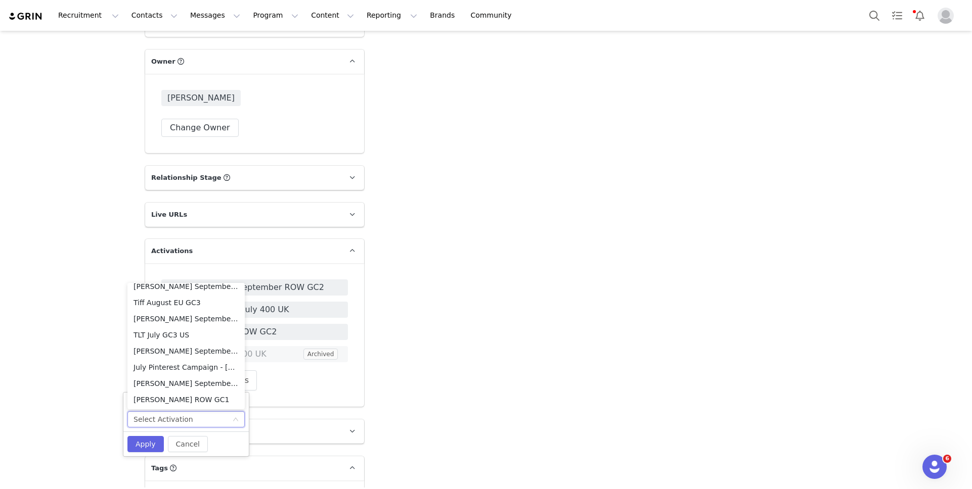
scroll to position [0, 0]
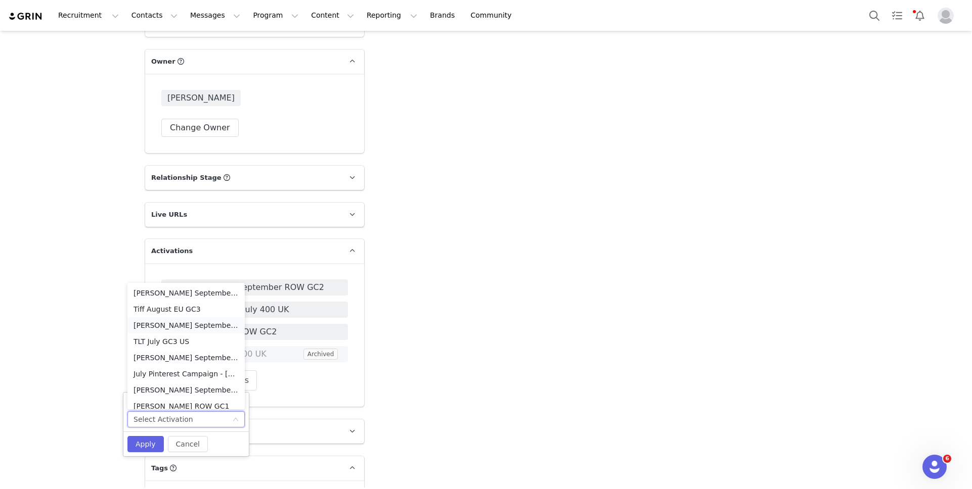
click at [186, 322] on li "[PERSON_NAME] September UK GC2" at bounding box center [185, 326] width 117 height 16
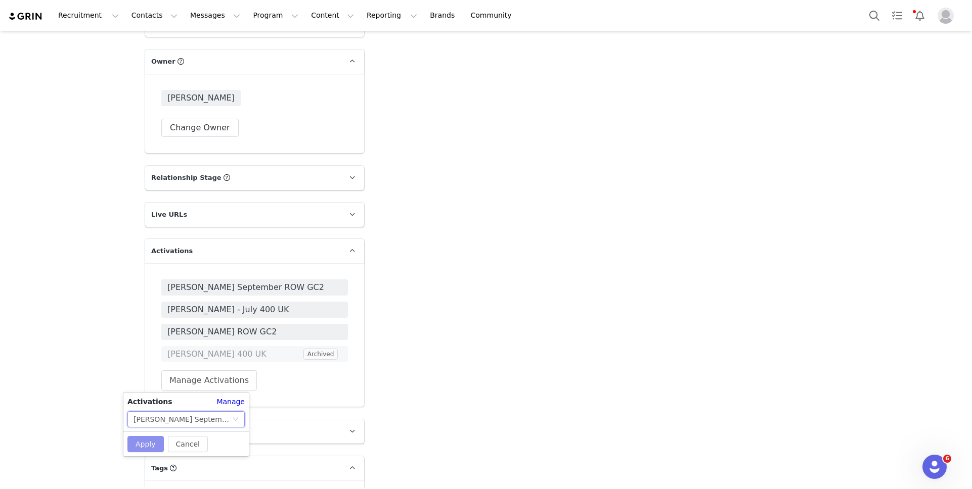
click at [149, 448] on button "Apply" at bounding box center [145, 444] width 36 height 16
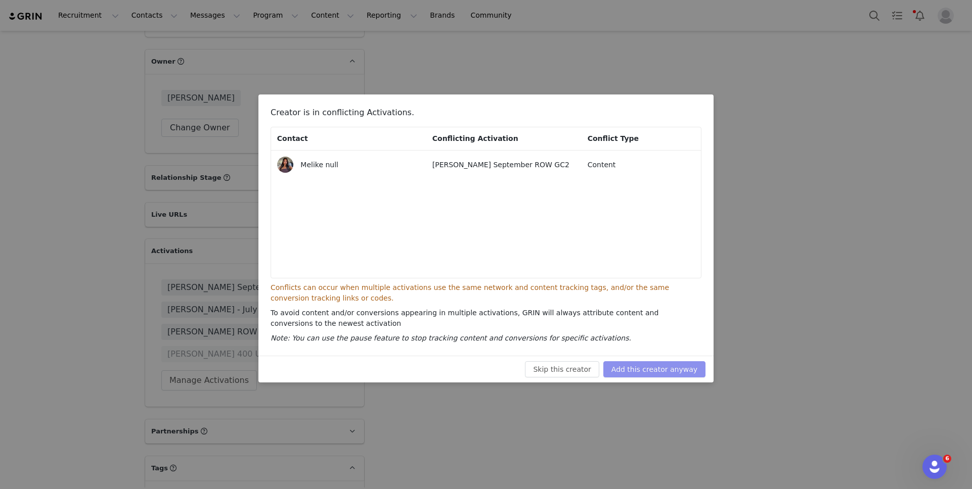
click at [681, 368] on button "Add this creator anyway" at bounding box center [654, 370] width 102 height 16
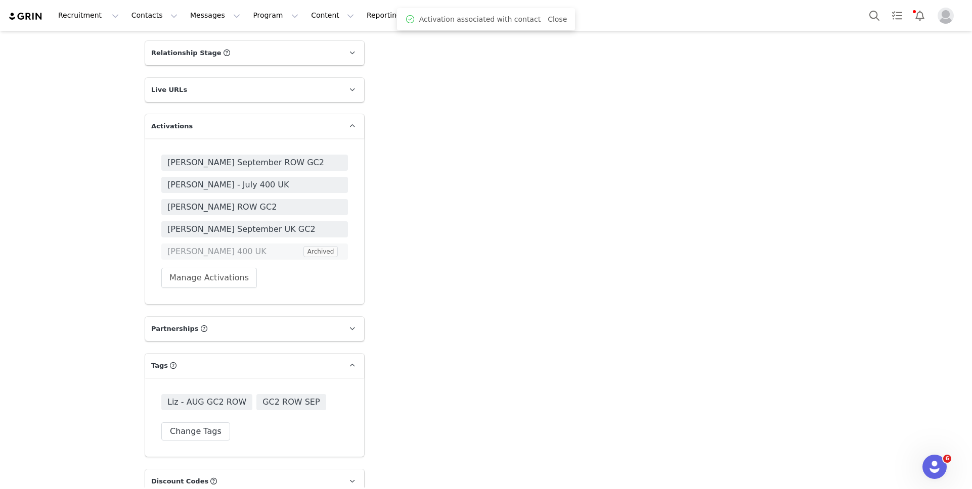
scroll to position [1764, 0]
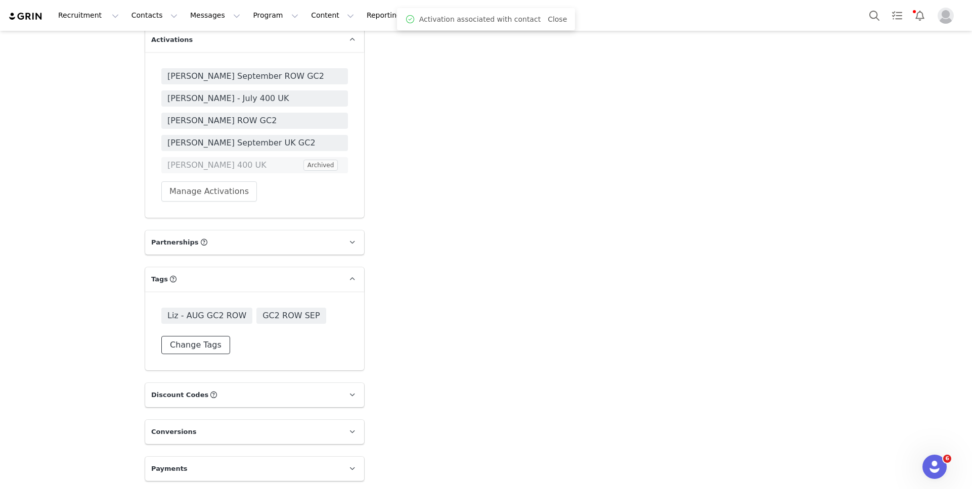
click at [181, 338] on button "Change Tags" at bounding box center [195, 345] width 69 height 18
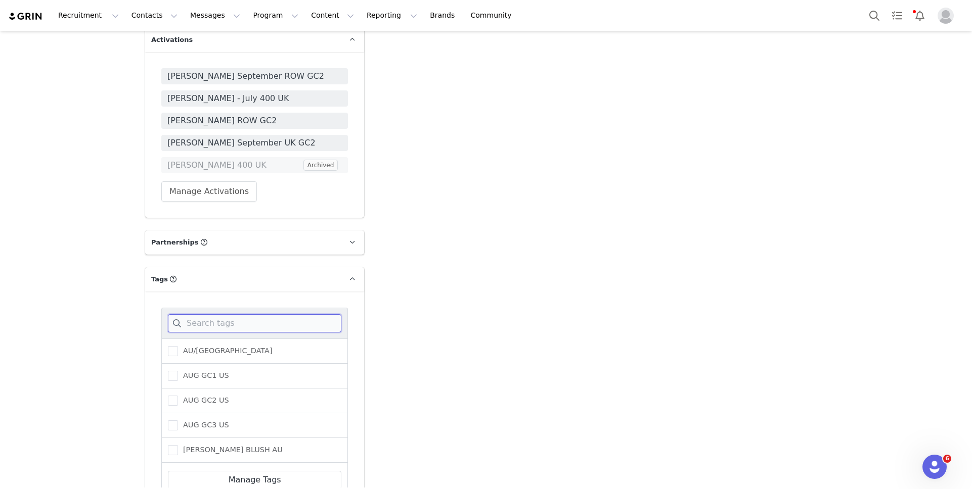
click at [193, 329] on input at bounding box center [254, 324] width 173 height 18
click at [208, 424] on span "GC2 ROW SEP" at bounding box center [206, 426] width 57 height 10
click at [178, 421] on input "GC2 ROW SEP" at bounding box center [178, 421] width 0 height 0
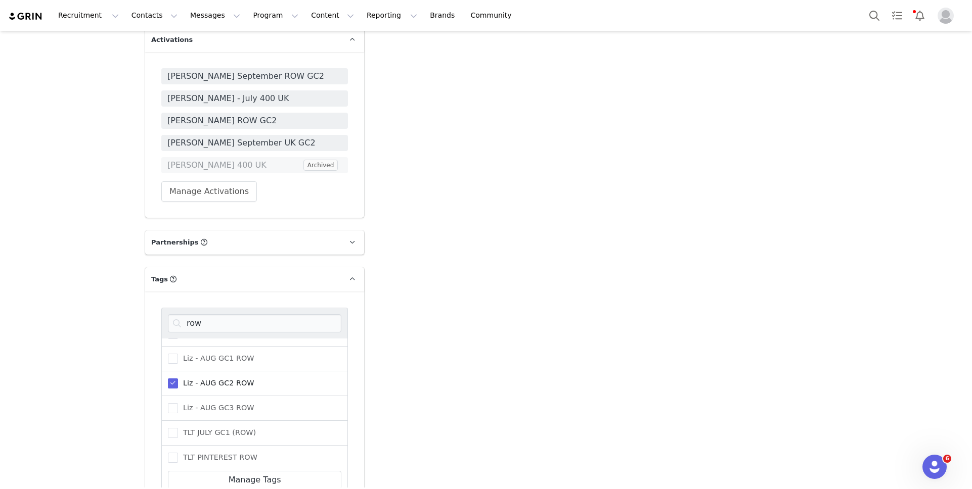
scroll to position [216, 0]
click at [211, 383] on span "Liz - AUG GC2 ROW" at bounding box center [216, 383] width 76 height 10
click at [178, 378] on input "Liz - AUG GC2 ROW" at bounding box center [178, 378] width 0 height 0
drag, startPoint x: 214, startPoint y: 323, endPoint x: 180, endPoint y: 323, distance: 34.9
click at [180, 323] on input "row" at bounding box center [254, 324] width 173 height 18
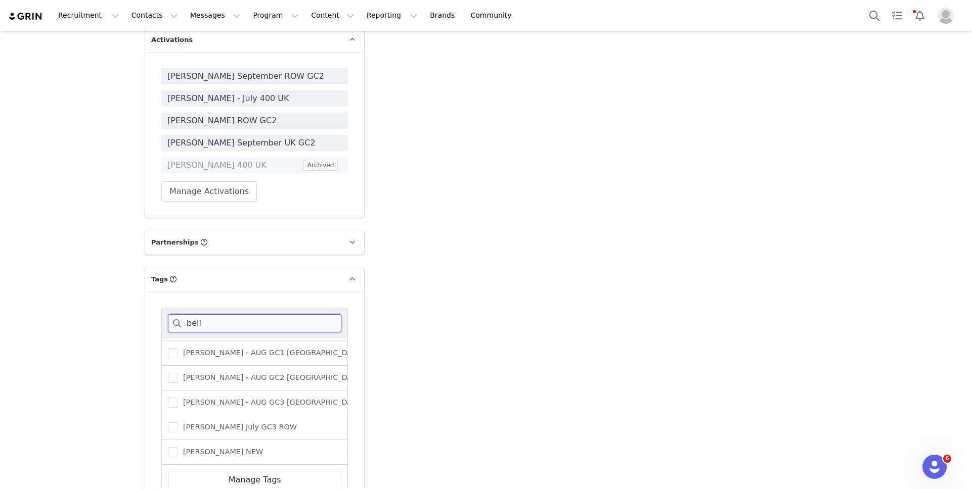
scroll to position [0, 0]
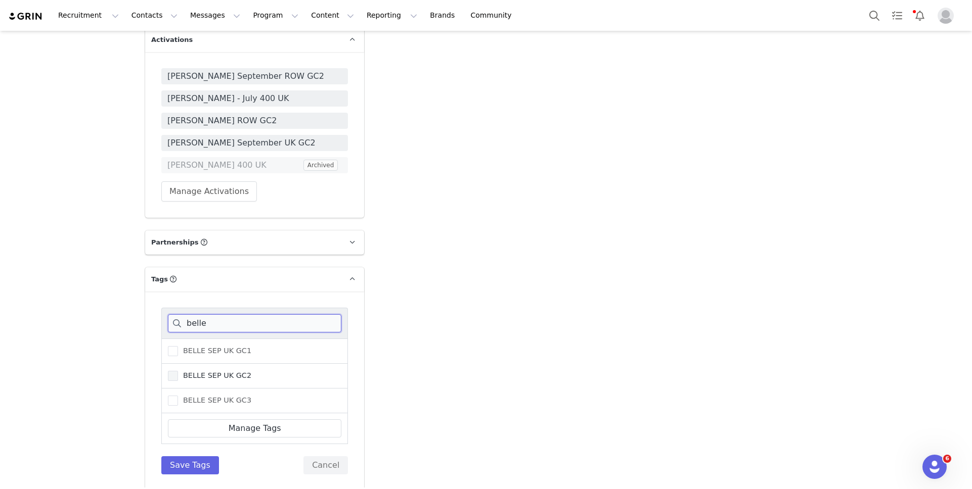
type input "belle"
click at [185, 375] on span "BELLE SEP UK GC2" at bounding box center [214, 376] width 73 height 10
click at [178, 371] on input "BELLE SEP UK GC2" at bounding box center [178, 371] width 0 height 0
click at [184, 464] on button "Save Tags" at bounding box center [190, 466] width 58 height 18
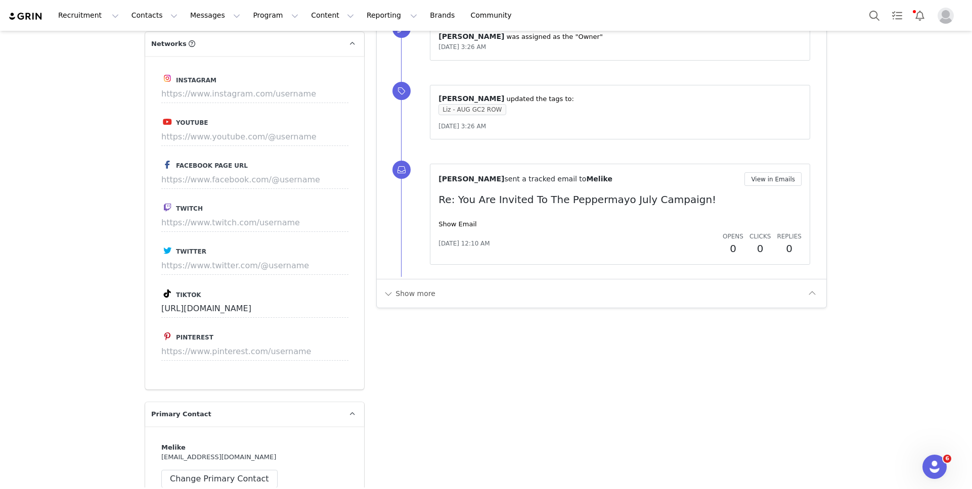
scroll to position [989, 0]
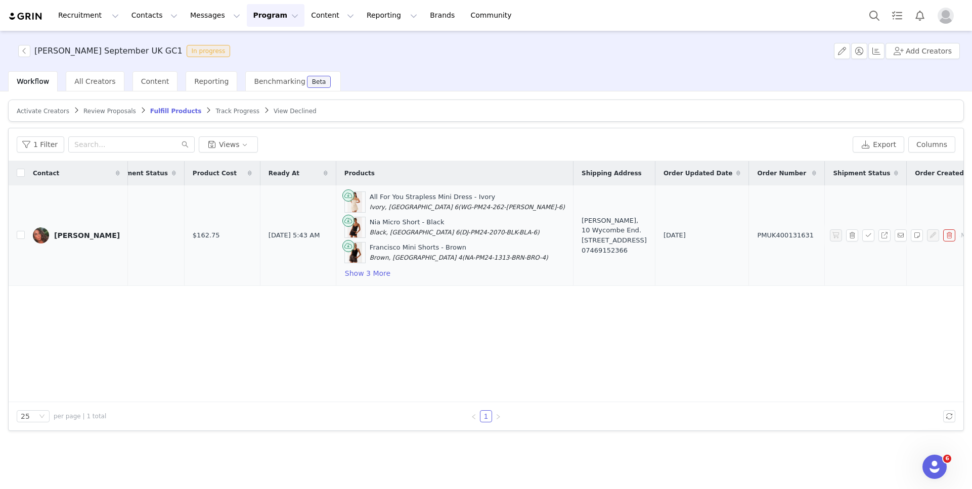
scroll to position [0, 266]
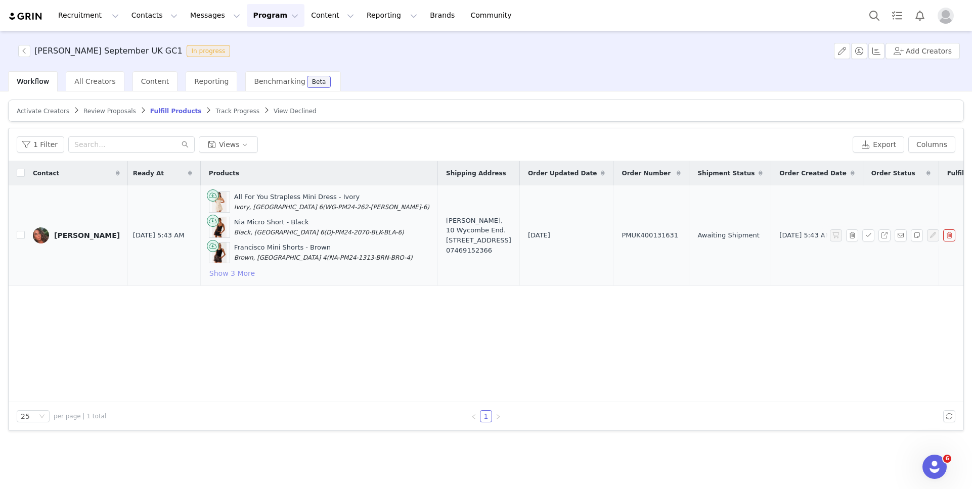
click at [209, 271] on button "Show 3 More" at bounding box center [232, 273] width 47 height 12
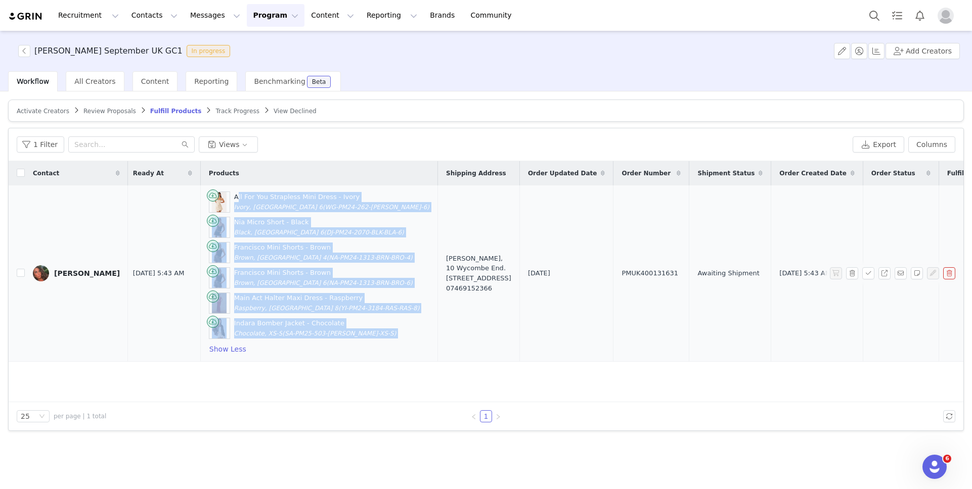
drag, startPoint x: 204, startPoint y: 195, endPoint x: 348, endPoint y: 343, distance: 207.0
click at [348, 343] on div "All For You Strapless Mini Dress - Ivory Ivory, [GEOGRAPHIC_DATA] 6 (WG-PM24-26…" at bounding box center [319, 274] width 220 height 164
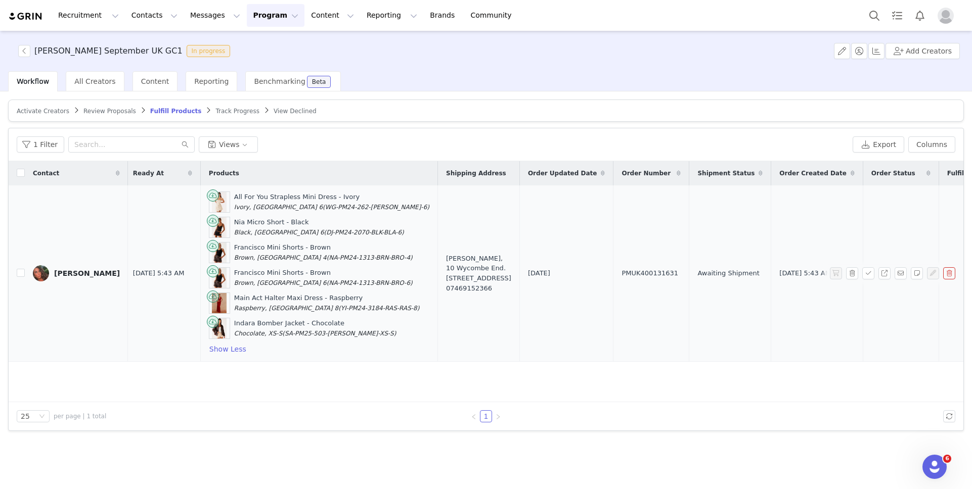
click at [438, 341] on td "[PERSON_NAME], 10 Wycombe End. [STREET_ADDRESS] 07469152366" at bounding box center [479, 274] width 82 height 176
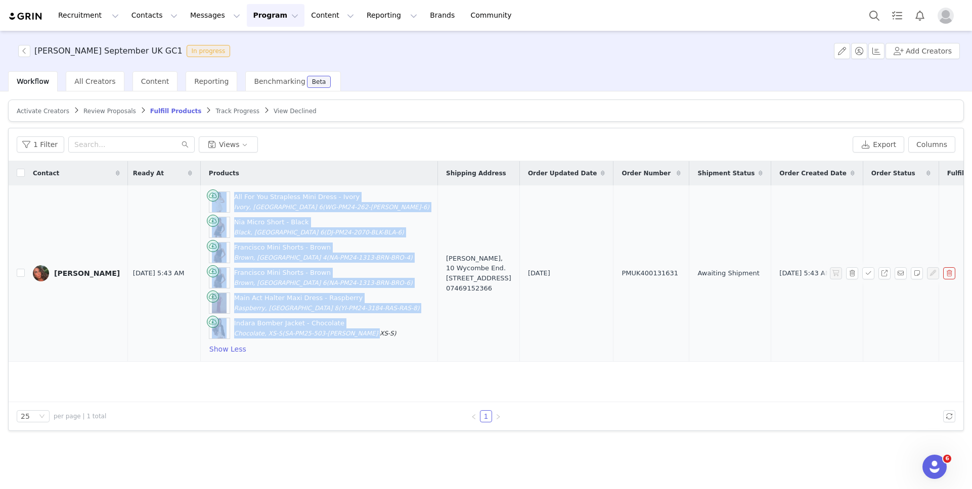
drag, startPoint x: 350, startPoint y: 333, endPoint x: 175, endPoint y: 196, distance: 221.9
click at [200, 196] on td "All For You Strapless Mini Dress - Ivory Ivory, [GEOGRAPHIC_DATA] 6 (WG-PM24-26…" at bounding box center [318, 274] width 237 height 176
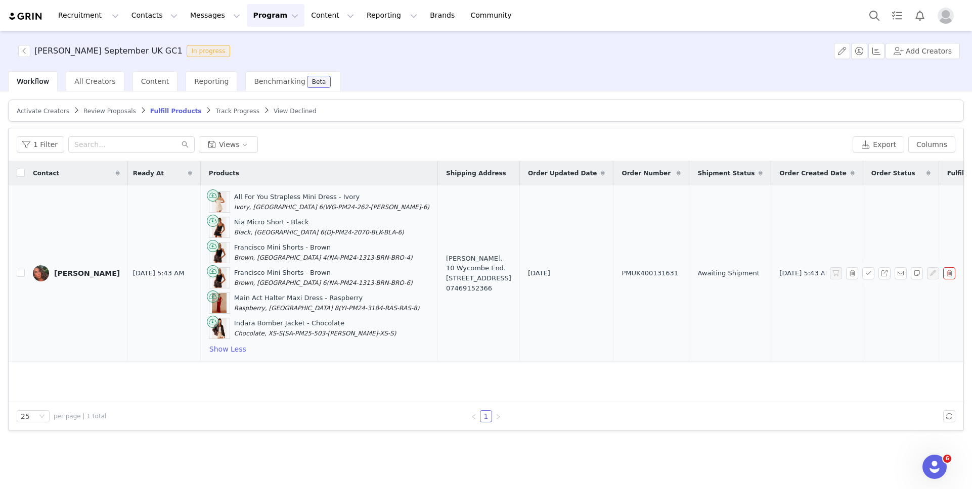
click at [519, 223] on td "[DATE]" at bounding box center [566, 274] width 94 height 176
click at [96, 109] on span "Review Proposals" at bounding box center [109, 111] width 53 height 7
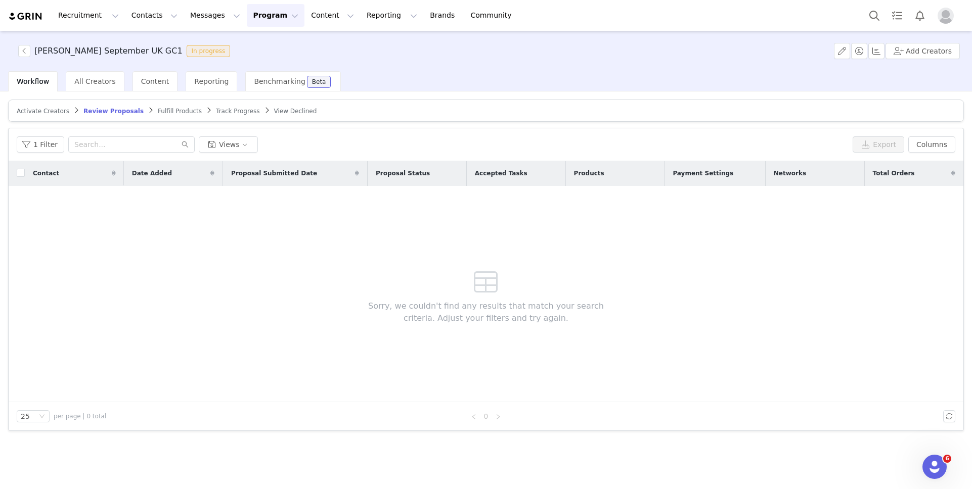
click at [35, 113] on span "Activate Creators" at bounding box center [43, 111] width 53 height 7
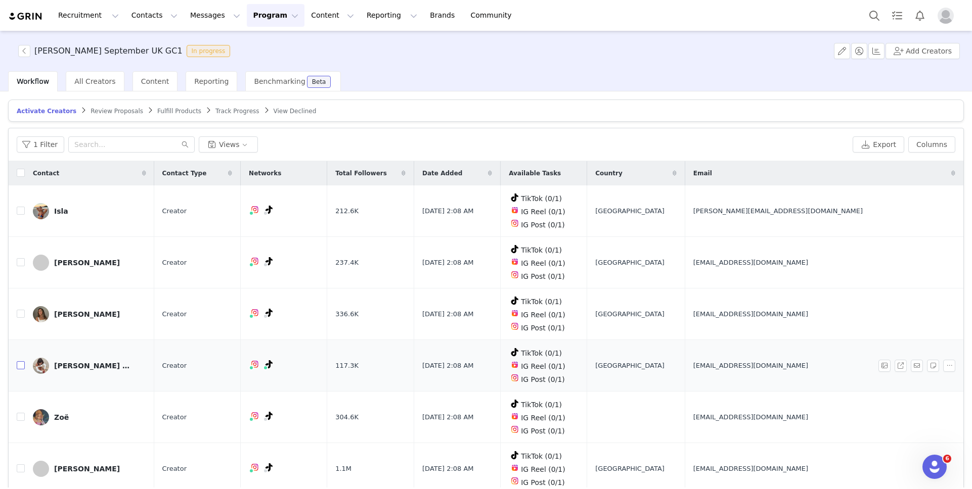
click at [22, 362] on input "checkbox" at bounding box center [21, 366] width 8 height 8
checkbox input "true"
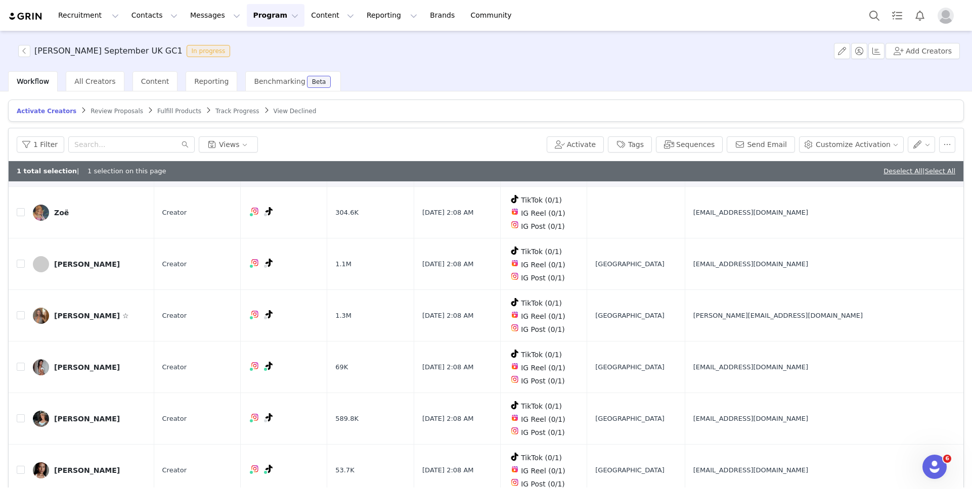
scroll to position [261, 0]
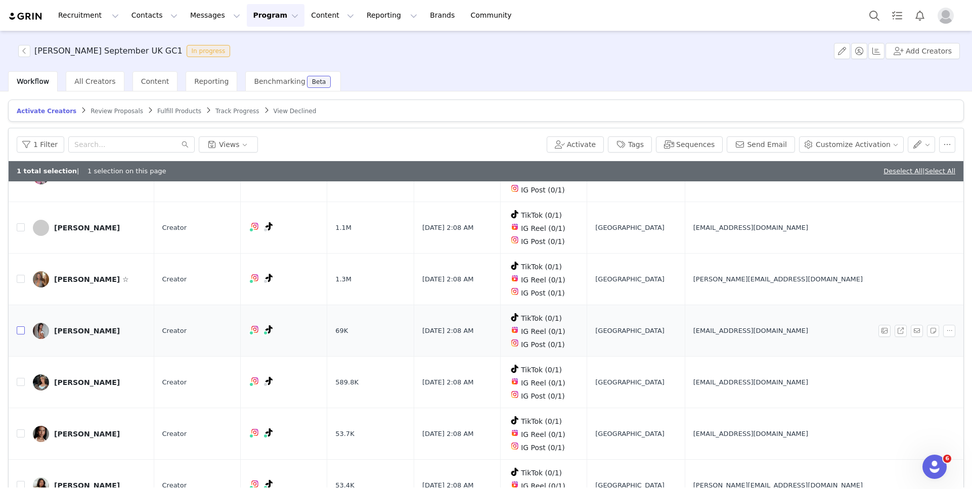
click at [20, 327] on input "checkbox" at bounding box center [21, 331] width 8 height 8
checkbox input "true"
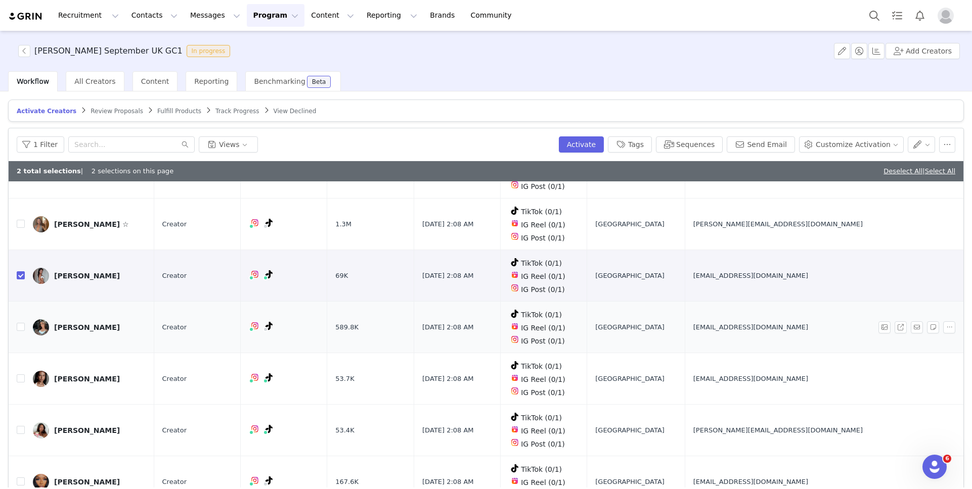
scroll to position [320, 0]
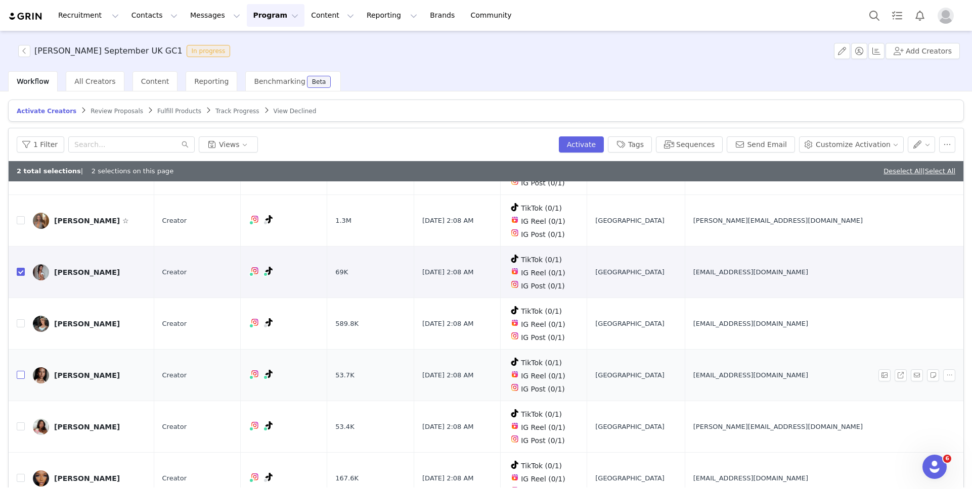
click at [19, 370] on label at bounding box center [21, 375] width 8 height 11
click at [19, 371] on input "checkbox" at bounding box center [21, 375] width 8 height 8
checkbox input "true"
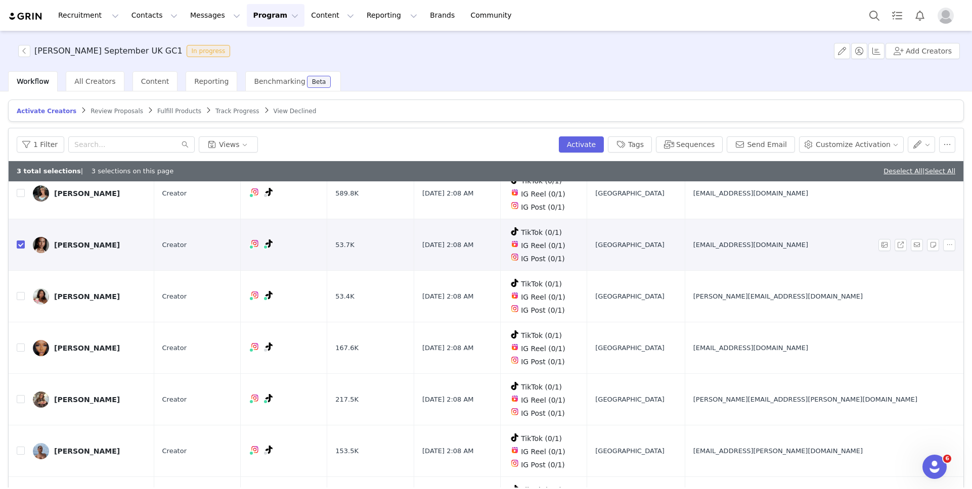
scroll to position [452, 0]
click at [21, 291] on input "checkbox" at bounding box center [21, 295] width 8 height 8
checkbox input "true"
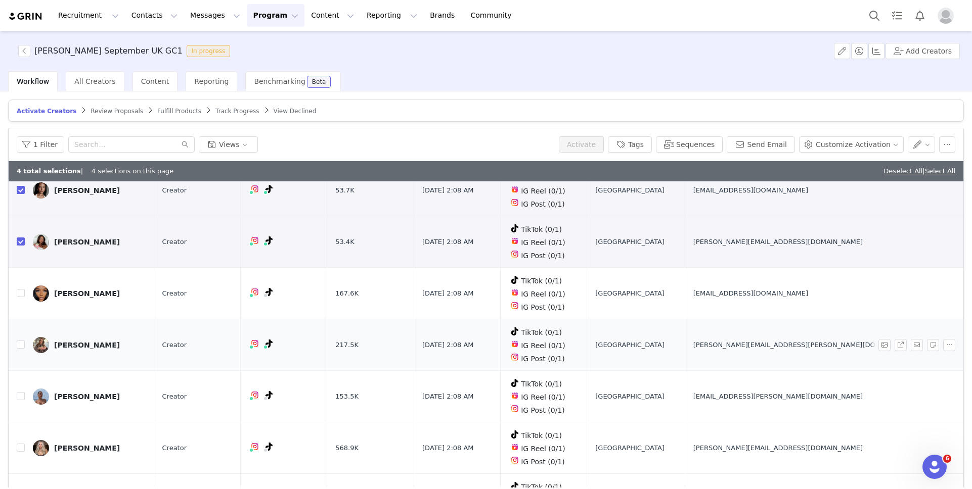
scroll to position [508, 0]
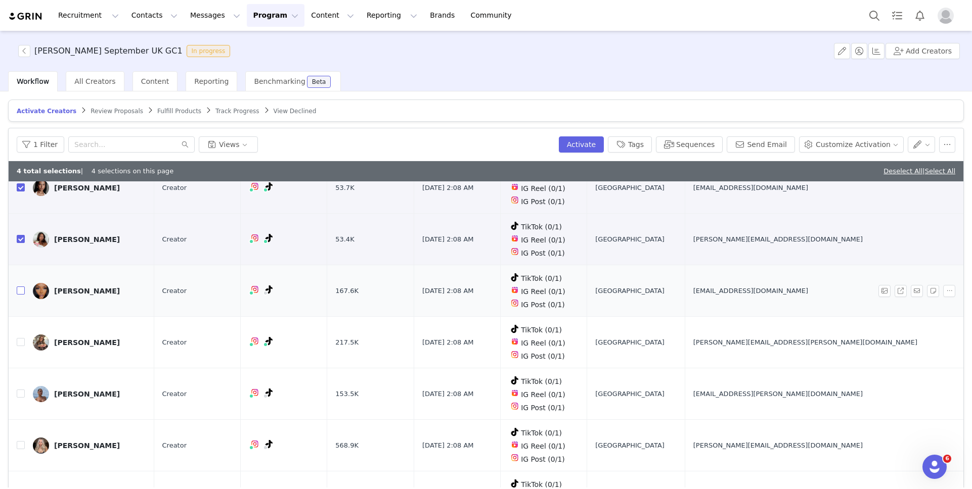
click at [19, 287] on input "checkbox" at bounding box center [21, 291] width 8 height 8
checkbox input "true"
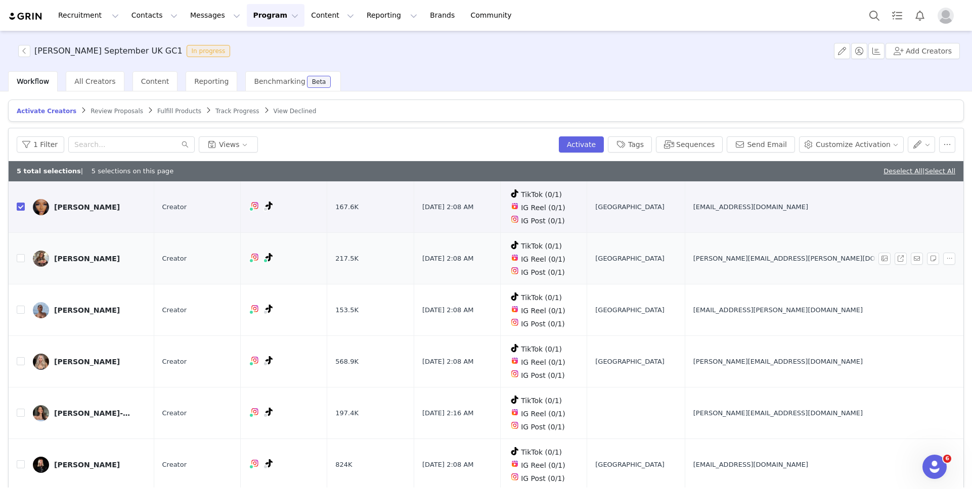
scroll to position [593, 0]
click at [17, 305] on input "checkbox" at bounding box center [21, 309] width 8 height 8
checkbox input "true"
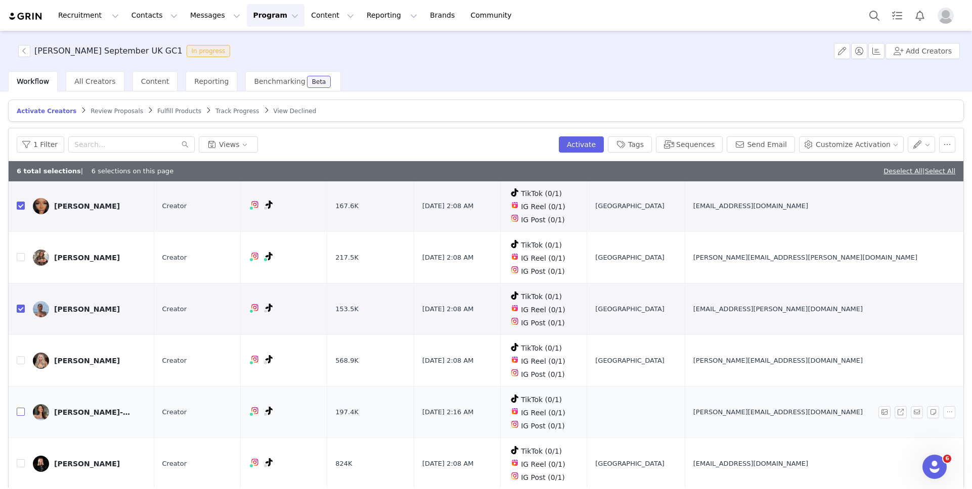
click at [17, 408] on input "checkbox" at bounding box center [21, 412] width 8 height 8
checkbox input "true"
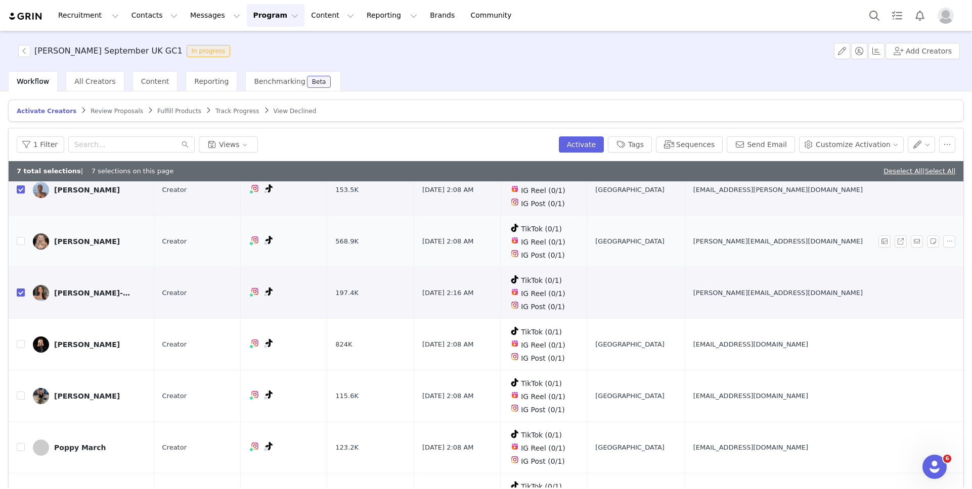
scroll to position [728, 0]
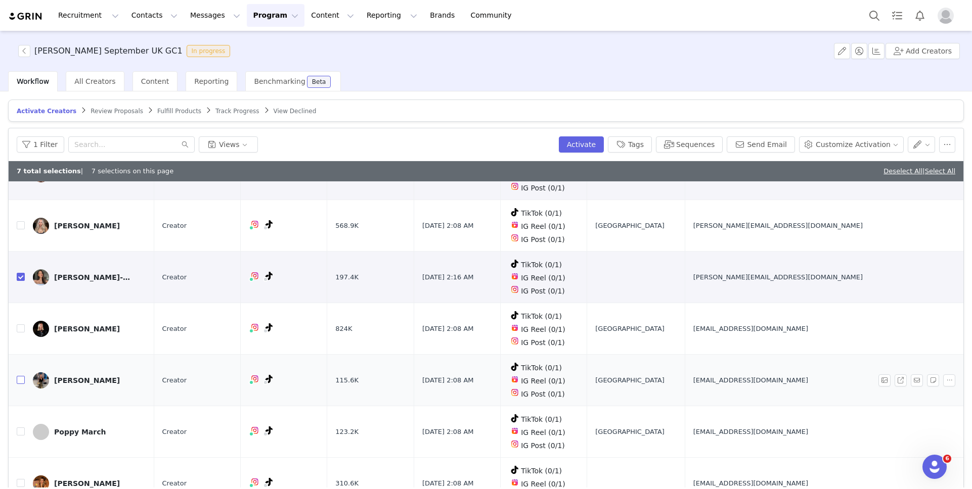
click at [23, 376] on input "checkbox" at bounding box center [21, 380] width 8 height 8
checkbox input "true"
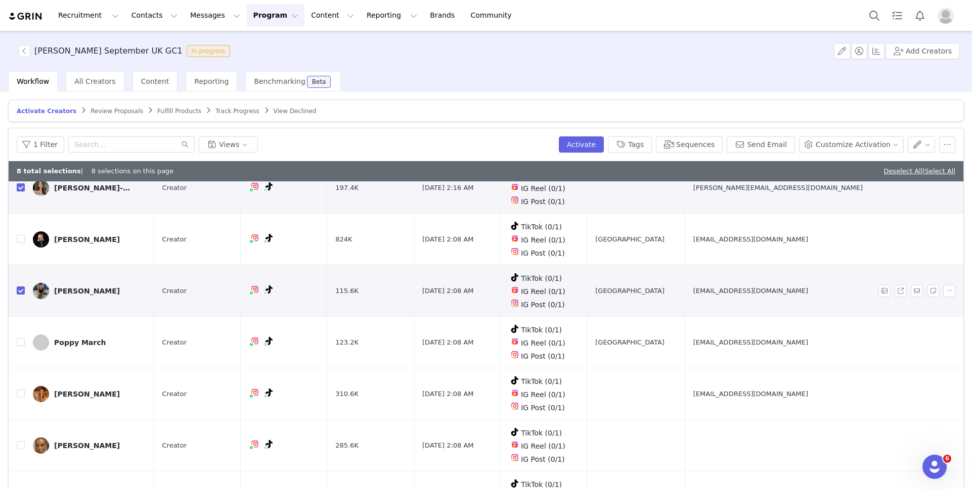
scroll to position [825, 0]
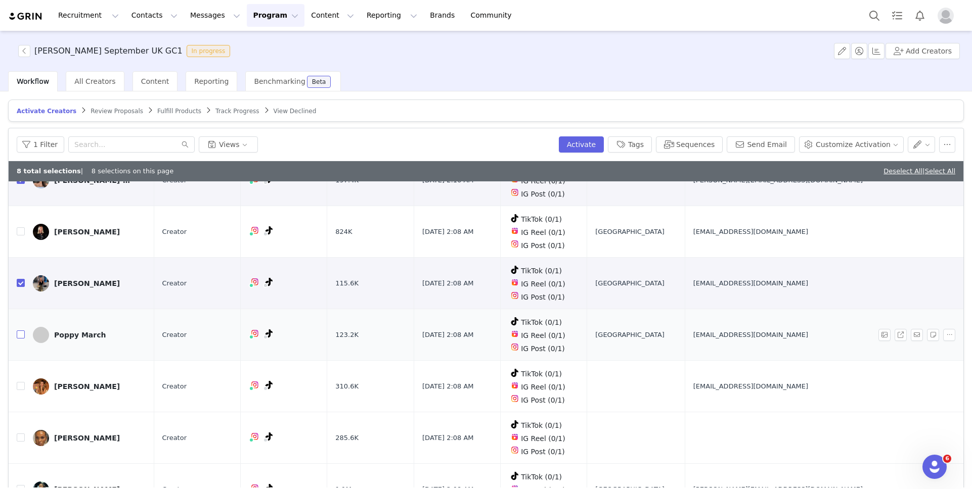
click at [20, 331] on input "checkbox" at bounding box center [21, 335] width 8 height 8
checkbox input "true"
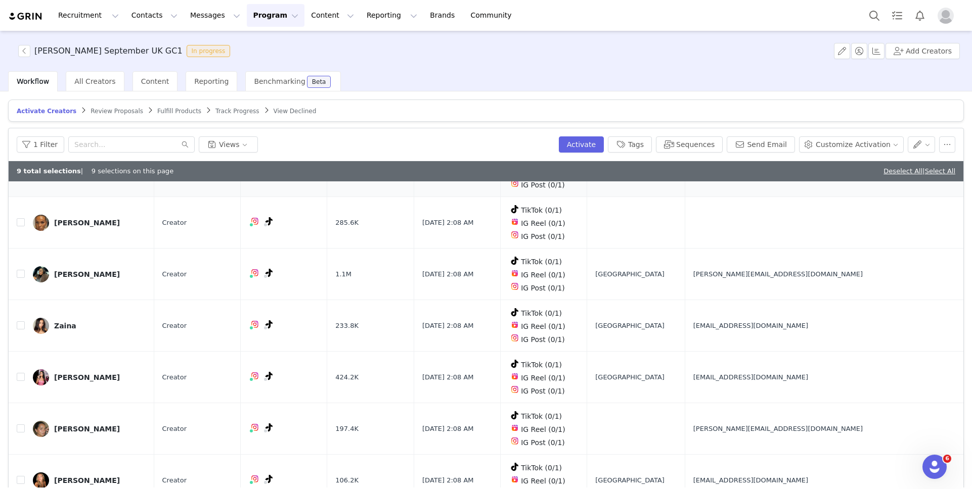
scroll to position [1082, 0]
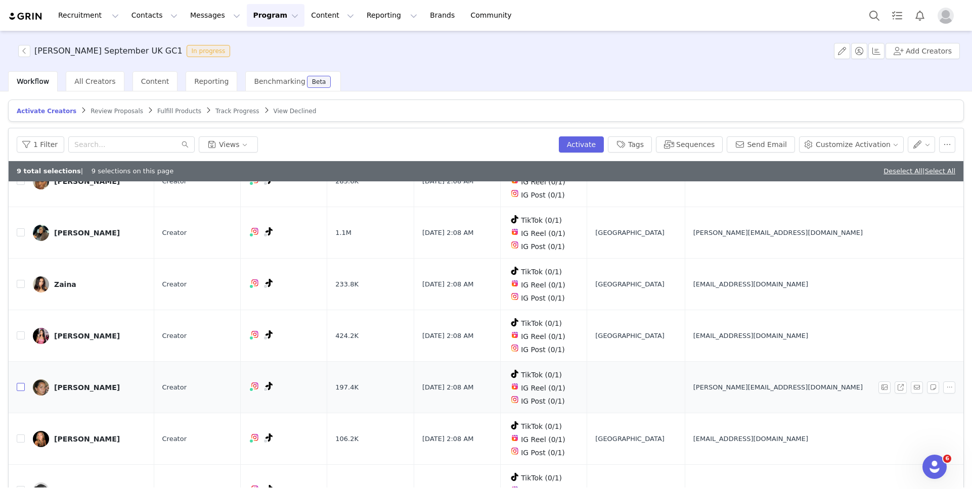
click at [20, 383] on input "checkbox" at bounding box center [21, 387] width 8 height 8
checkbox input "true"
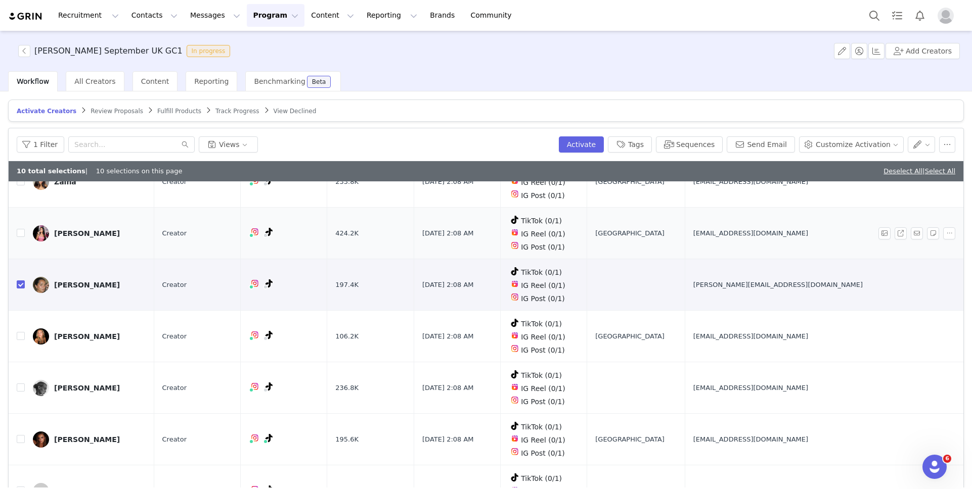
scroll to position [1186, 0]
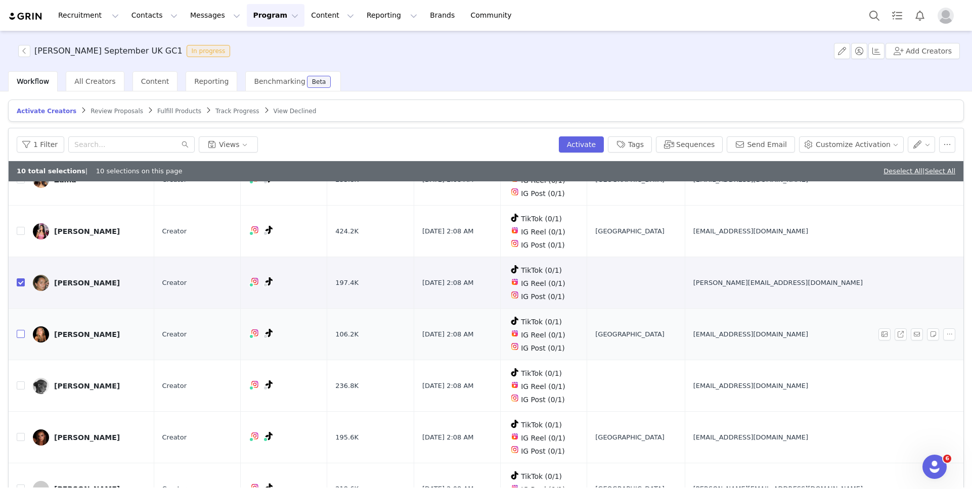
click at [21, 330] on input "checkbox" at bounding box center [21, 334] width 8 height 8
checkbox input "true"
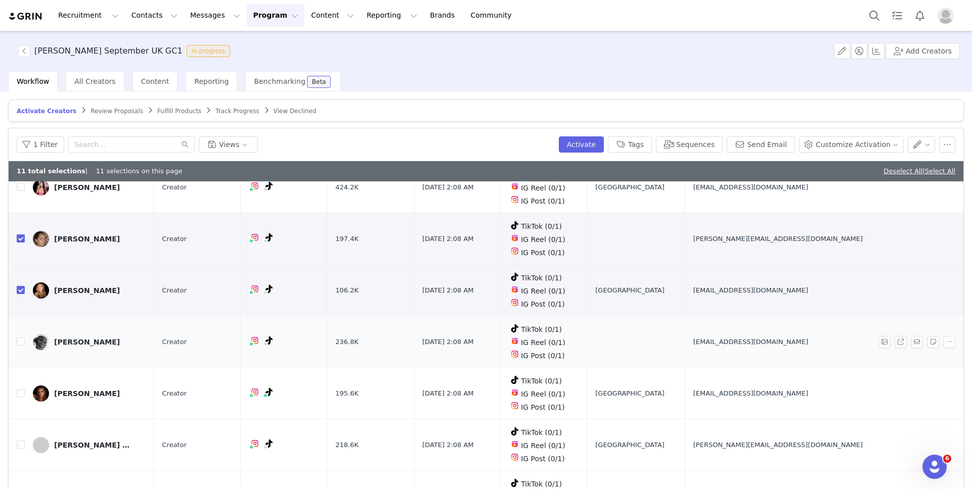
scroll to position [1231, 0]
click at [18, 389] on input "checkbox" at bounding box center [21, 393] width 8 height 8
checkbox input "true"
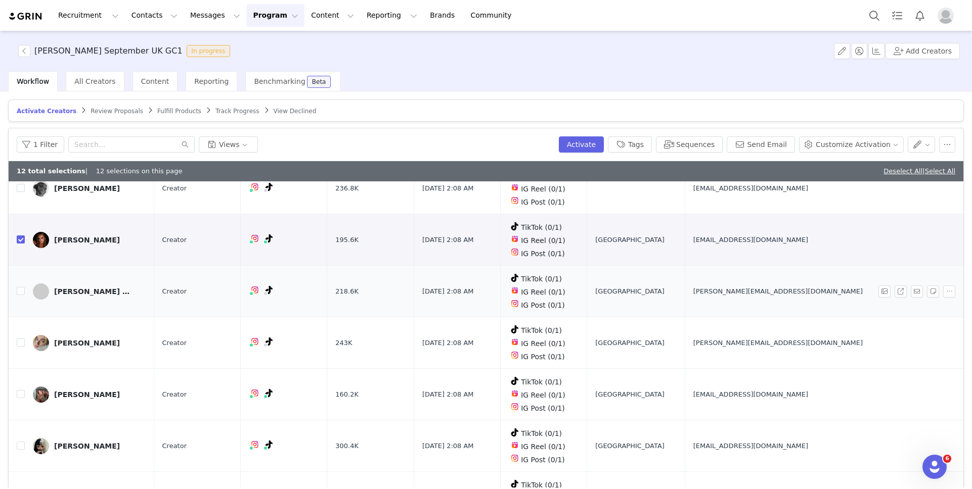
scroll to position [1386, 0]
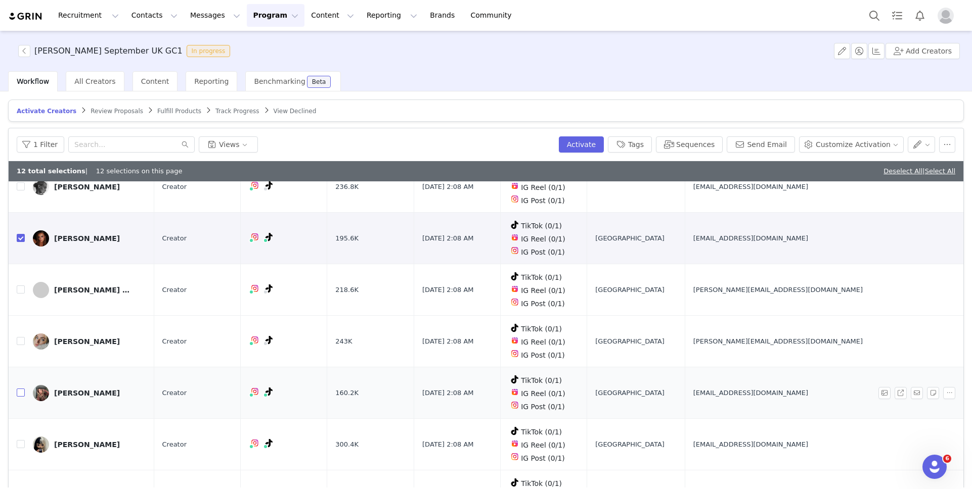
click at [21, 389] on input "checkbox" at bounding box center [21, 393] width 8 height 8
checkbox input "true"
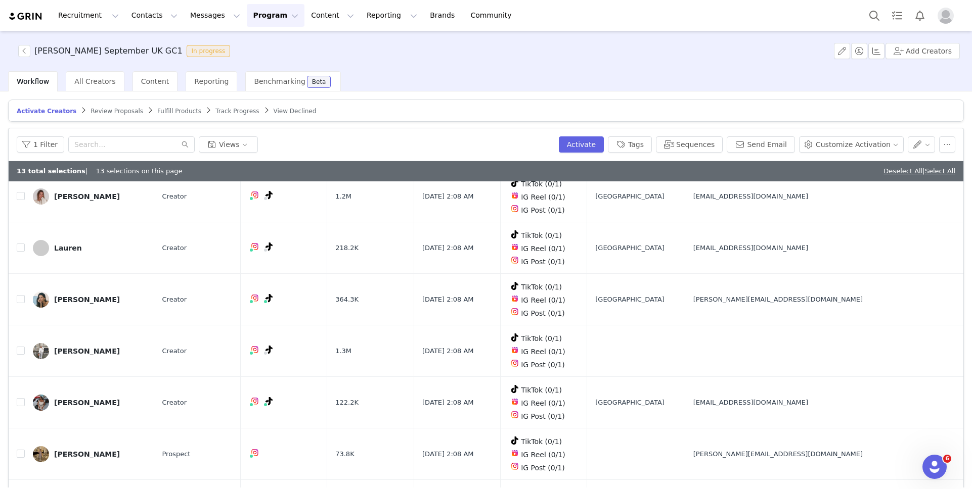
scroll to position [1741, 0]
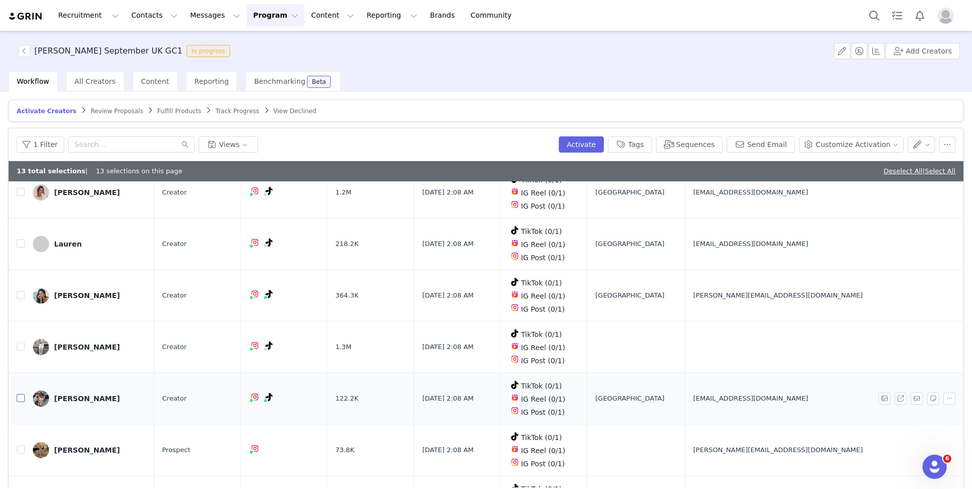
click at [18, 394] on input "checkbox" at bounding box center [21, 398] width 8 height 8
checkbox input "true"
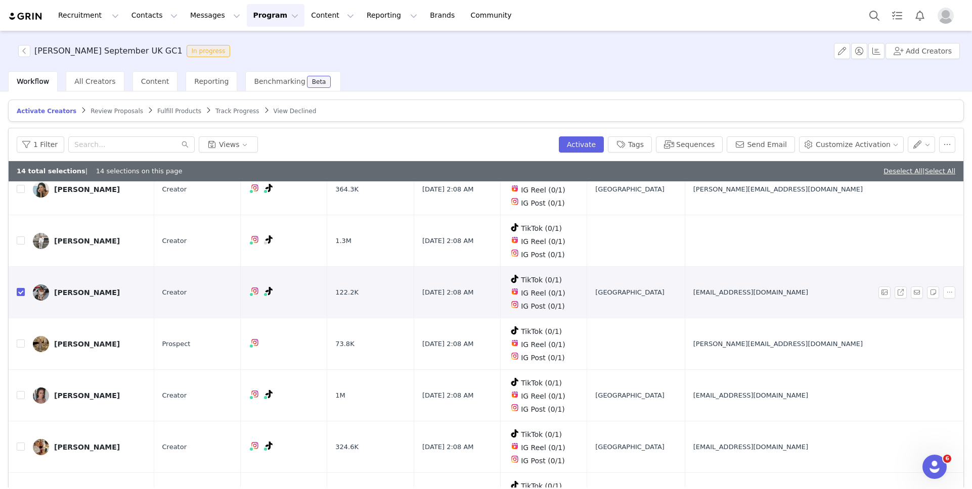
scroll to position [1850, 0]
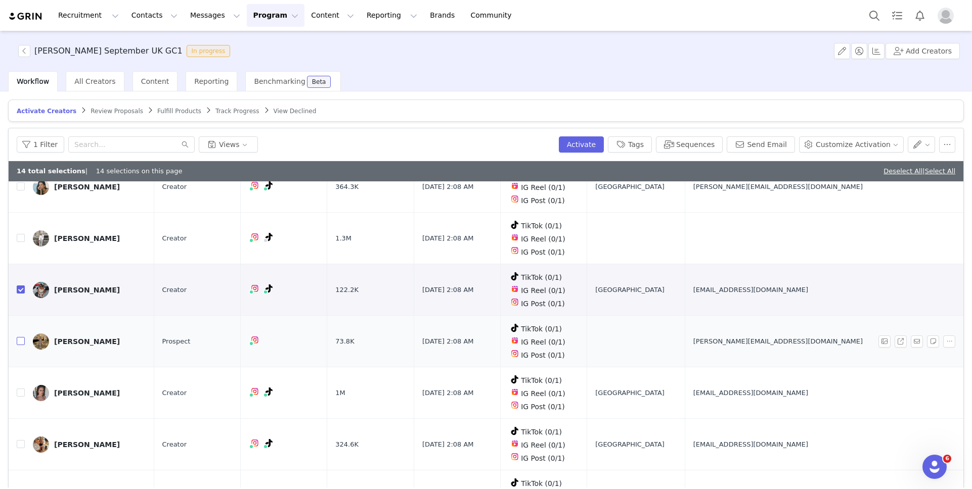
click at [18, 337] on input "checkbox" at bounding box center [21, 341] width 8 height 8
checkbox input "true"
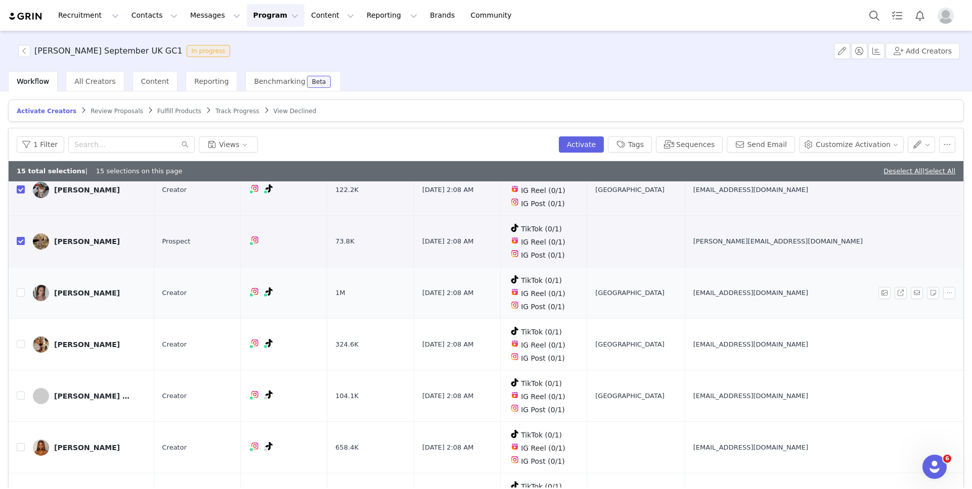
scroll to position [1955, 0]
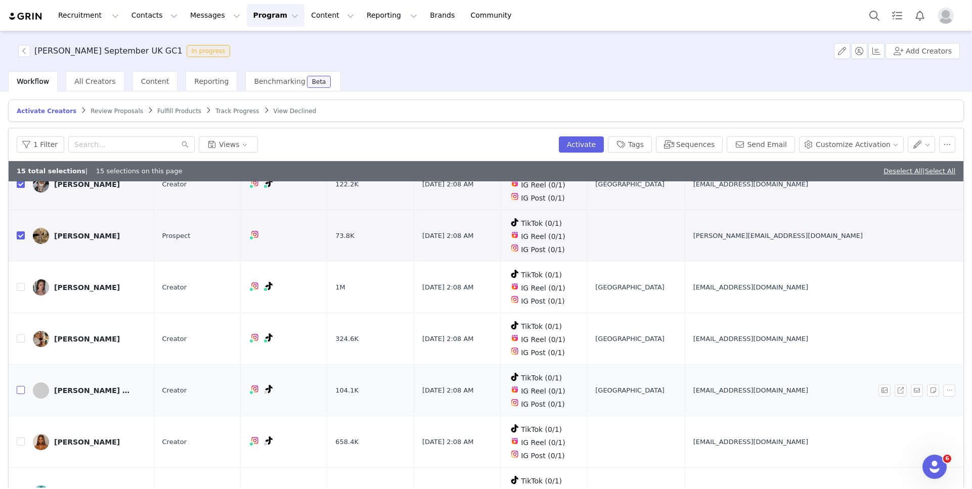
click at [18, 386] on input "checkbox" at bounding box center [21, 390] width 8 height 8
checkbox input "true"
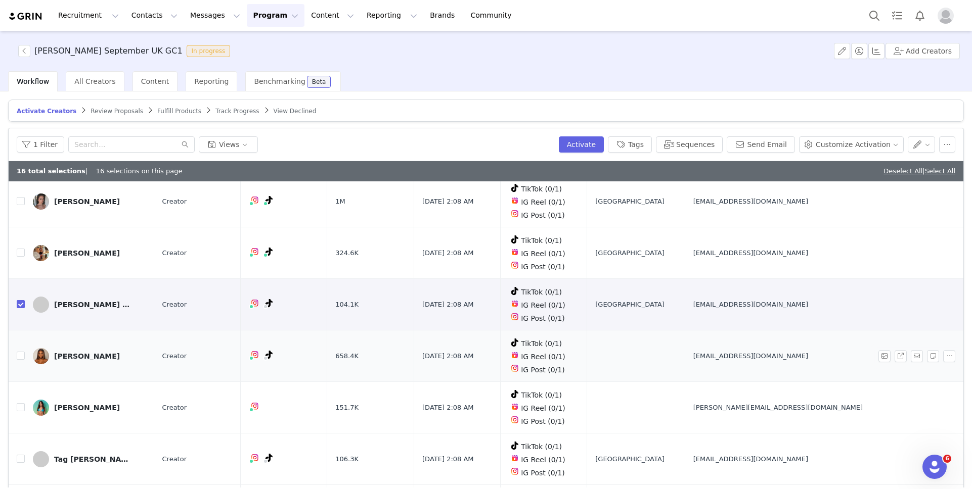
scroll to position [2072, 0]
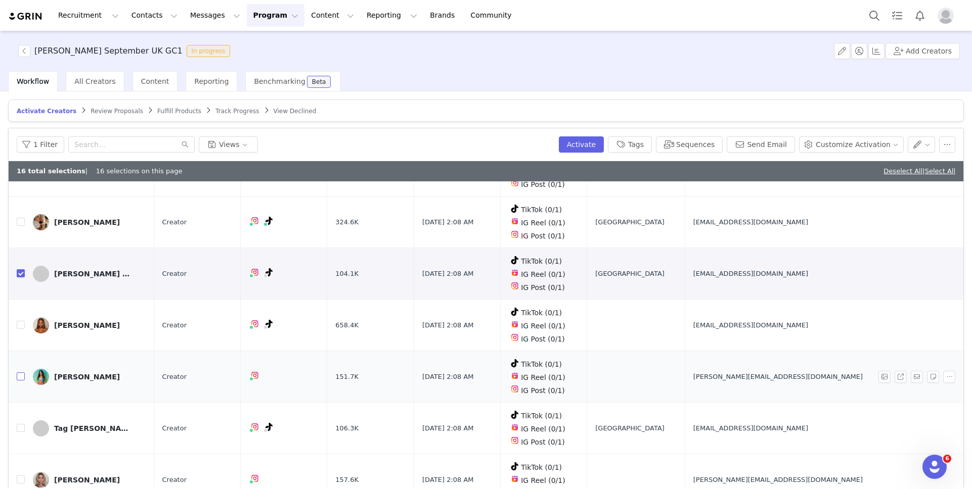
click at [20, 373] on input "checkbox" at bounding box center [21, 377] width 8 height 8
checkbox input "true"
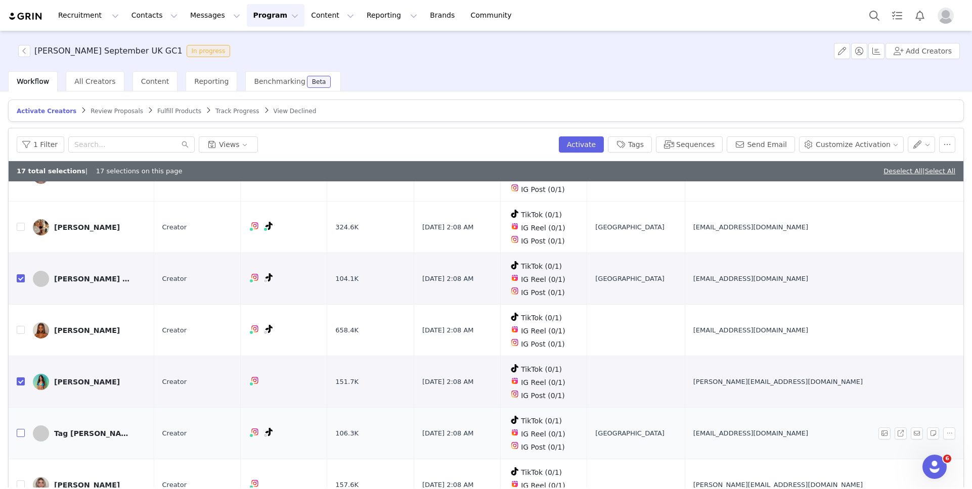
click at [19, 429] on input "checkbox" at bounding box center [21, 433] width 8 height 8
checkbox input "true"
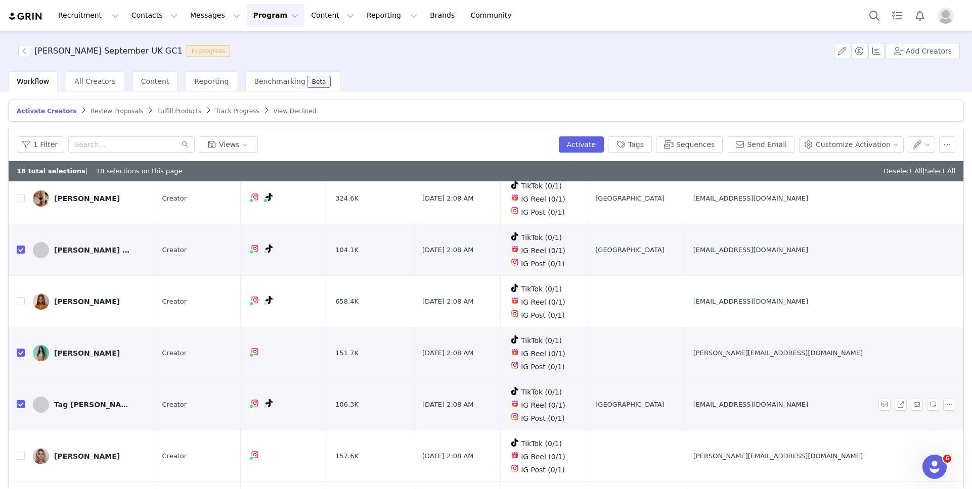
scroll to position [2138, 0]
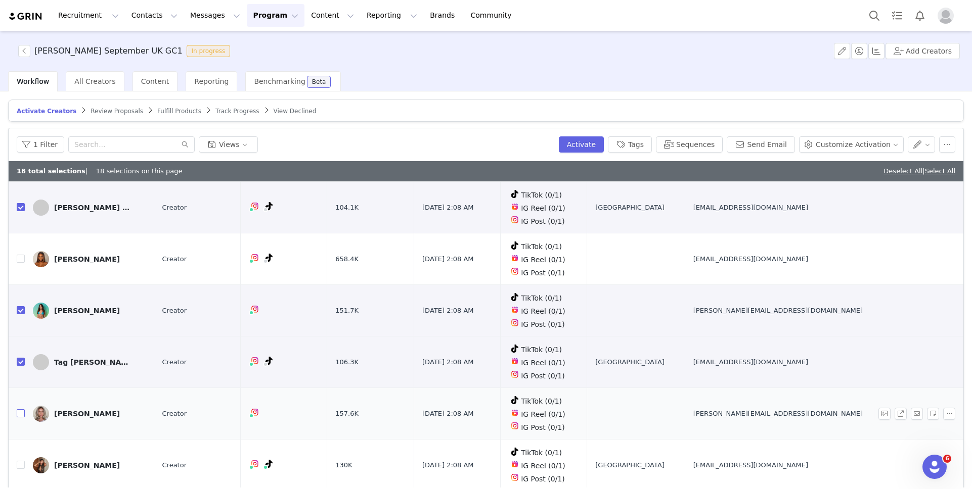
click at [19, 410] on input "checkbox" at bounding box center [21, 414] width 8 height 8
checkbox input "true"
click at [22, 461] on input "checkbox" at bounding box center [21, 465] width 8 height 8
checkbox input "true"
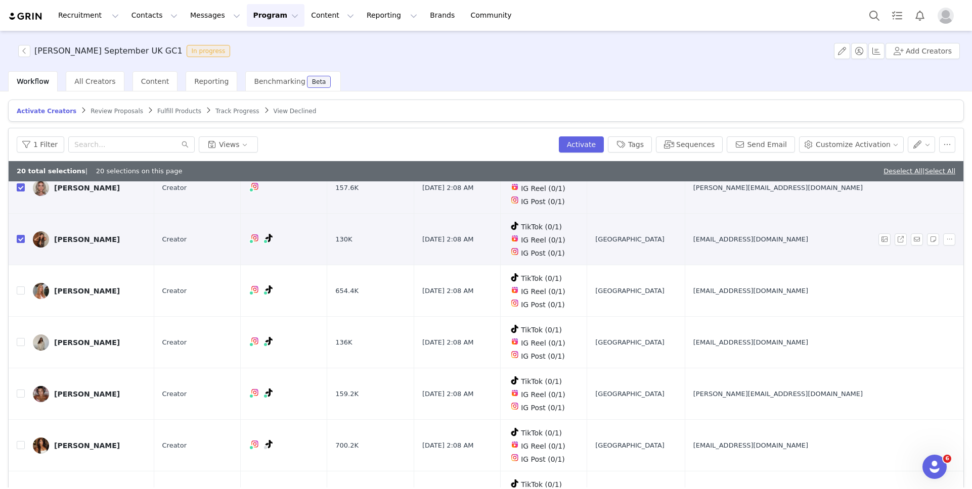
scroll to position [2365, 0]
click at [20, 338] on input "checkbox" at bounding box center [21, 342] width 8 height 8
checkbox input "true"
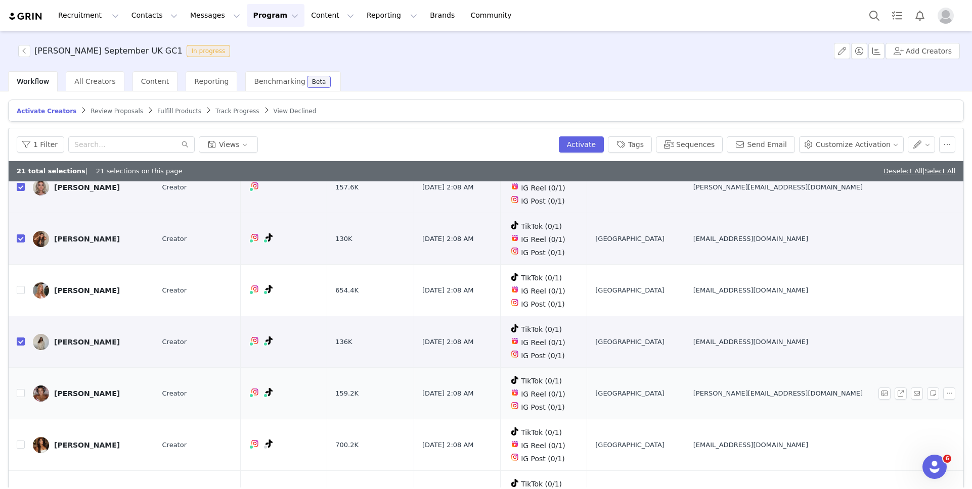
scroll to position [2385, 0]
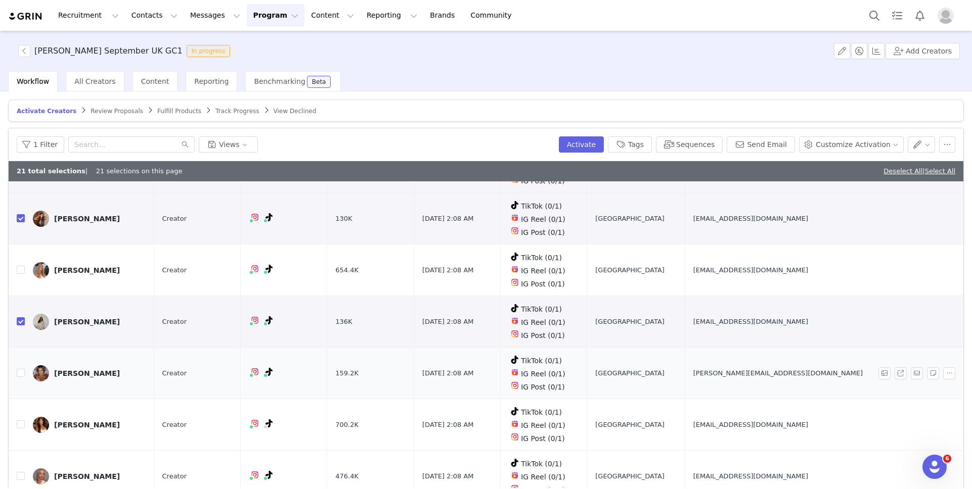
click at [15, 348] on td at bounding box center [17, 374] width 16 height 52
click at [18, 369] on input "checkbox" at bounding box center [21, 373] width 8 height 8
checkbox input "true"
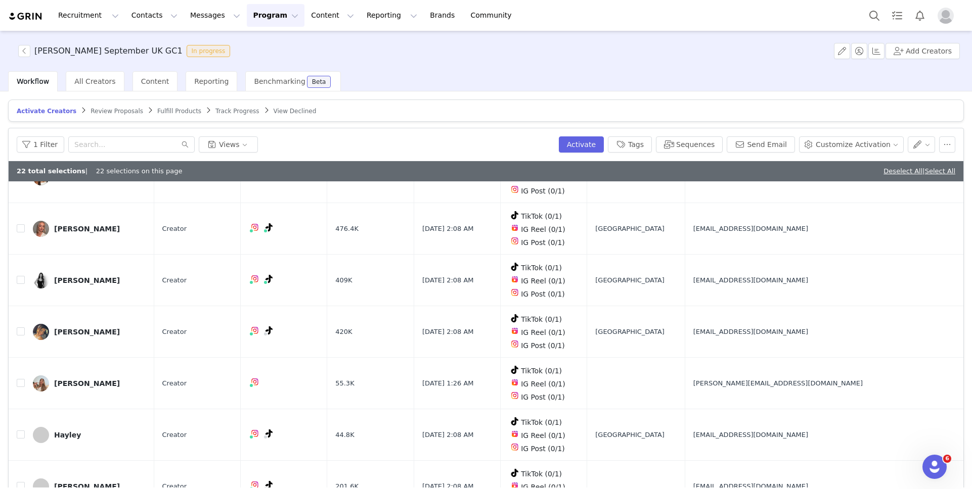
scroll to position [2642, 0]
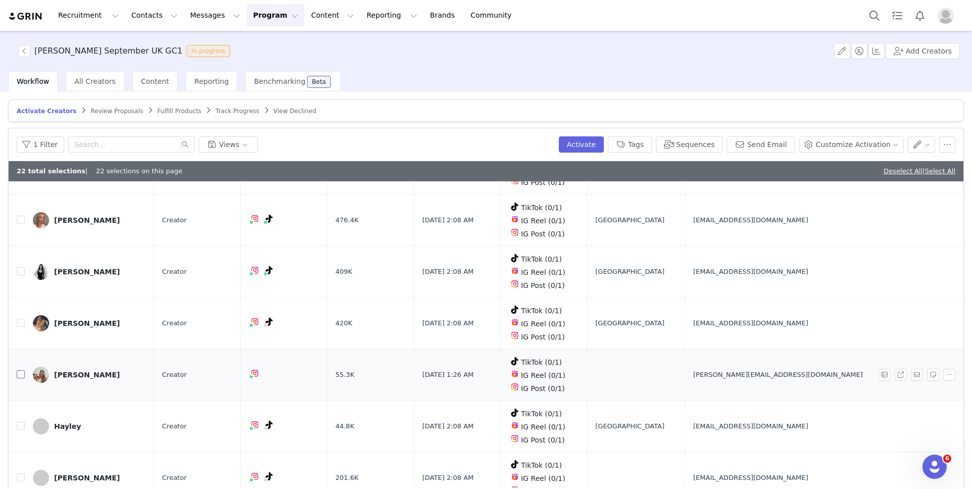
click at [18, 371] on input "checkbox" at bounding box center [21, 375] width 8 height 8
checkbox input "true"
click at [18, 422] on input "checkbox" at bounding box center [21, 426] width 8 height 8
checkbox input "true"
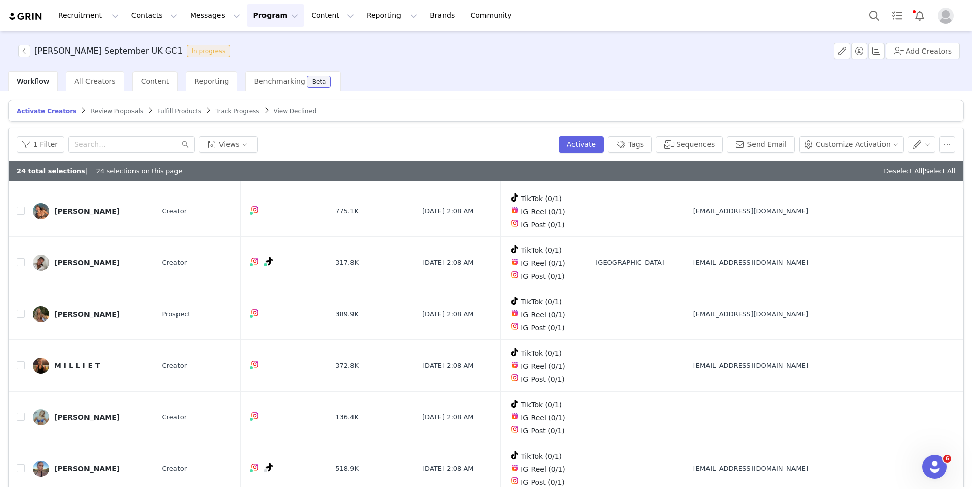
scroll to position [3065, 0]
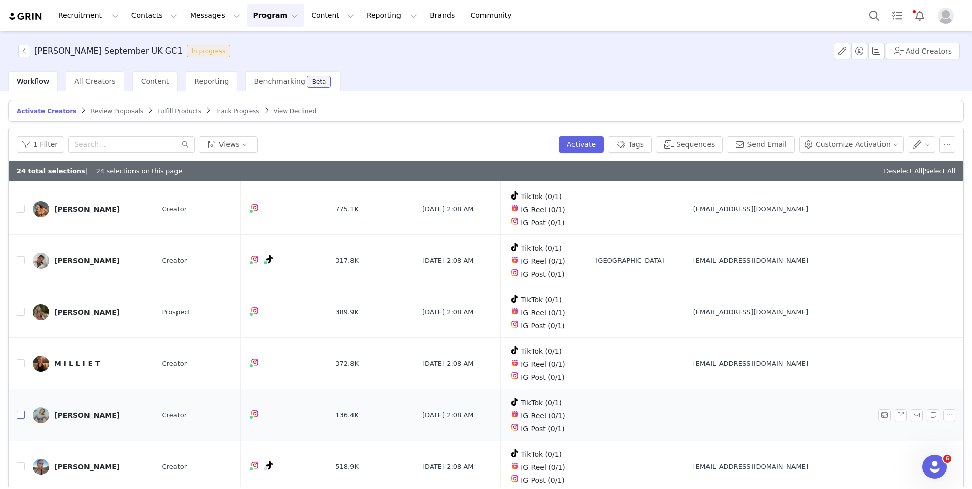
click at [21, 411] on input "checkbox" at bounding box center [21, 415] width 8 height 8
checkbox input "true"
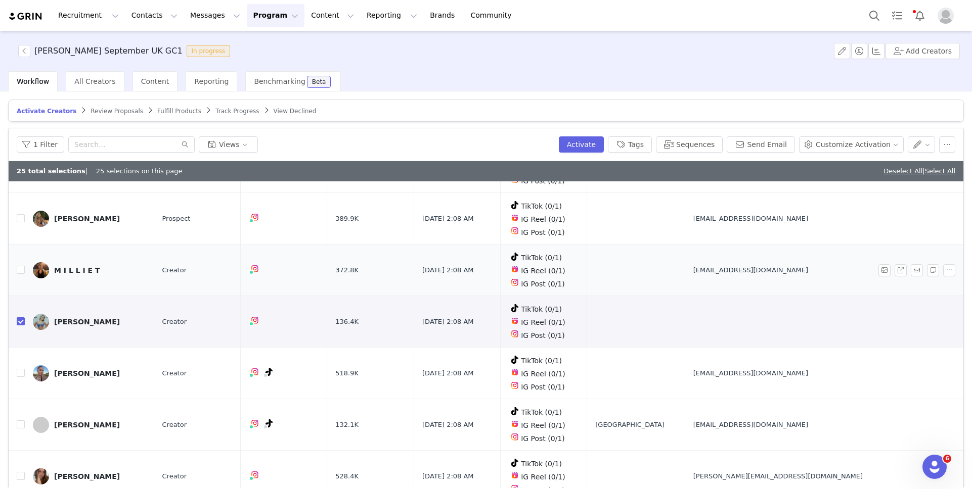
scroll to position [3164, 0]
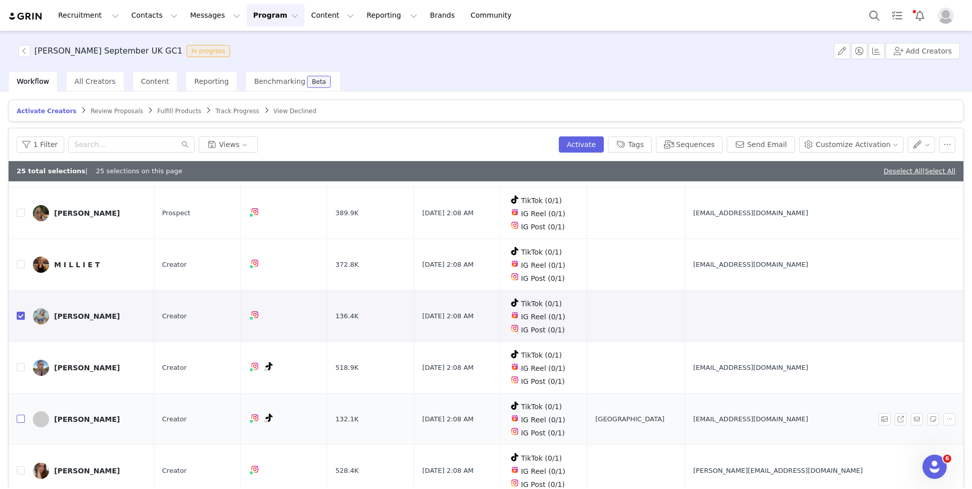
click at [20, 415] on input "checkbox" at bounding box center [21, 419] width 8 height 8
checkbox input "true"
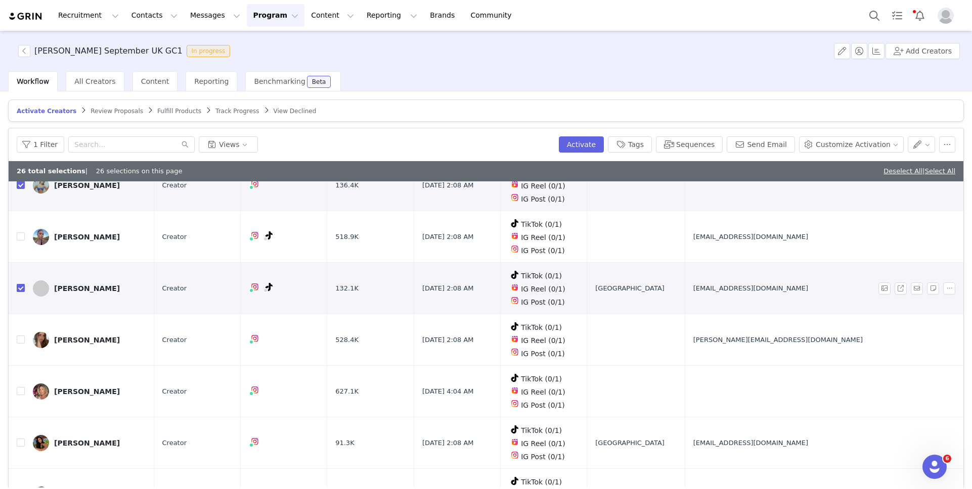
scroll to position [3301, 0]
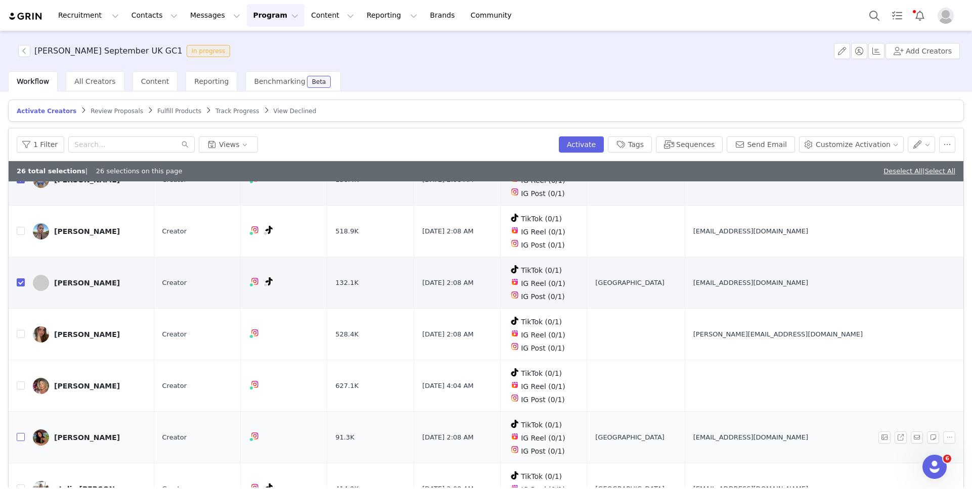
click at [22, 433] on input "checkbox" at bounding box center [21, 437] width 8 height 8
checkbox input "true"
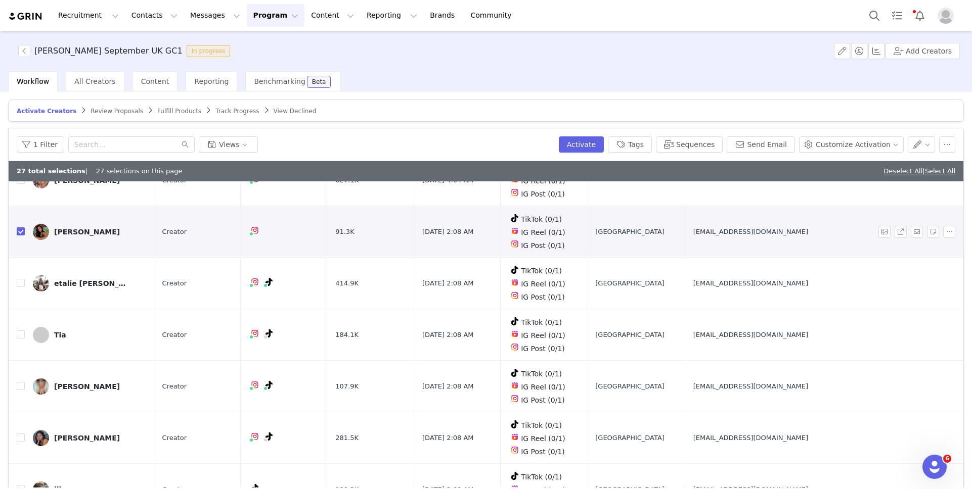
scroll to position [3496, 0]
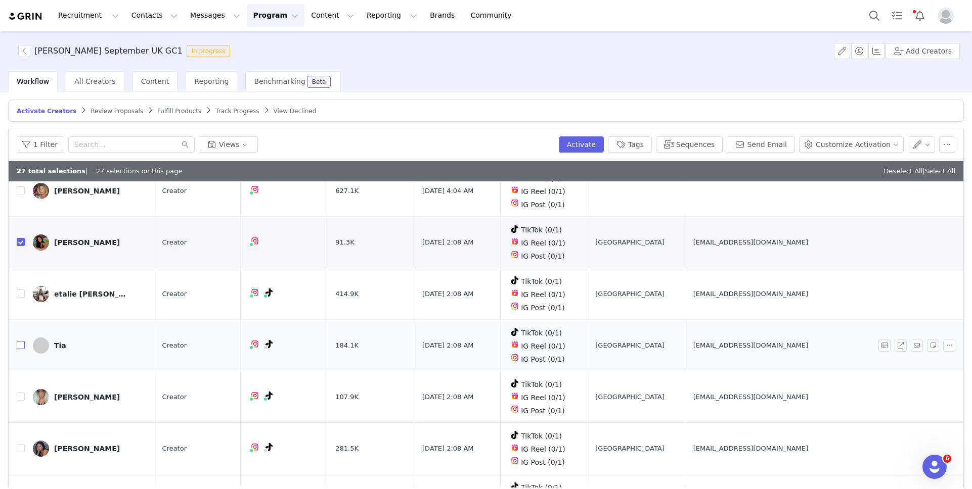
click at [21, 341] on input "checkbox" at bounding box center [21, 345] width 8 height 8
checkbox input "true"
click at [17, 393] on input "checkbox" at bounding box center [21, 397] width 8 height 8
checkbox input "true"
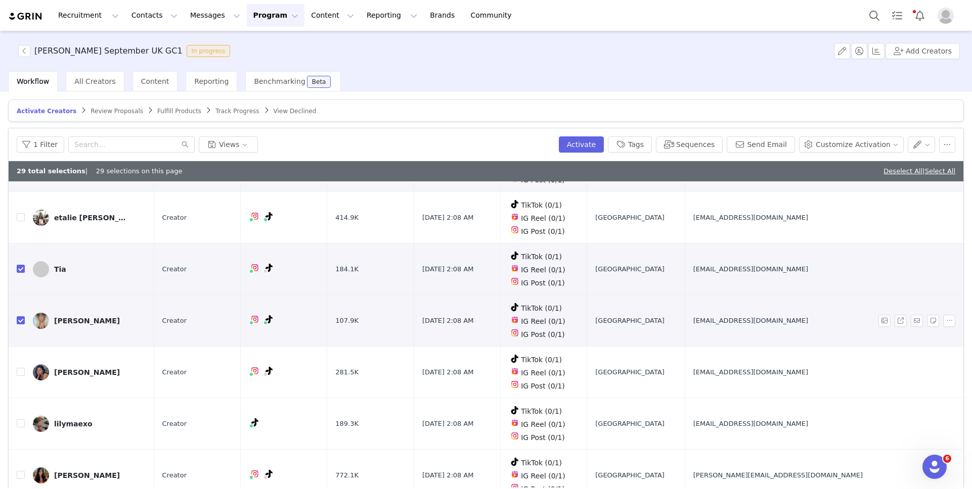
scroll to position [3623, 0]
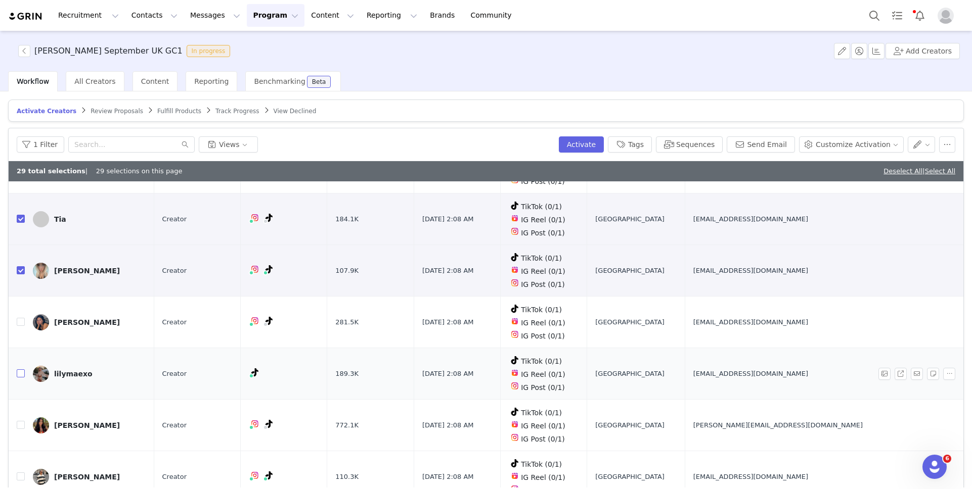
click at [20, 370] on input "checkbox" at bounding box center [21, 374] width 8 height 8
checkbox input "true"
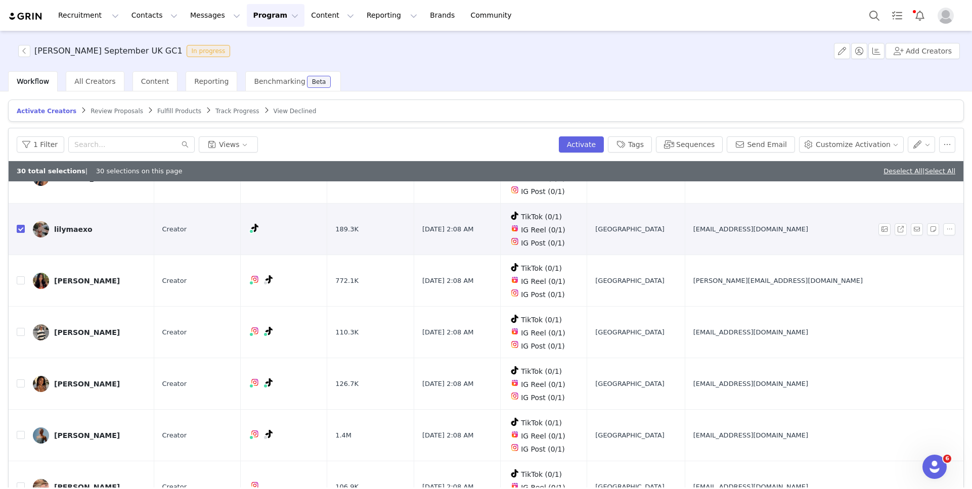
scroll to position [3768, 0]
click at [21, 327] on input "checkbox" at bounding box center [21, 331] width 8 height 8
checkbox input "true"
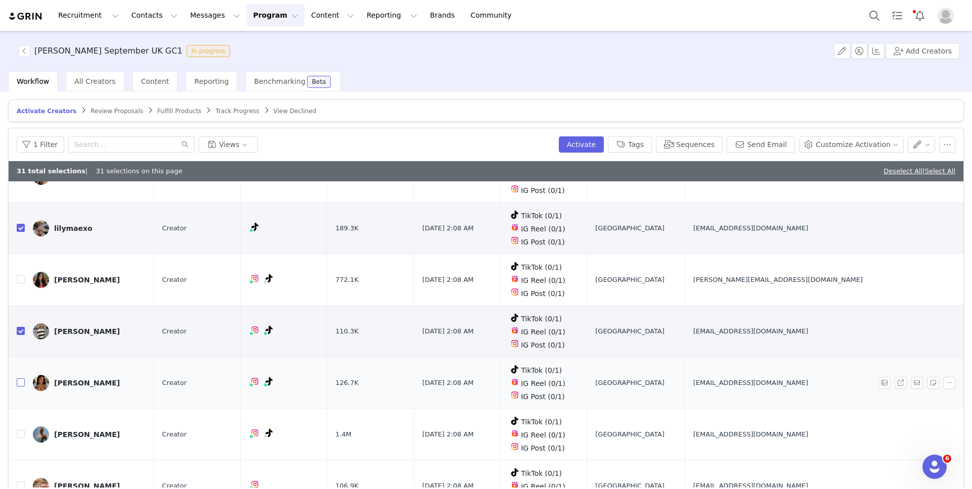
click at [20, 379] on input "checkbox" at bounding box center [21, 383] width 8 height 8
checkbox input "true"
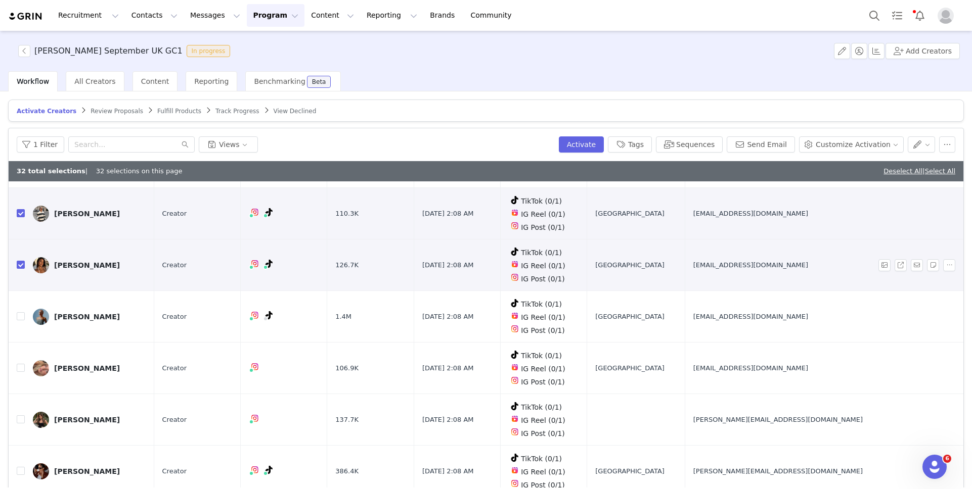
scroll to position [3902, 0]
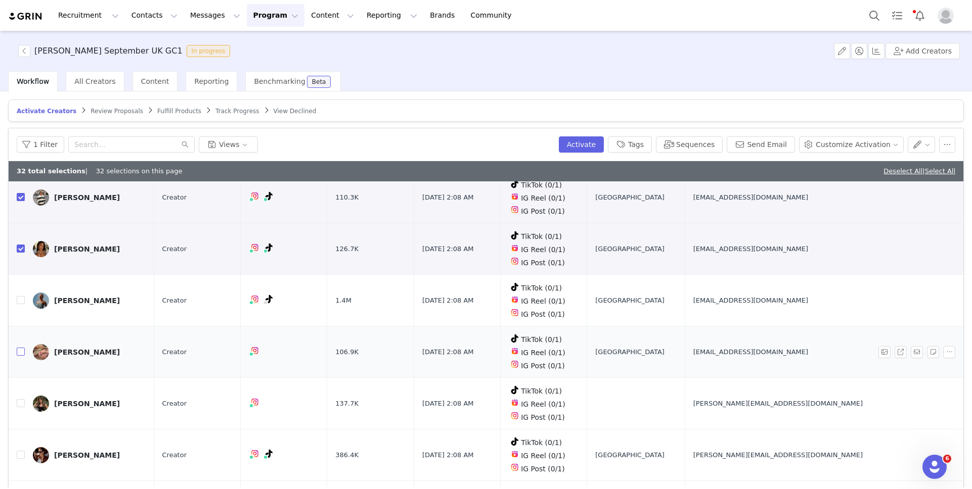
click at [20, 348] on input "checkbox" at bounding box center [21, 352] width 8 height 8
checkbox input "true"
click at [20, 399] on input "checkbox" at bounding box center [21, 403] width 8 height 8
checkbox input "true"
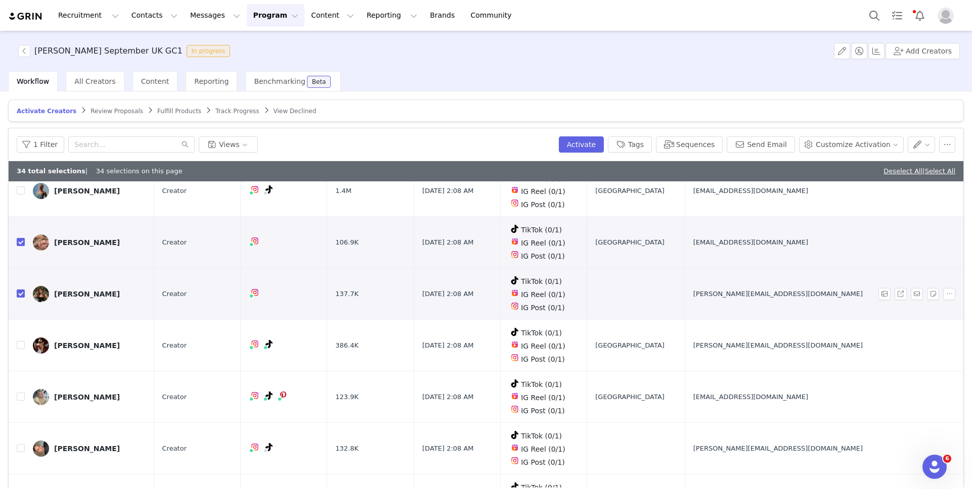
scroll to position [4010, 0]
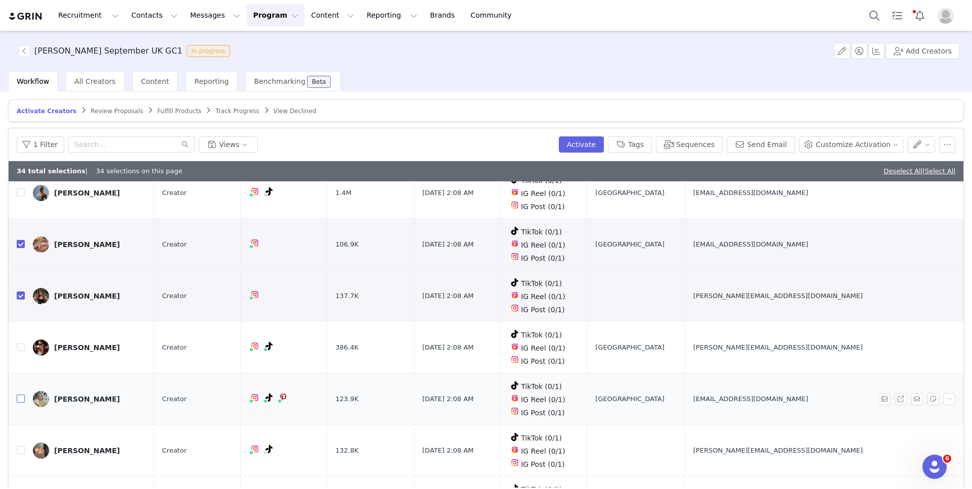
click at [18, 395] on input "checkbox" at bounding box center [21, 399] width 8 height 8
checkbox input "true"
click at [23, 446] on input "checkbox" at bounding box center [21, 450] width 8 height 8
checkbox input "true"
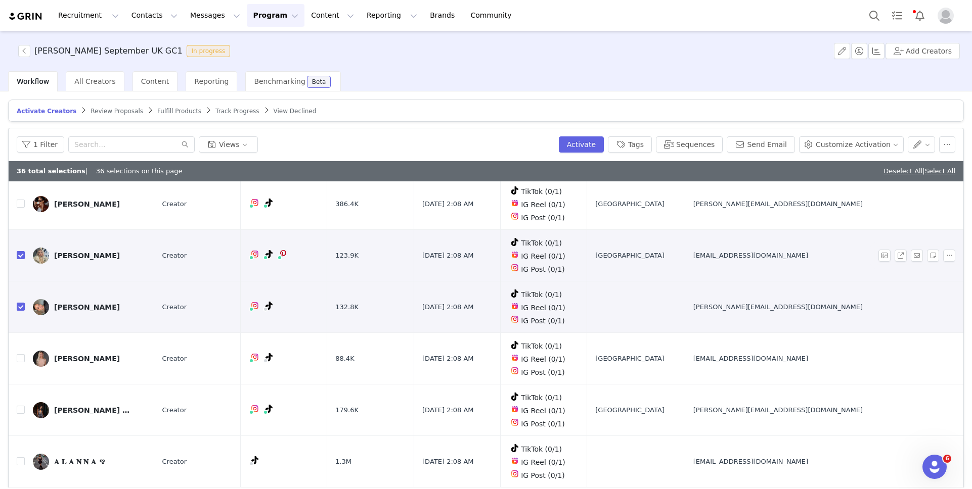
scroll to position [4153, 0]
click at [19, 354] on input "checkbox" at bounding box center [21, 358] width 8 height 8
checkbox input "true"
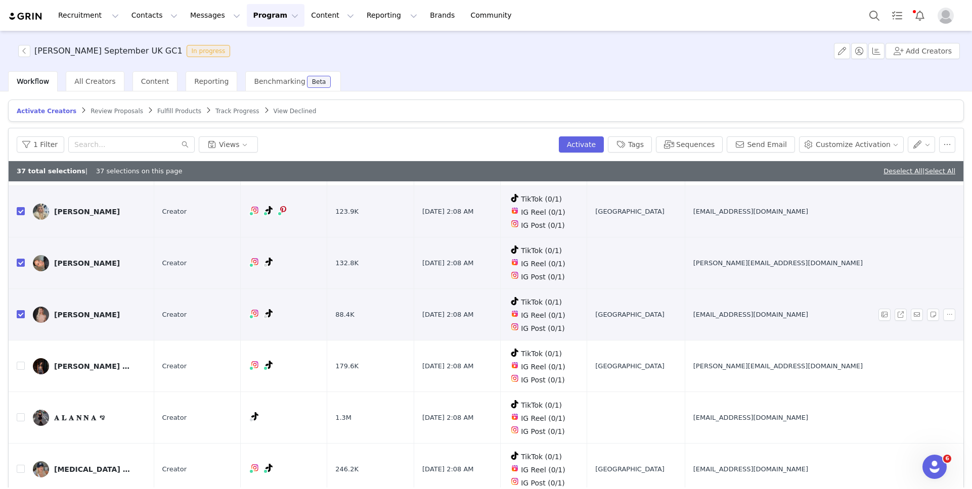
scroll to position [4220, 0]
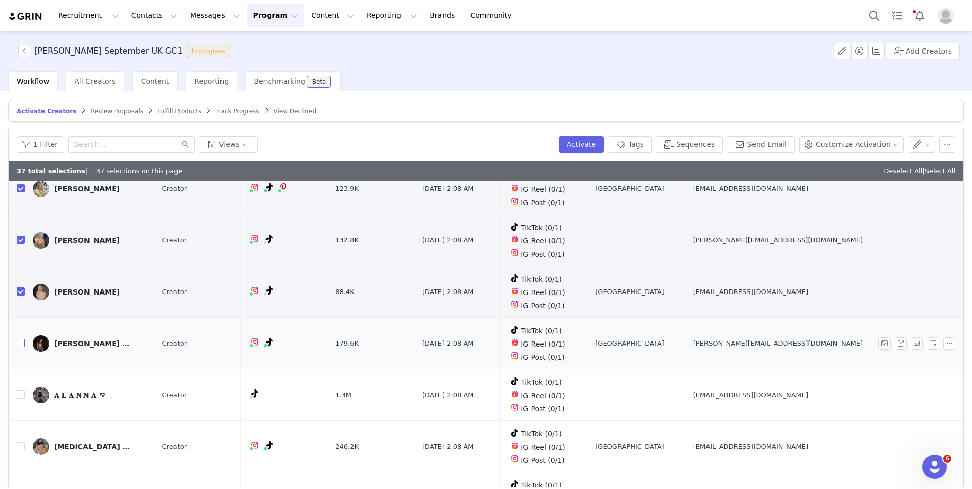
click at [19, 339] on input "checkbox" at bounding box center [21, 343] width 8 height 8
checkbox input "true"
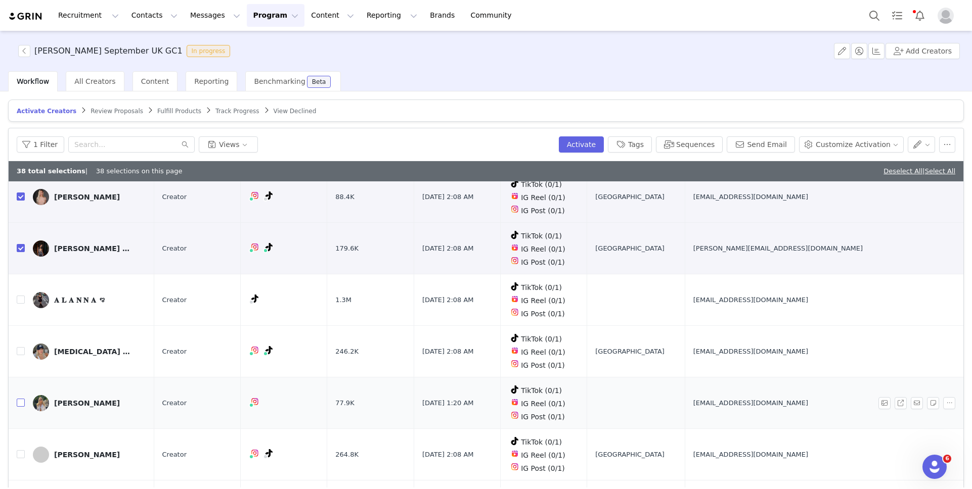
click at [21, 399] on input "checkbox" at bounding box center [21, 403] width 8 height 8
checkbox input "true"
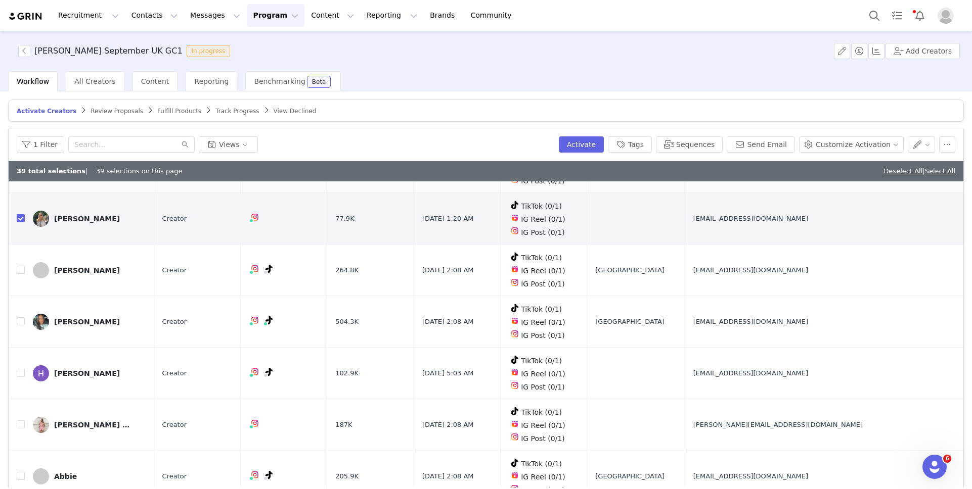
scroll to position [4505, 0]
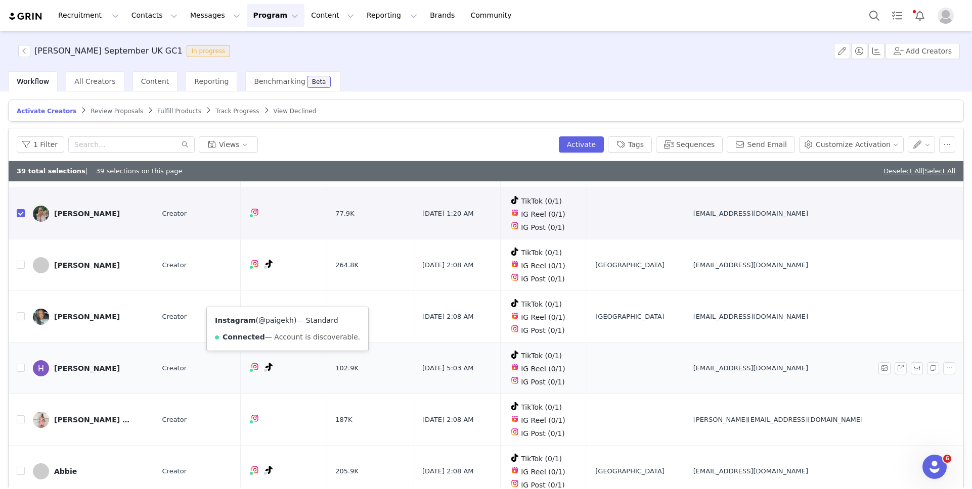
click at [280, 318] on link "@paigekh" at bounding box center [275, 321] width 35 height 8
click at [19, 364] on input "checkbox" at bounding box center [21, 368] width 8 height 8
checkbox input "true"
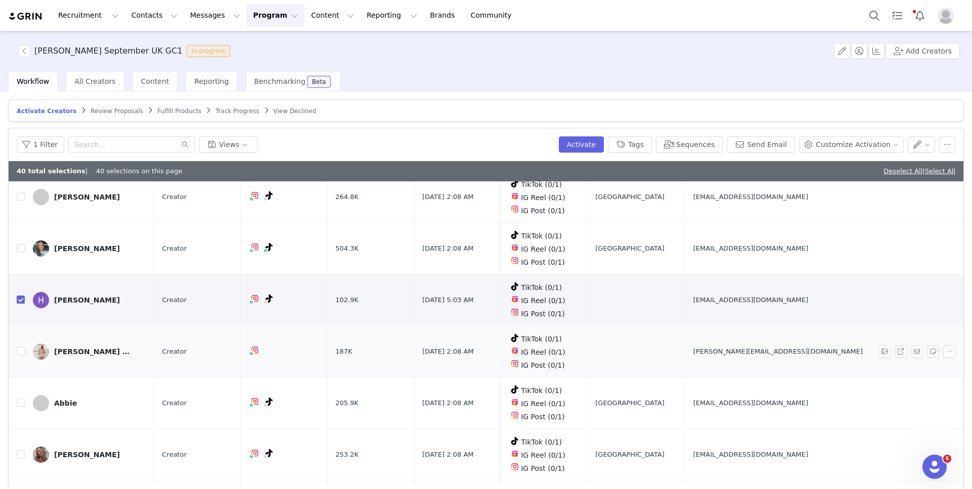
scroll to position [4585, 0]
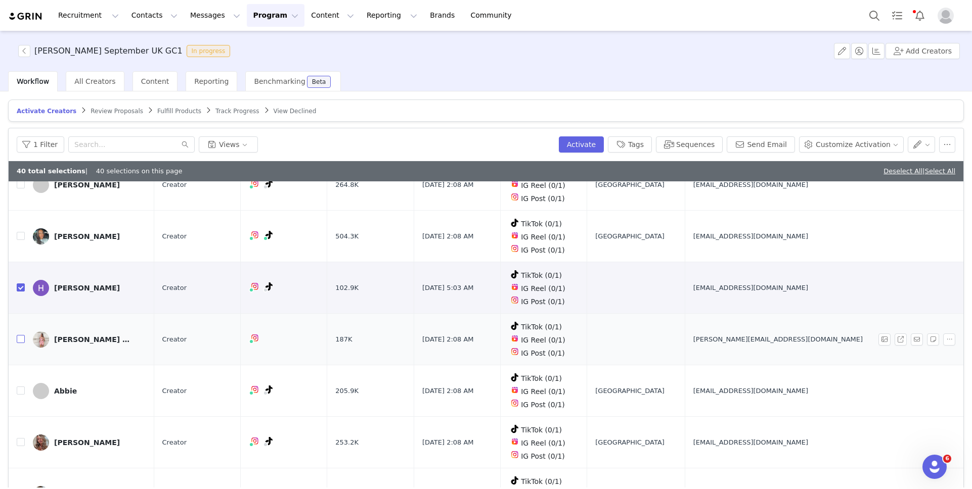
click at [18, 335] on input "checkbox" at bounding box center [21, 339] width 8 height 8
checkbox input "true"
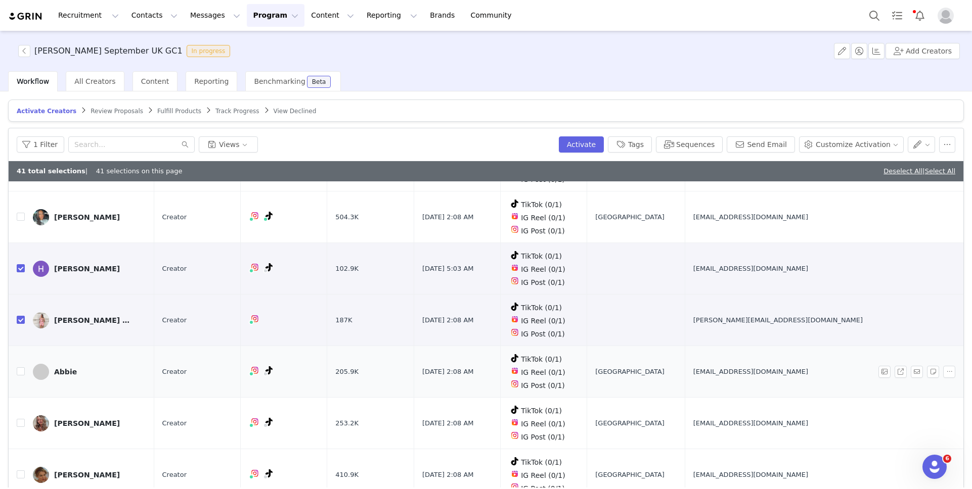
scroll to position [4788, 0]
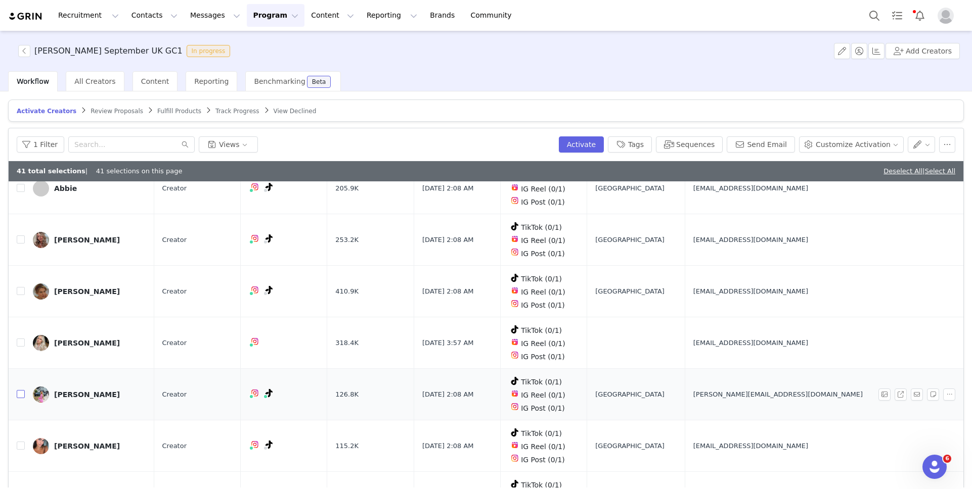
click at [20, 390] on input "checkbox" at bounding box center [21, 394] width 8 height 8
checkbox input "true"
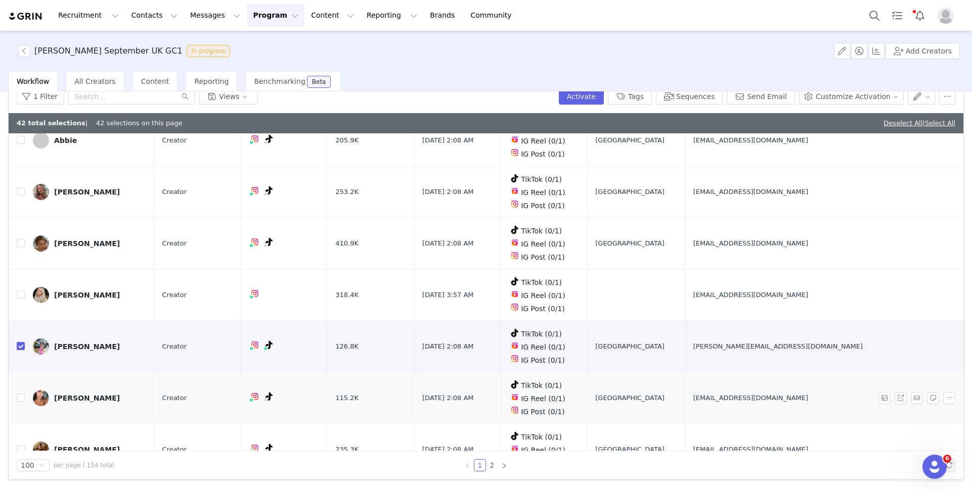
click at [22, 373] on td at bounding box center [17, 399] width 16 height 52
click at [21, 394] on input "checkbox" at bounding box center [21, 398] width 8 height 8
checkbox input "true"
click at [501, 463] on icon "icon: right" at bounding box center [504, 466] width 6 height 6
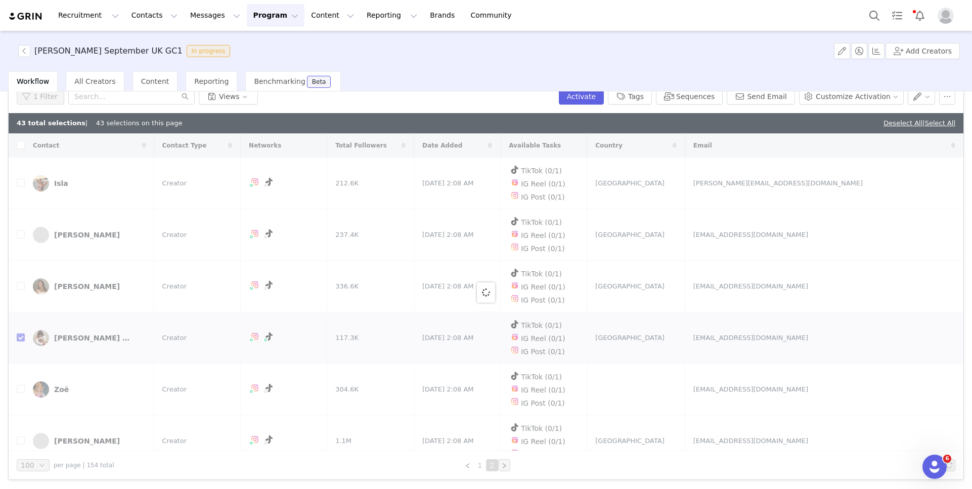
checkbox input "false"
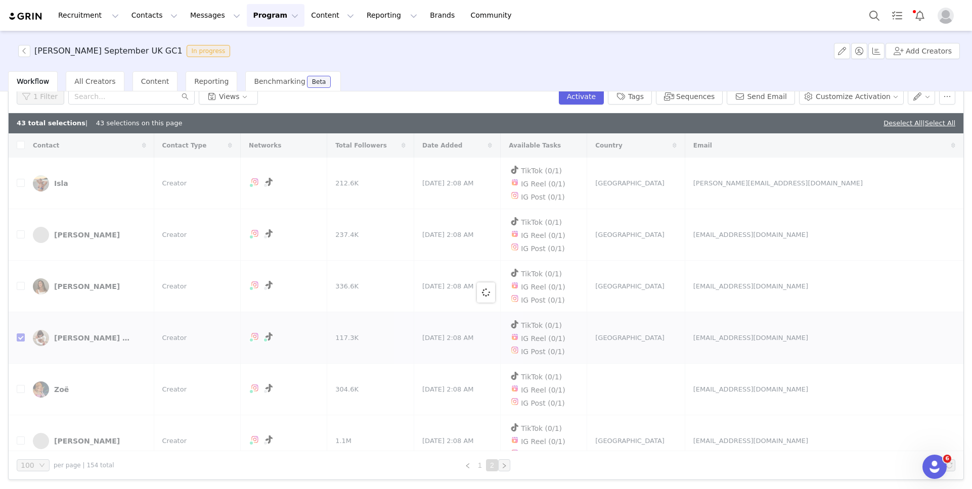
checkbox input "false"
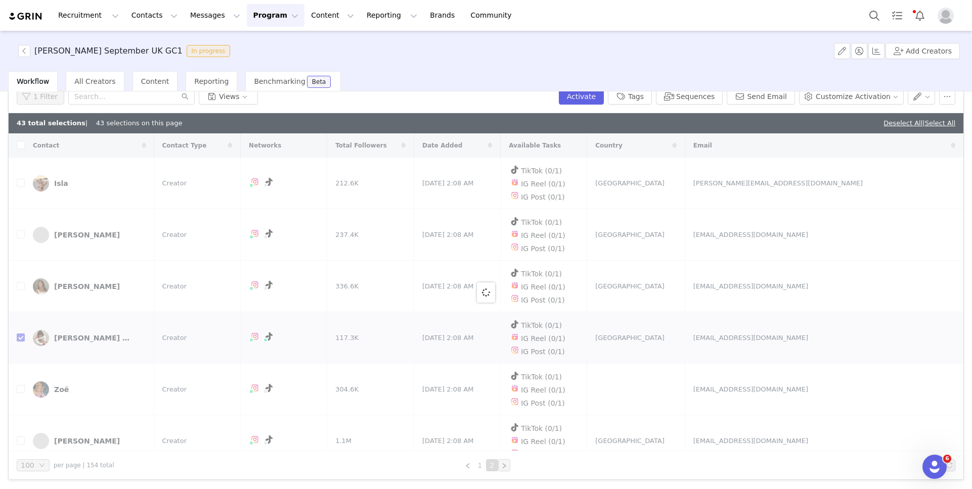
checkbox input "false"
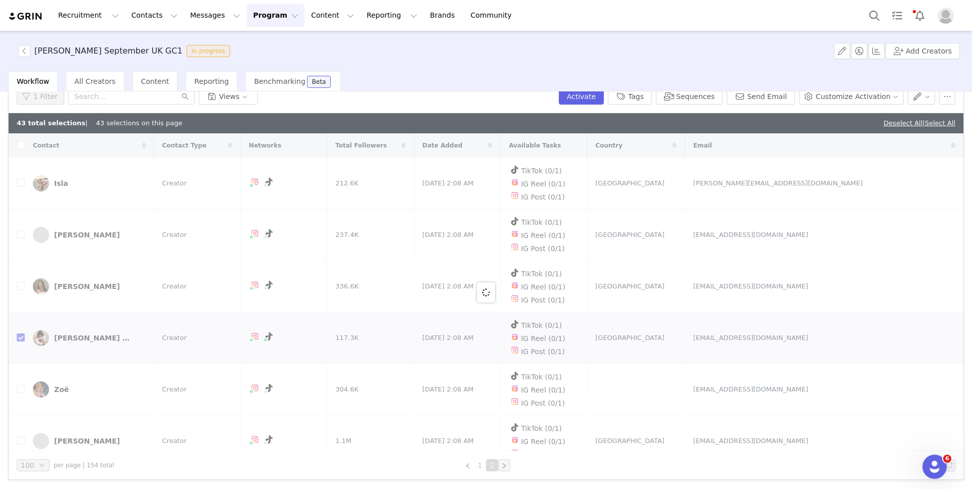
checkbox input "false"
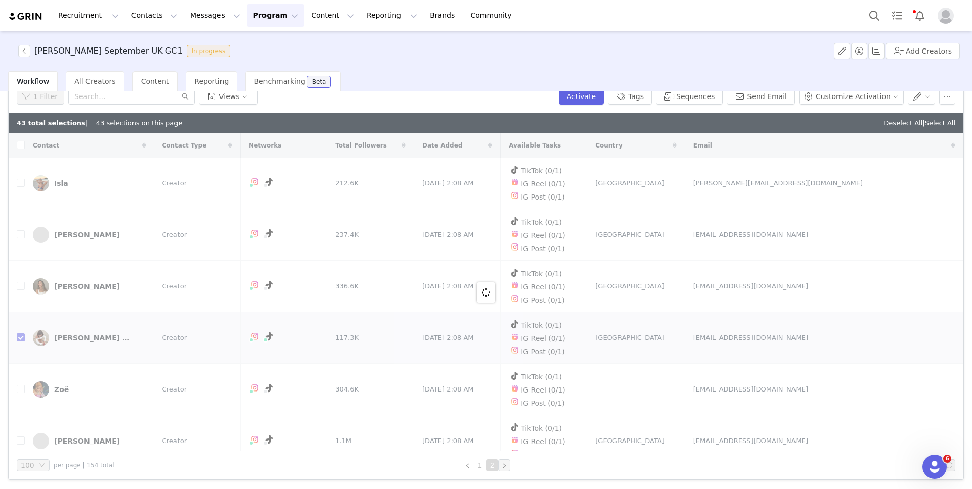
checkbox input "false"
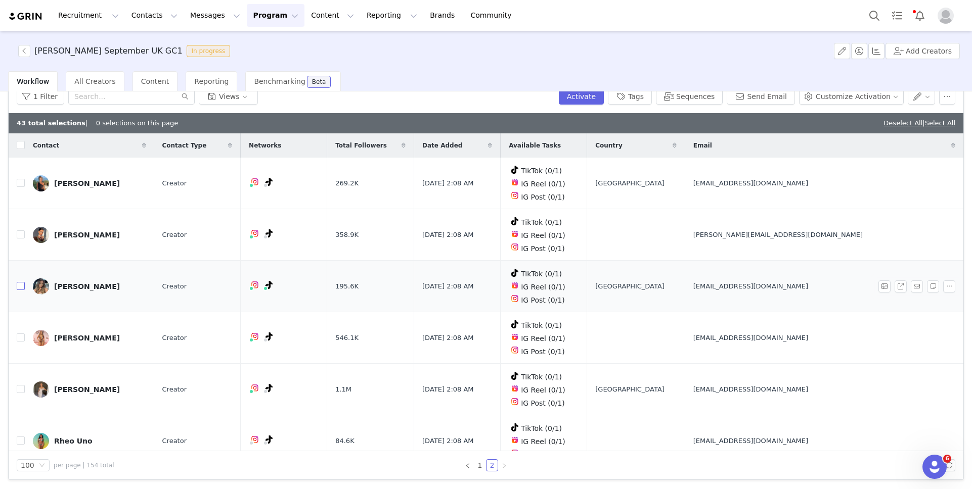
click at [21, 285] on input "checkbox" at bounding box center [21, 286] width 8 height 8
checkbox input "true"
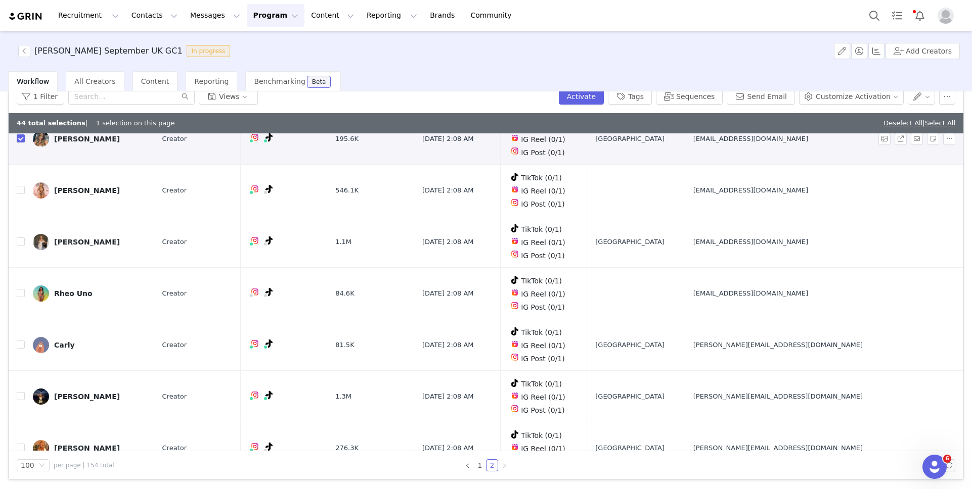
scroll to position [155, 0]
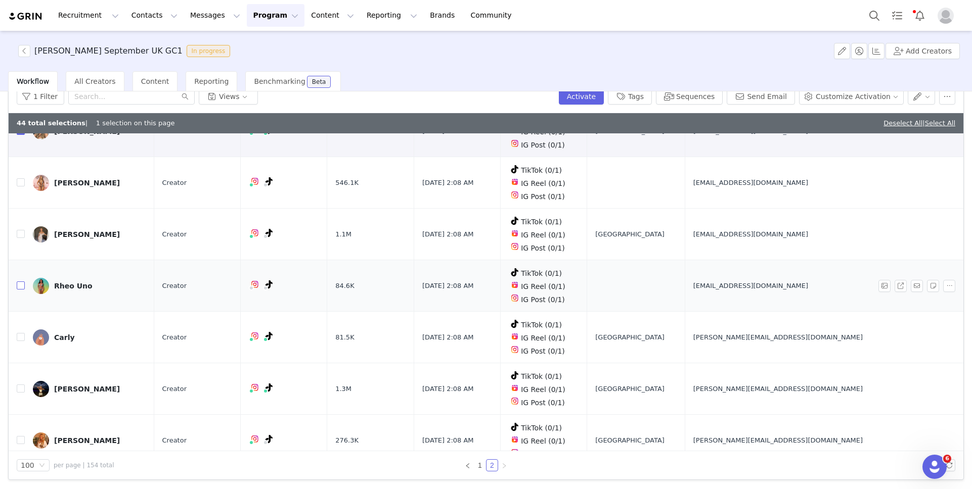
click at [19, 282] on input "checkbox" at bounding box center [21, 286] width 8 height 8
checkbox input "true"
click at [22, 333] on input "checkbox" at bounding box center [21, 337] width 8 height 8
checkbox input "true"
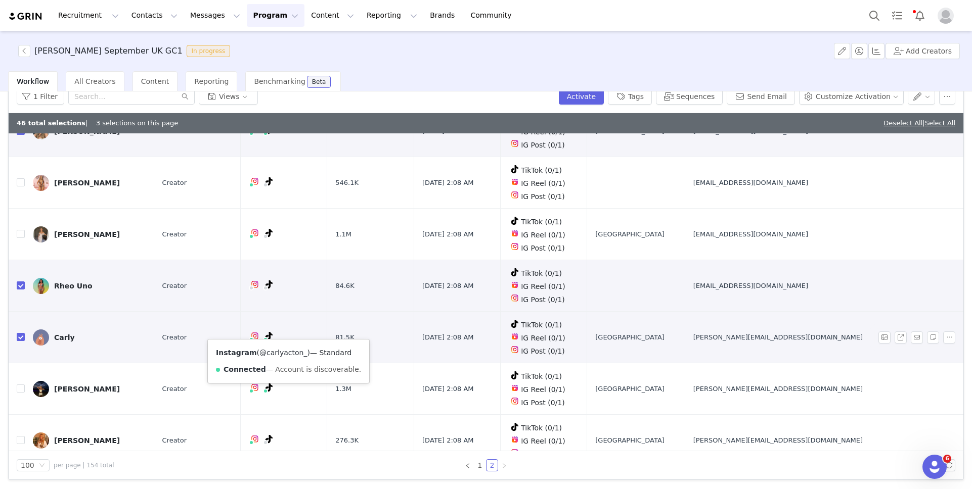
click at [278, 349] on link "@carlyacton_" at bounding box center [283, 353] width 48 height 8
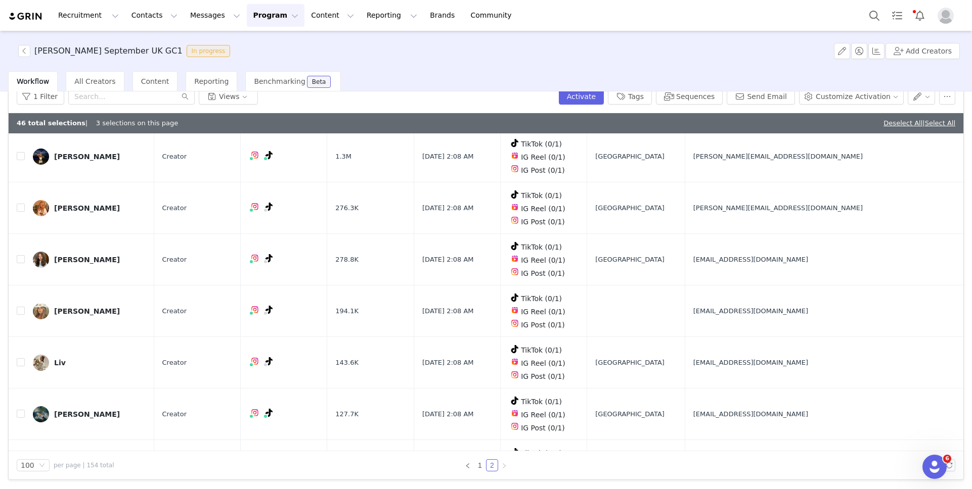
scroll to position [390, 0]
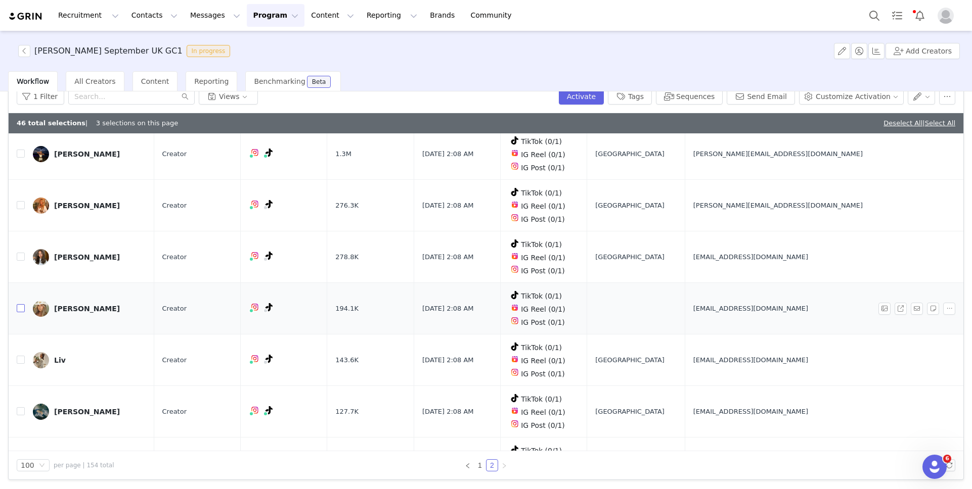
click at [18, 304] on input "checkbox" at bounding box center [21, 308] width 8 height 8
checkbox input "true"
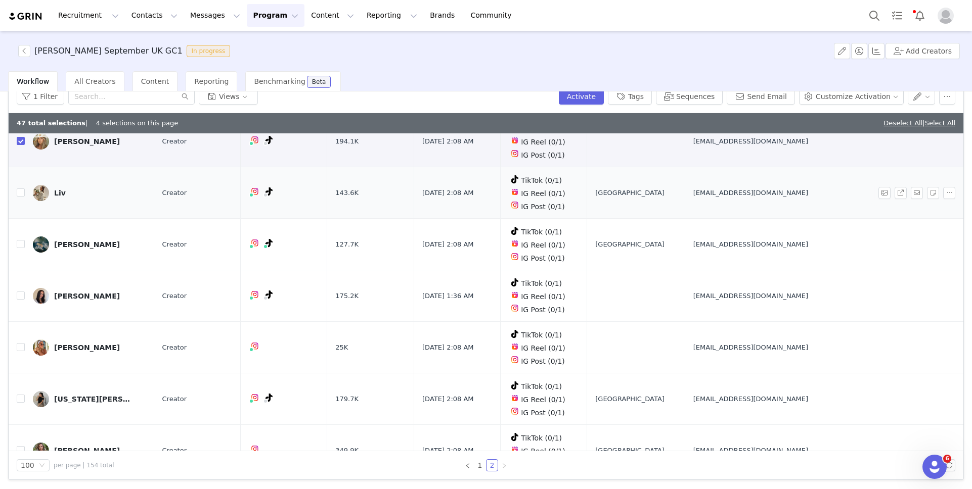
scroll to position [555, 0]
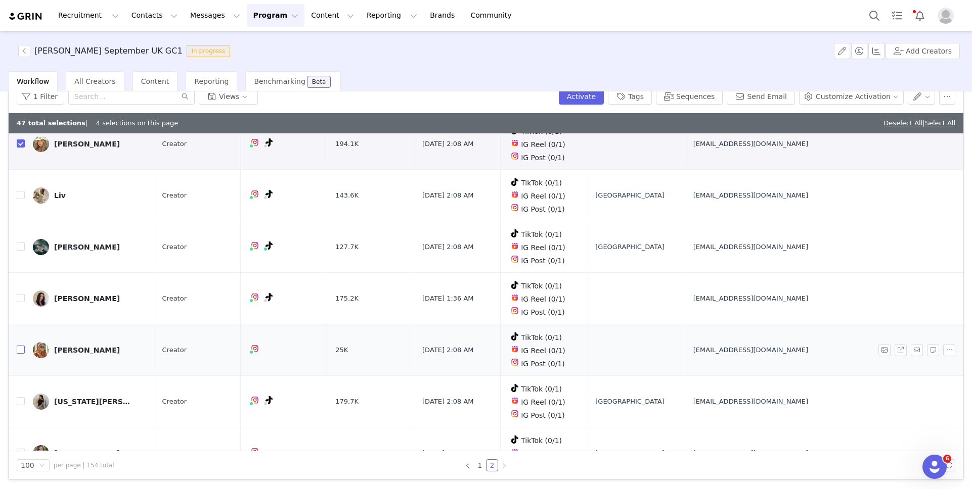
click at [20, 346] on input "checkbox" at bounding box center [21, 350] width 8 height 8
checkbox input "true"
click at [21, 243] on input "checkbox" at bounding box center [21, 247] width 8 height 8
checkbox input "true"
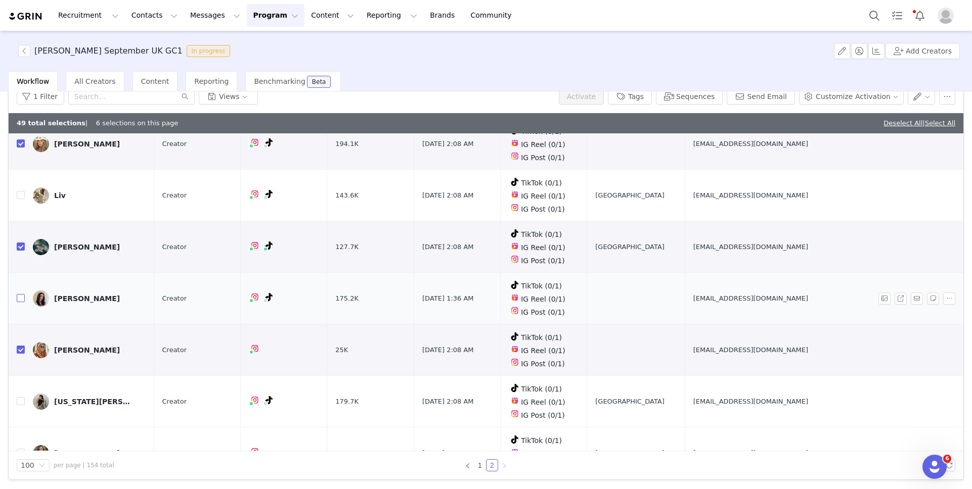
click at [22, 294] on input "checkbox" at bounding box center [21, 298] width 8 height 8
checkbox input "true"
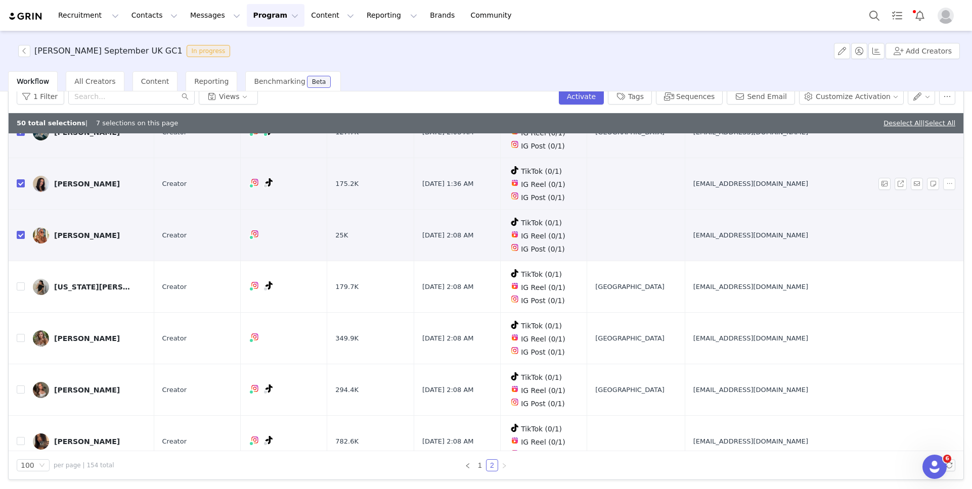
scroll to position [673, 0]
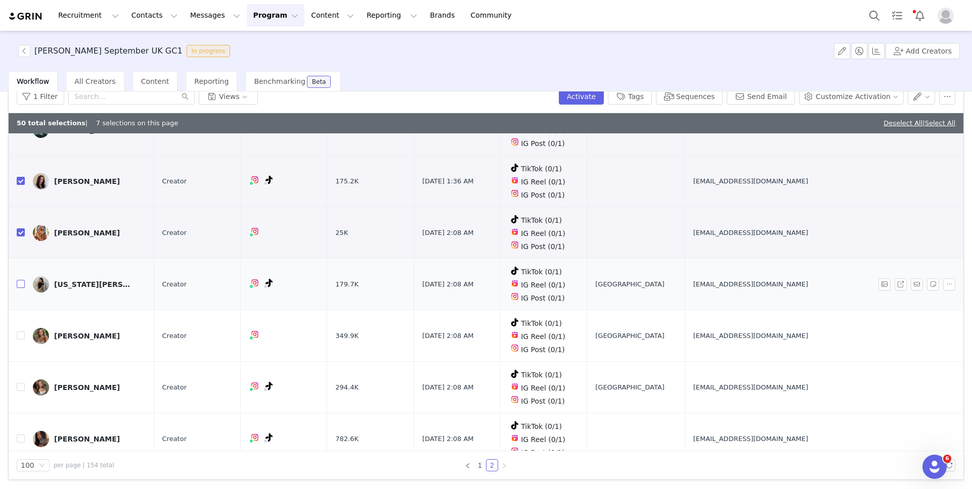
click at [22, 280] on input "checkbox" at bounding box center [21, 284] width 8 height 8
checkbox input "true"
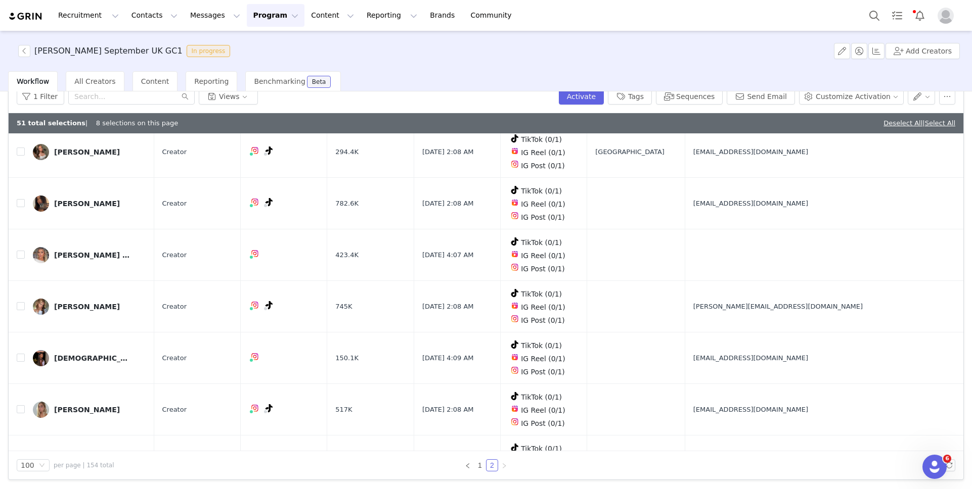
scroll to position [928, 0]
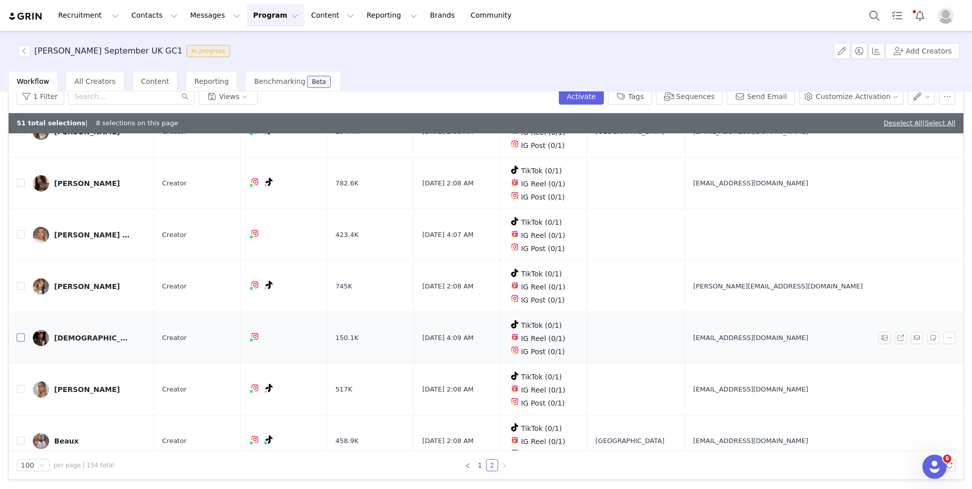
click at [21, 334] on input "checkbox" at bounding box center [21, 338] width 8 height 8
checkbox input "true"
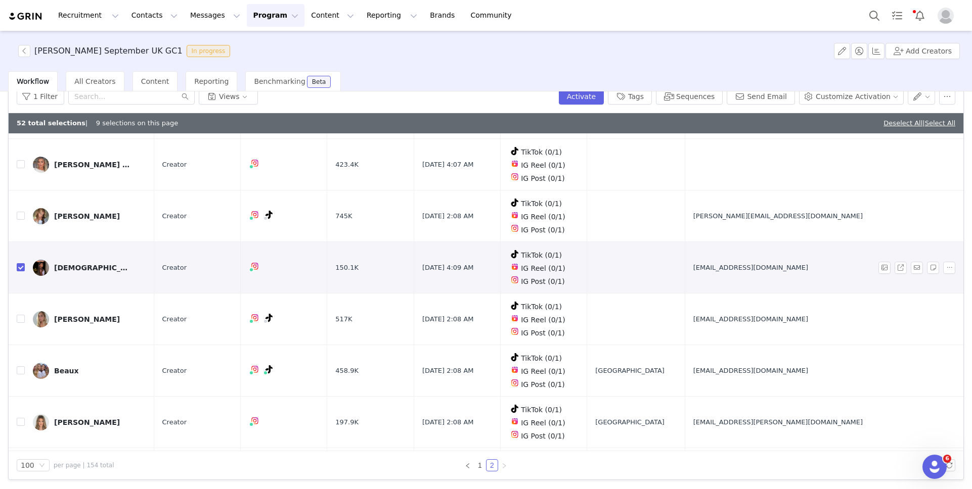
scroll to position [1080, 0]
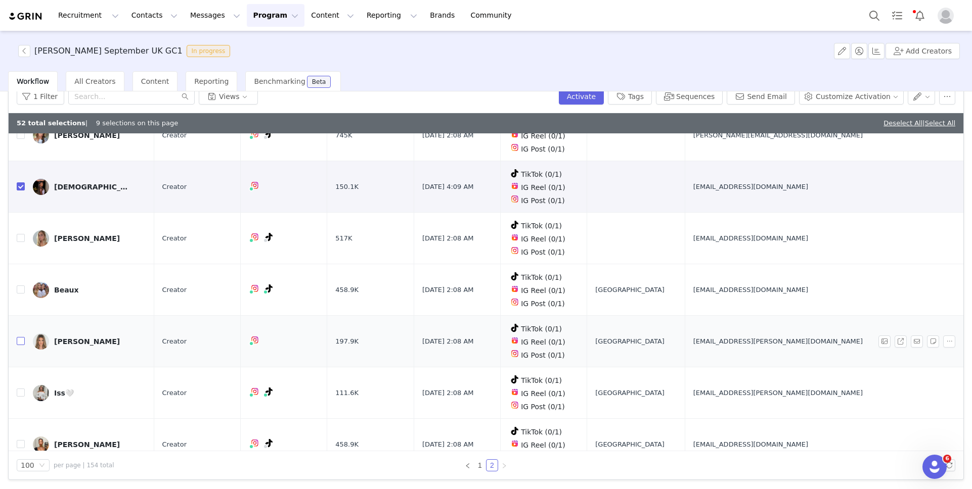
click at [20, 337] on input "checkbox" at bounding box center [21, 341] width 8 height 8
checkbox input "true"
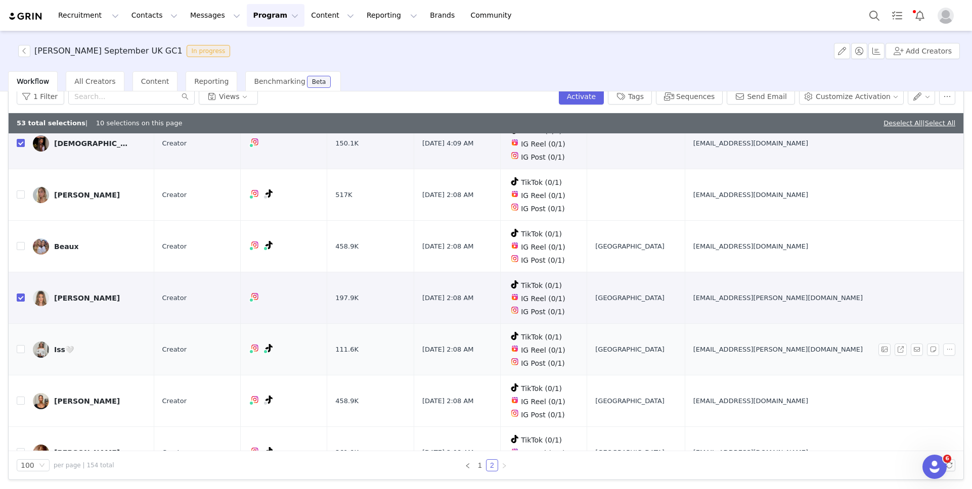
scroll to position [1183, 0]
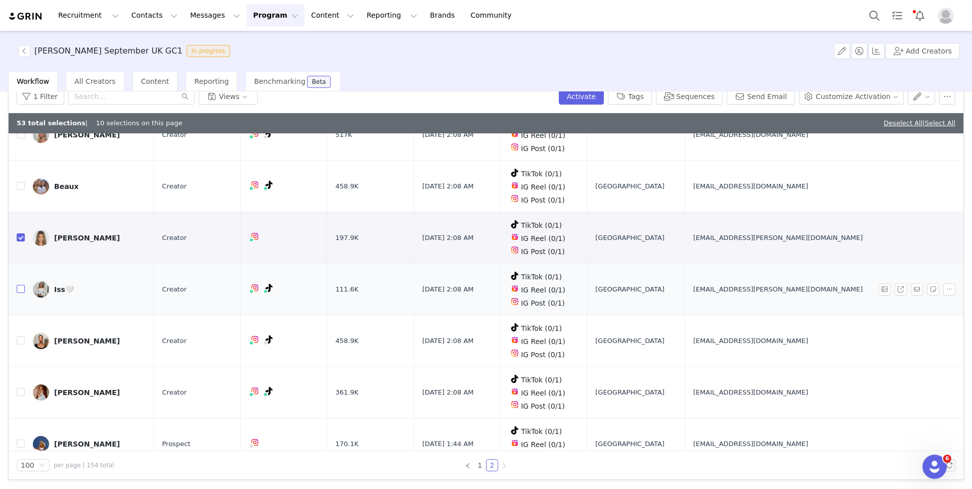
click at [22, 285] on input "checkbox" at bounding box center [21, 289] width 8 height 8
checkbox input "true"
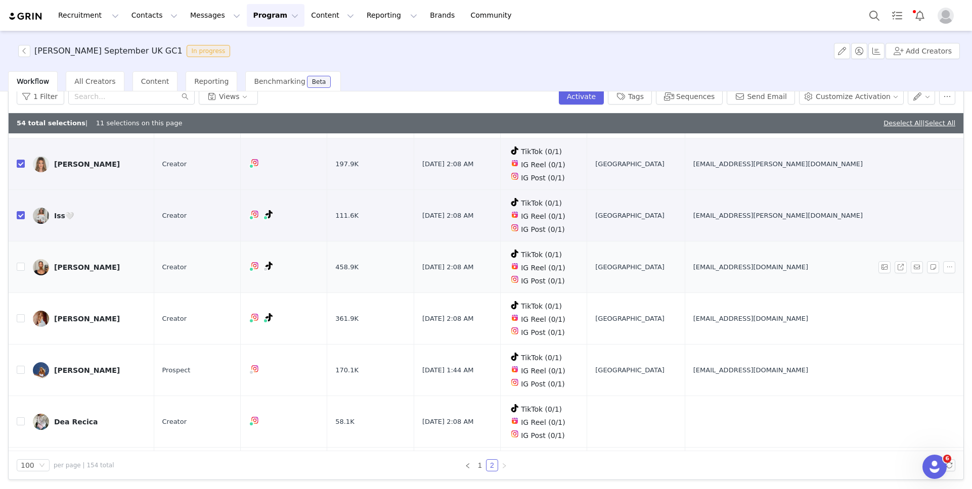
scroll to position [1267, 0]
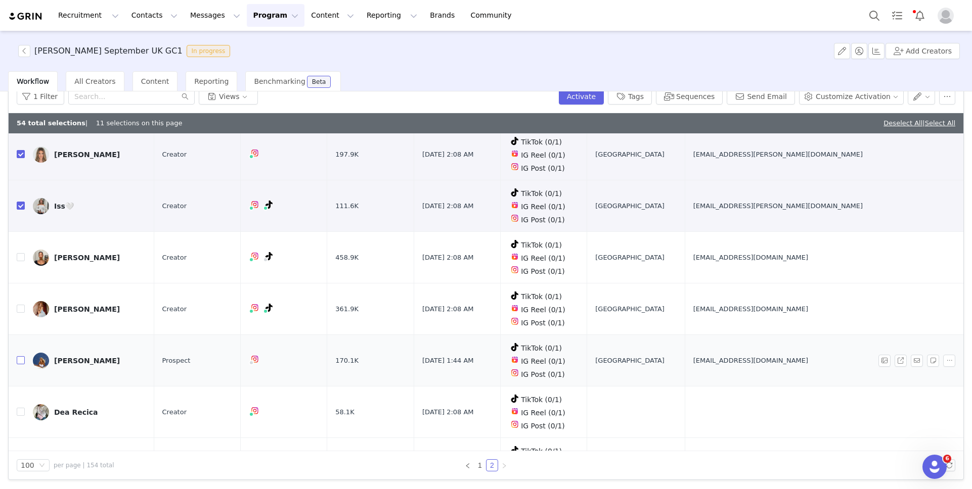
click at [22, 356] on input "checkbox" at bounding box center [21, 360] width 8 height 8
checkbox input "true"
click at [22, 408] on input "checkbox" at bounding box center [21, 412] width 8 height 8
checkbox input "true"
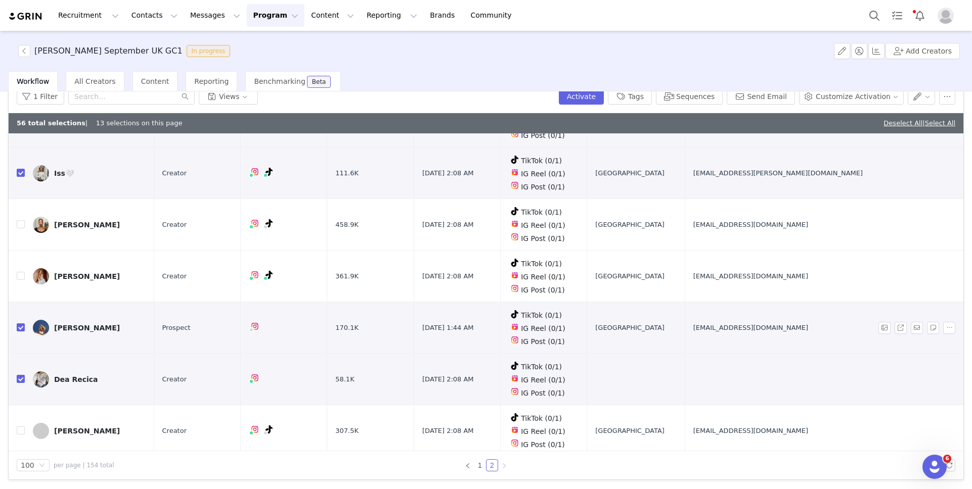
scroll to position [1422, 0]
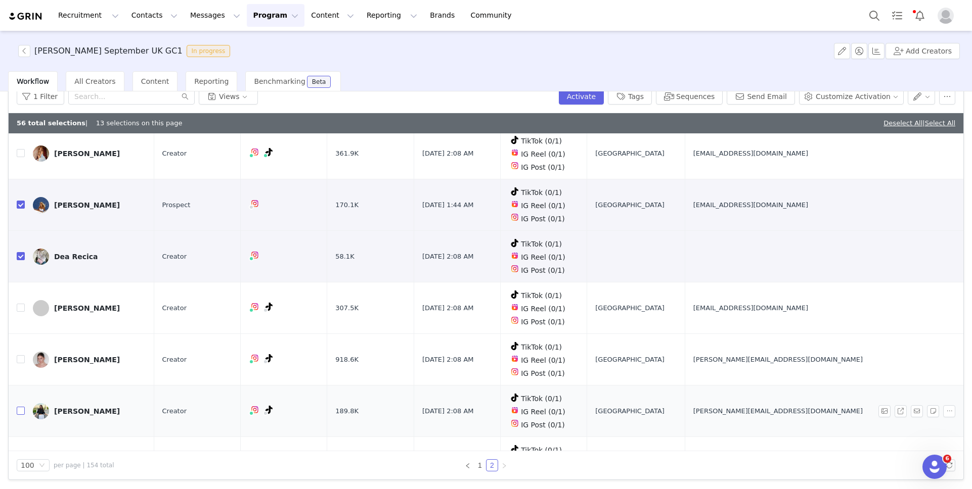
click at [24, 407] on input "checkbox" at bounding box center [21, 411] width 8 height 8
checkbox input "true"
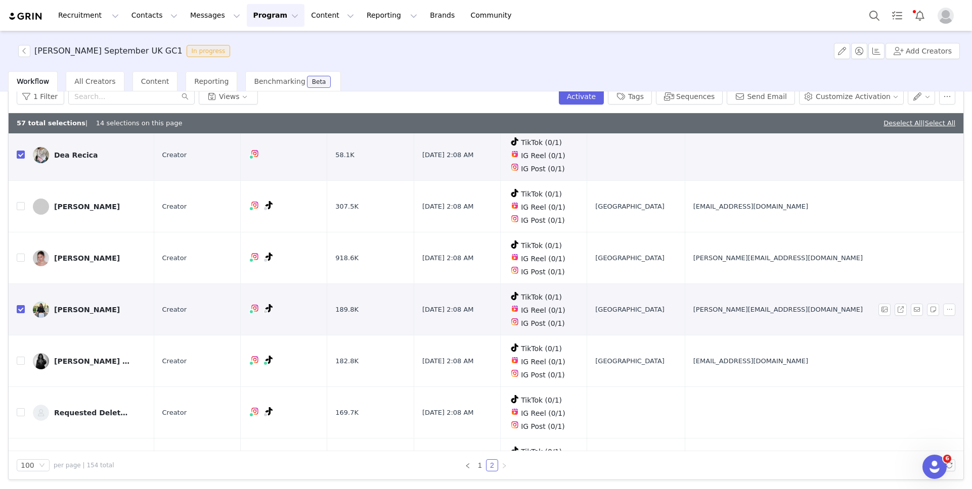
scroll to position [1524, 0]
click at [21, 358] on input "checkbox" at bounding box center [21, 362] width 8 height 8
checkbox input "true"
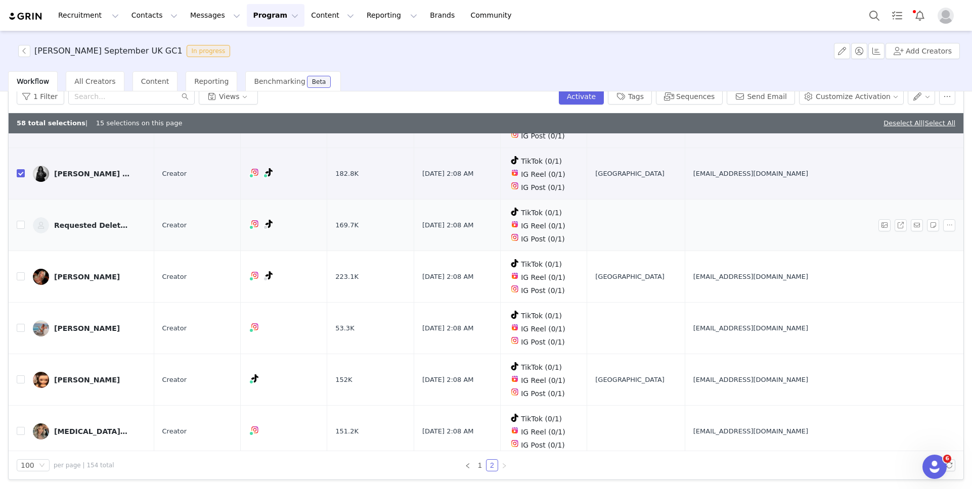
scroll to position [1717, 0]
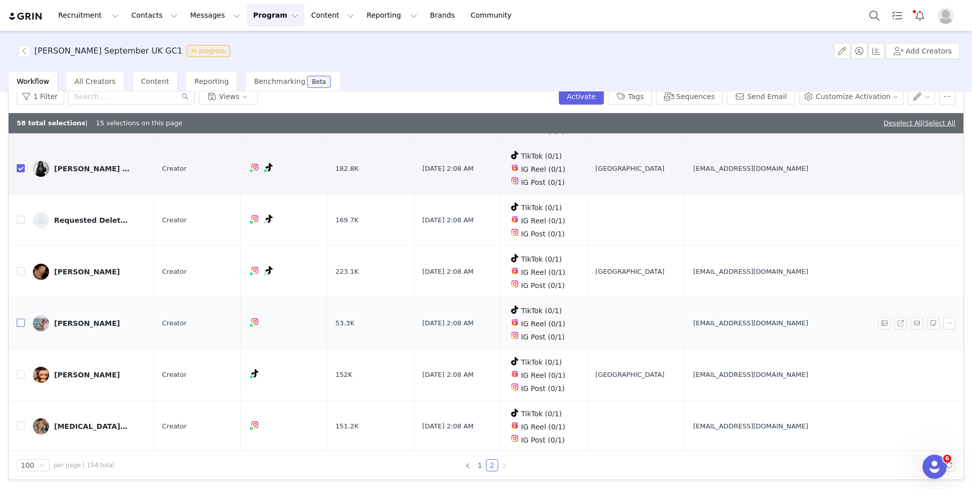
click at [22, 319] on input "checkbox" at bounding box center [21, 323] width 8 height 8
checkbox input "true"
click at [273, 369] on link "@lishadvs" at bounding box center [264, 367] width 36 height 8
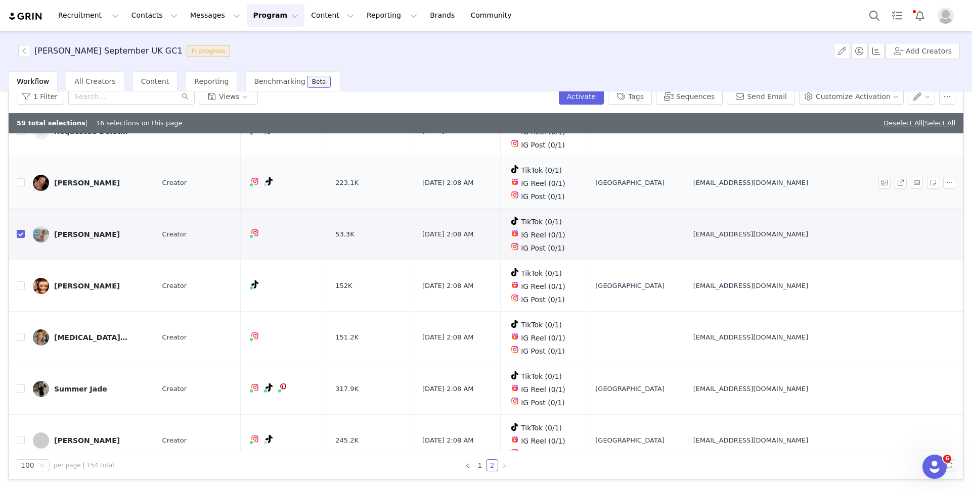
scroll to position [1822, 0]
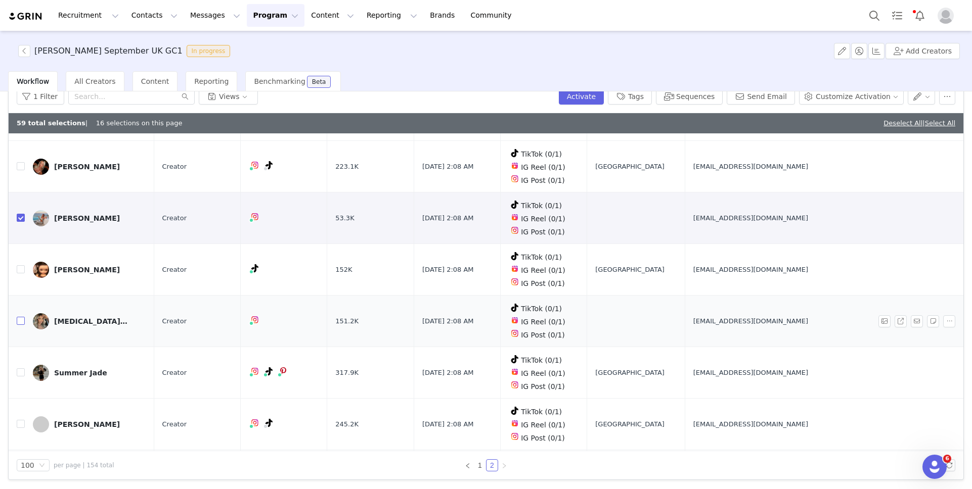
click at [19, 317] on input "checkbox" at bounding box center [21, 321] width 8 height 8
checkbox input "true"
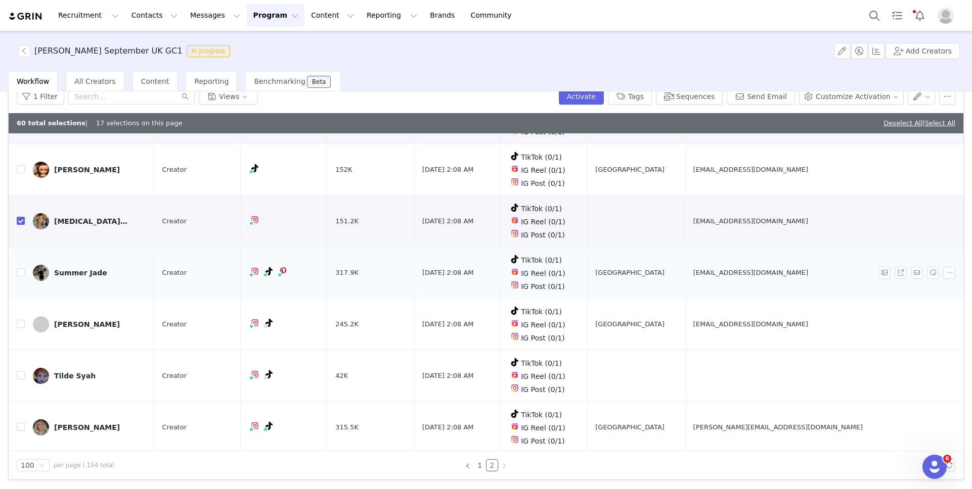
scroll to position [2000, 0]
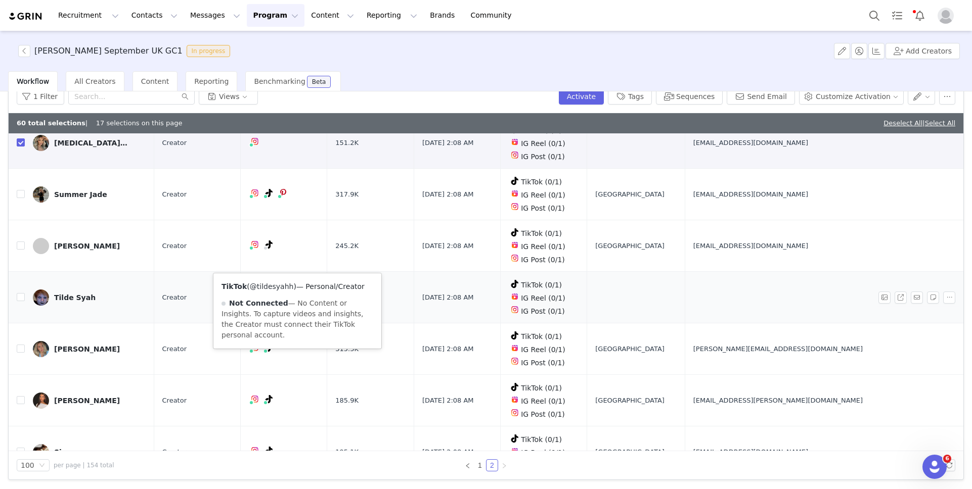
click at [283, 283] on link "@tildesyahh" at bounding box center [272, 287] width 44 height 8
click at [18, 293] on input "checkbox" at bounding box center [21, 297] width 8 height 8
checkbox input "true"
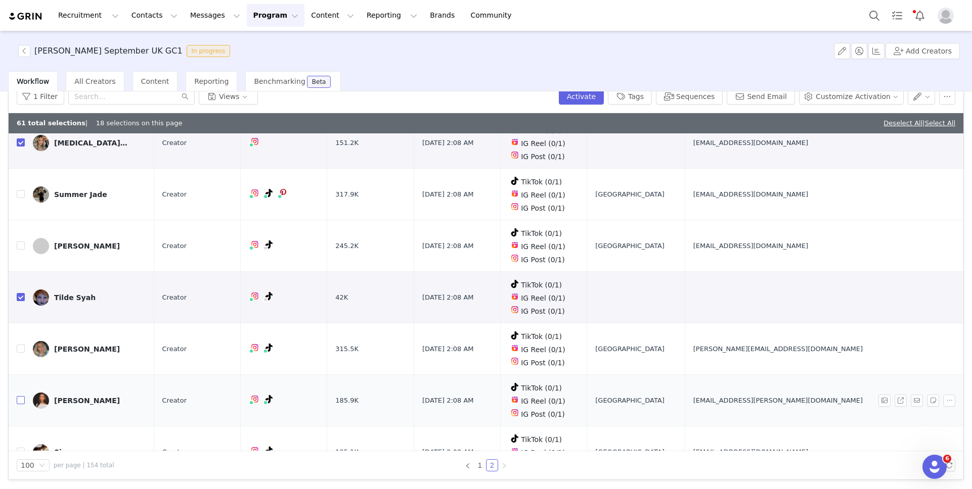
click at [22, 396] on input "checkbox" at bounding box center [21, 400] width 8 height 8
checkbox input "true"
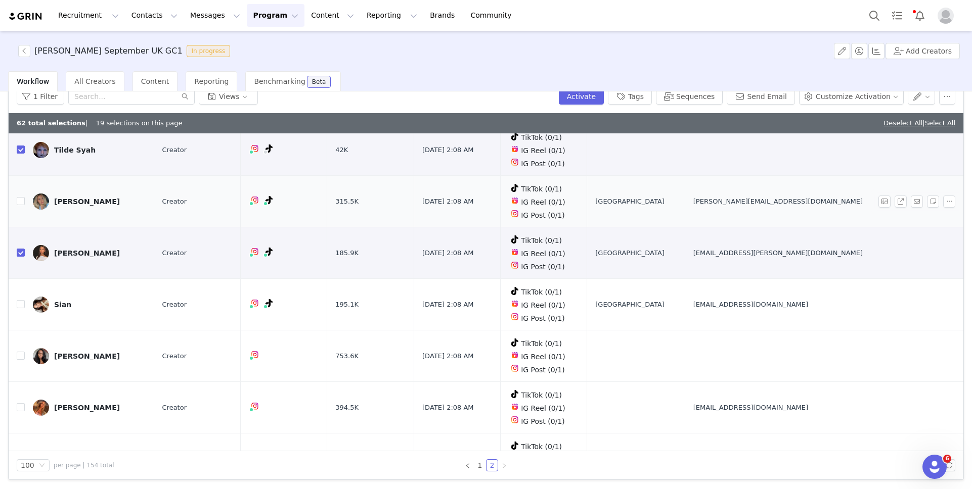
scroll to position [2148, 0]
click at [22, 300] on input "checkbox" at bounding box center [21, 304] width 8 height 8
checkbox input "true"
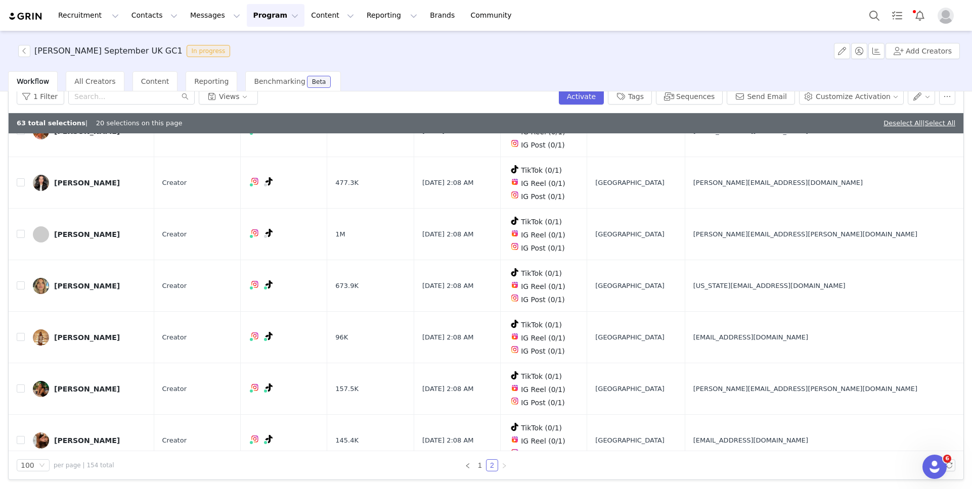
scroll to position [2437, 0]
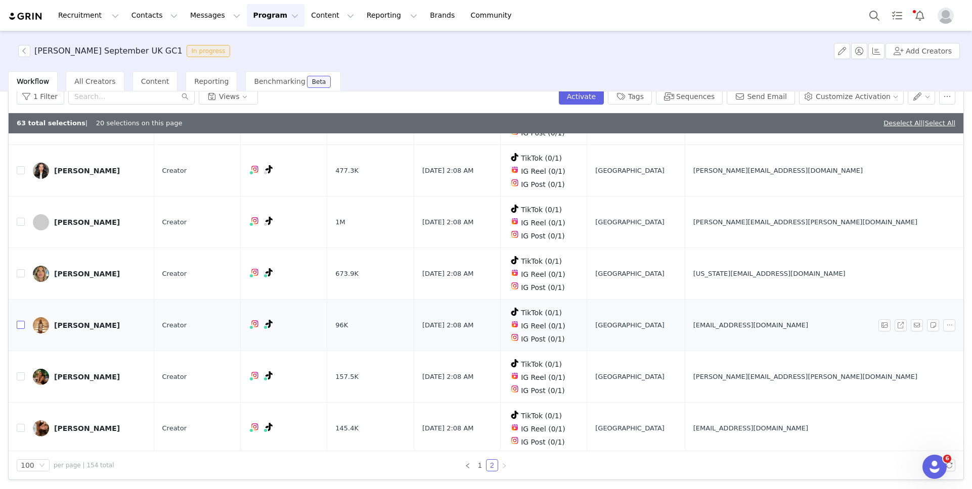
click at [24, 321] on input "checkbox" at bounding box center [21, 325] width 8 height 8
checkbox input "true"
click at [22, 372] on label at bounding box center [21, 377] width 8 height 11
click at [22, 373] on input "checkbox" at bounding box center [21, 377] width 8 height 8
checkbox input "true"
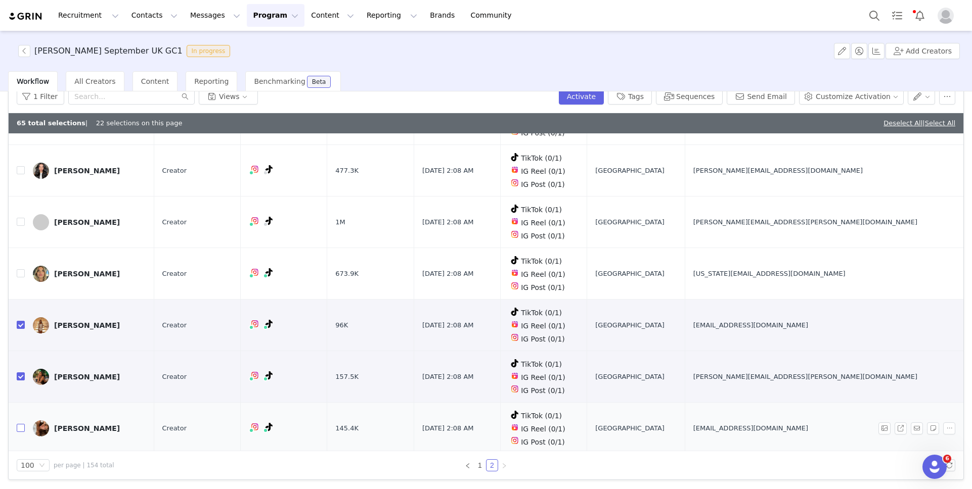
click at [23, 424] on input "checkbox" at bounding box center [21, 428] width 8 height 8
checkbox input "true"
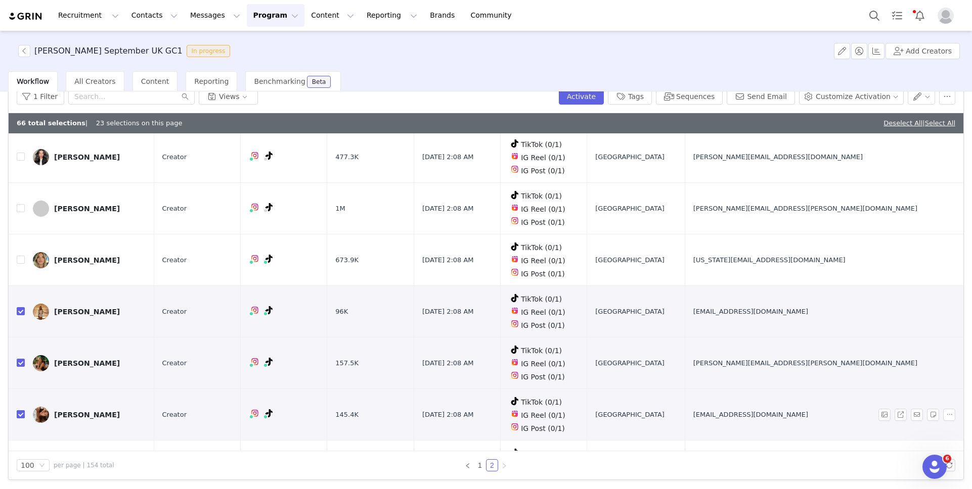
scroll to position [2450, 0]
click at [18, 463] on input "checkbox" at bounding box center [21, 467] width 8 height 8
checkbox input "true"
click at [682, 99] on button "Sequences" at bounding box center [689, 96] width 67 height 16
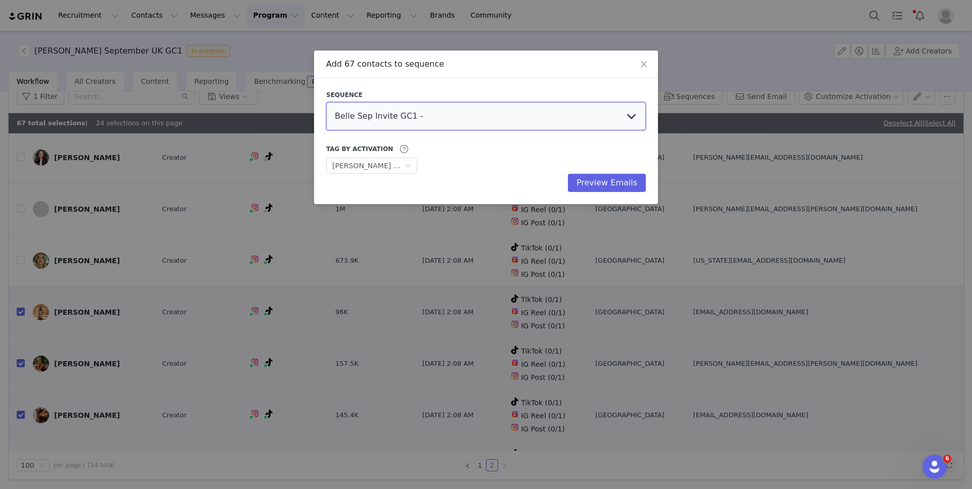
click at [550, 107] on select "Belle Sep Invite GC1 - Content Follow Up Urban Jungle Jess Sept US GC3 Talia Se…" at bounding box center [486, 116] width 320 height 28
click at [588, 187] on button "Preview Emails" at bounding box center [607, 183] width 78 height 18
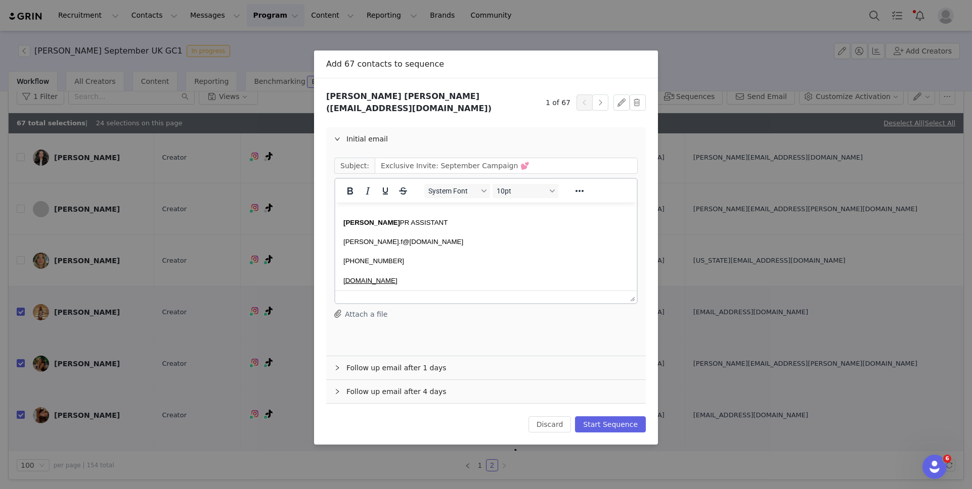
scroll to position [270, 0]
click at [592, 417] on button "Start Sequence" at bounding box center [610, 425] width 71 height 16
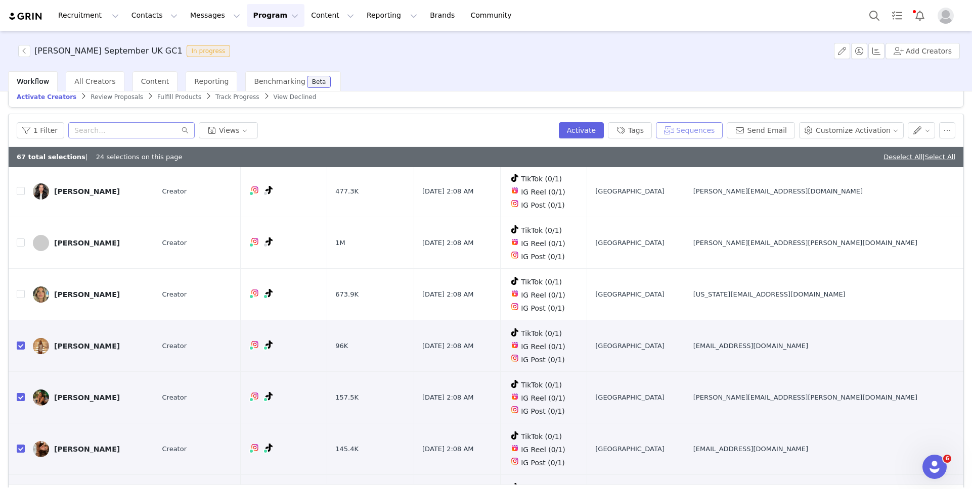
scroll to position [0, 0]
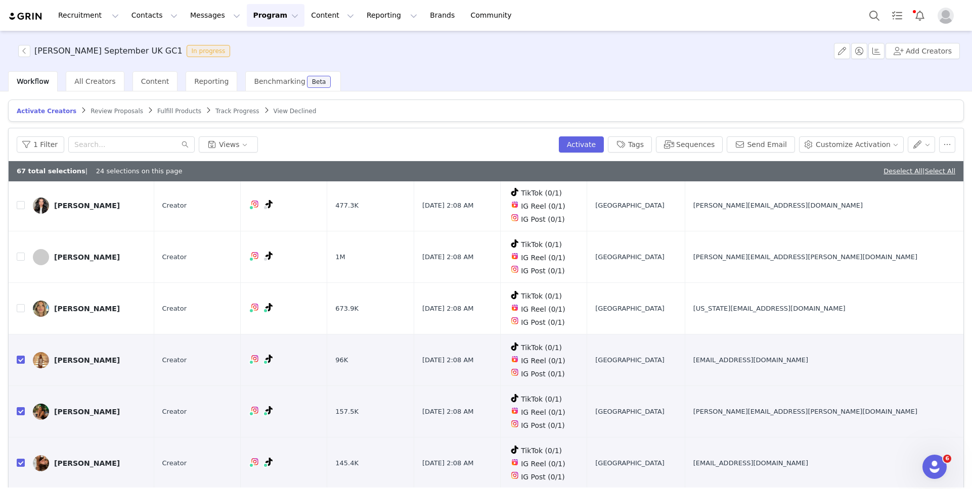
click at [94, 111] on span "Review Proposals" at bounding box center [117, 111] width 53 height 7
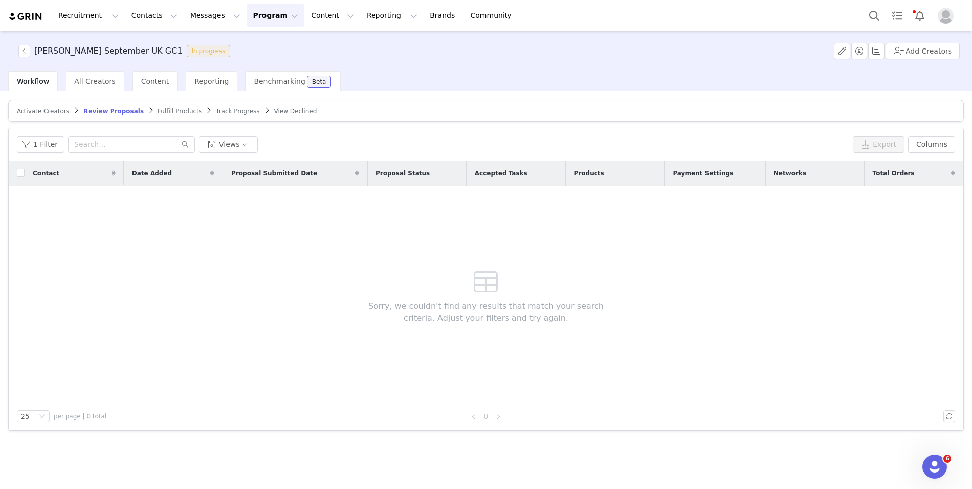
click at [64, 111] on span "Activate Creators" at bounding box center [43, 111] width 53 height 7
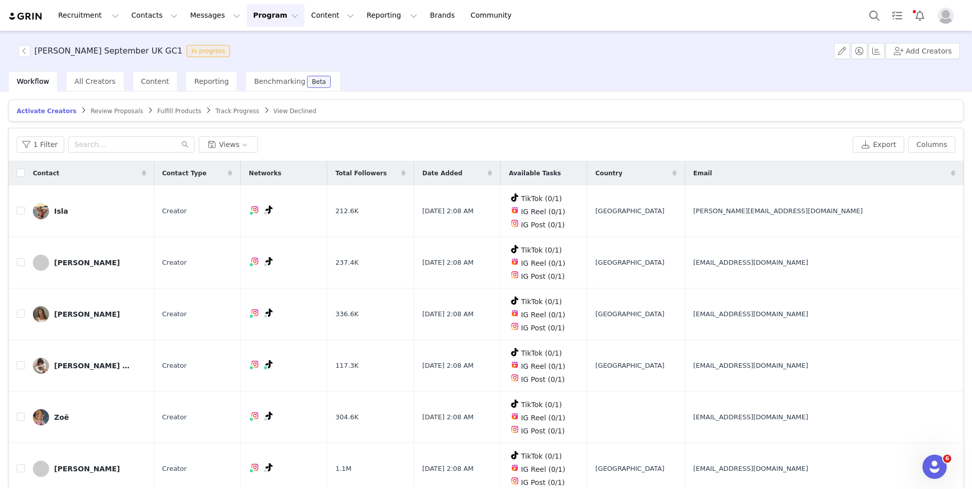
click at [107, 102] on article "Activate Creators Review Proposals Fulfill Products Track Progress View Declined" at bounding box center [486, 111] width 956 height 22
click at [107, 107] on link "Review Proposals" at bounding box center [117, 111] width 53 height 8
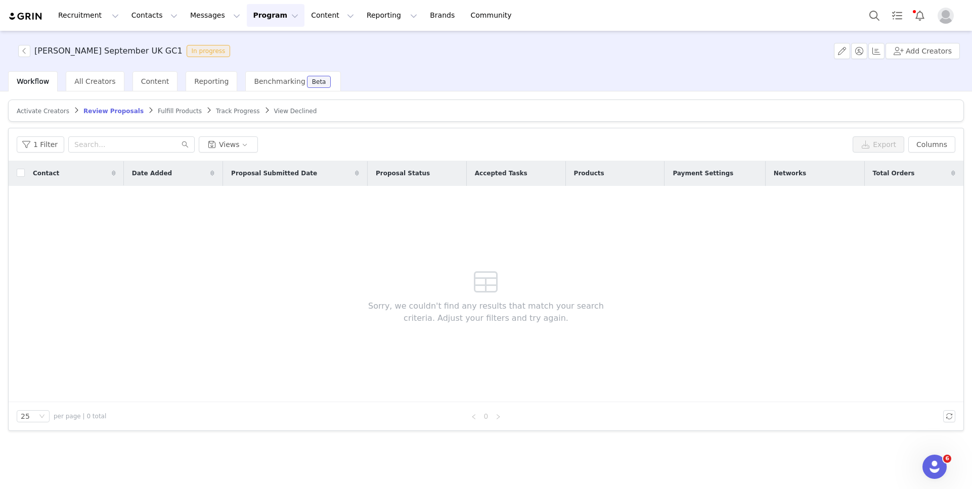
click at [254, 11] on button "Program Program" at bounding box center [276, 15] width 58 height 23
click at [253, 50] on link "Activations" at bounding box center [271, 44] width 80 height 19
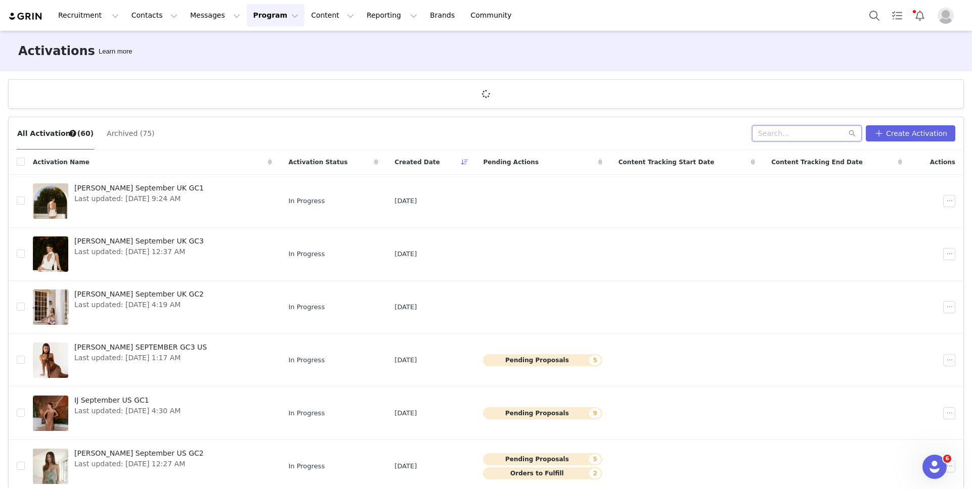
click at [778, 129] on input "text" at bounding box center [807, 133] width 110 height 16
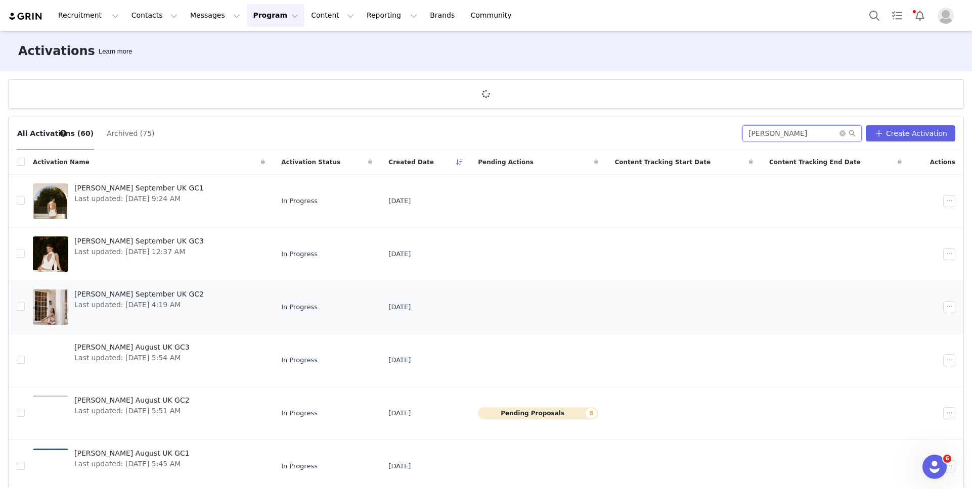
scroll to position [58, 0]
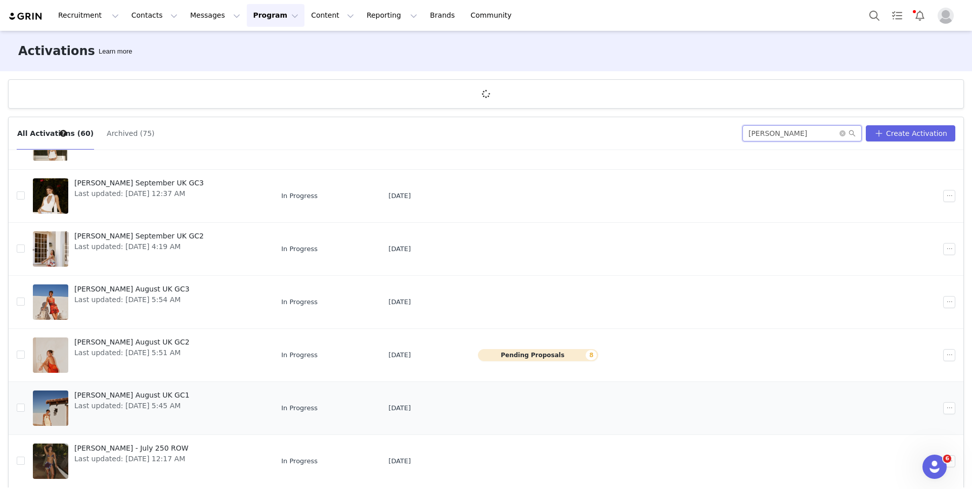
type input "isabella"
click at [138, 389] on div "Isabella August UK GC1 Last updated: Aug 4, 2025 5:45 AM" at bounding box center [131, 408] width 127 height 40
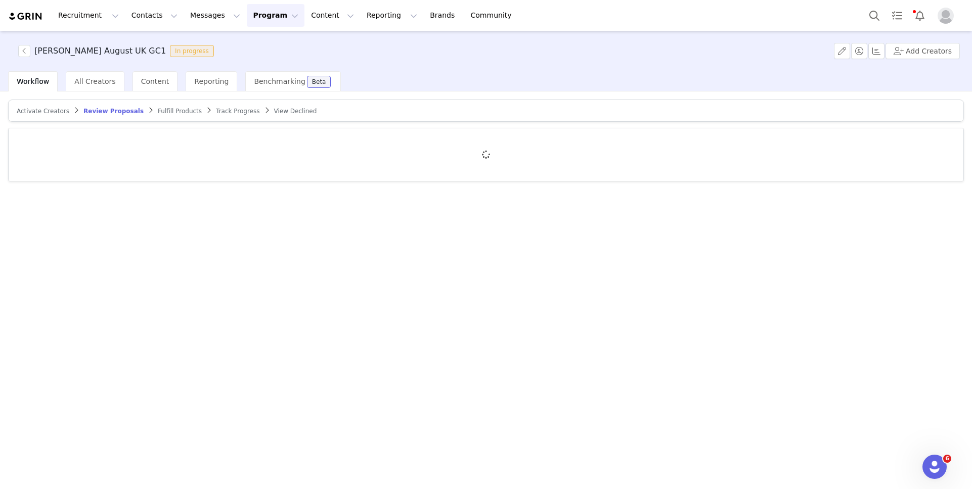
click at [234, 114] on div "Track Progress" at bounding box center [237, 111] width 43 height 8
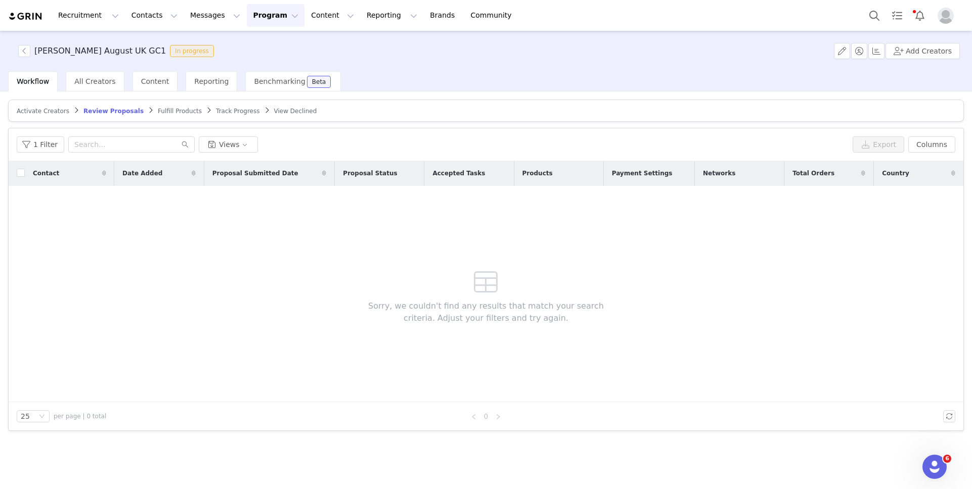
click at [234, 114] on div "Track Progress" at bounding box center [237, 111] width 43 height 8
click at [234, 111] on span "Track Progress" at bounding box center [237, 111] width 43 height 7
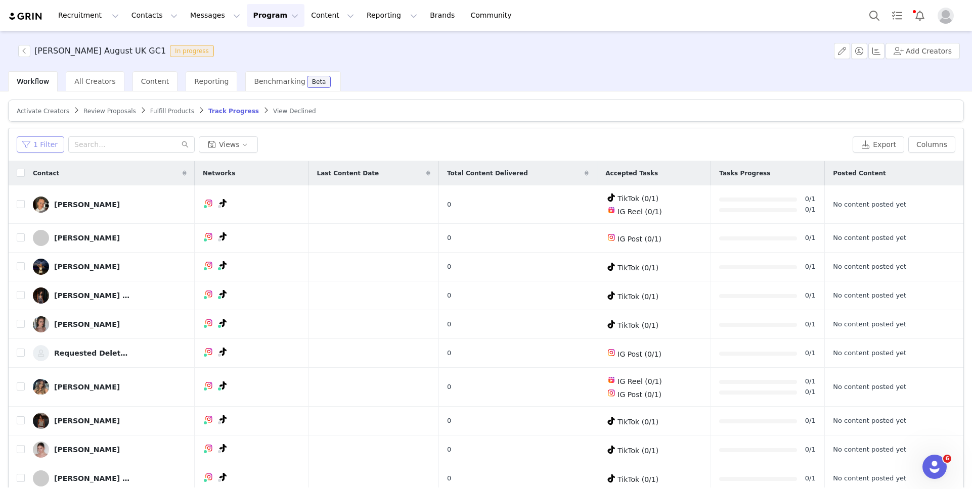
click at [51, 145] on button "1 Filter" at bounding box center [41, 145] width 48 height 16
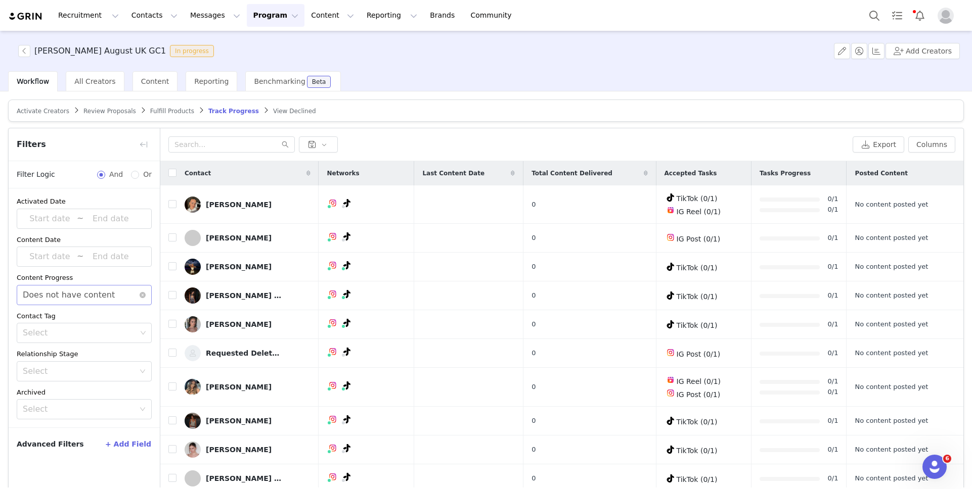
click at [96, 299] on div "Does not have content" at bounding box center [69, 295] width 92 height 19
click at [90, 316] on li "Has content" at bounding box center [84, 317] width 135 height 16
click at [106, 149] on div "Filters" at bounding box center [84, 144] width 151 height 33
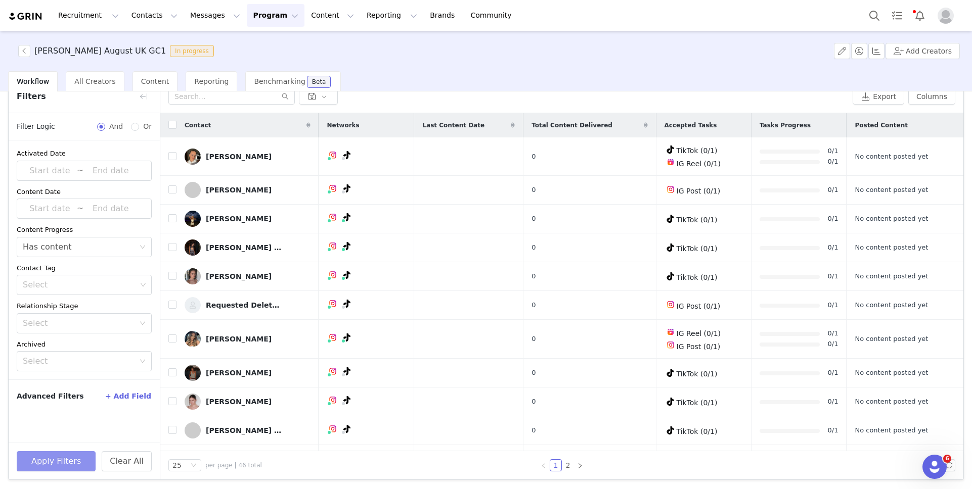
click at [66, 452] on button "Apply Filters" at bounding box center [56, 462] width 79 height 20
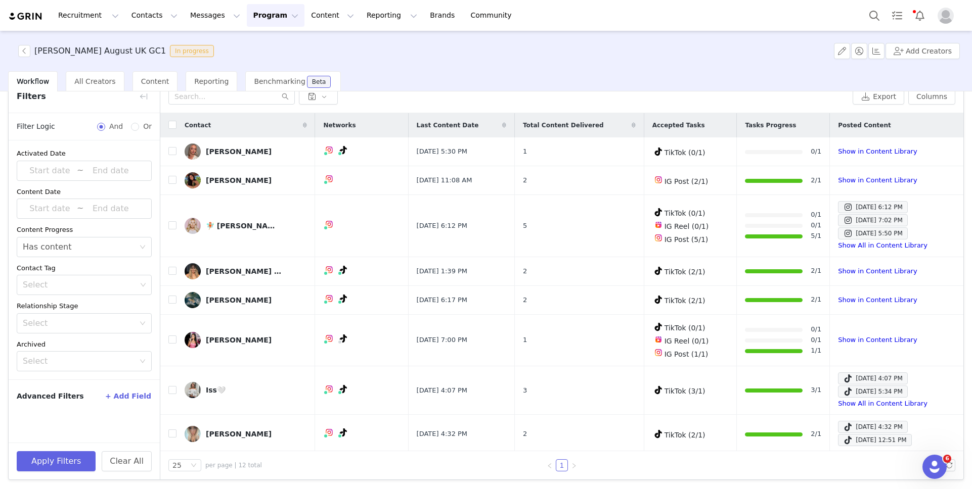
click at [262, 18] on button "Program Program" at bounding box center [276, 15] width 58 height 23
click at [262, 43] on p "Activations" at bounding box center [258, 44] width 39 height 11
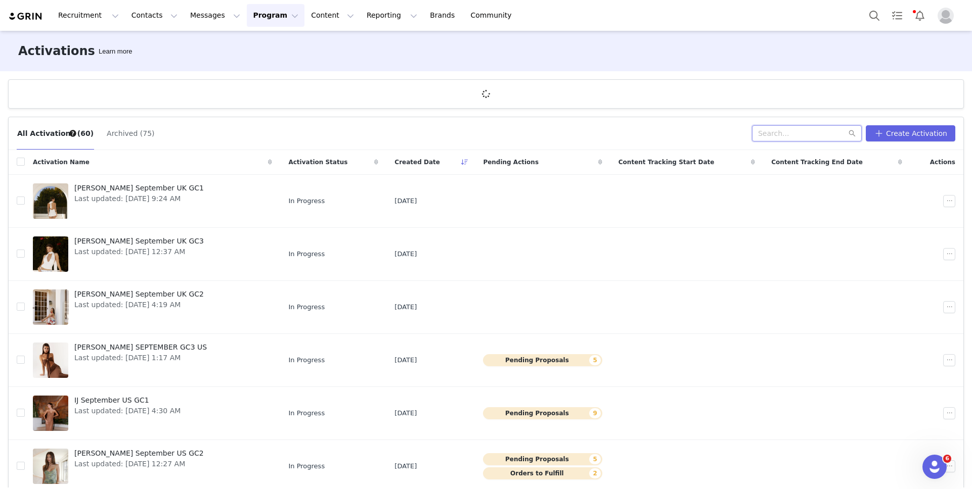
click at [800, 129] on input "text" at bounding box center [807, 133] width 110 height 16
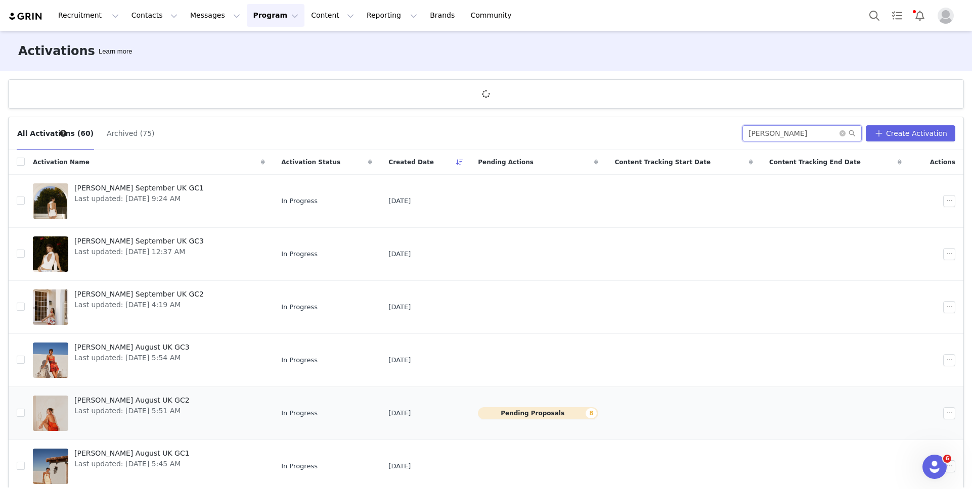
type input "isabella"
click at [163, 404] on span "Isabella August UK GC2" at bounding box center [131, 400] width 115 height 11
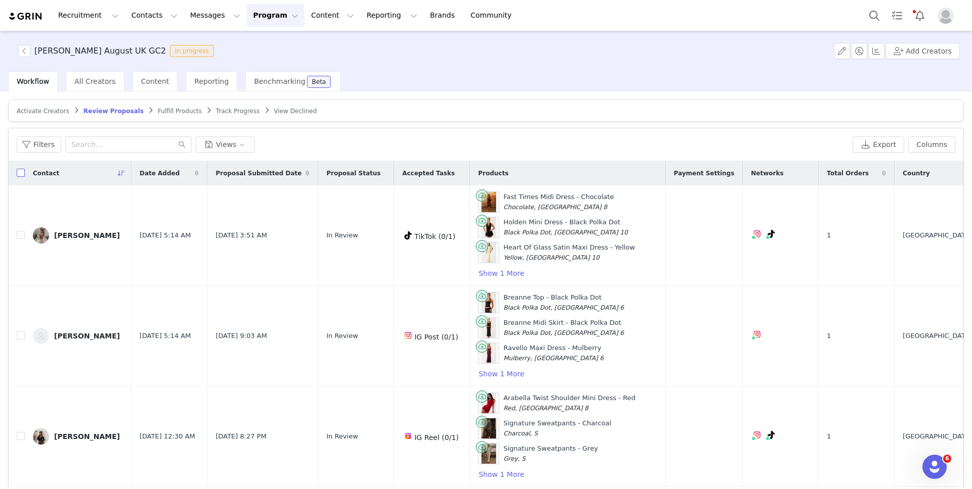
click at [19, 169] on input "checkbox" at bounding box center [21, 173] width 8 height 8
checkbox input "true"
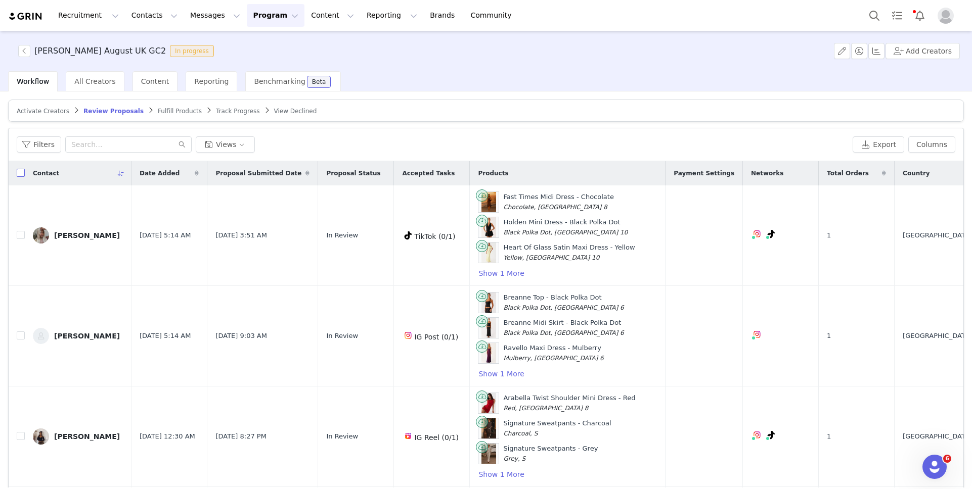
checkbox input "true"
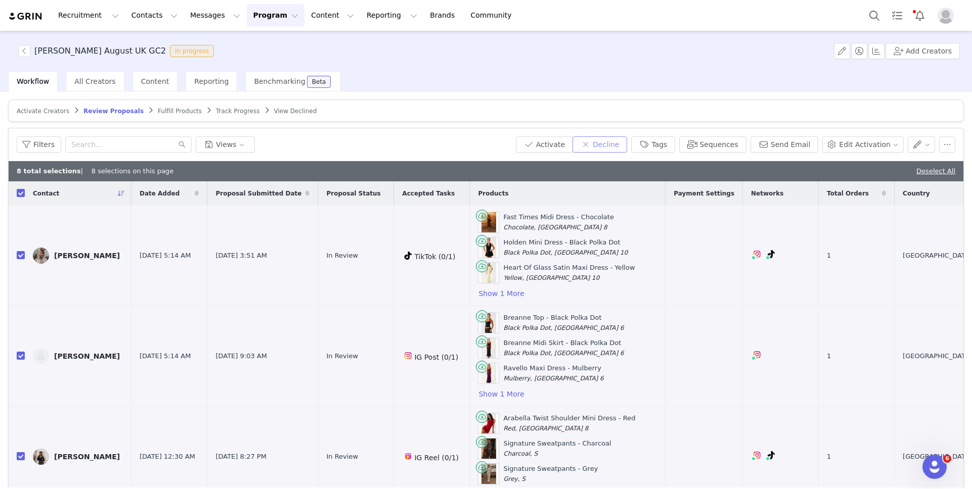
click at [609, 139] on button "Decline" at bounding box center [599, 145] width 55 height 16
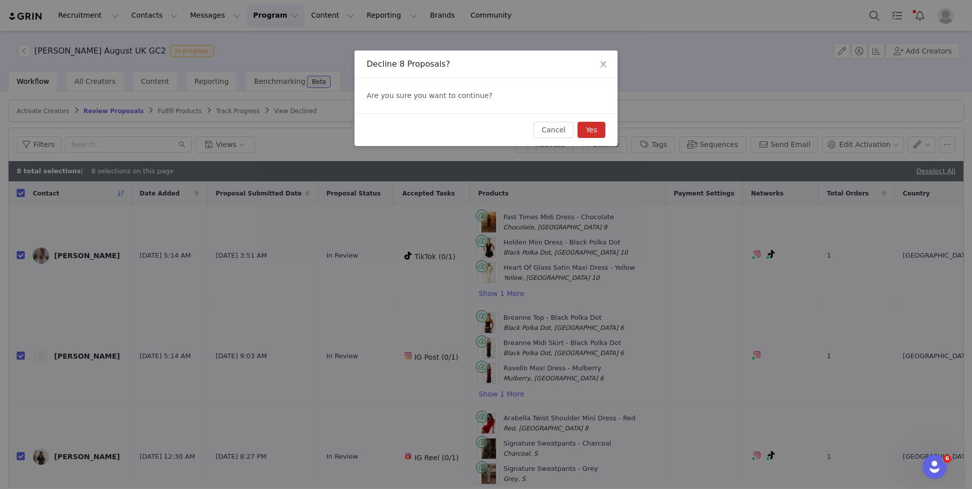
click at [601, 126] on button "Yes" at bounding box center [591, 130] width 28 height 16
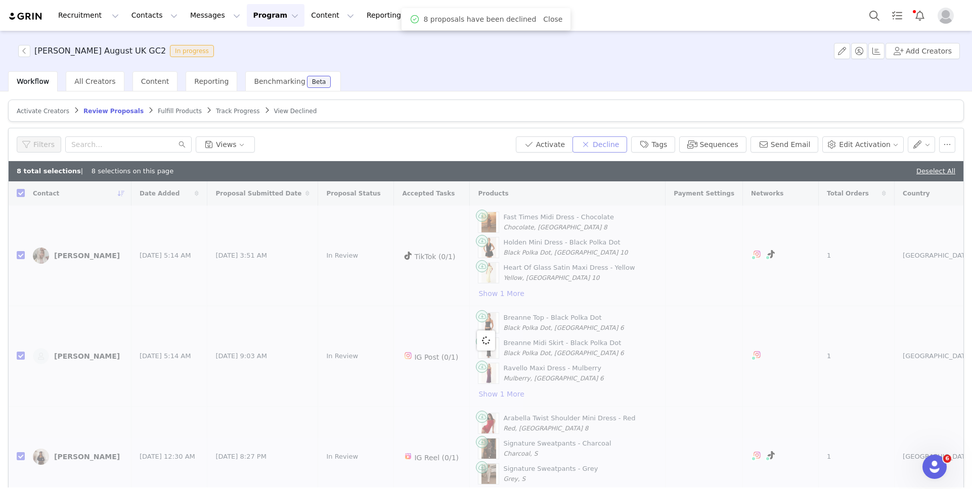
checkbox input "false"
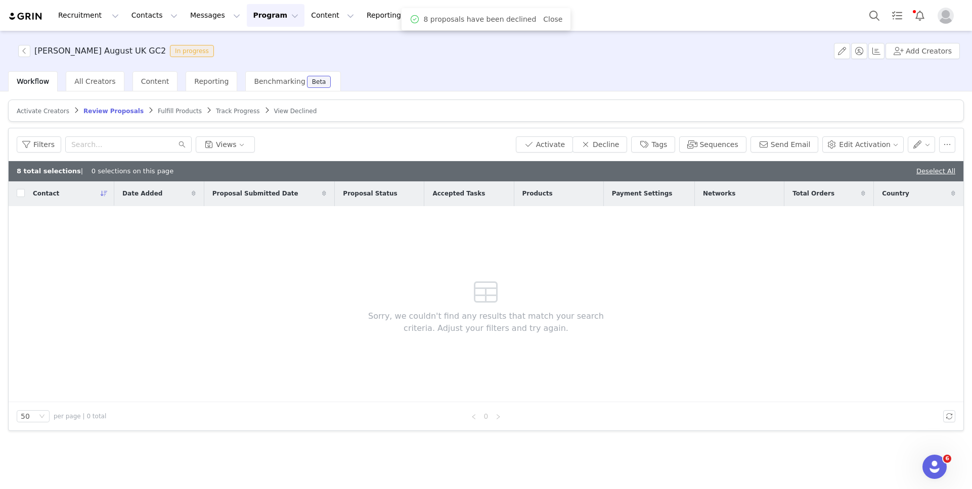
click at [235, 108] on span "Track Progress" at bounding box center [237, 111] width 43 height 7
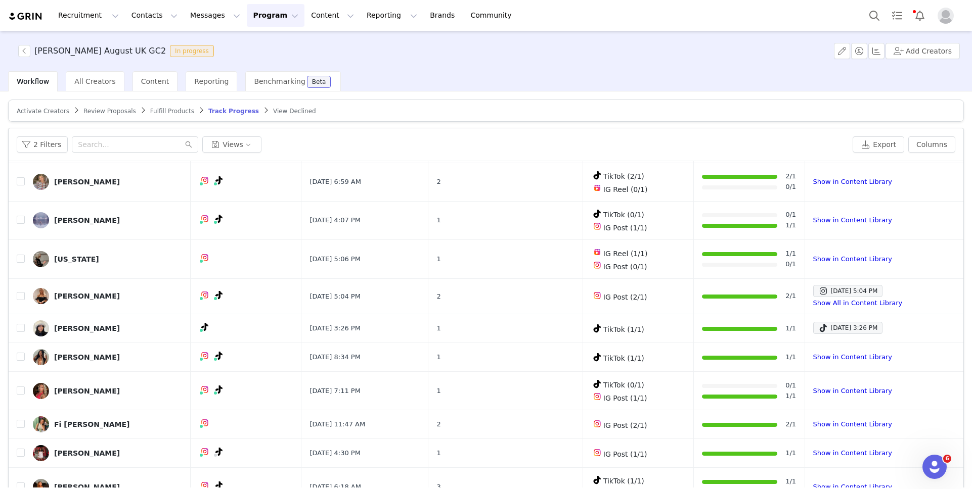
scroll to position [48, 0]
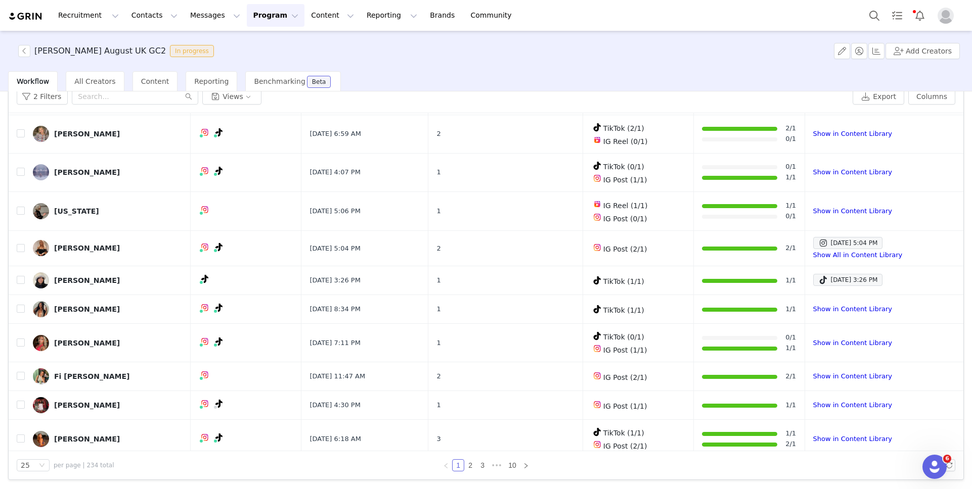
click at [260, 13] on button "Program Program" at bounding box center [276, 15] width 58 height 23
click at [257, 40] on p "Activations" at bounding box center [258, 44] width 39 height 11
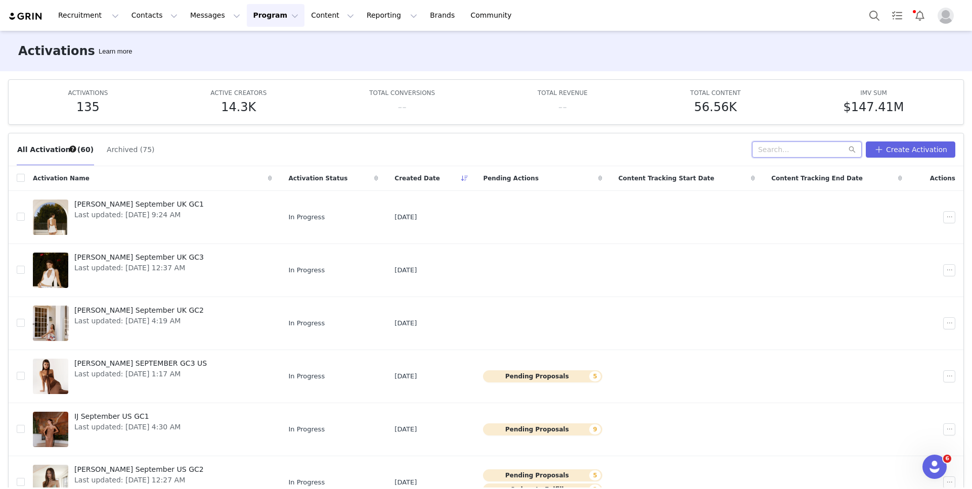
click at [803, 143] on input "text" at bounding box center [807, 150] width 110 height 16
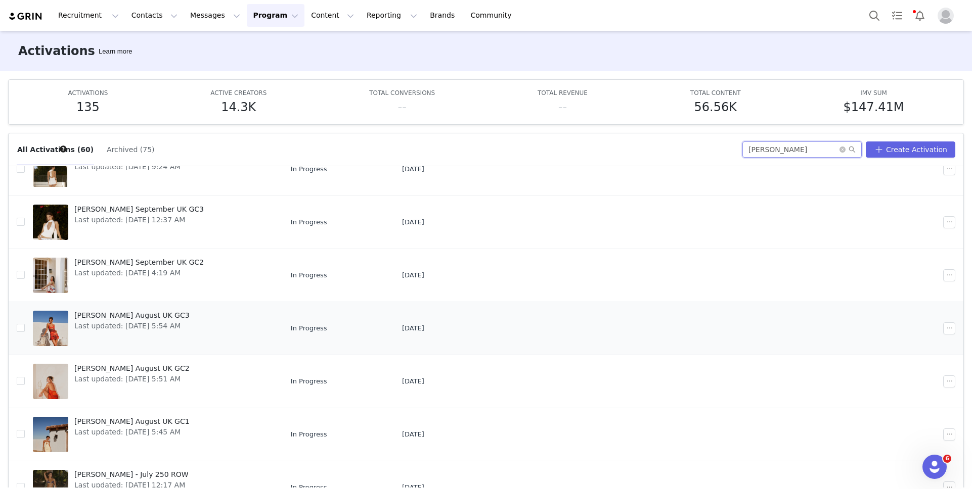
scroll to position [58, 0]
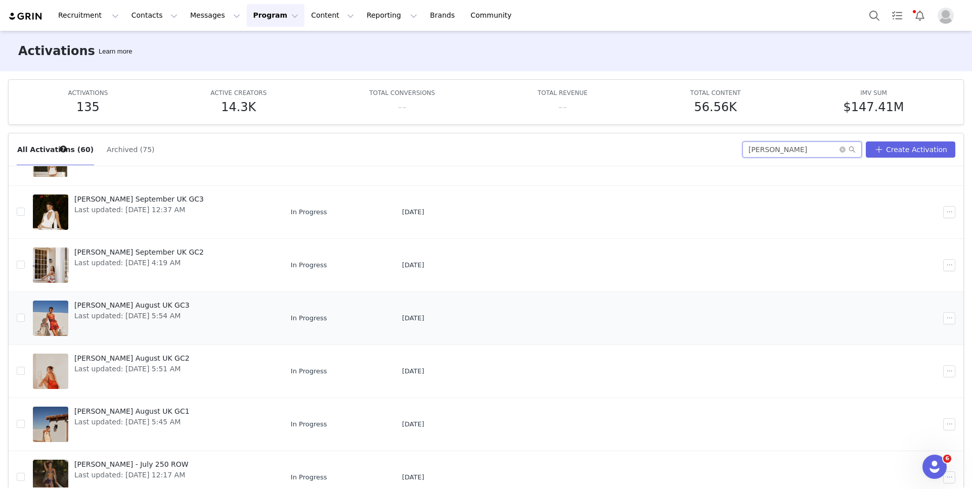
type input "isabella"
click at [211, 336] on link "Isabella August UK GC3 Last updated: Aug 4, 2025 5:54 AM" at bounding box center [154, 318] width 242 height 40
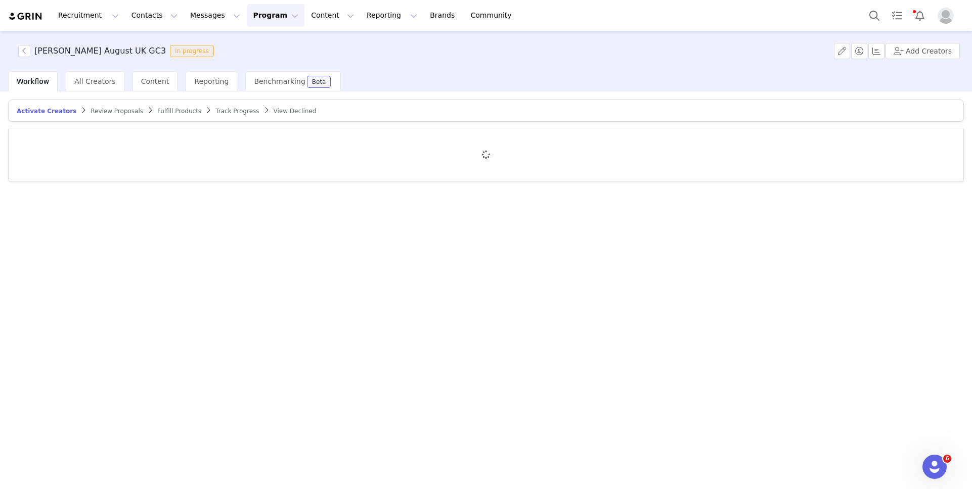
click at [238, 112] on span "Track Progress" at bounding box center [236, 111] width 43 height 7
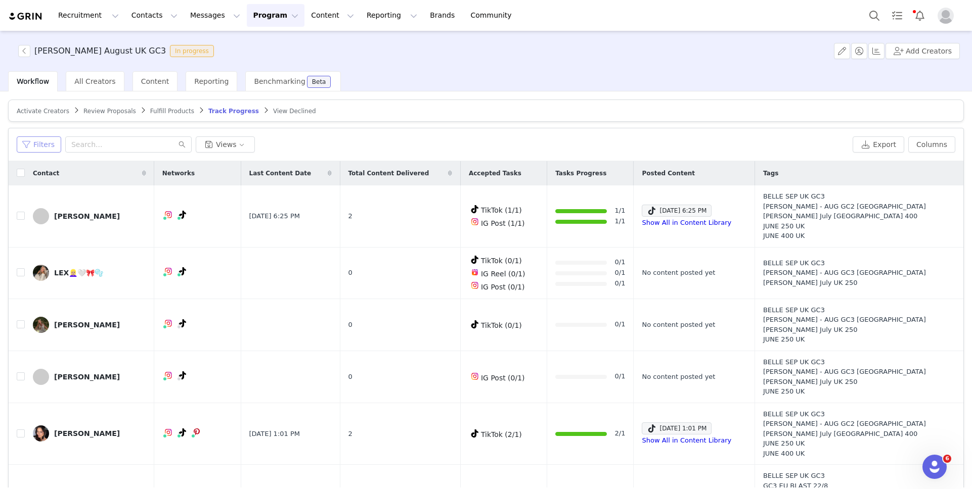
click at [52, 140] on button "Filters" at bounding box center [39, 145] width 44 height 16
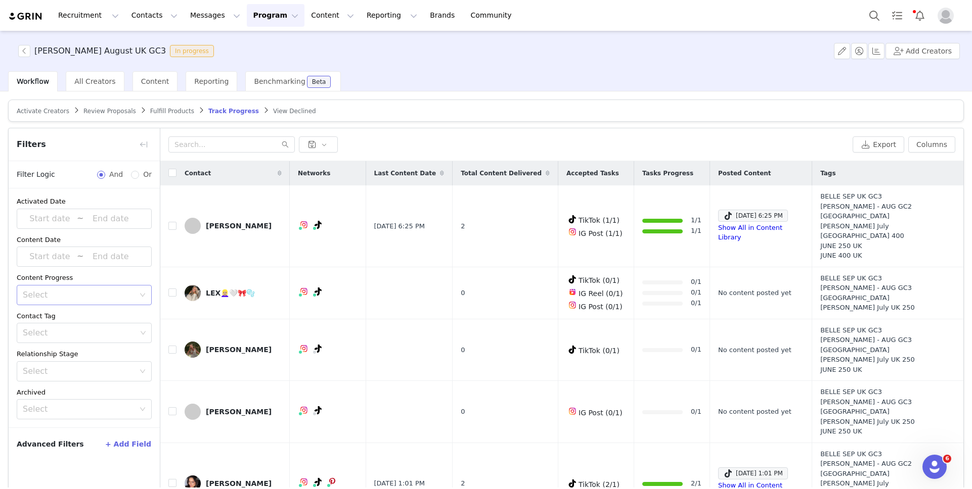
click at [69, 294] on div "Select" at bounding box center [79, 295] width 112 height 10
click at [67, 322] on li "Has content" at bounding box center [84, 317] width 135 height 16
click at [77, 314] on div "Contact Tag" at bounding box center [84, 316] width 135 height 10
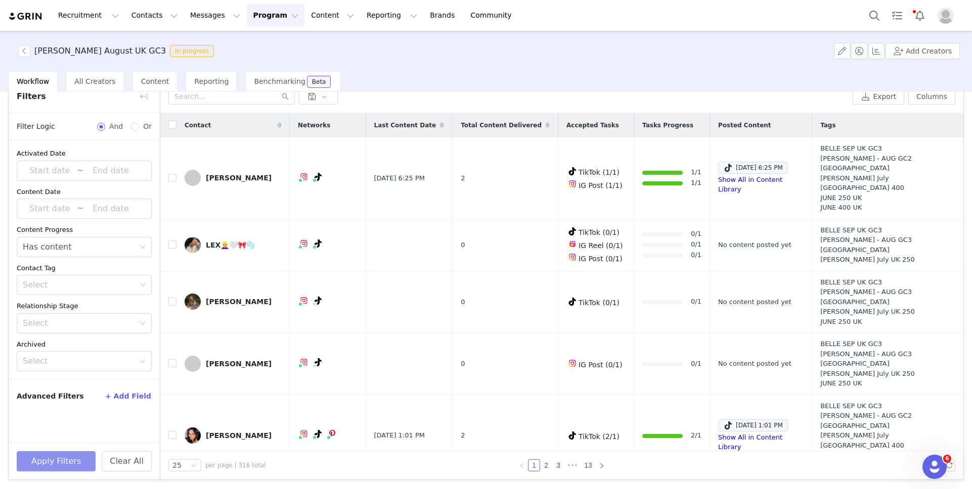
click at [60, 462] on button "Apply Filters" at bounding box center [56, 462] width 79 height 20
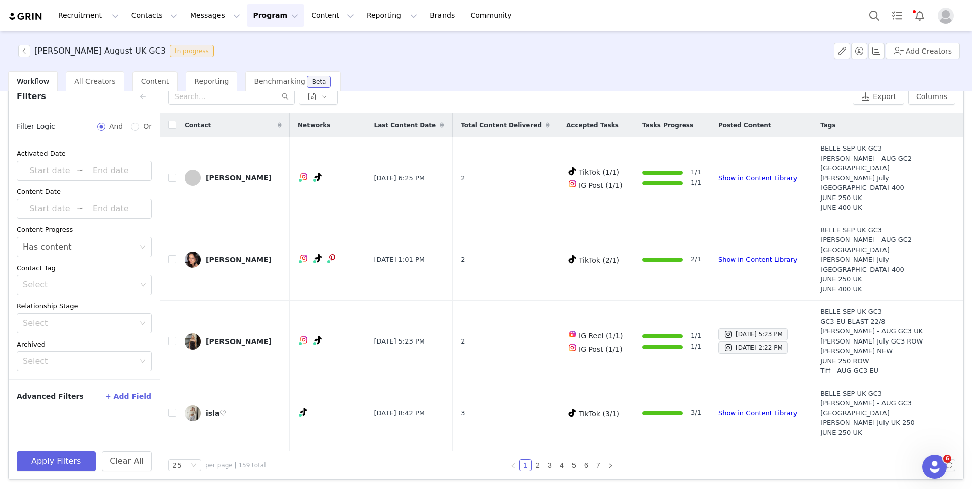
click at [269, 7] on button "Program Program" at bounding box center [276, 15] width 58 height 23
click at [265, 48] on p "Activations" at bounding box center [258, 44] width 39 height 11
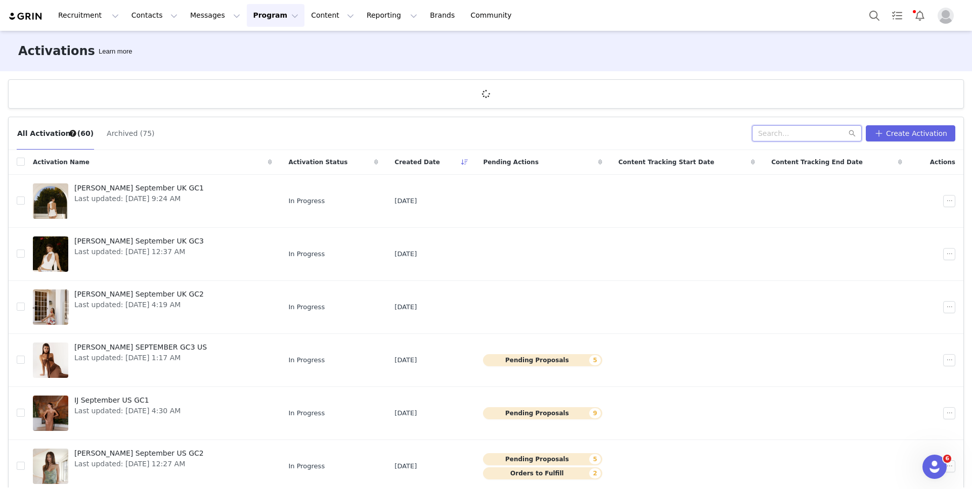
click at [792, 136] on input "text" at bounding box center [807, 133] width 110 height 16
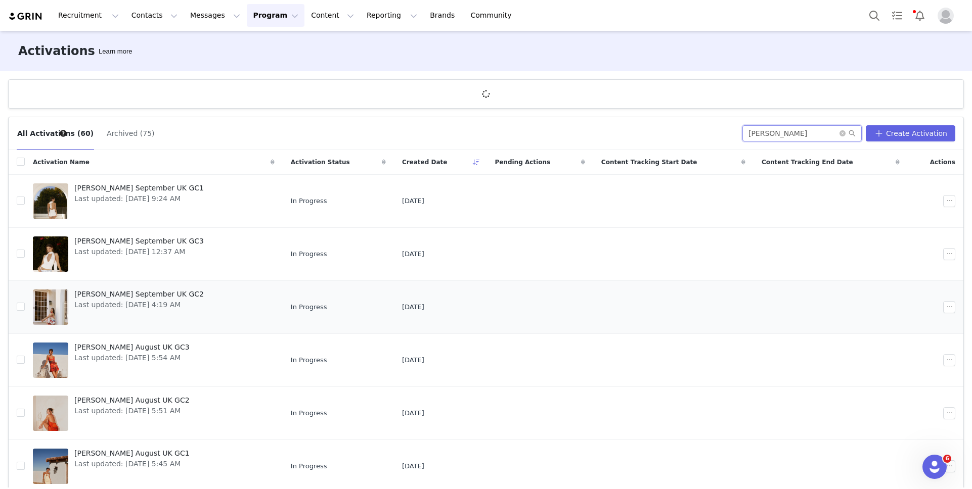
scroll to position [58, 0]
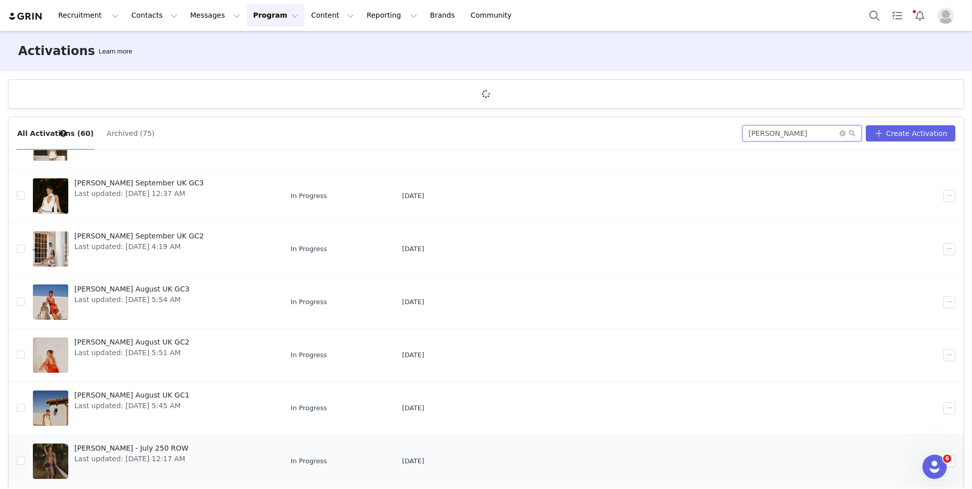
type input "isabella"
click at [90, 459] on span "Last updated: Jul 22, 2025 12:17 AM" at bounding box center [131, 459] width 114 height 11
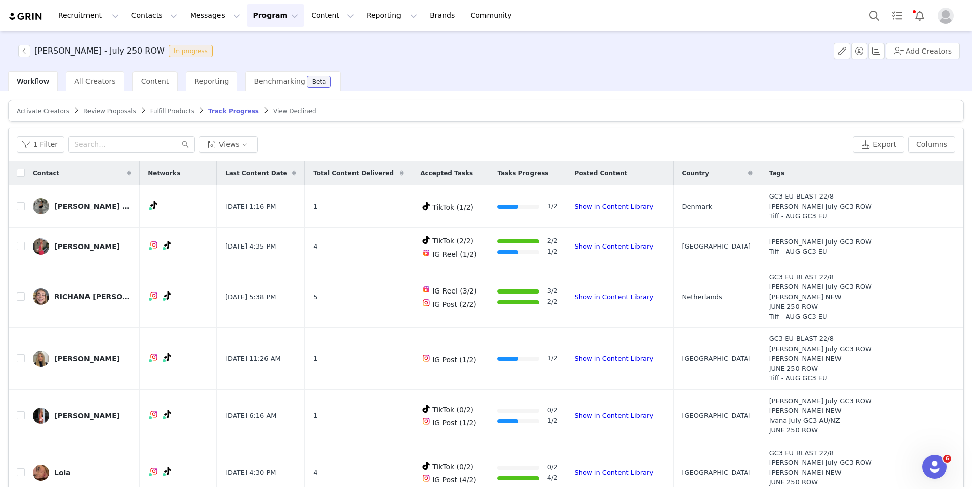
click at [247, 12] on button "Program Program" at bounding box center [276, 15] width 58 height 23
click at [269, 38] on link "Activations" at bounding box center [271, 44] width 80 height 19
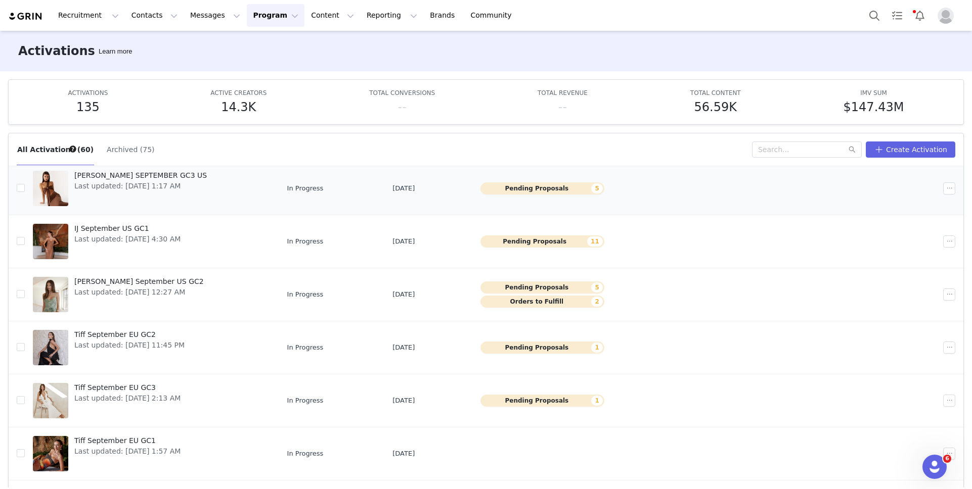
scroll to position [198, 0]
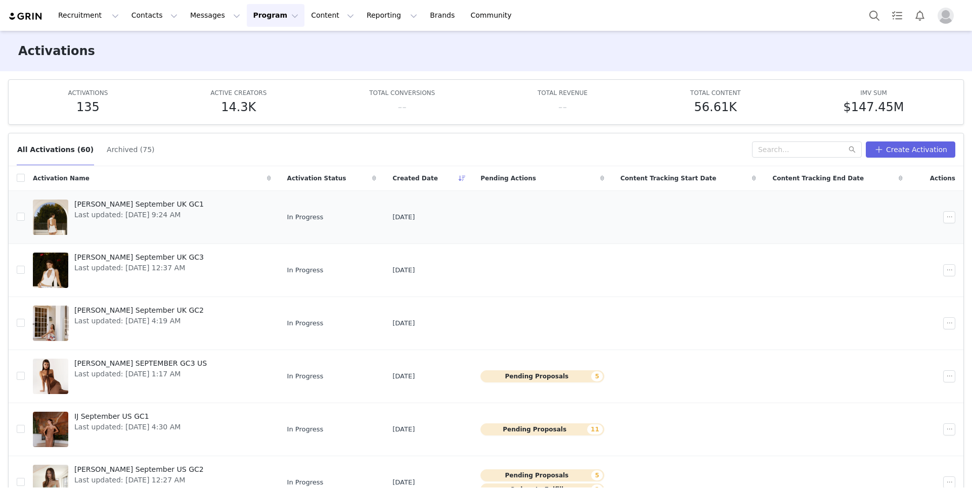
click at [87, 210] on span "Last updated: [DATE] 9:24 AM" at bounding box center [138, 215] width 129 height 11
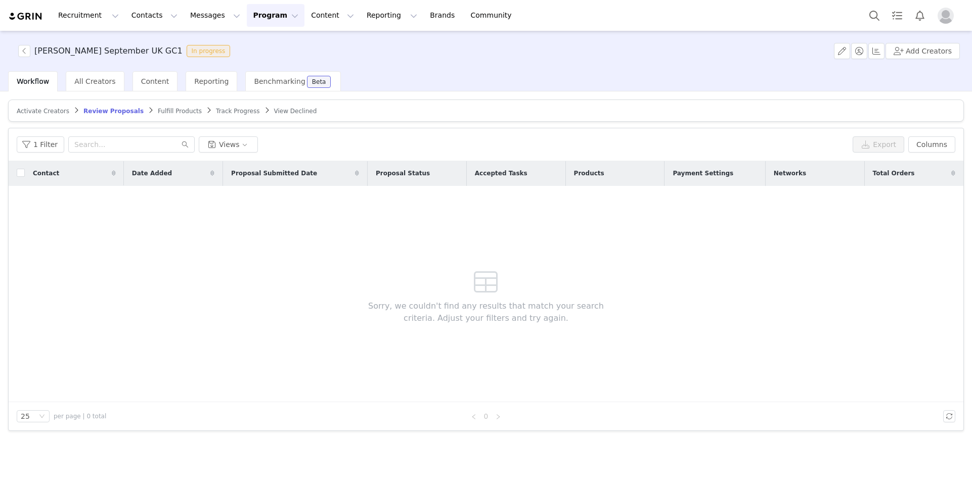
click at [53, 108] on span "Activate Creators" at bounding box center [43, 111] width 53 height 7
